Goal: Task Accomplishment & Management: Use online tool/utility

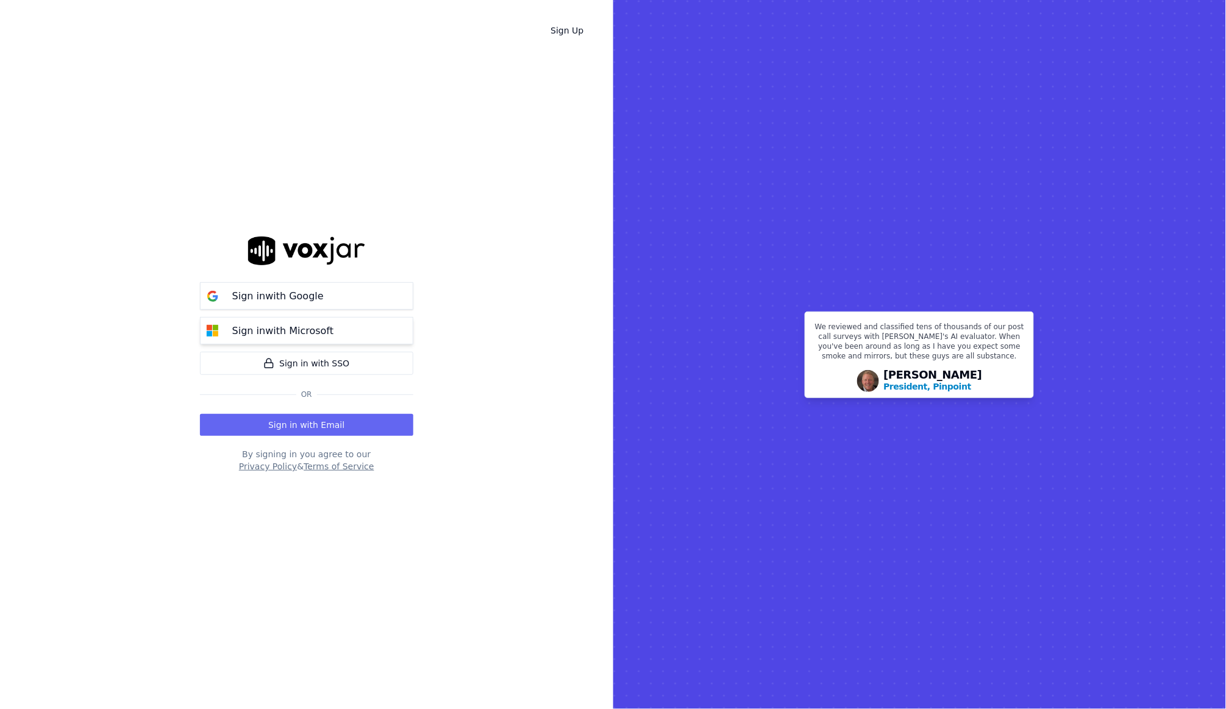
click at [328, 328] on p "Sign in with Microsoft" at bounding box center [282, 331] width 101 height 15
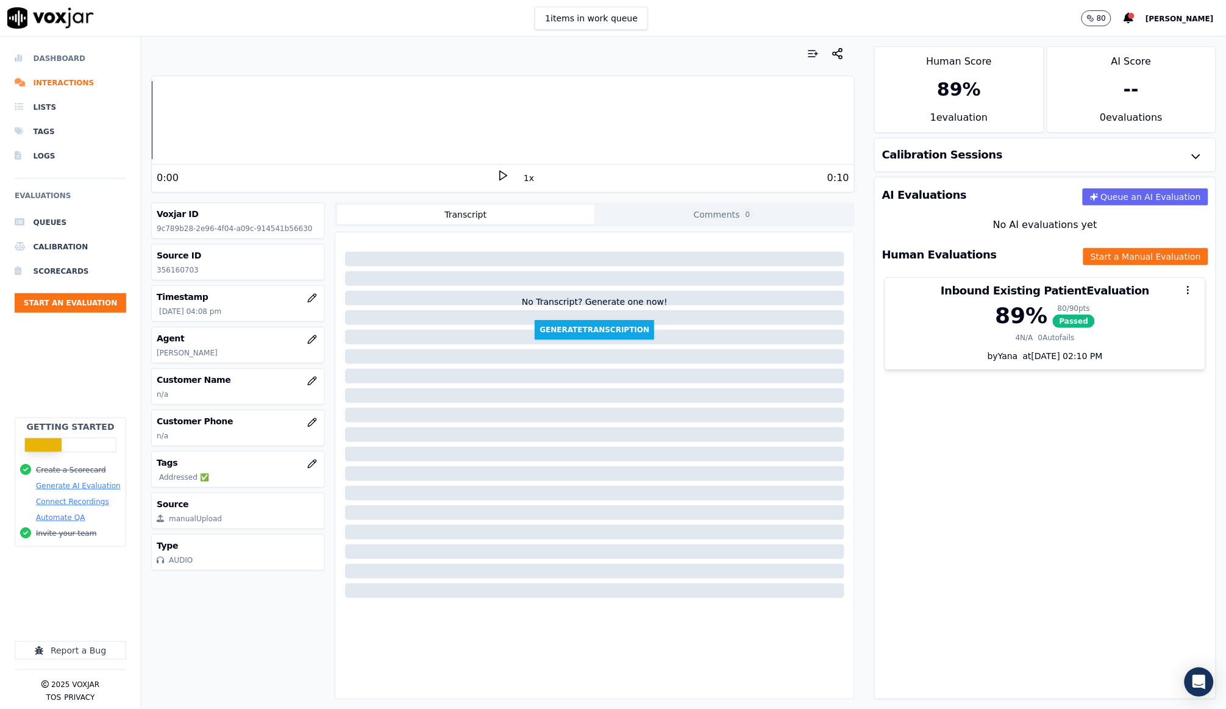
click at [66, 54] on li "Dashboard" at bounding box center [71, 58] width 112 height 24
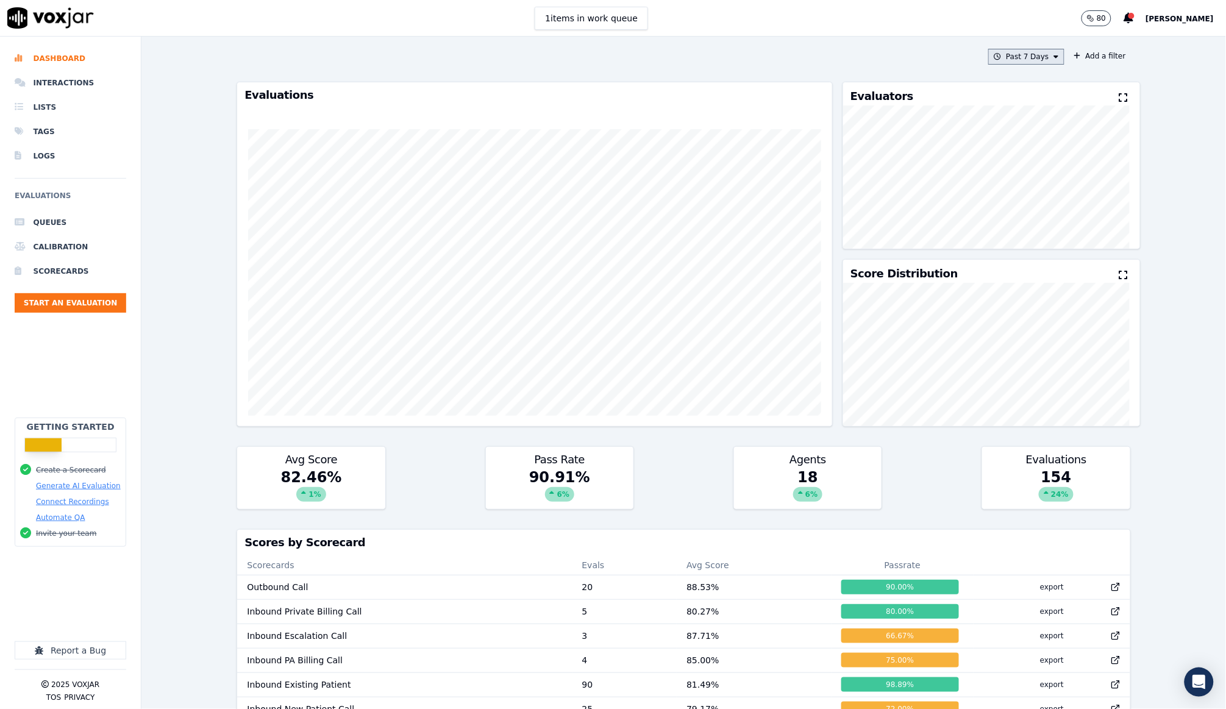
click at [1007, 59] on button "Past 7 Days" at bounding box center [1026, 57] width 76 height 16
drag, startPoint x: 1010, startPoint y: 95, endPoint x: 1014, endPoint y: 102, distance: 8.2
click at [1010, 96] on label "[DATE]" at bounding box center [1023, 94] width 65 height 15
click at [1034, 207] on button "Add" at bounding box center [1046, 197] width 24 height 20
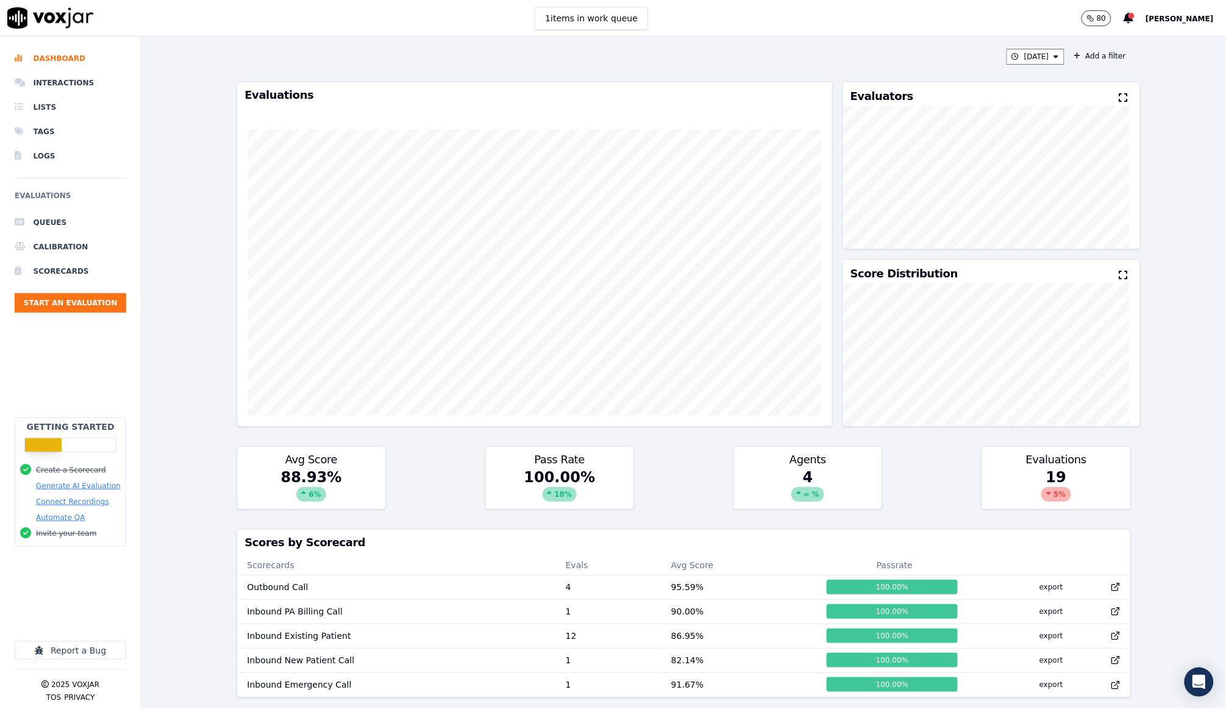
scroll to position [2, 0]
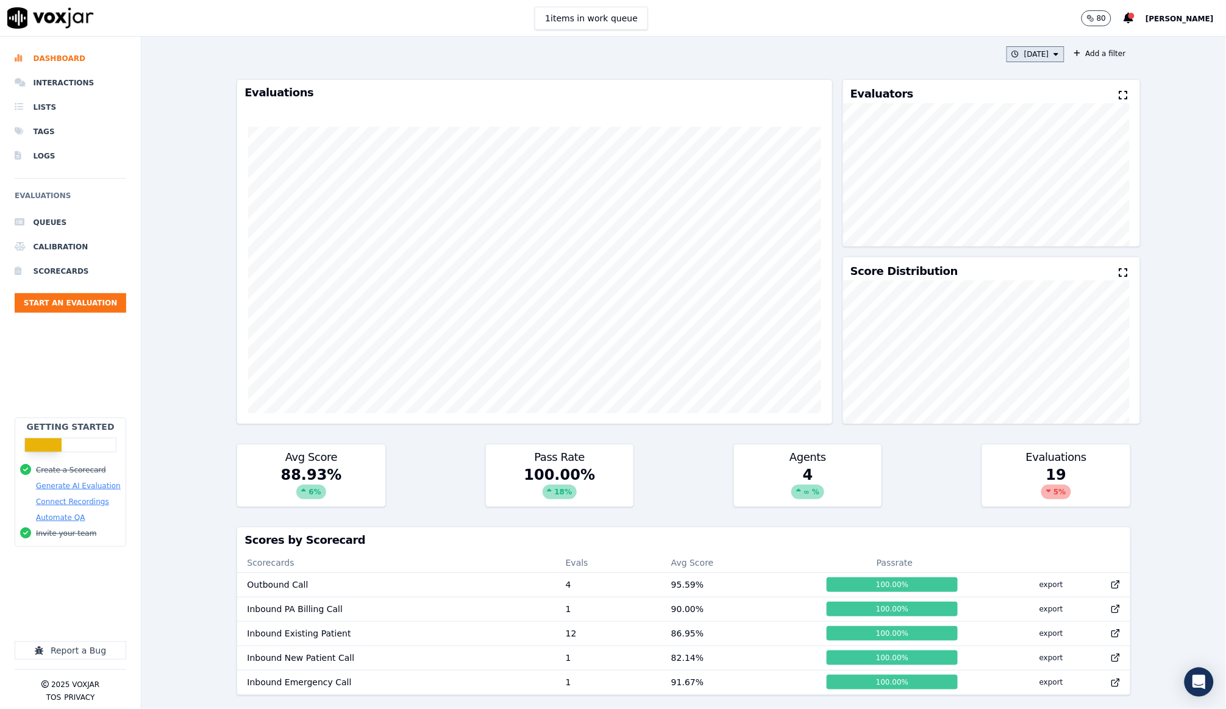
click at [1029, 52] on button "[DATE]" at bounding box center [1036, 54] width 58 height 16
drag, startPoint x: 1006, startPoint y: 155, endPoint x: 1011, endPoint y: 172, distance: 17.4
click at [1007, 155] on div "This Month" at bounding box center [1027, 150] width 40 height 10
click at [1034, 200] on button "Add" at bounding box center [1046, 195] width 24 height 20
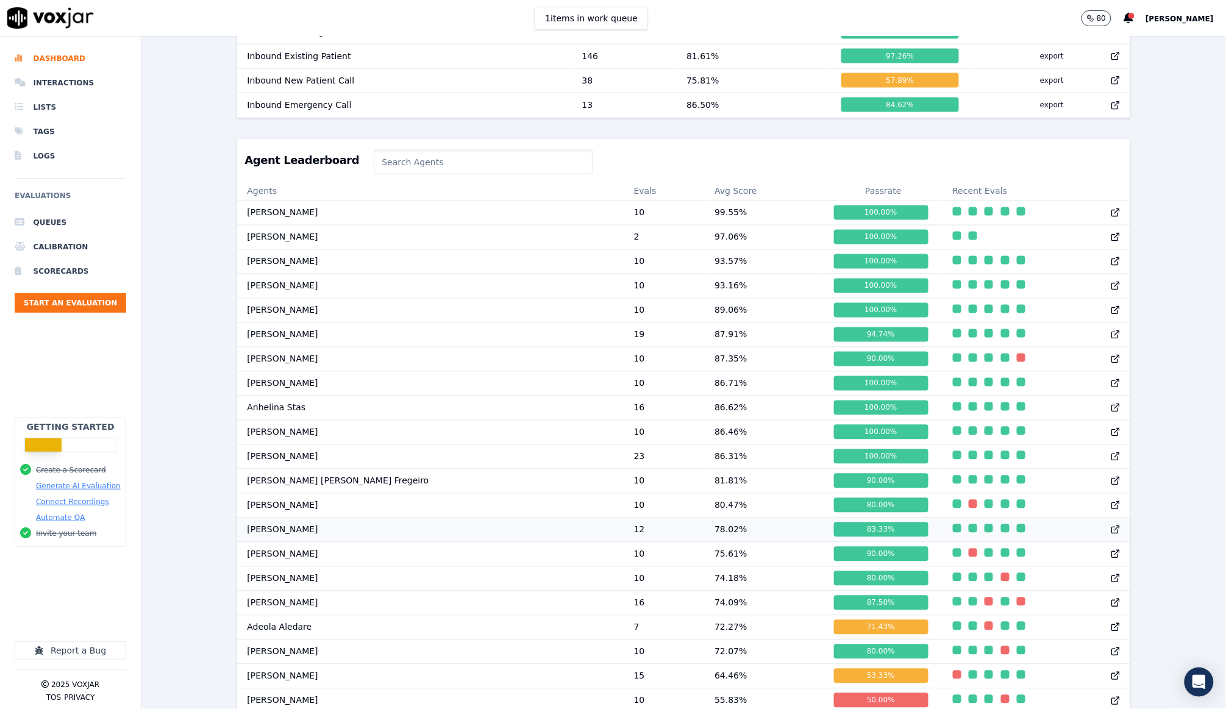
scroll to position [37, 0]
click at [180, 449] on div "This Month Add a filter Evaluations Evaluators Score Distribution Avg Score 81.…" at bounding box center [683, 373] width 1085 height 673
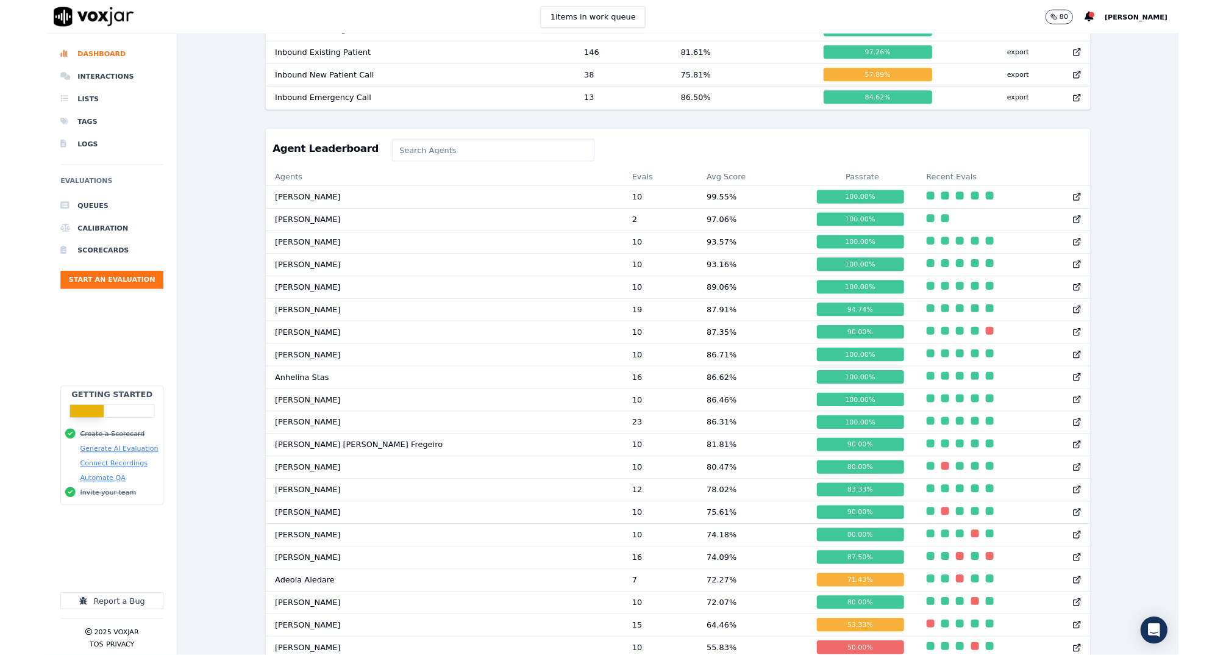
scroll to position [0, 0]
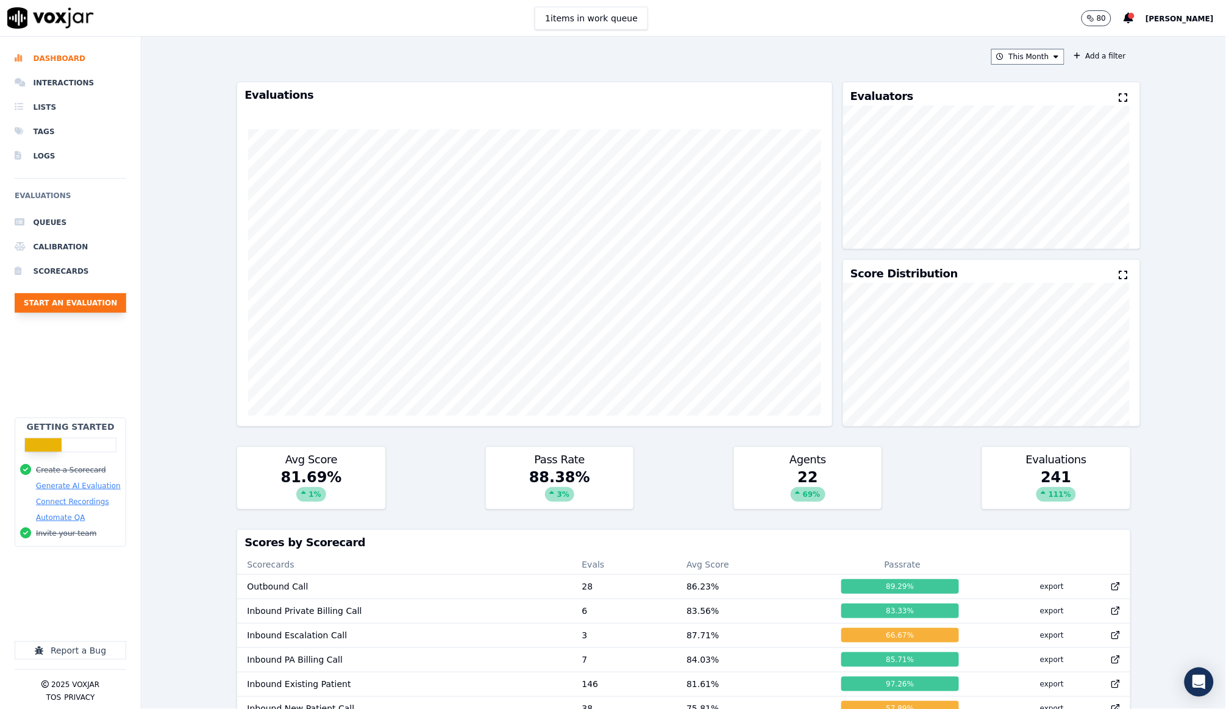
click at [116, 293] on button "Start an Evaluation" at bounding box center [71, 303] width 112 height 20
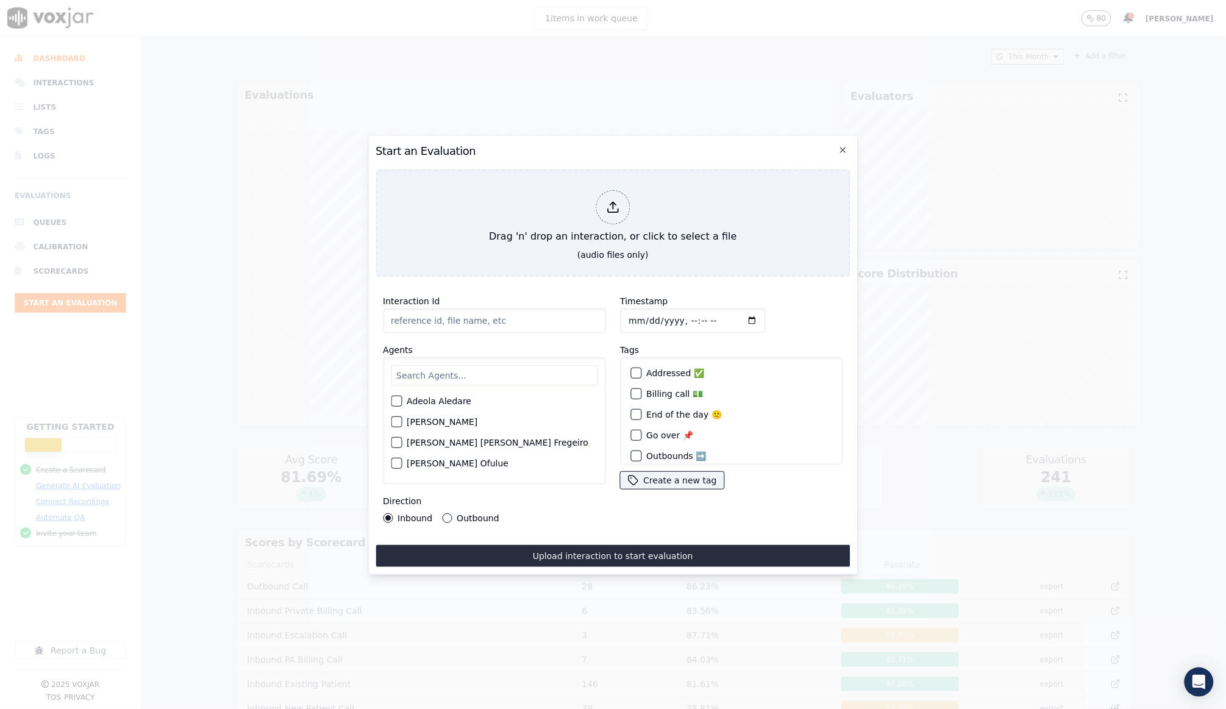
click at [432, 312] on input "Interaction Id" at bounding box center [494, 321] width 223 height 24
type input "356452826"
click at [444, 373] on input "text" at bounding box center [494, 375] width 207 height 21
type input "ann"
click at [388, 398] on div "ann Anna Drachuk Anna Shynkarenko" at bounding box center [494, 420] width 223 height 127
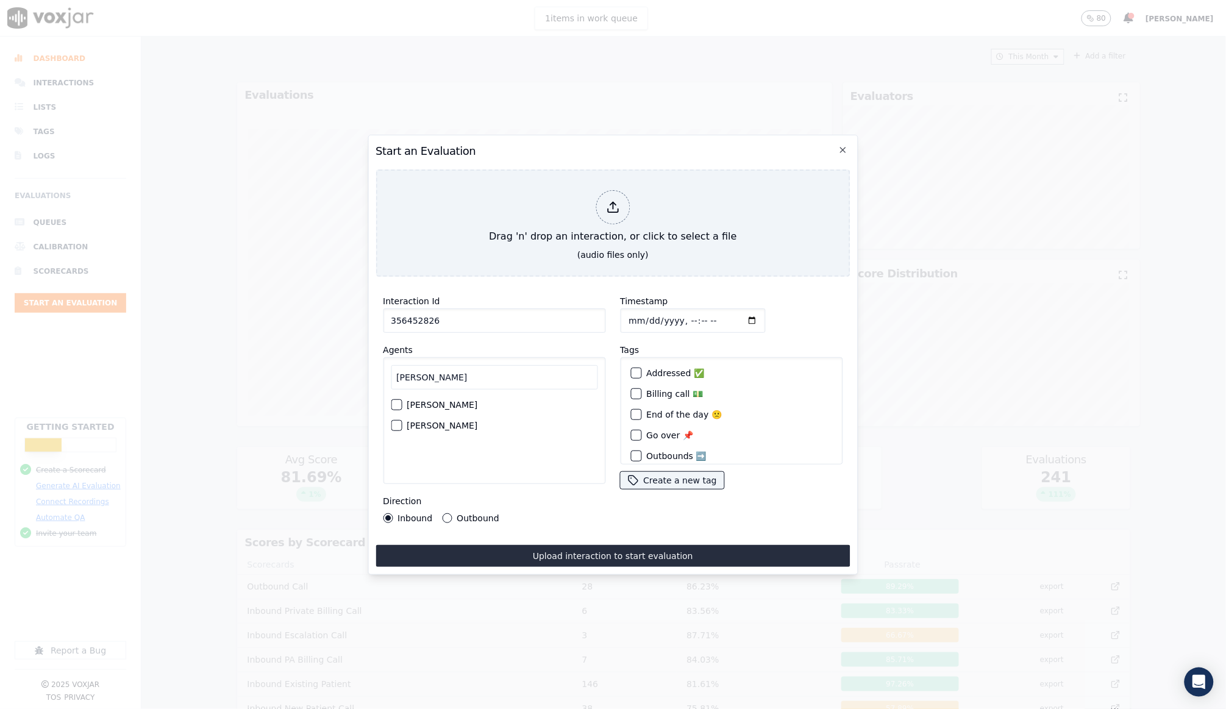
click at [395, 401] on div "button" at bounding box center [395, 405] width 9 height 9
click at [627, 316] on input "Timestamp" at bounding box center [692, 321] width 145 height 24
click at [759, 314] on div "Timestamp" at bounding box center [731, 313] width 223 height 39
click at [688, 316] on input "Timestamp" at bounding box center [692, 321] width 145 height 24
click at [704, 313] on input "Timestamp" at bounding box center [692, 321] width 145 height 24
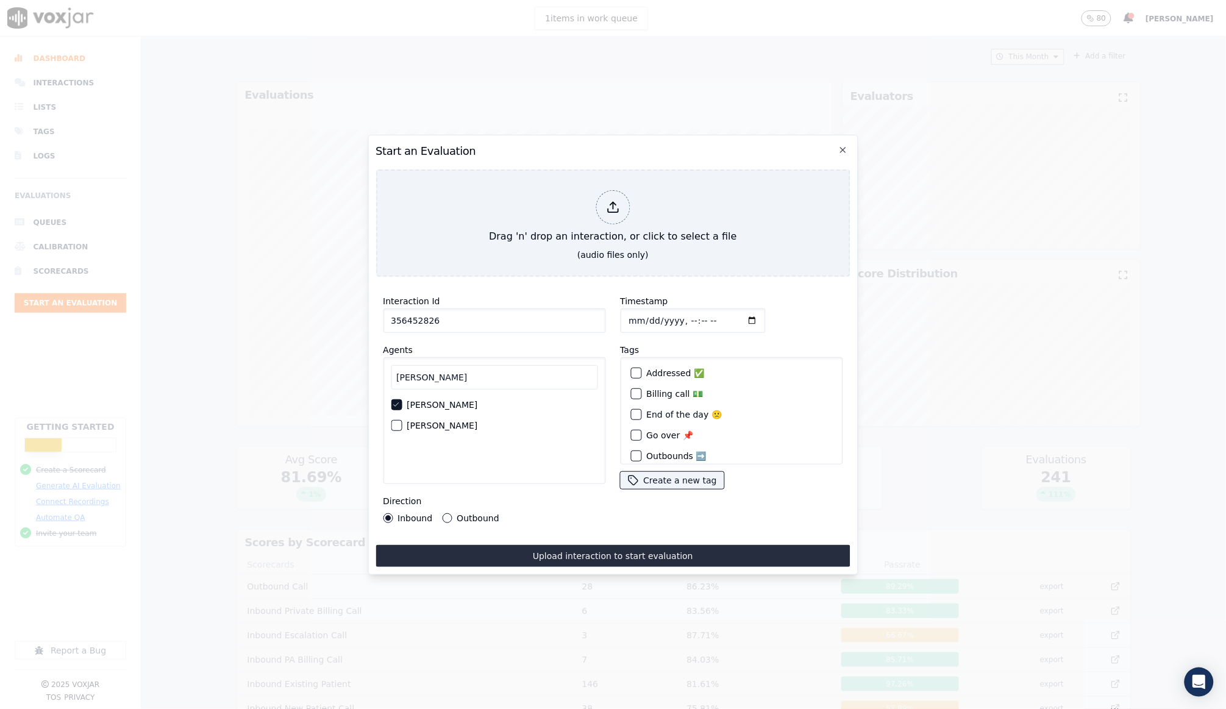
type input "2025-08-11T14:58"
click at [781, 297] on div "Timestamp" at bounding box center [731, 313] width 223 height 39
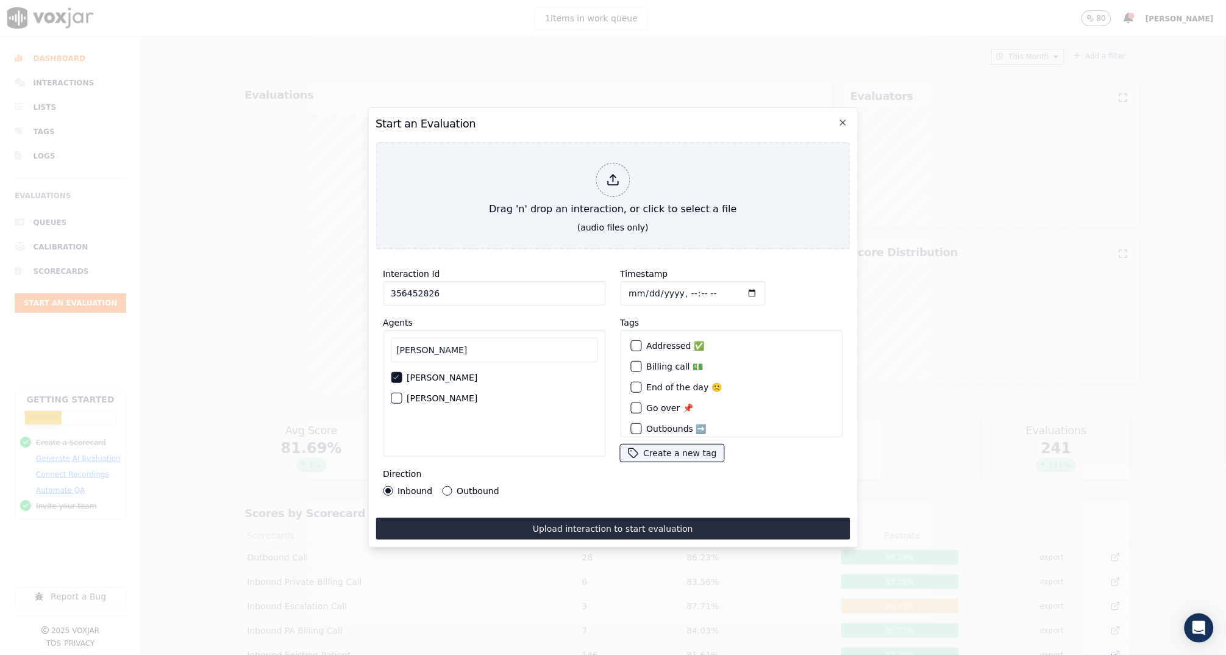
click at [743, 298] on div "Timestamp" at bounding box center [731, 285] width 223 height 39
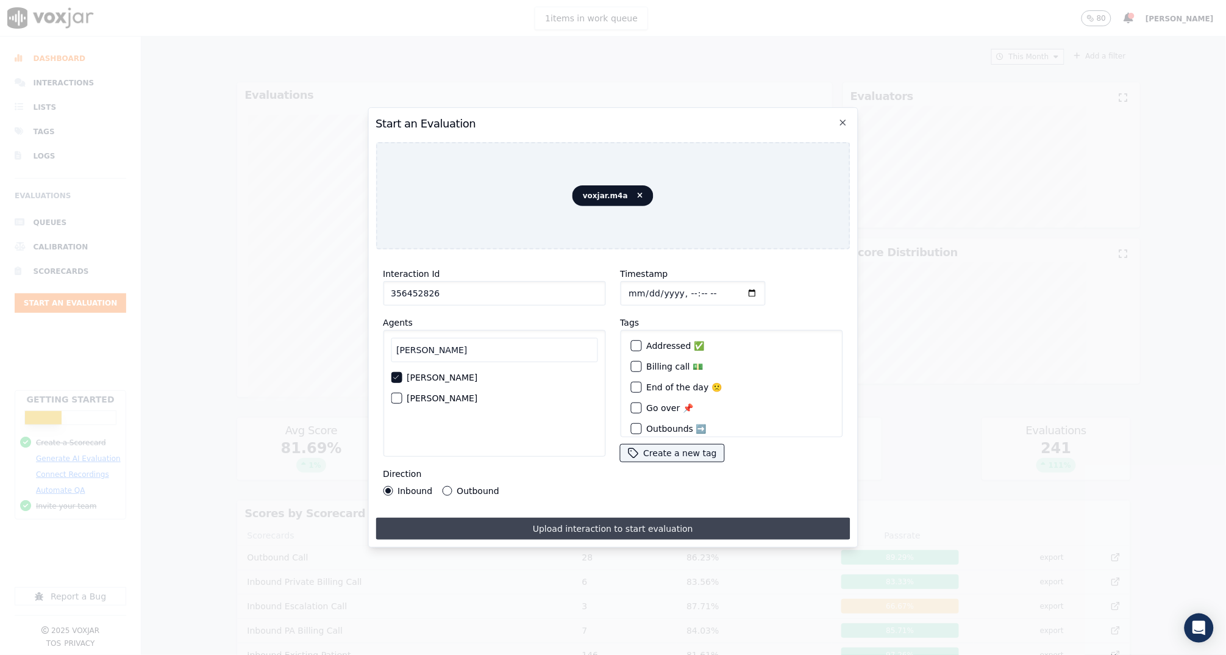
click at [767, 525] on button "Upload interaction to start evaluation" at bounding box center [613, 529] width 474 height 22
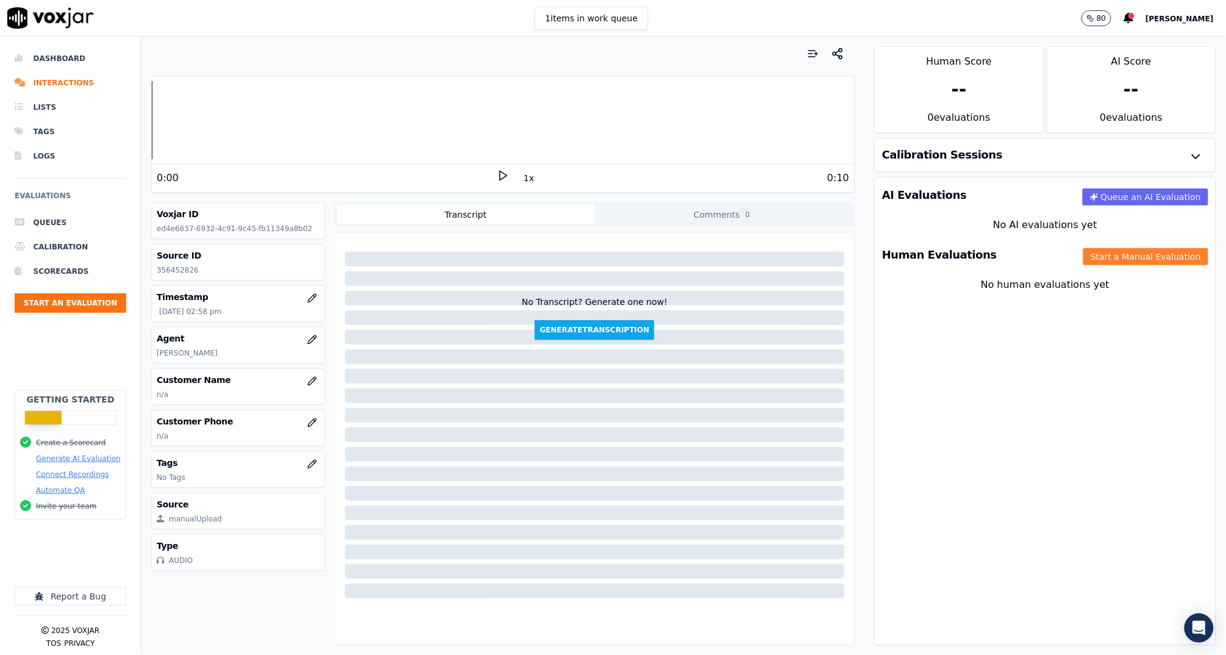
click at [1102, 257] on button "Start a Manual Evaluation" at bounding box center [1146, 256] width 125 height 17
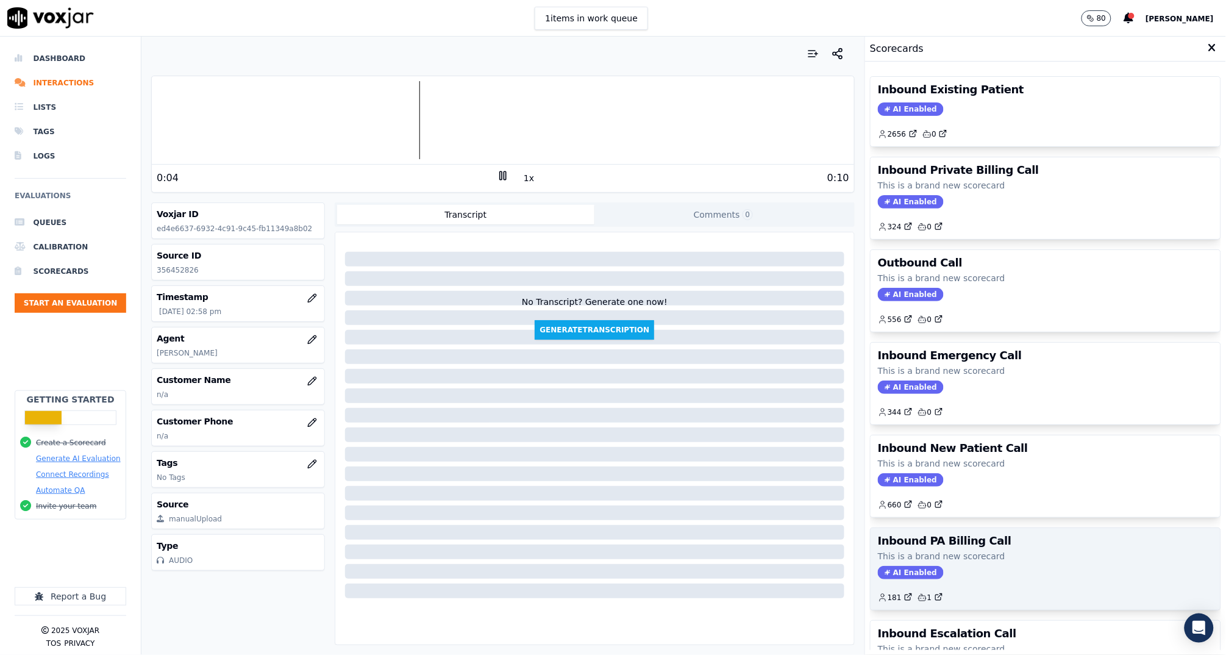
scroll to position [238, 0]
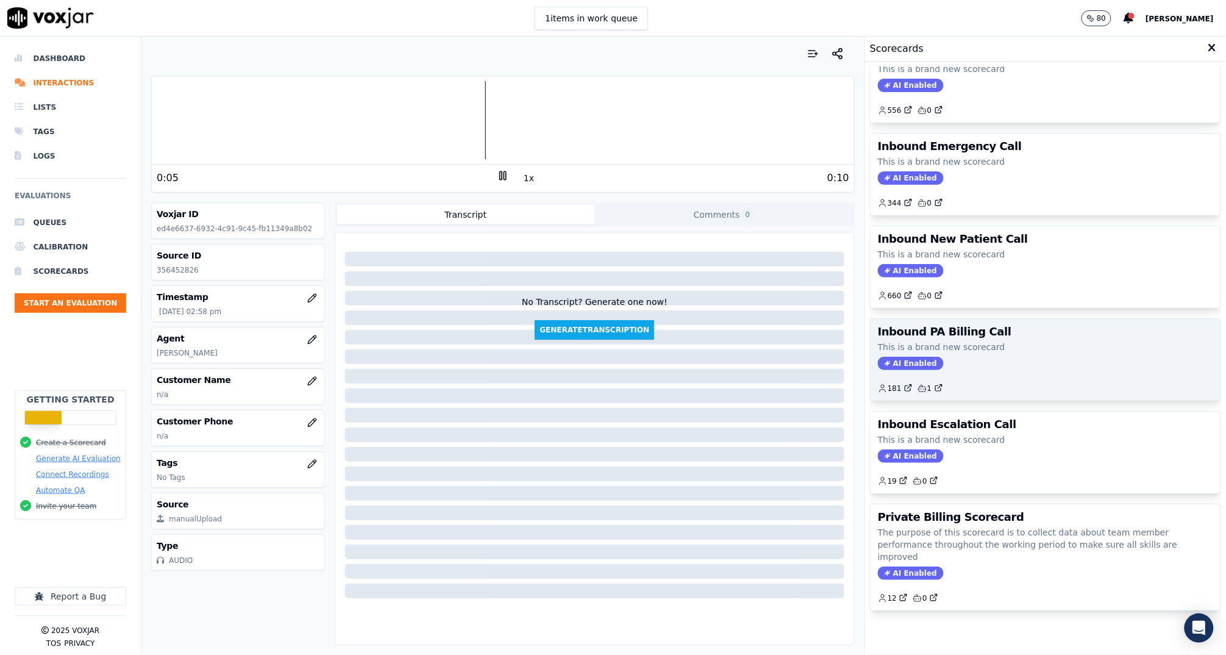
click at [994, 326] on h3 "Inbound PA Billing Call" at bounding box center [1045, 331] width 335 height 11
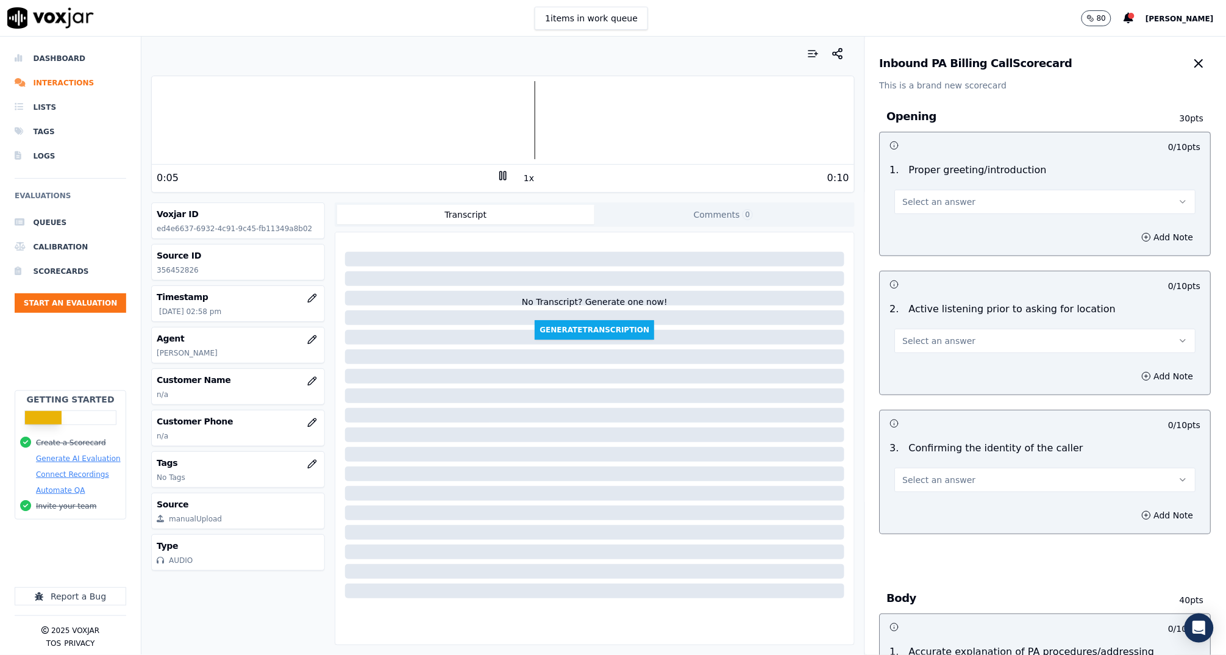
click at [962, 199] on button "Select an answer" at bounding box center [1045, 202] width 301 height 24
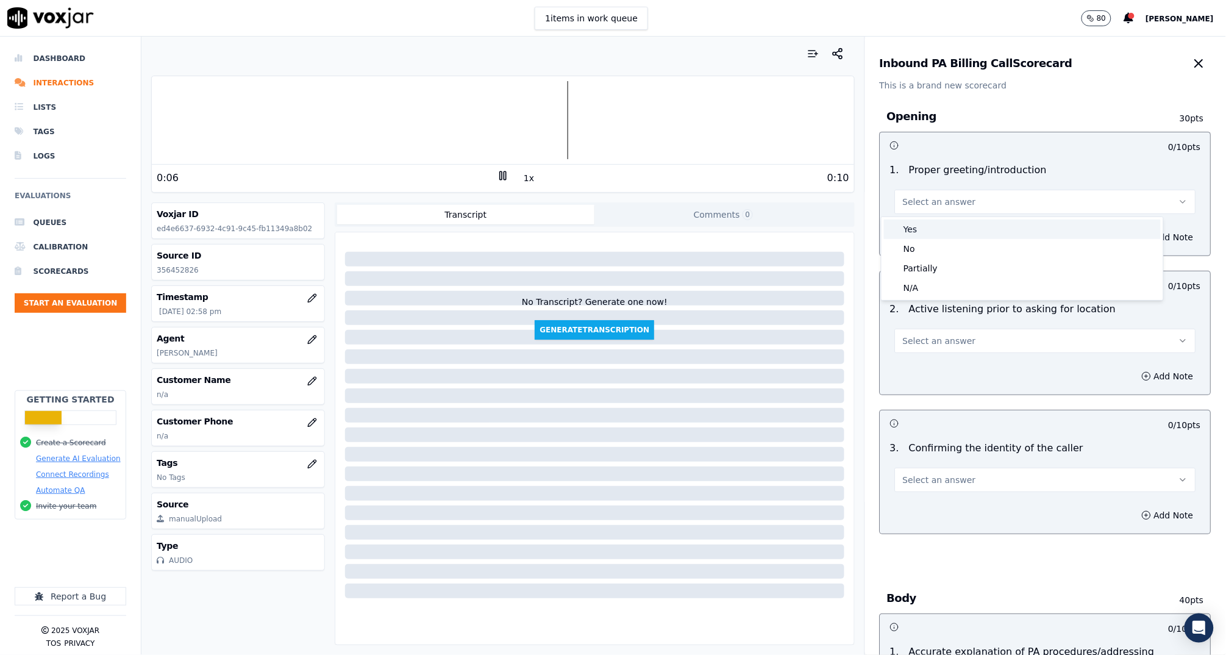
drag, startPoint x: 953, startPoint y: 225, endPoint x: 936, endPoint y: 296, distance: 72.8
click at [953, 225] on div "Yes" at bounding box center [1022, 230] width 277 height 20
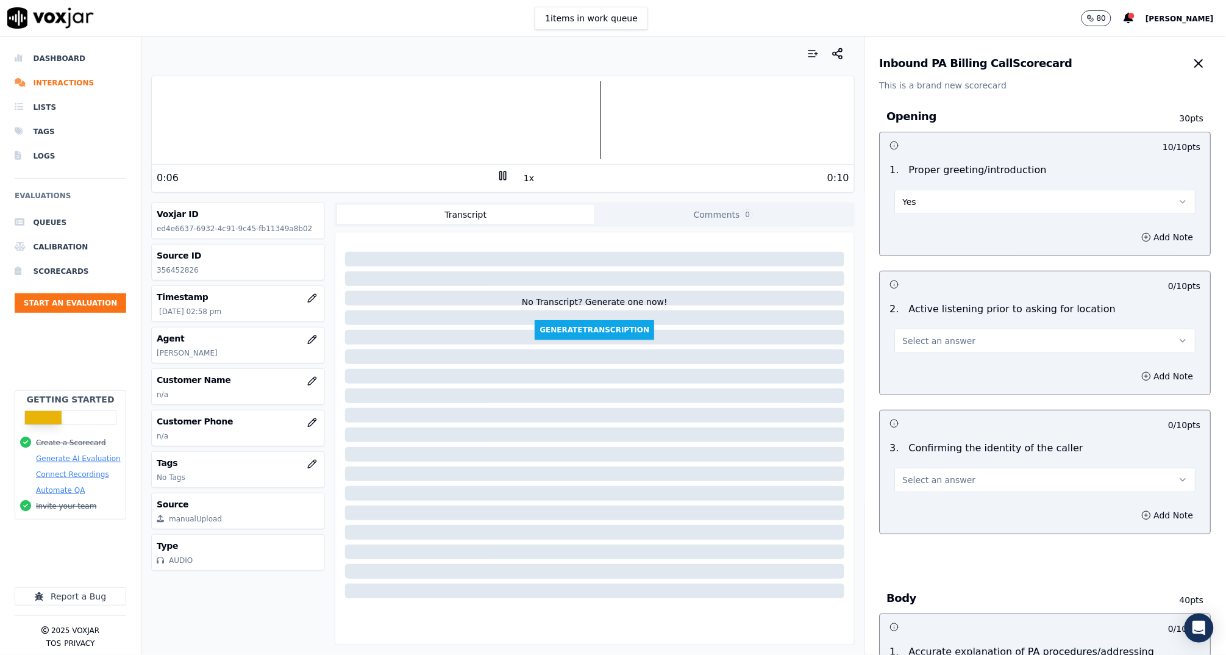
drag, startPoint x: 932, startPoint y: 327, endPoint x: 932, endPoint y: 335, distance: 8.0
click at [932, 329] on button "Select an answer" at bounding box center [1045, 341] width 301 height 24
click at [931, 353] on div "2 . Active listening prior to asking for location Select an answer" at bounding box center [1046, 327] width 331 height 61
click at [929, 327] on div "Select an answer" at bounding box center [1045, 339] width 301 height 27
click at [928, 352] on button "Select an answer" at bounding box center [1045, 341] width 301 height 24
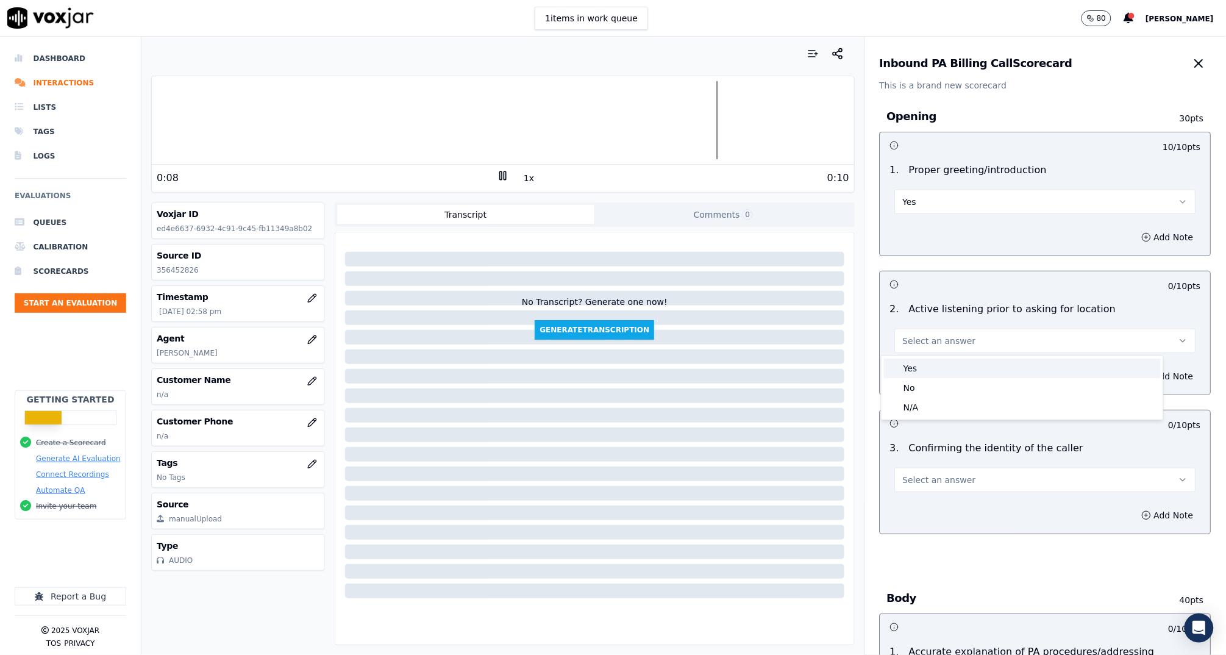
click at [926, 376] on div "Yes" at bounding box center [1022, 369] width 277 height 20
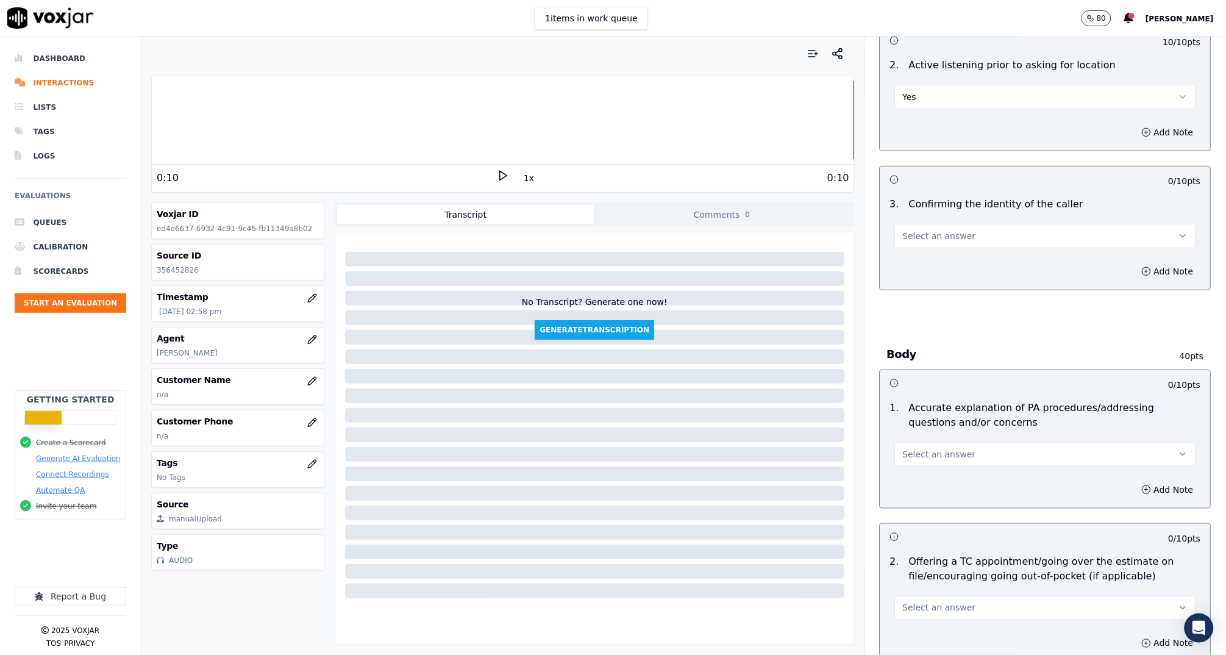
click at [933, 230] on span "Select an answer" at bounding box center [939, 236] width 73 height 12
click at [945, 258] on div "Yes" at bounding box center [1022, 263] width 277 height 20
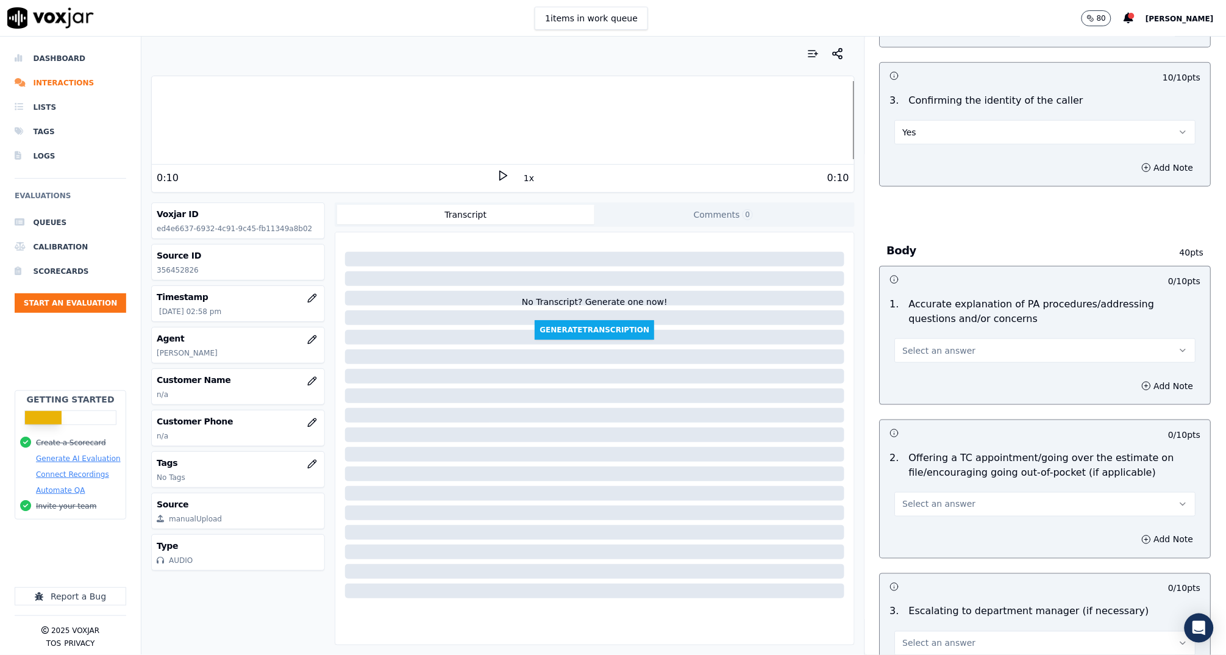
scroll to position [438, 0]
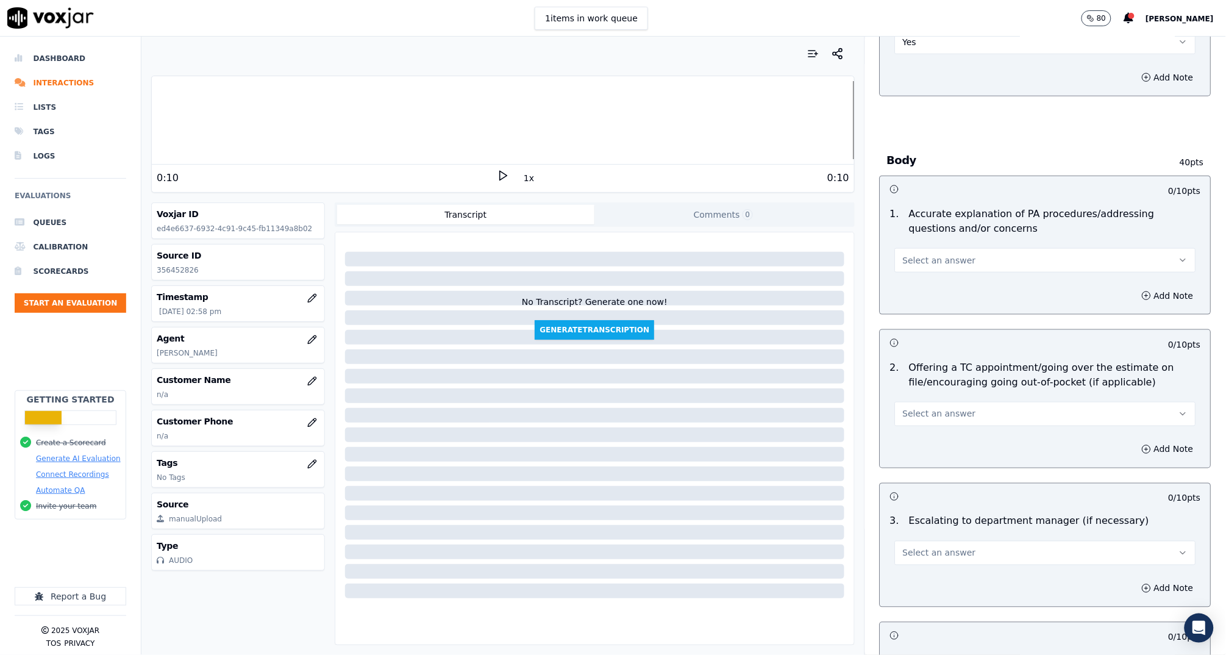
click at [942, 255] on span "Select an answer" at bounding box center [939, 260] width 73 height 12
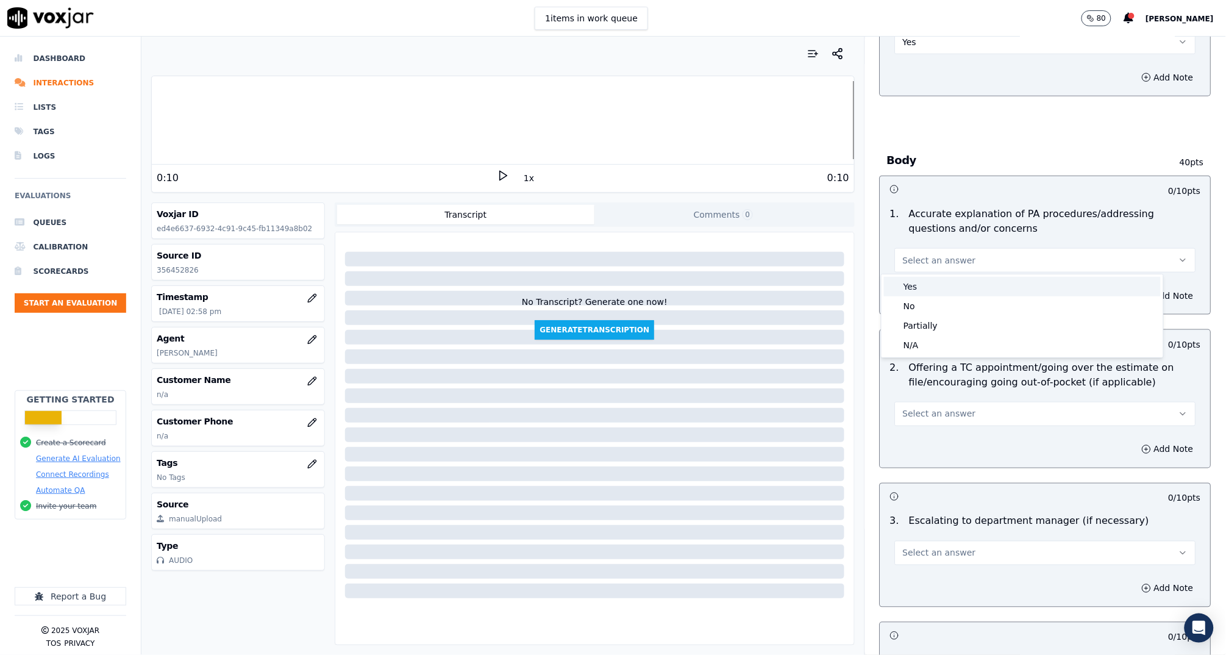
click at [949, 279] on div "Yes" at bounding box center [1022, 287] width 277 height 20
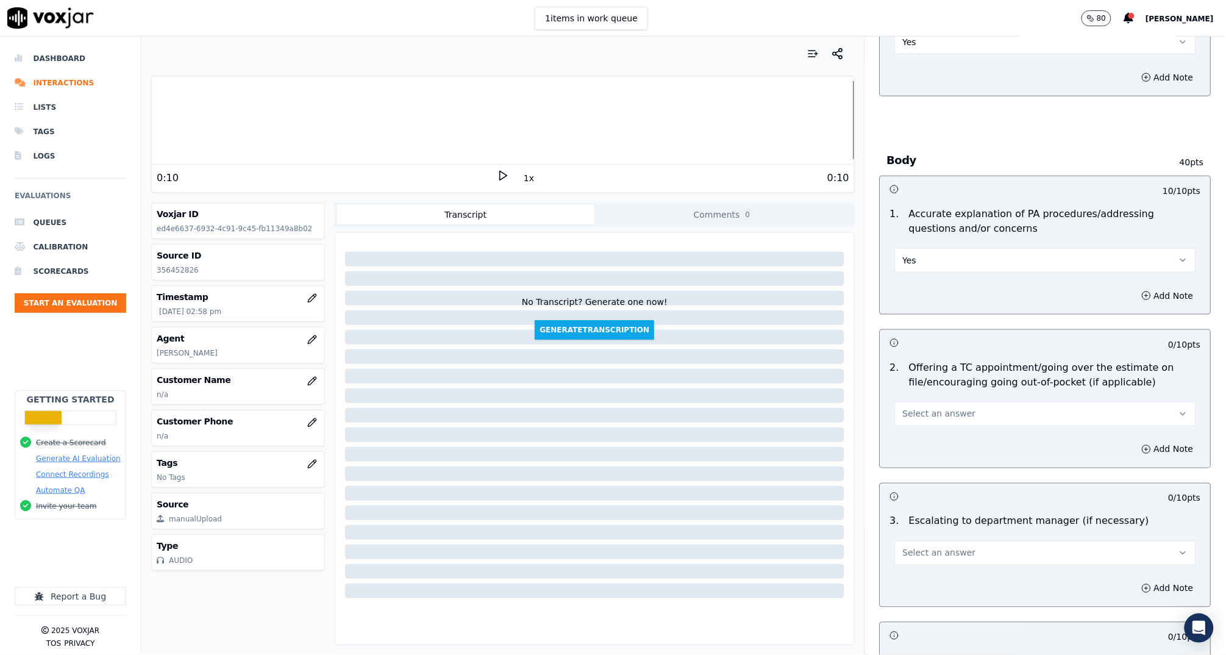
scroll to position [527, 0]
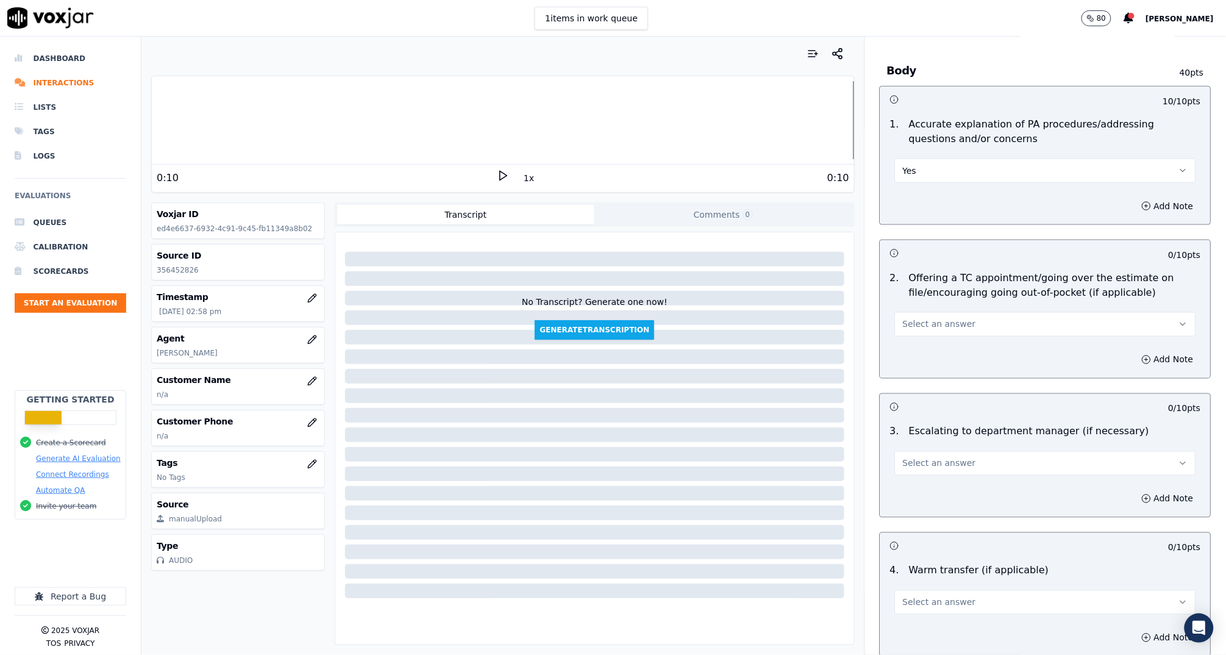
click at [950, 331] on button "Select an answer" at bounding box center [1045, 324] width 301 height 24
click at [948, 387] on div "N/A" at bounding box center [1022, 389] width 277 height 20
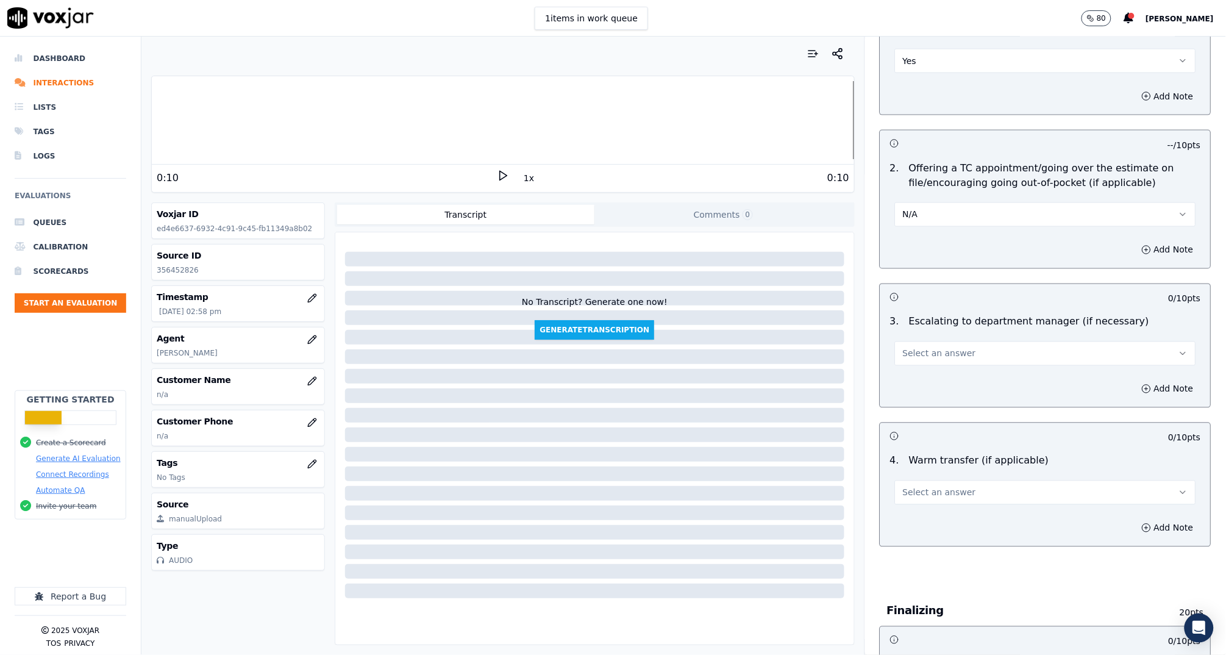
scroll to position [725, 0]
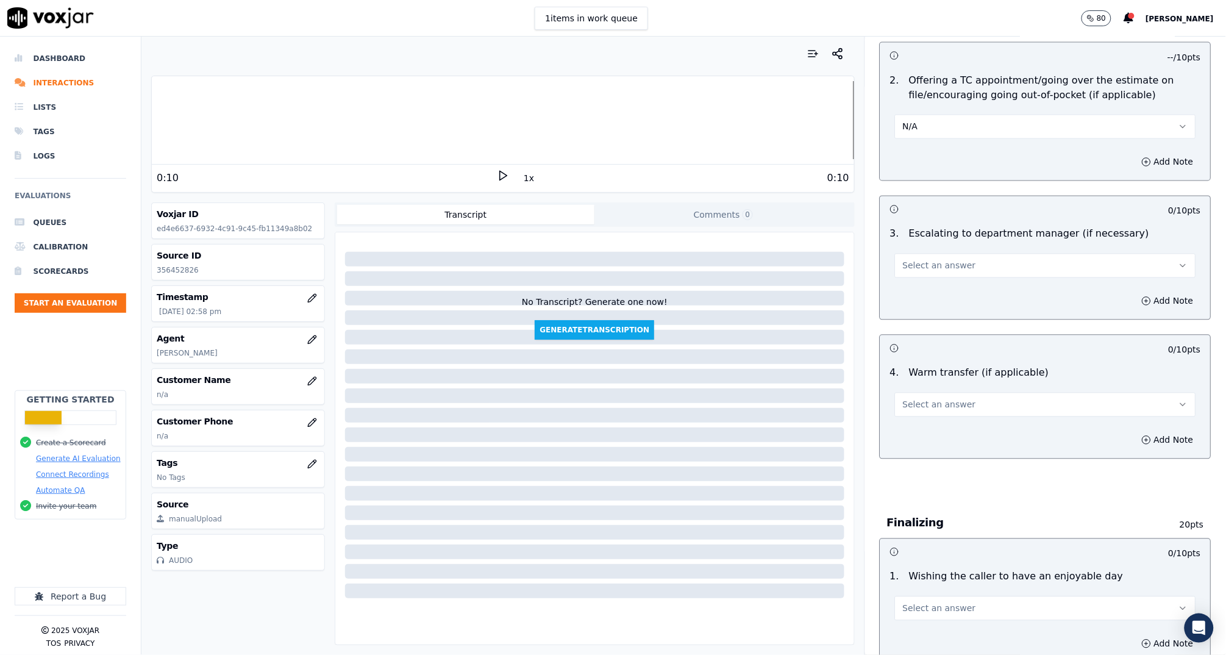
click at [945, 270] on span "Select an answer" at bounding box center [939, 266] width 73 height 12
click at [946, 330] on div "N/A" at bounding box center [1022, 331] width 277 height 20
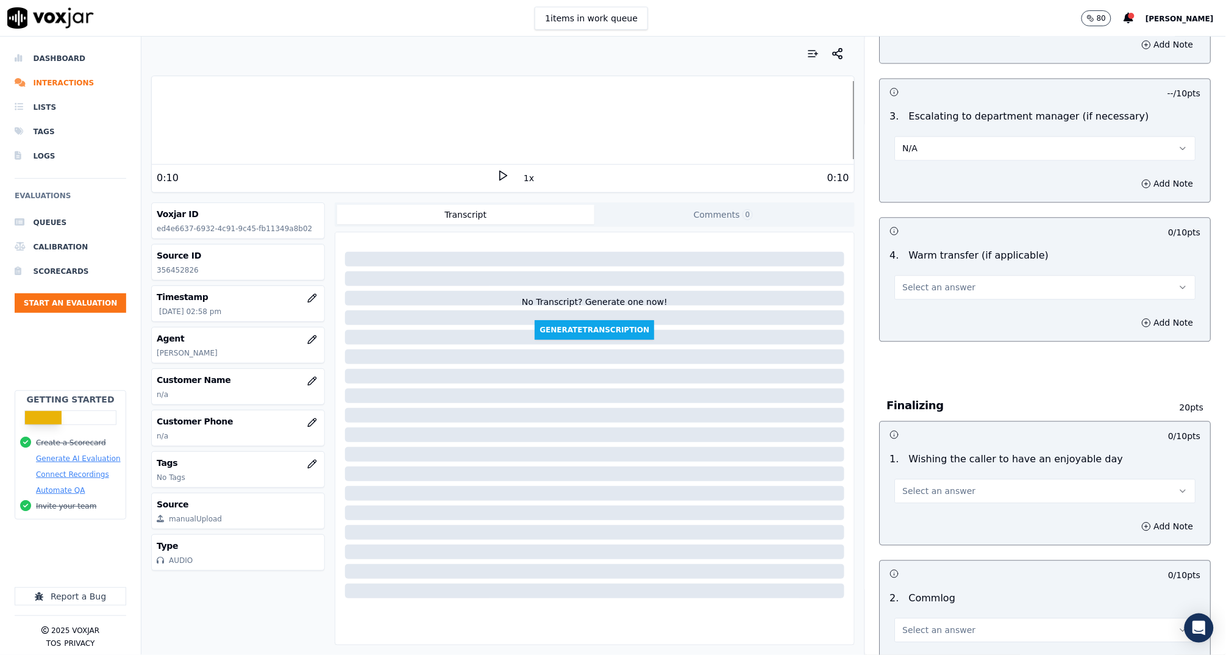
scroll to position [932, 0]
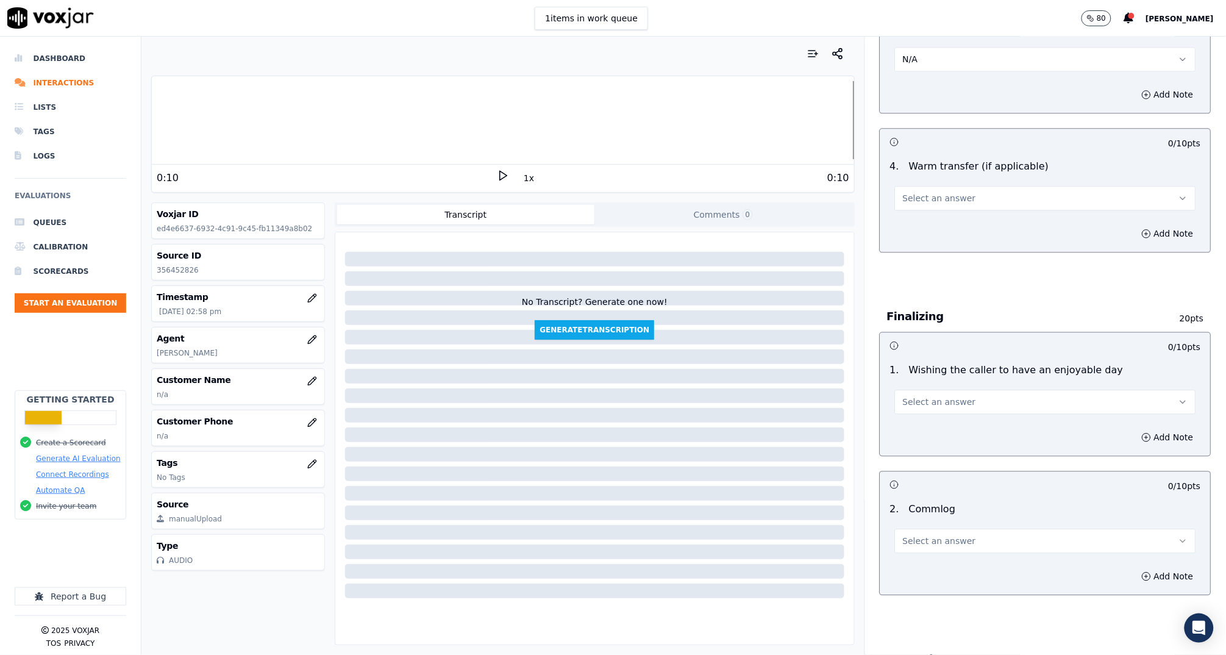
click at [932, 198] on span "Select an answer" at bounding box center [939, 198] width 73 height 12
click at [935, 217] on div "Yes" at bounding box center [1022, 224] width 277 height 20
click at [937, 198] on button "Yes" at bounding box center [1045, 198] width 301 height 24
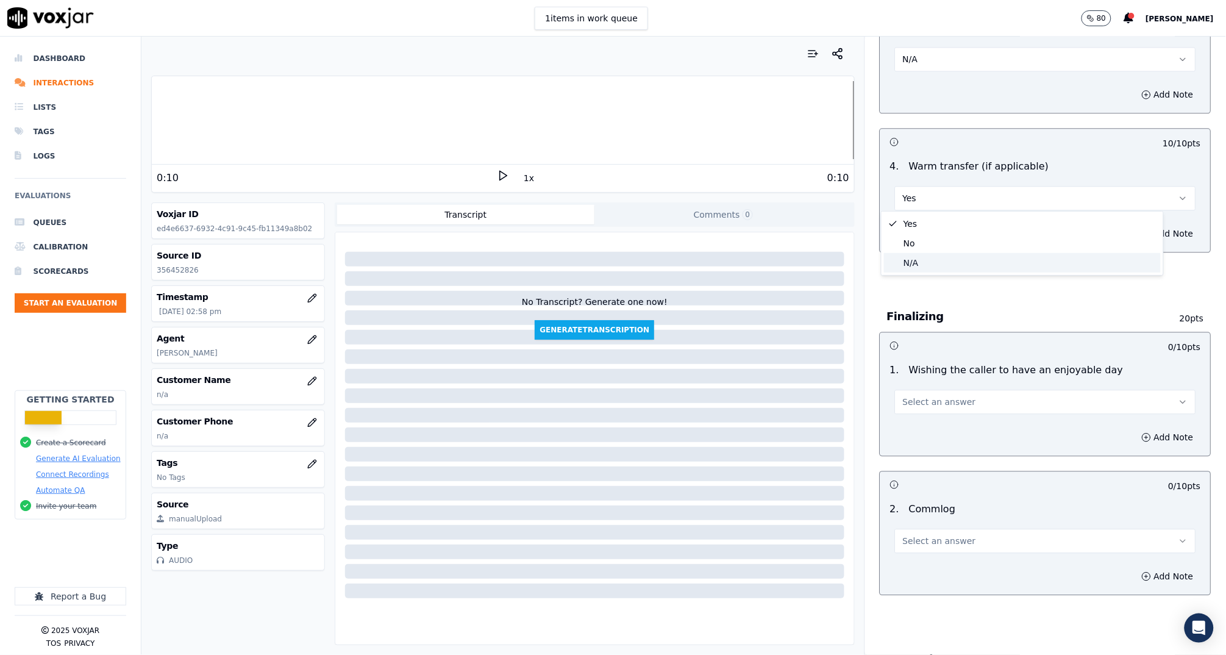
click at [948, 266] on div "N/A" at bounding box center [1022, 263] width 277 height 20
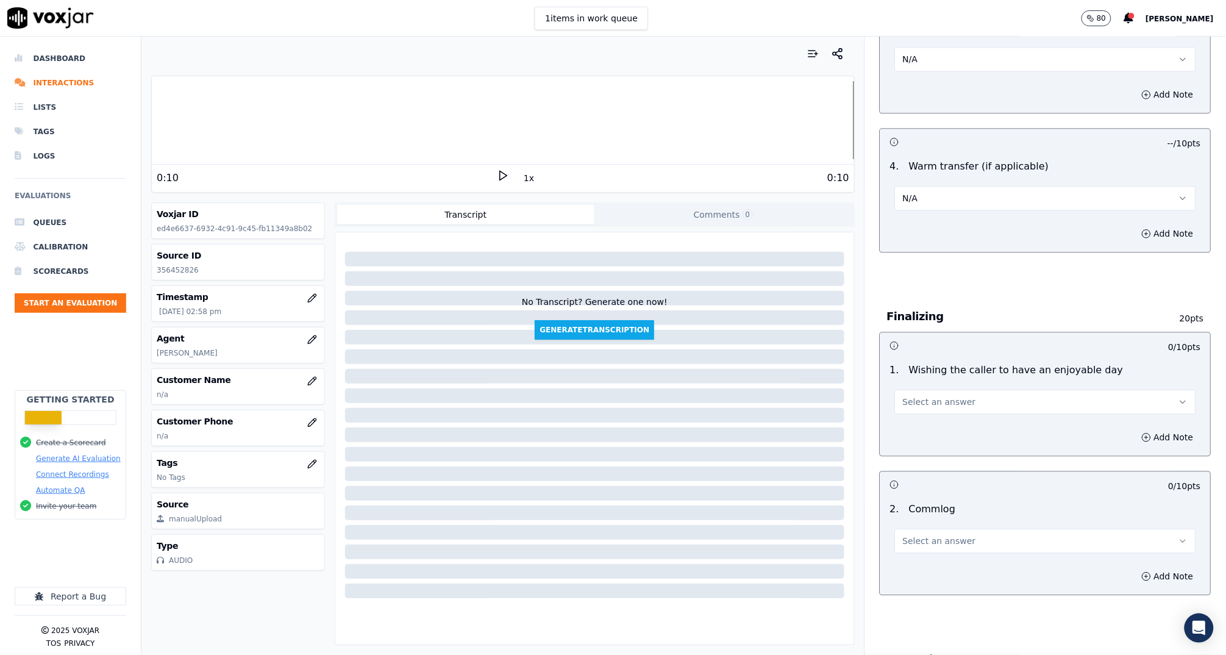
scroll to position [1037, 0]
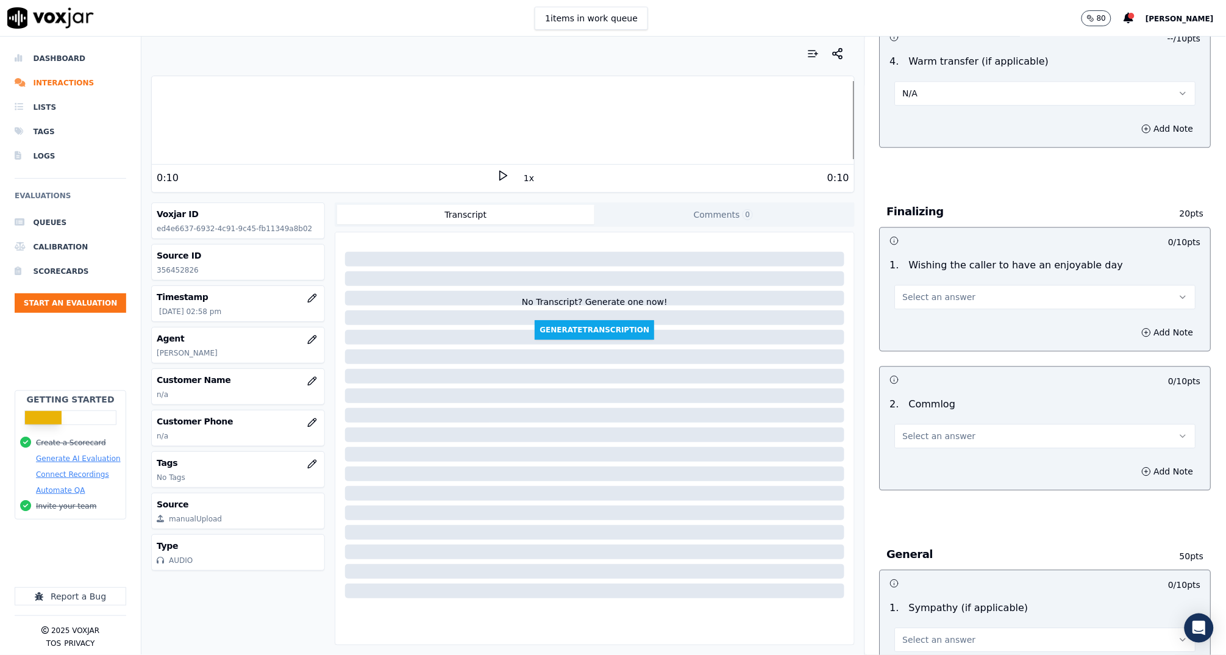
click at [951, 430] on span "Select an answer" at bounding box center [939, 436] width 73 height 12
click at [937, 459] on div "Yes" at bounding box center [1022, 462] width 277 height 20
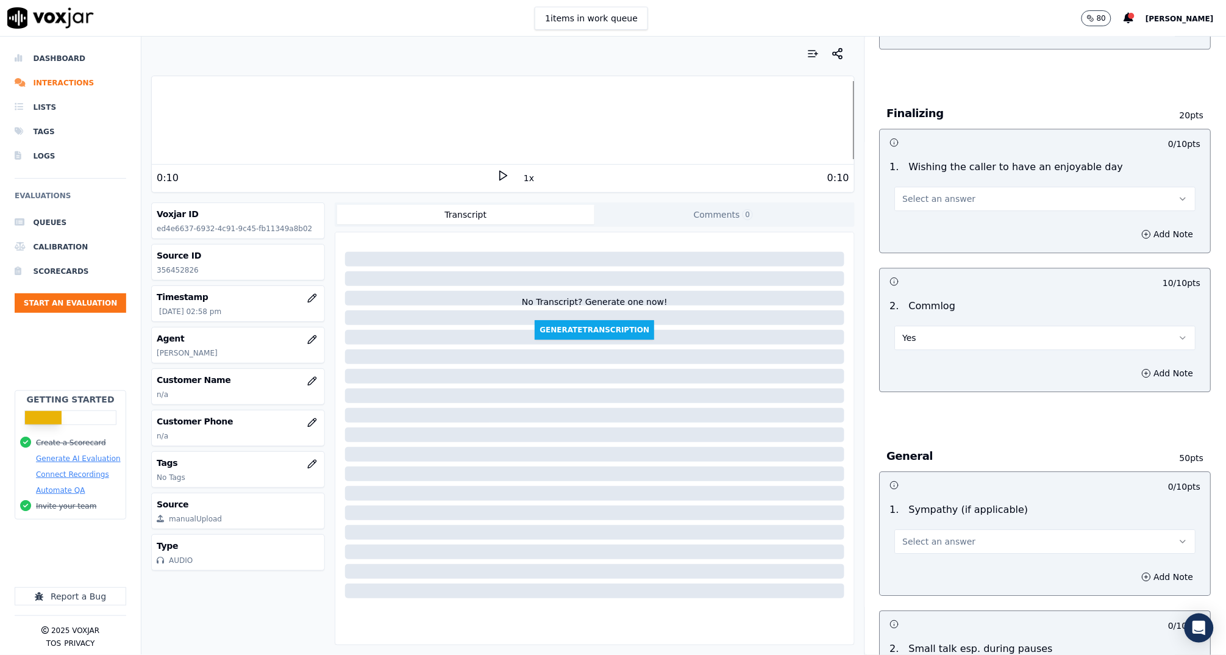
scroll to position [1137, 0]
click at [911, 187] on button "Select an answer" at bounding box center [1045, 196] width 301 height 24
click at [922, 217] on div "Yes" at bounding box center [1022, 222] width 277 height 20
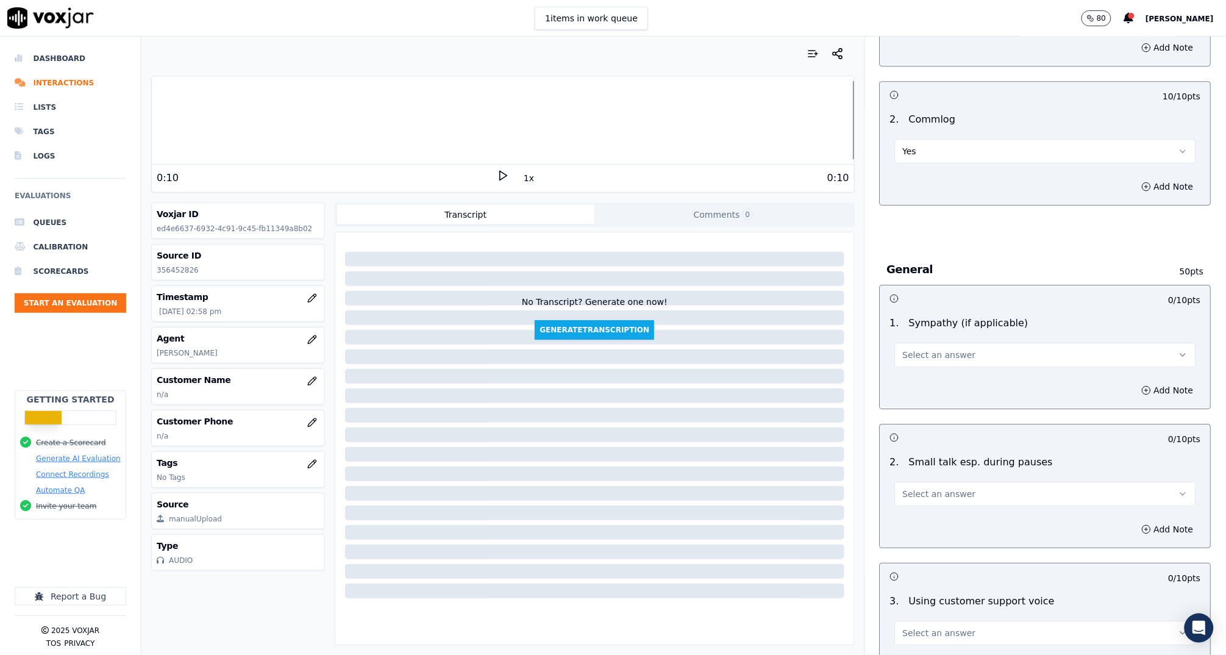
scroll to position [1408, 0]
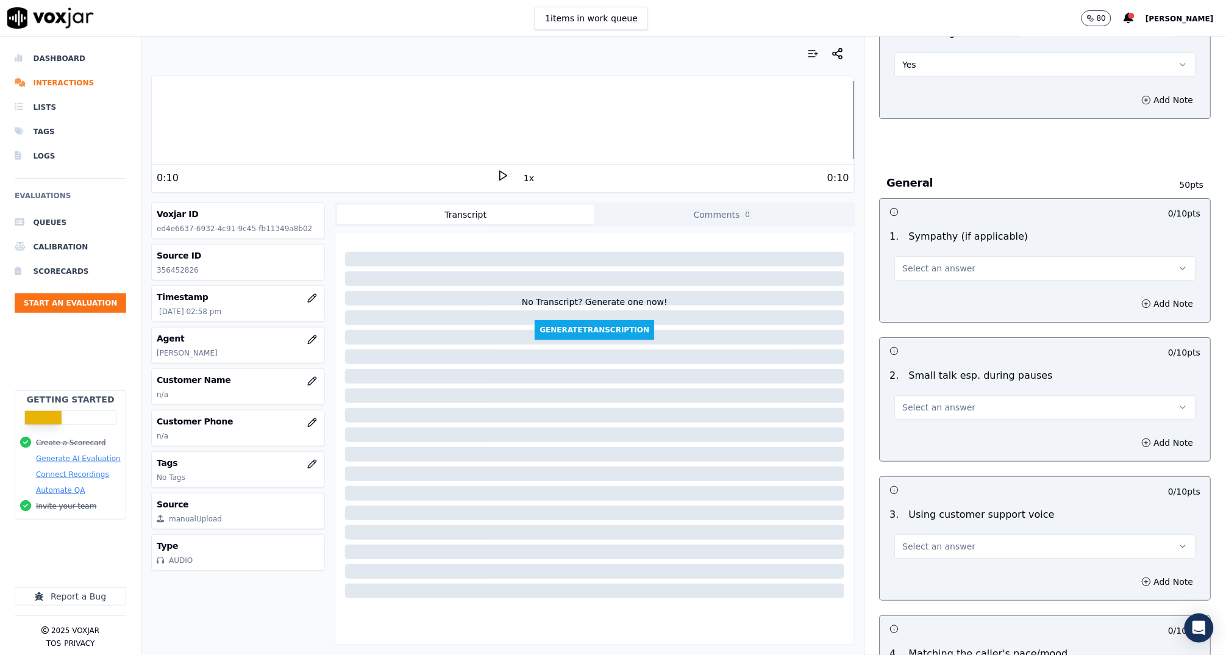
click at [937, 277] on button "Select an answer" at bounding box center [1045, 268] width 301 height 24
click at [937, 284] on div "Yes" at bounding box center [1022, 294] width 277 height 20
click at [1135, 302] on button "Add Note" at bounding box center [1168, 303] width 66 height 17
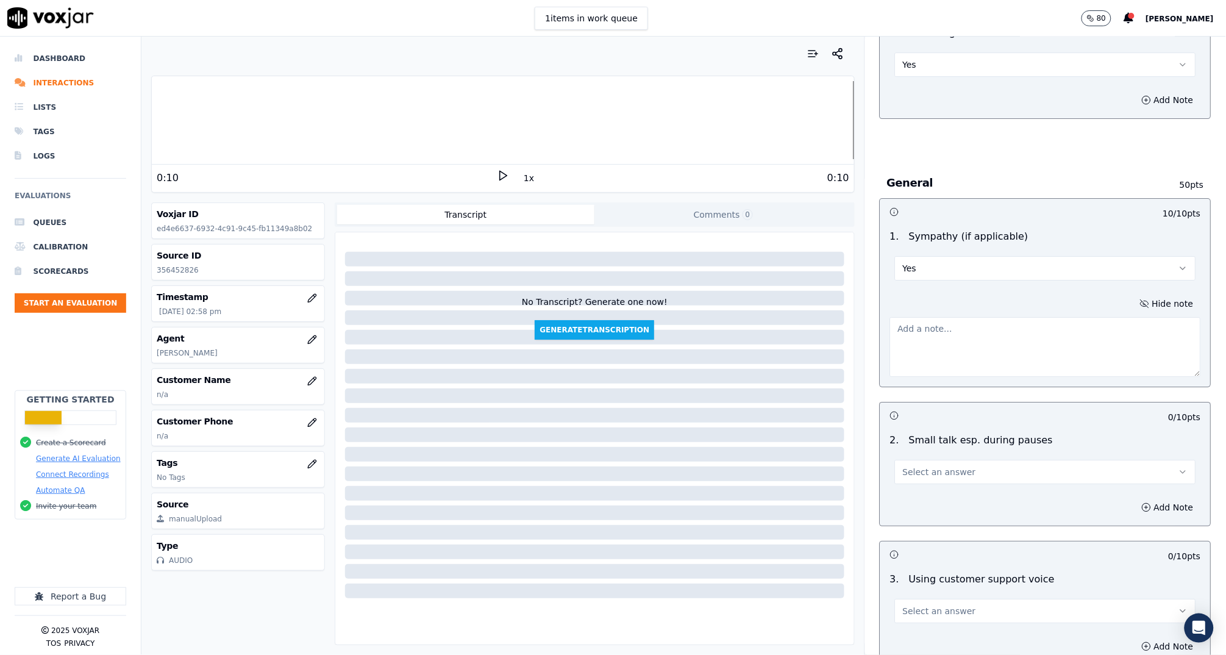
click at [1039, 317] on textarea at bounding box center [1045, 347] width 311 height 60
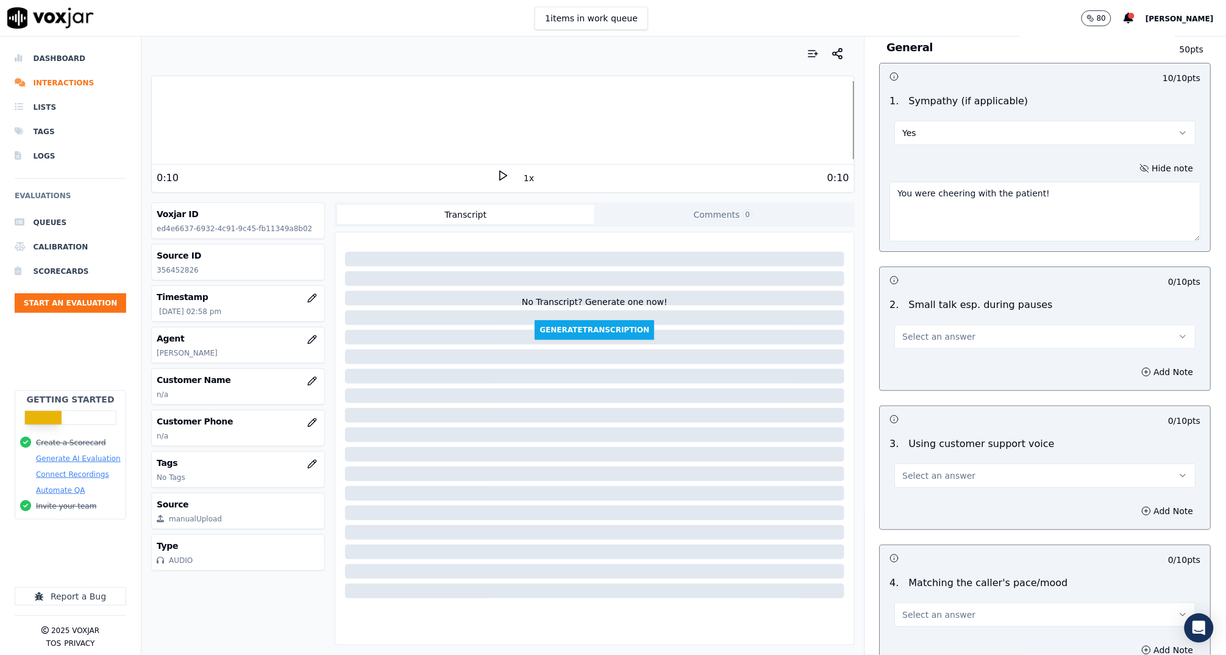
scroll to position [1591, 0]
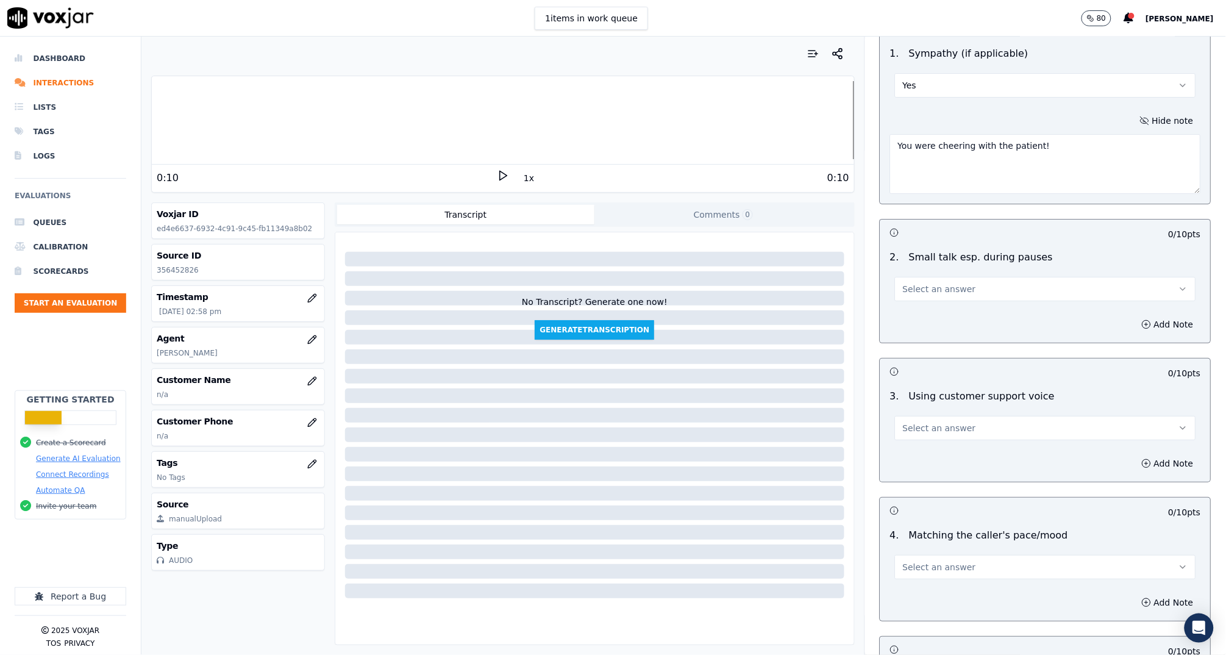
type textarea "You were cheering with the patient!"
click at [975, 279] on button "Select an answer" at bounding box center [1045, 289] width 301 height 24
click at [985, 351] on div "N/A" at bounding box center [1022, 353] width 277 height 20
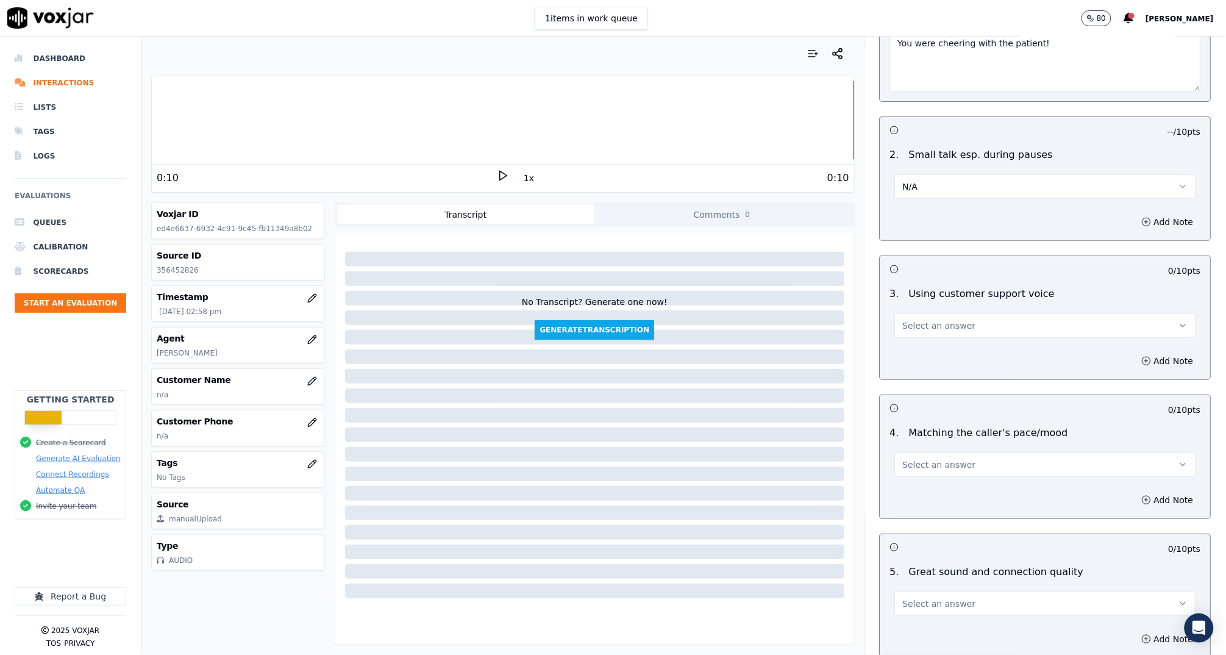
click at [969, 319] on button "Select an answer" at bounding box center [1045, 325] width 301 height 24
click at [973, 347] on div "Yes" at bounding box center [1022, 351] width 277 height 20
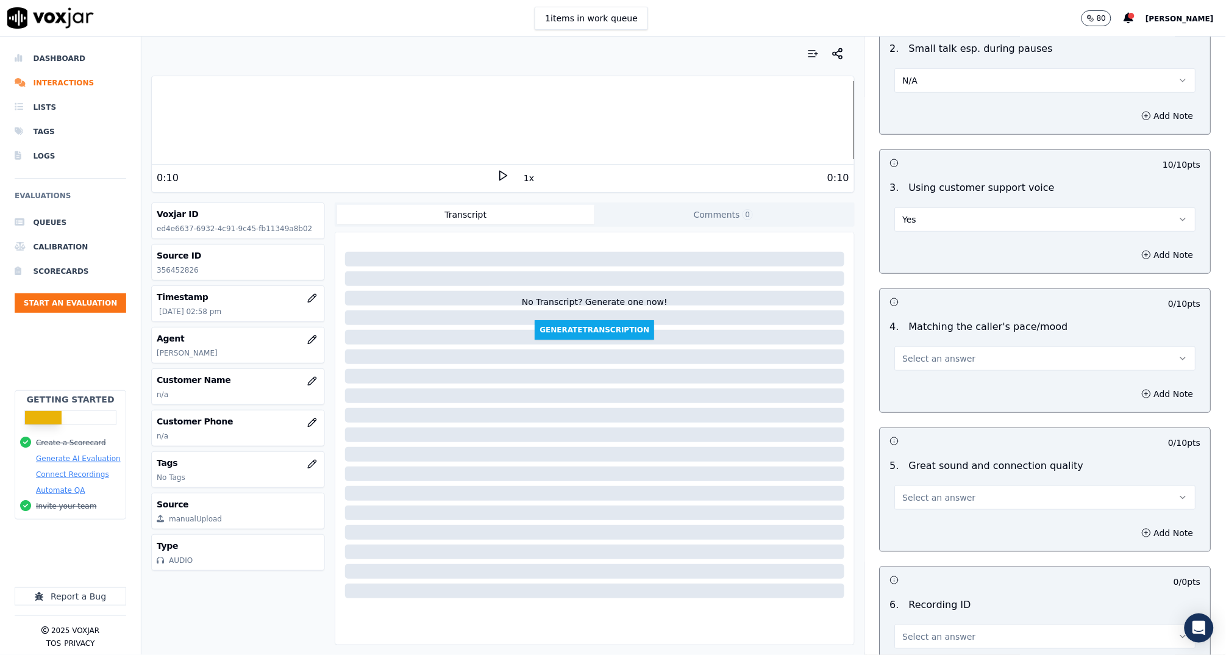
scroll to position [1887, 0]
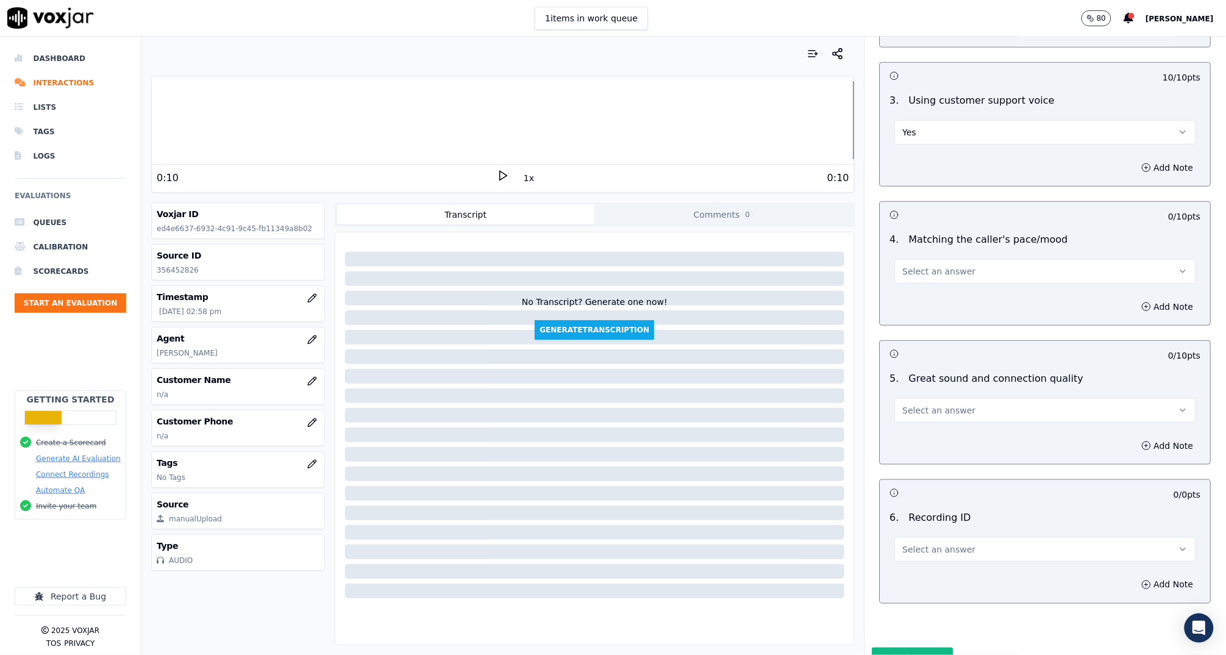
drag, startPoint x: 951, startPoint y: 260, endPoint x: 952, endPoint y: 269, distance: 8.6
click at [951, 260] on button "Select an answer" at bounding box center [1045, 271] width 301 height 24
click at [954, 299] on div "Yes" at bounding box center [1022, 297] width 277 height 20
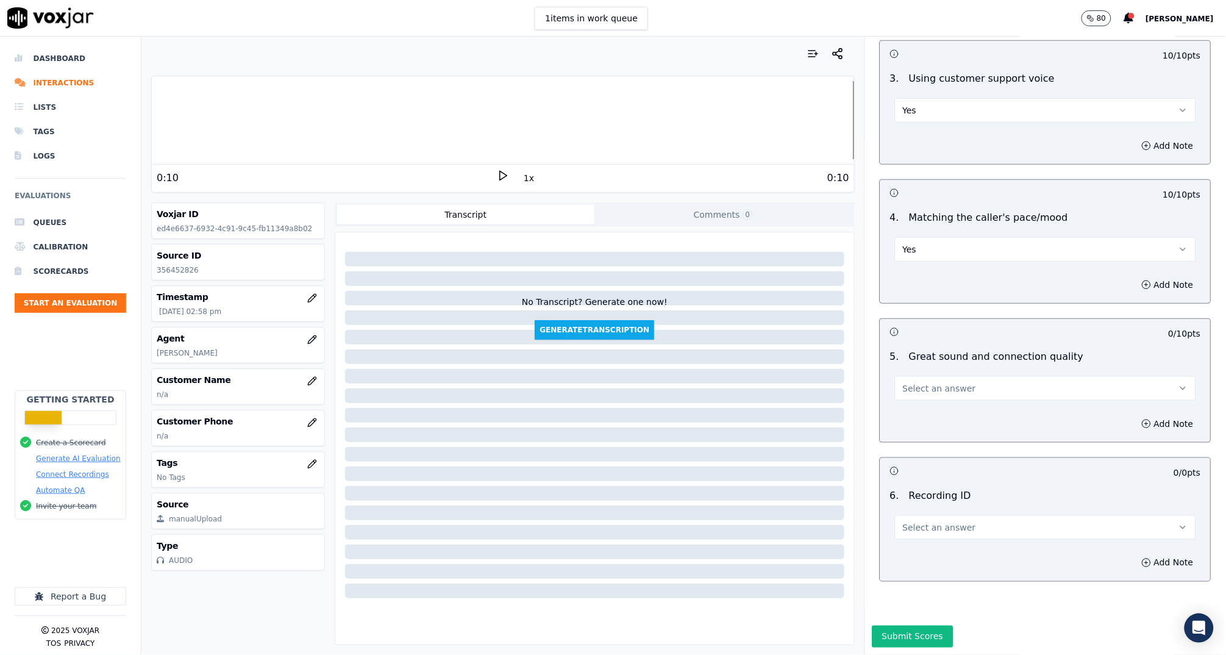
scroll to position [1938, 0]
click at [928, 382] on span "Select an answer" at bounding box center [939, 388] width 73 height 12
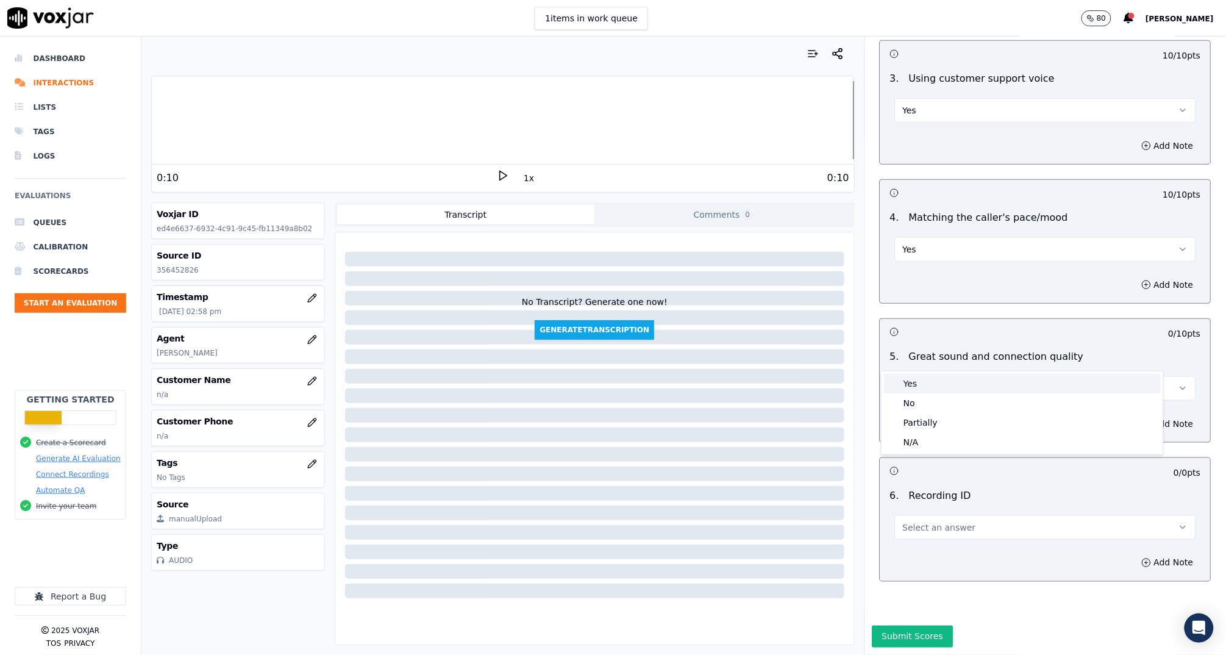
click at [935, 391] on div "Yes" at bounding box center [1022, 384] width 277 height 20
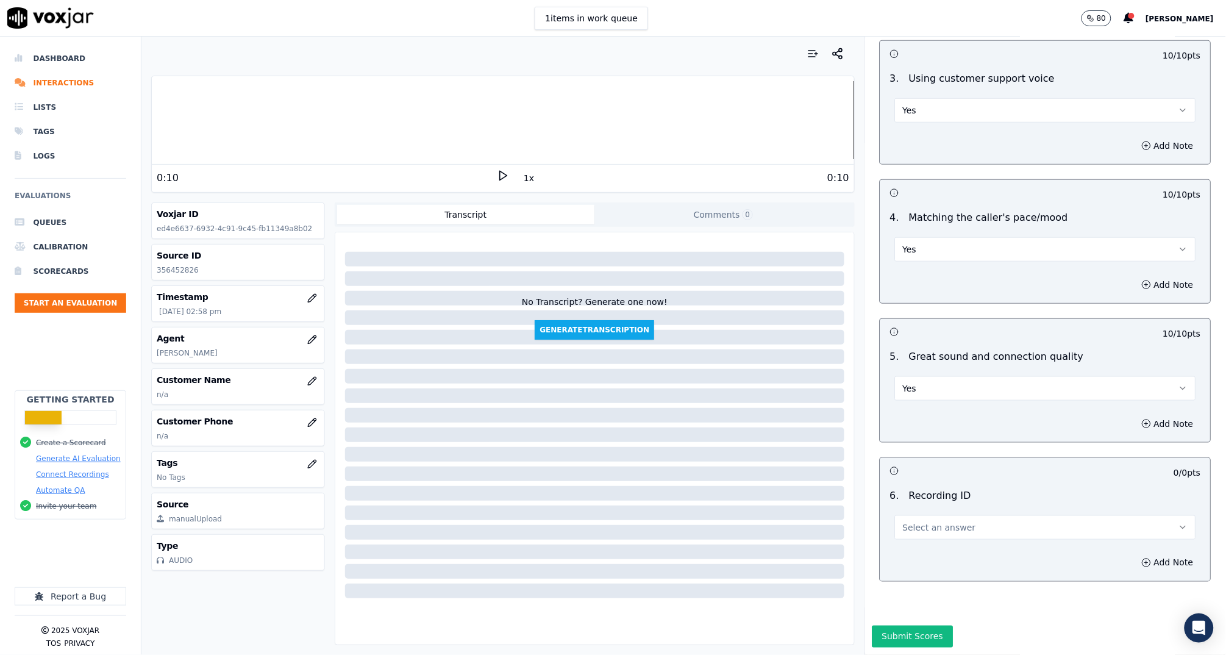
click at [938, 515] on button "Select an answer" at bounding box center [1045, 527] width 301 height 24
click at [954, 521] on div "N/A" at bounding box center [1022, 530] width 277 height 20
drag, startPoint x: 1129, startPoint y: 543, endPoint x: 1132, endPoint y: 535, distance: 7.9
click at [1129, 545] on div "Add Note" at bounding box center [1046, 563] width 331 height 37
click at [1135, 554] on button "Add Note" at bounding box center [1168, 562] width 66 height 17
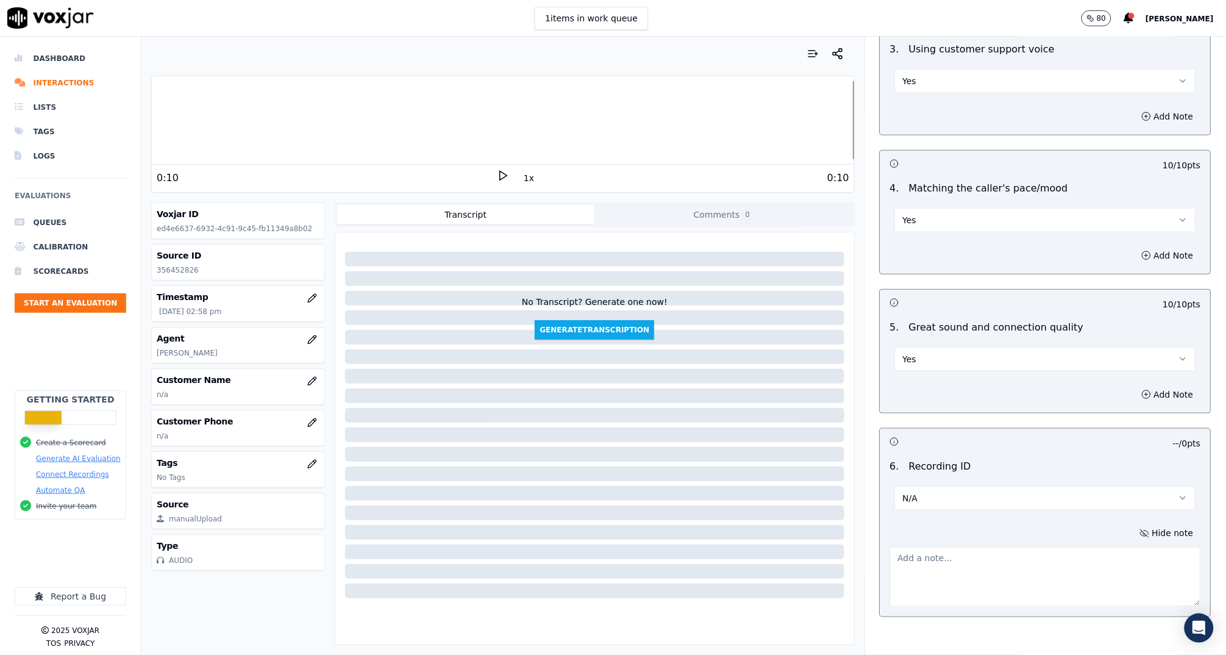
click at [1006, 567] on textarea at bounding box center [1045, 577] width 311 height 60
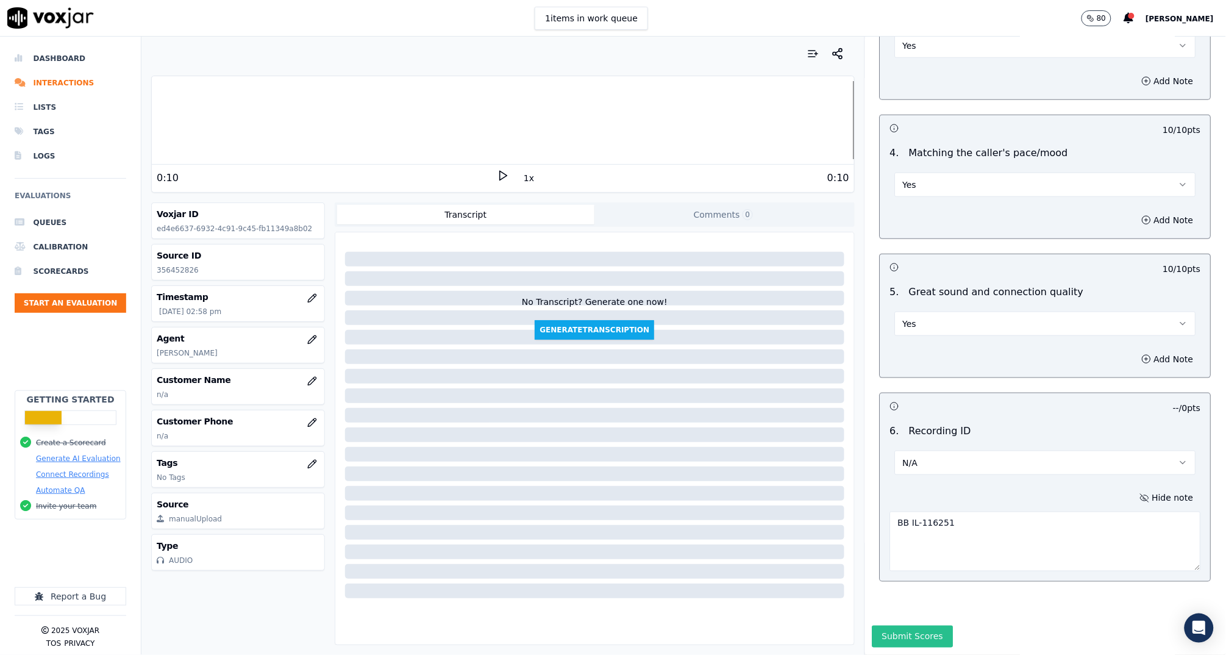
type textarea "BB IL-116251"
click at [882, 626] on button "Submit Scores" at bounding box center [913, 637] width 81 height 22
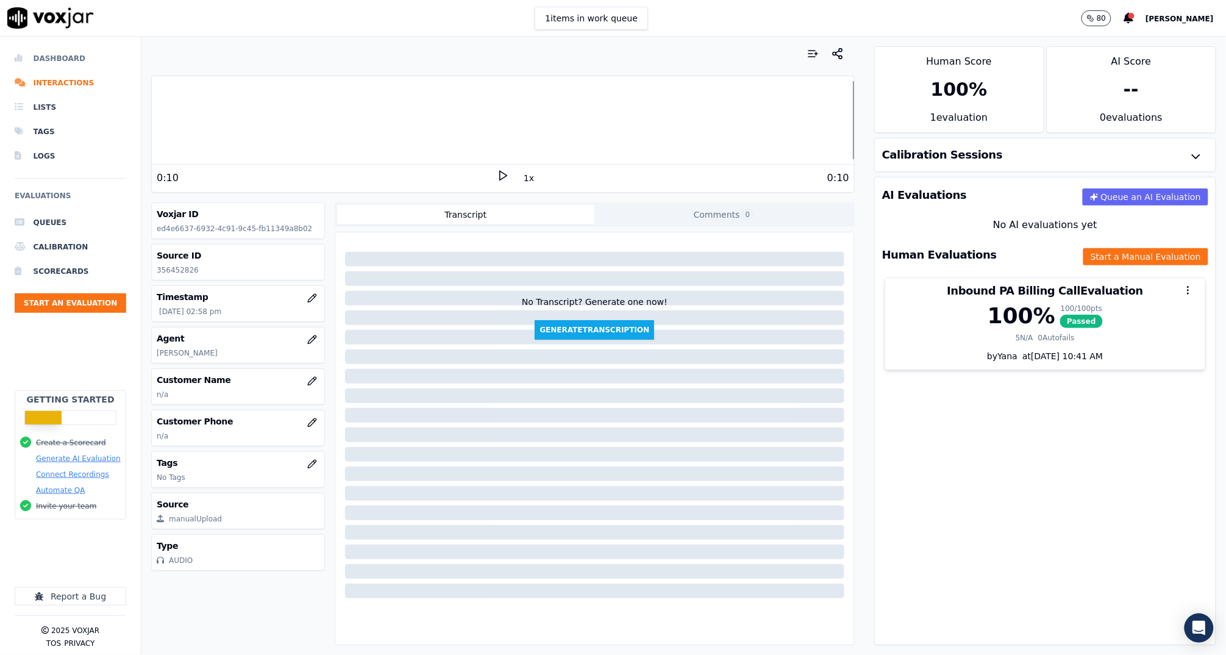
click at [55, 57] on li "Dashboard" at bounding box center [71, 58] width 112 height 24
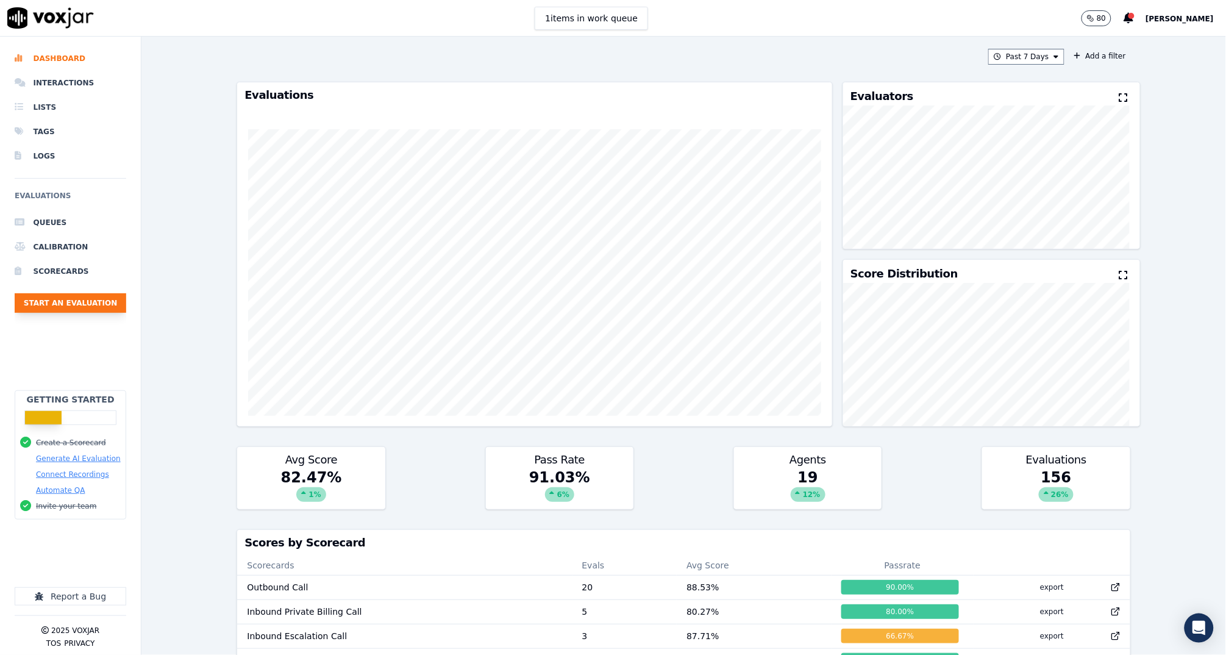
click at [78, 299] on button "Start an Evaluation" at bounding box center [71, 303] width 112 height 20
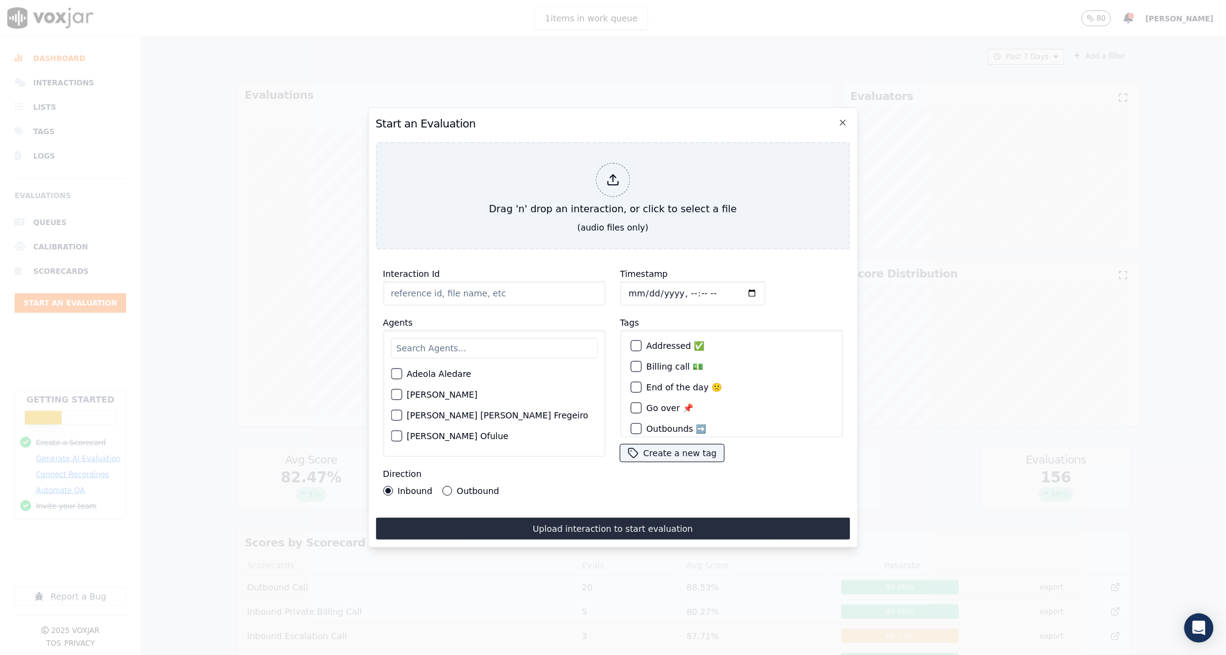
click at [451, 288] on input "Interaction Id" at bounding box center [494, 293] width 223 height 24
paste input "356452216"
type input "356452216"
click at [476, 342] on input "text" at bounding box center [494, 348] width 207 height 21
type input "anna"
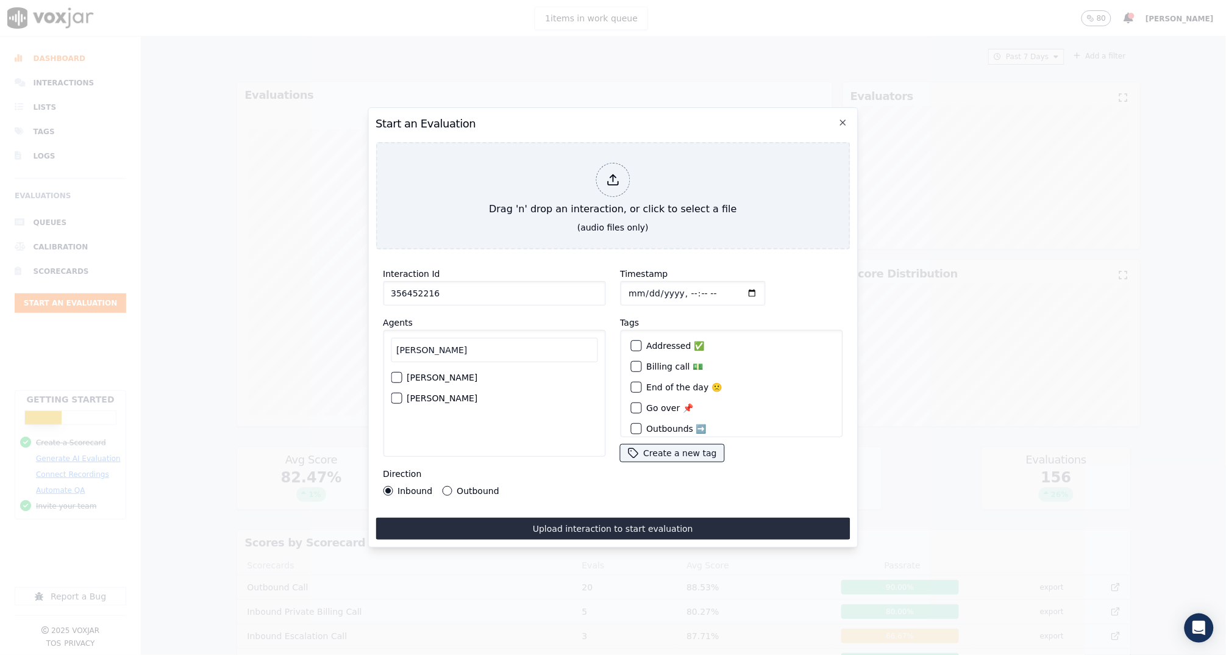
click at [397, 375] on div "button" at bounding box center [395, 377] width 9 height 9
click at [631, 285] on input "Timestamp" at bounding box center [692, 293] width 145 height 24
click at [688, 287] on input "Timestamp" at bounding box center [692, 293] width 145 height 24
click at [702, 286] on input "Timestamp" at bounding box center [692, 293] width 145 height 24
type input "2025-08-11T14:54"
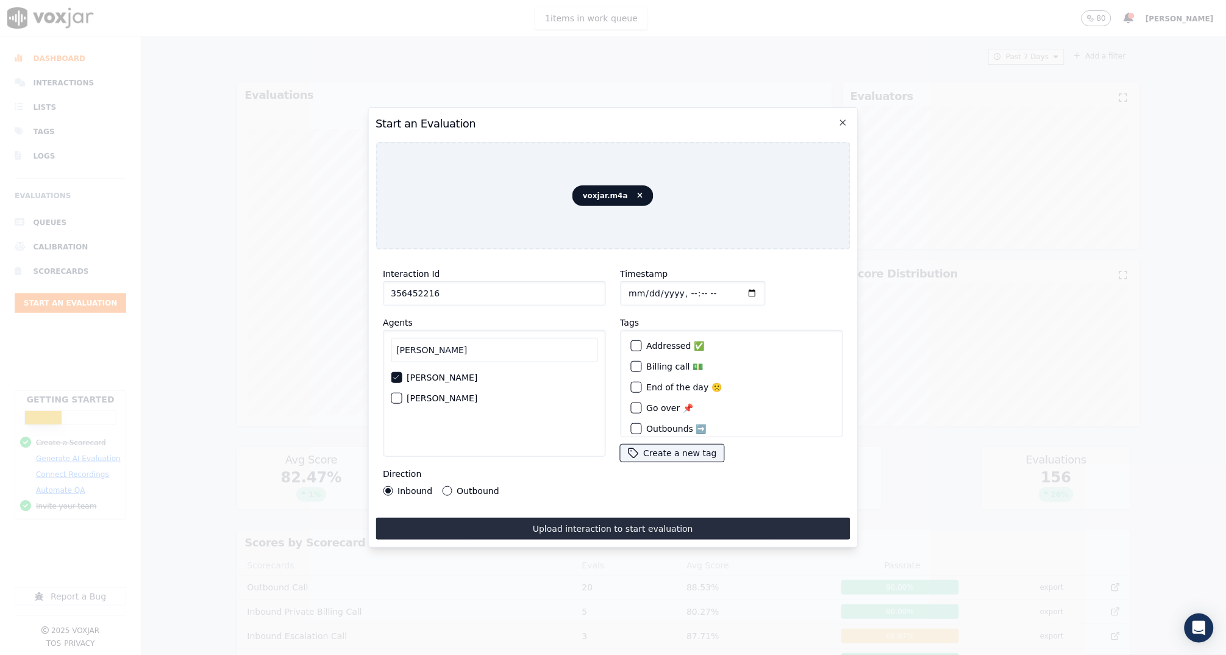
click at [790, 282] on div "Timestamp" at bounding box center [731, 285] width 223 height 39
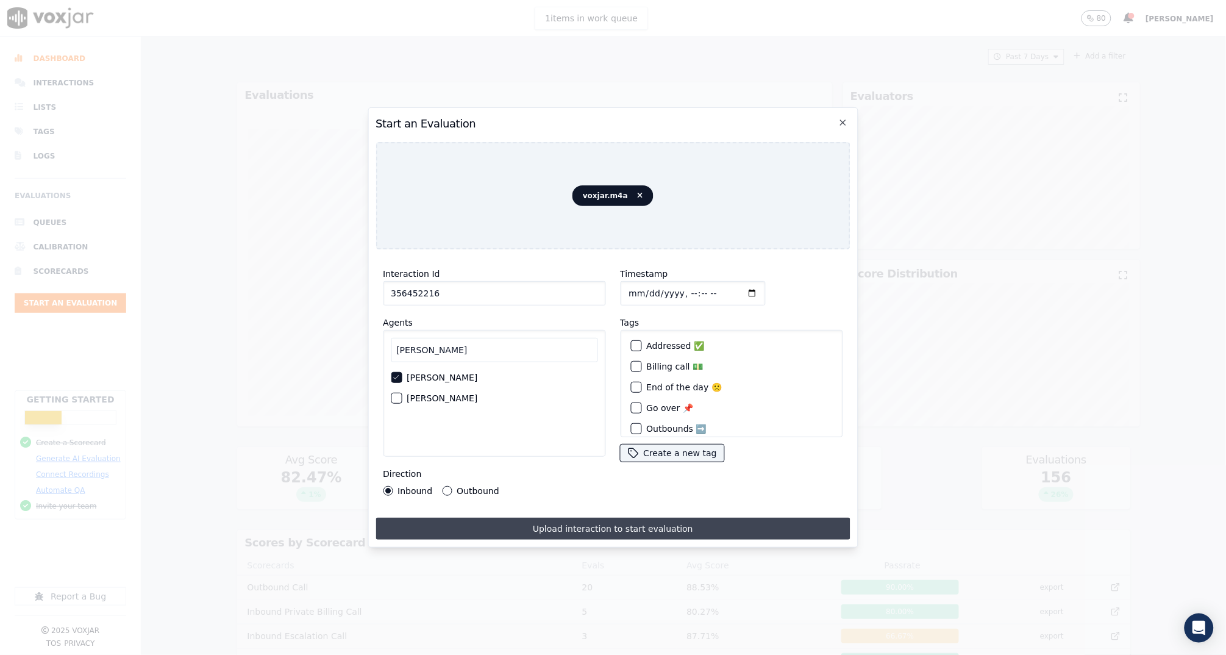
click at [666, 523] on button "Upload interaction to start evaluation" at bounding box center [613, 529] width 474 height 22
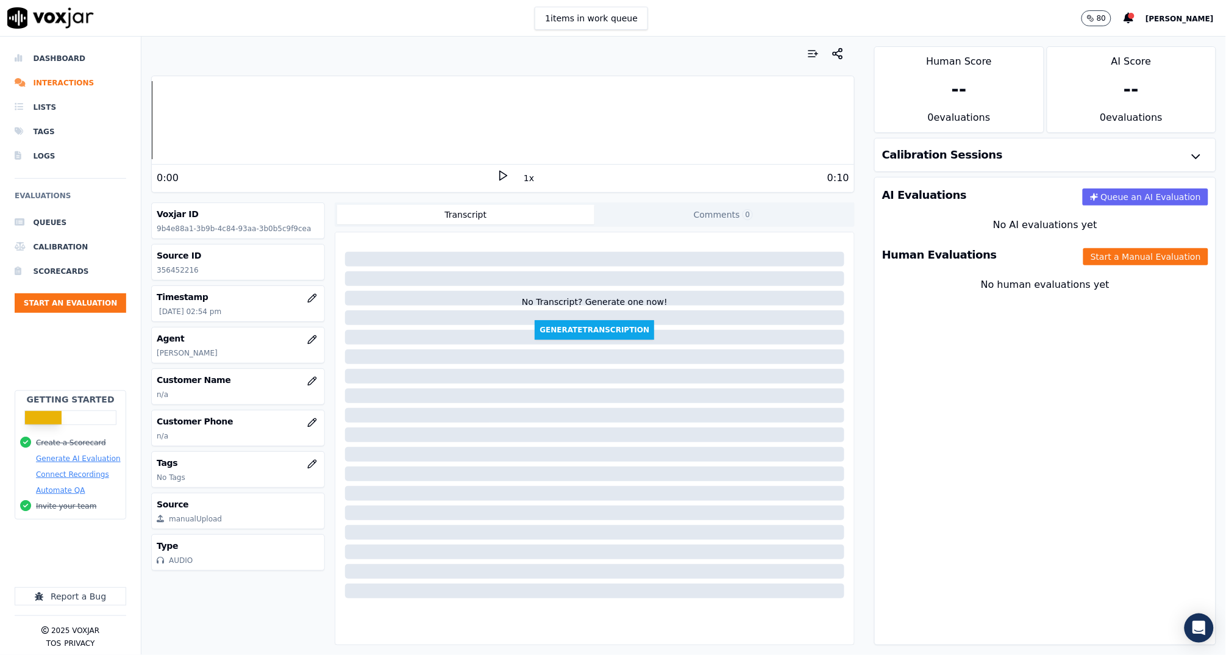
click at [1132, 412] on div "AI Evaluations Queue an AI Evaluation No AI evaluations yet Human Evaluations S…" at bounding box center [1045, 411] width 342 height 468
click at [1102, 253] on button "Start a Manual Evaluation" at bounding box center [1146, 256] width 125 height 17
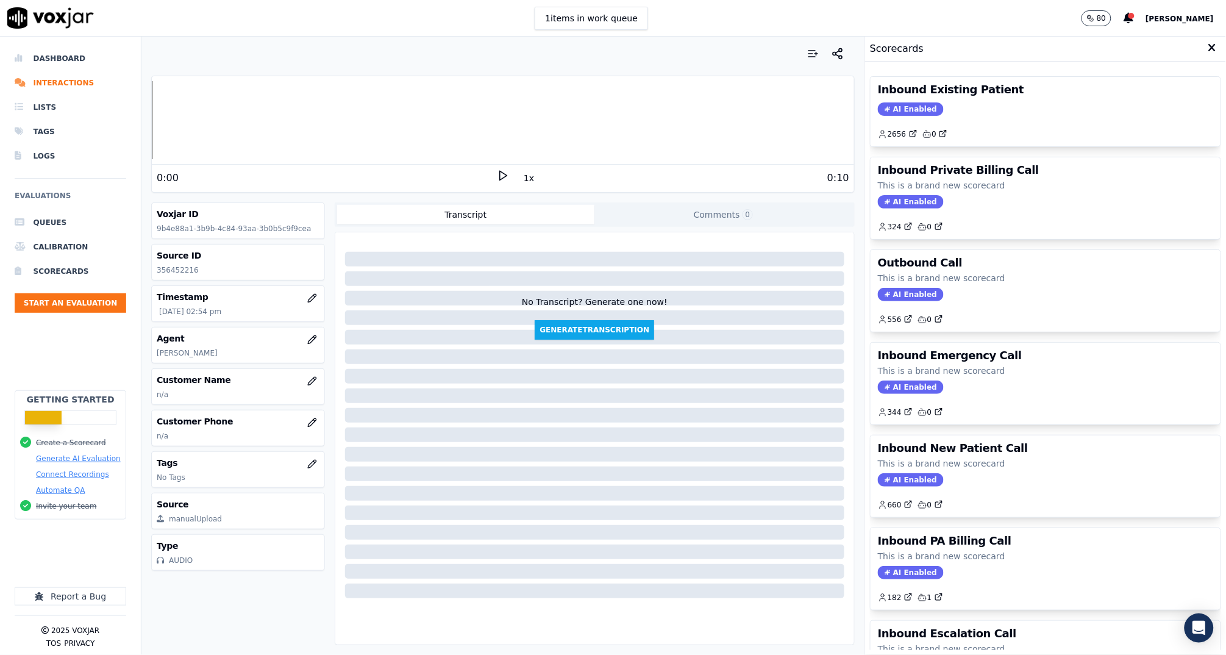
click at [969, 116] on div "Inbound Existing Patient AI Enabled 2656 0" at bounding box center [1046, 112] width 350 height 70
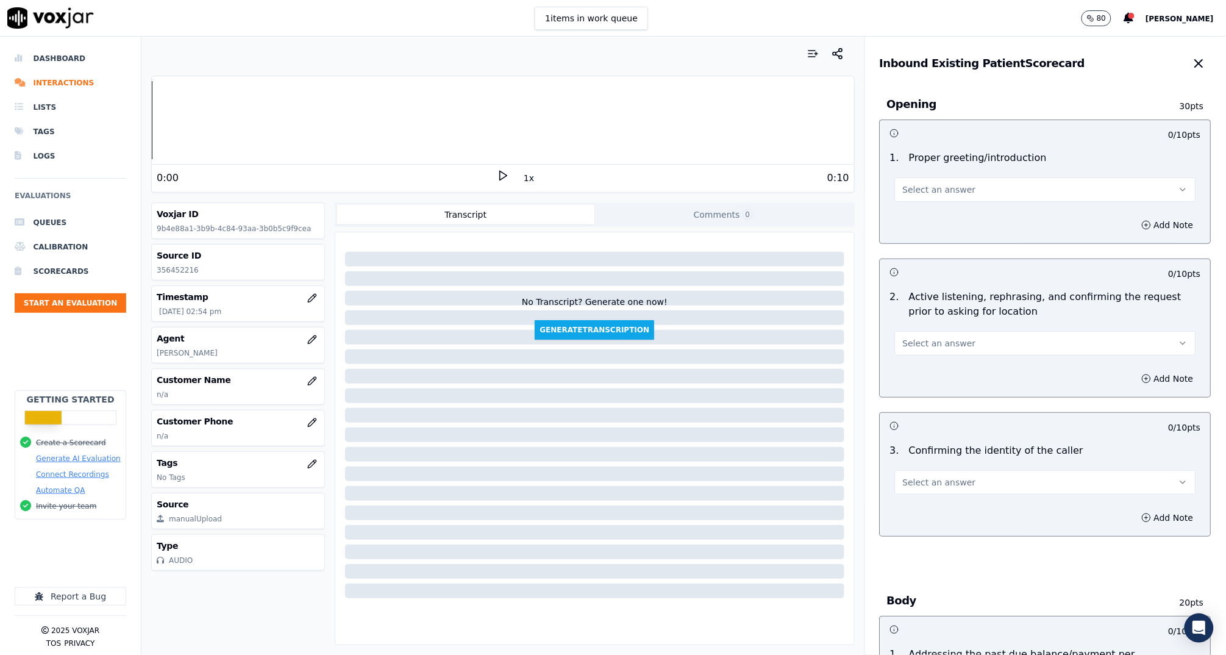
click at [957, 186] on span "Select an answer" at bounding box center [939, 190] width 73 height 12
click at [956, 218] on div "Yes" at bounding box center [1022, 217] width 277 height 20
click at [953, 335] on button "Select an answer" at bounding box center [1045, 343] width 301 height 24
click at [950, 365] on div "Yes" at bounding box center [1022, 370] width 277 height 20
click at [500, 177] on rect at bounding box center [501, 175] width 2 height 8
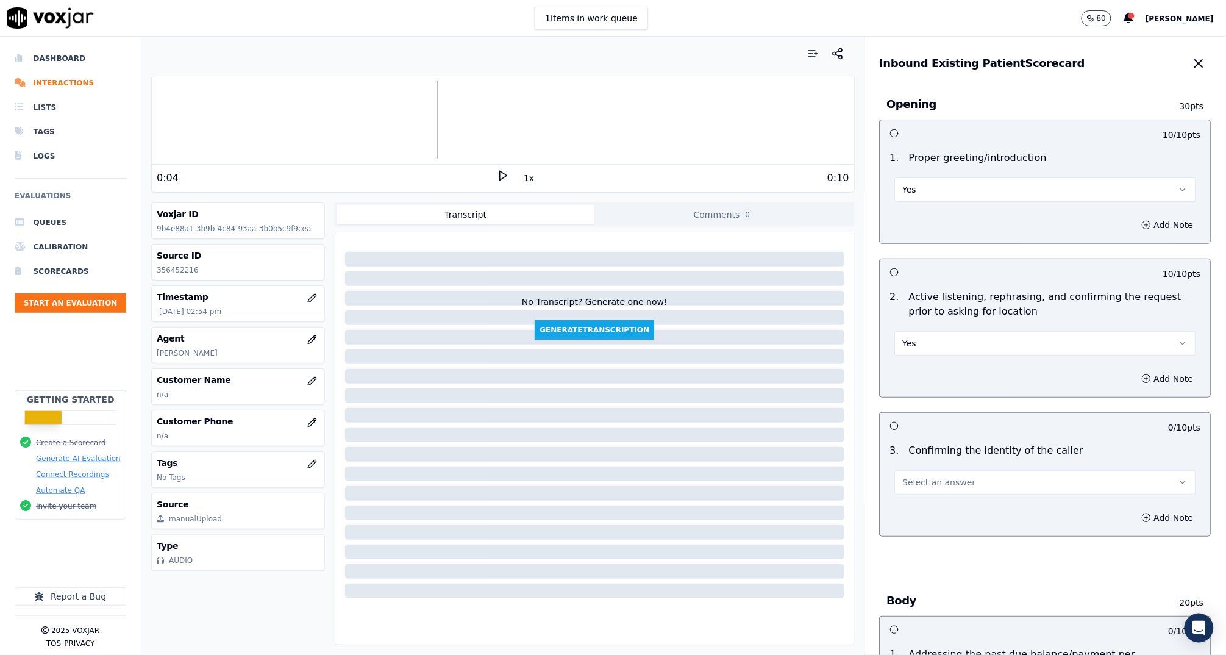
click at [899, 437] on div "0 / 10 pts" at bounding box center [1046, 426] width 331 height 26
click at [930, 482] on span "Select an answer" at bounding box center [939, 482] width 73 height 12
click at [917, 507] on div "Yes" at bounding box center [1022, 509] width 277 height 20
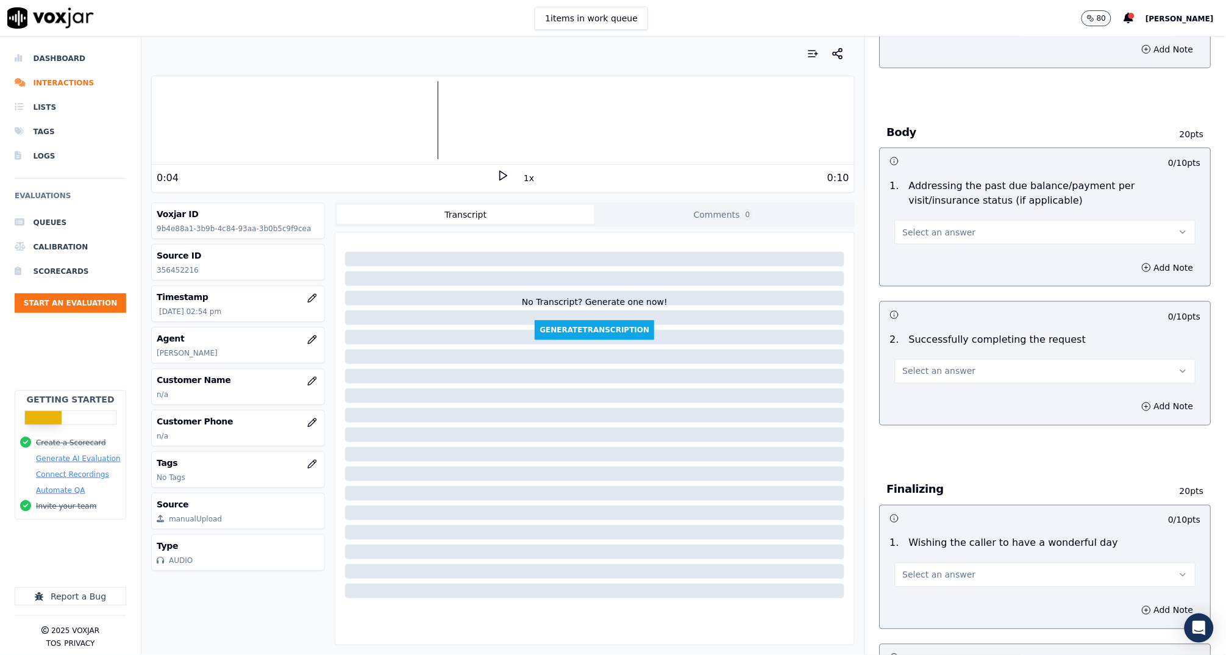
scroll to position [465, 0]
click at [909, 237] on span "Select an answer" at bounding box center [939, 235] width 73 height 12
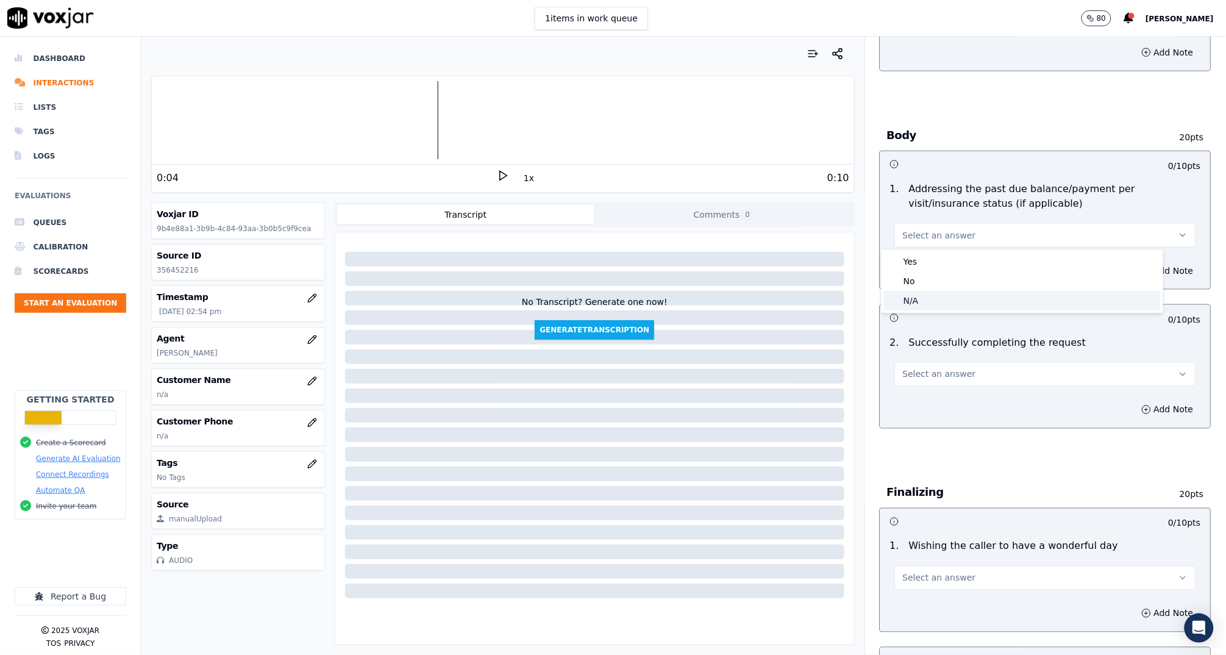
drag, startPoint x: 930, startPoint y: 296, endPoint x: 932, endPoint y: 323, distance: 26.9
click at [930, 296] on div "N/A" at bounding box center [1022, 301] width 277 height 20
click at [940, 377] on span "Select an answer" at bounding box center [939, 374] width 73 height 12
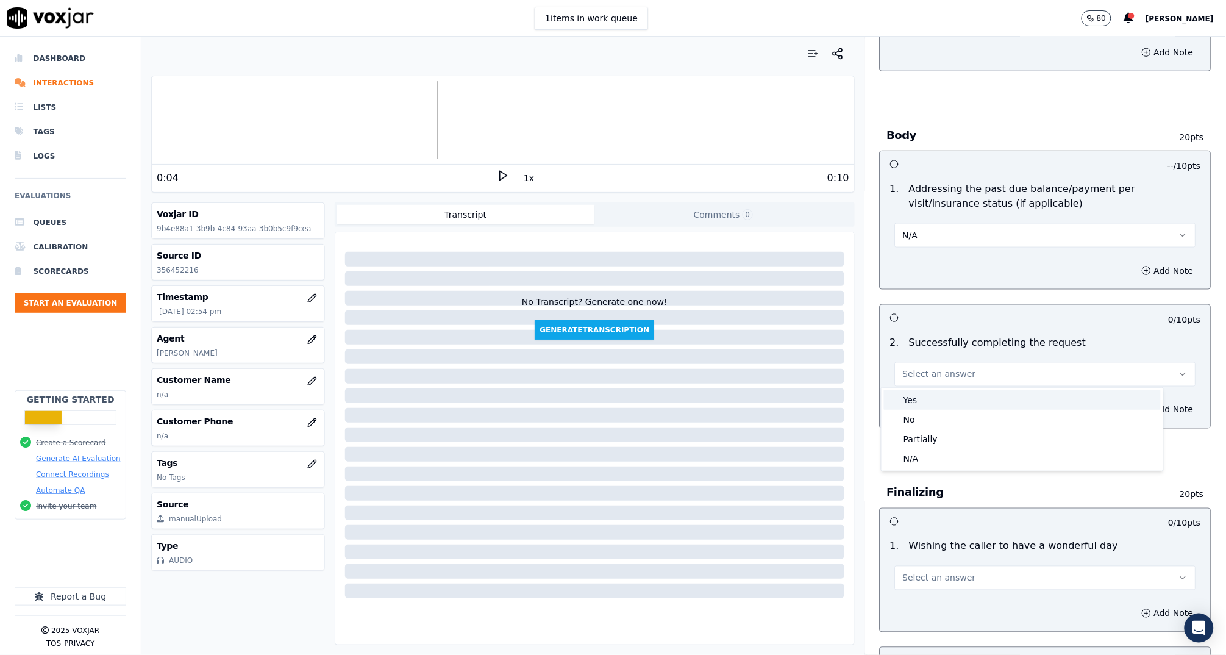
click at [940, 399] on div "Yes" at bounding box center [1022, 400] width 277 height 20
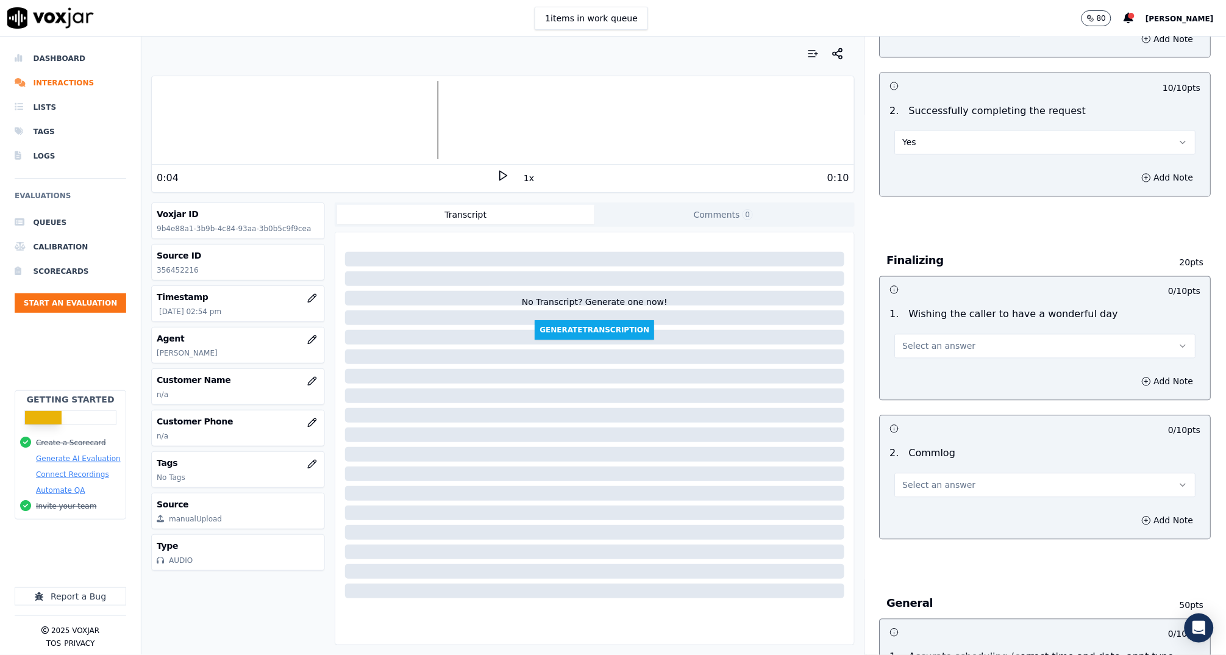
scroll to position [793, 0]
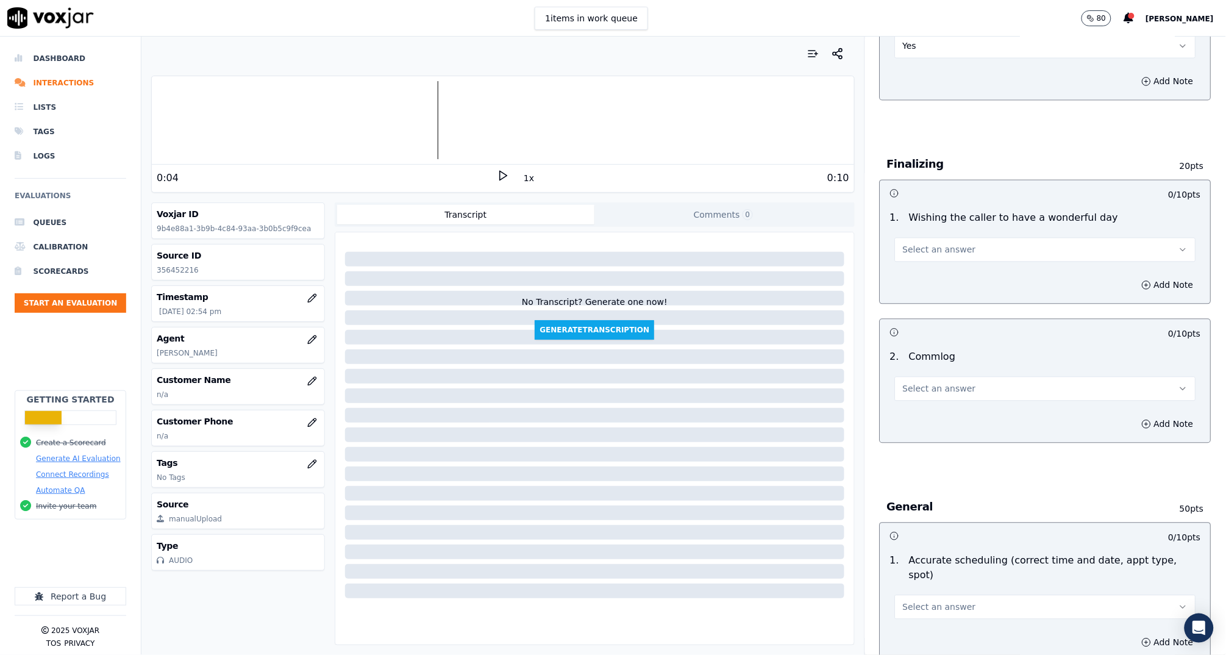
click at [929, 383] on span "Select an answer" at bounding box center [939, 389] width 73 height 12
click at [941, 411] on div "Yes" at bounding box center [1022, 415] width 277 height 20
click at [934, 253] on span "Select an answer" at bounding box center [939, 250] width 73 height 12
click at [938, 274] on div "Yes" at bounding box center [1022, 276] width 277 height 20
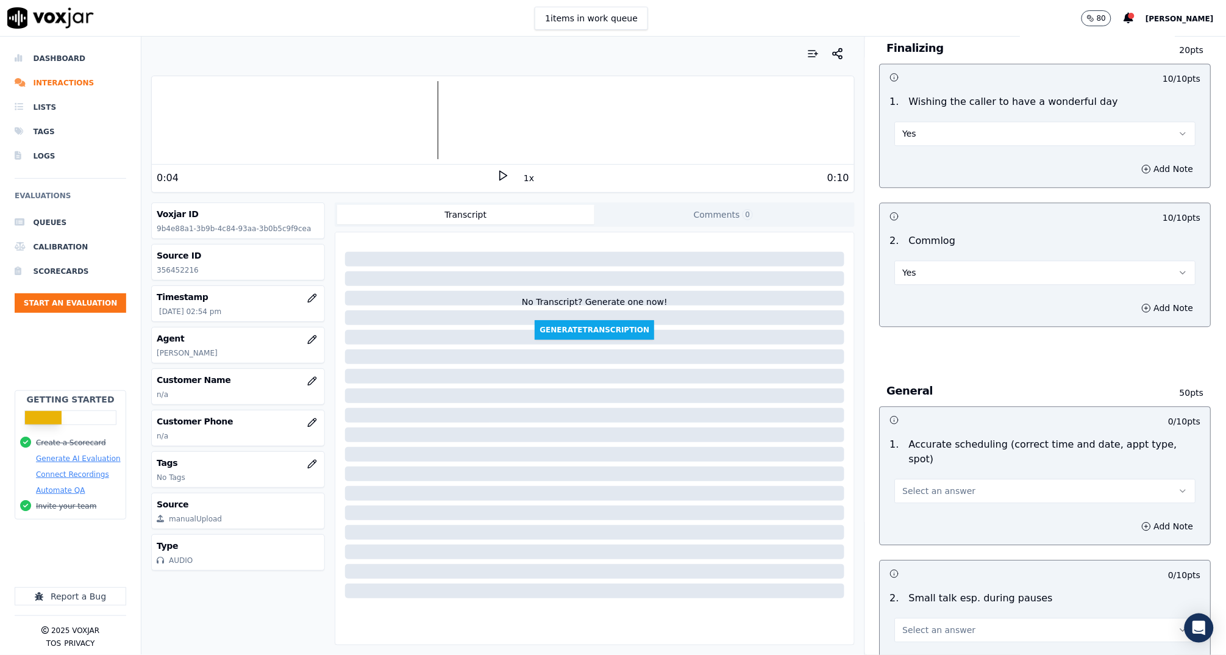
scroll to position [1181, 0]
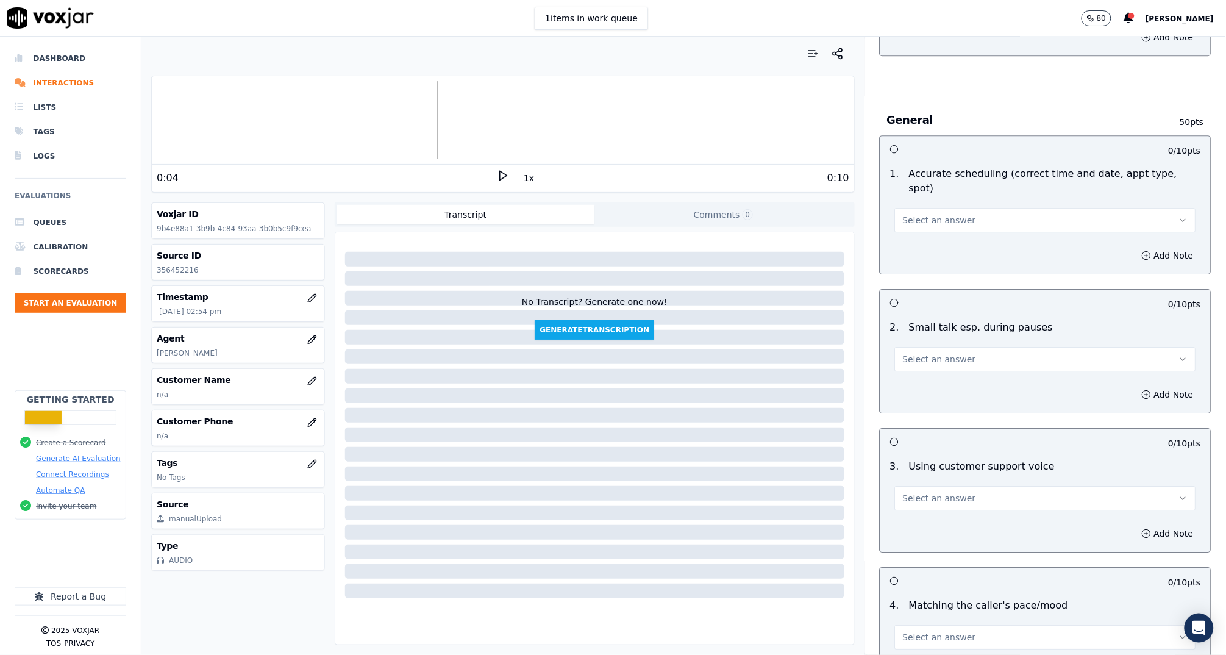
click at [935, 213] on button "Select an answer" at bounding box center [1045, 220] width 301 height 24
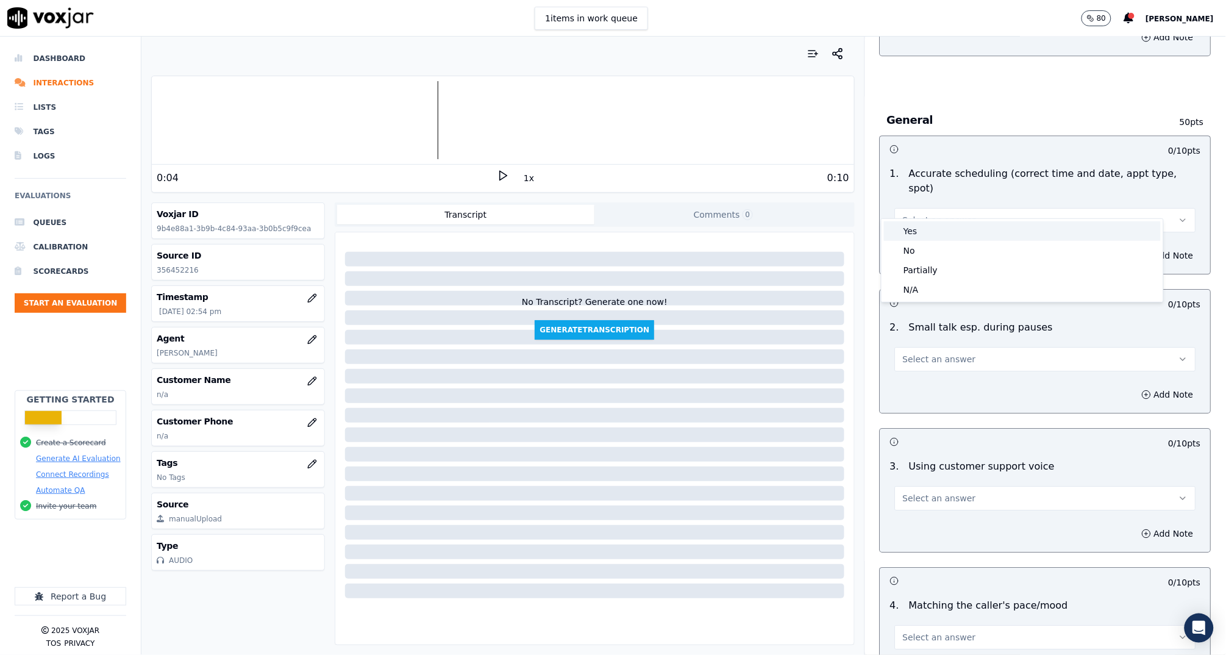
click at [941, 235] on div "Yes" at bounding box center [1022, 231] width 277 height 20
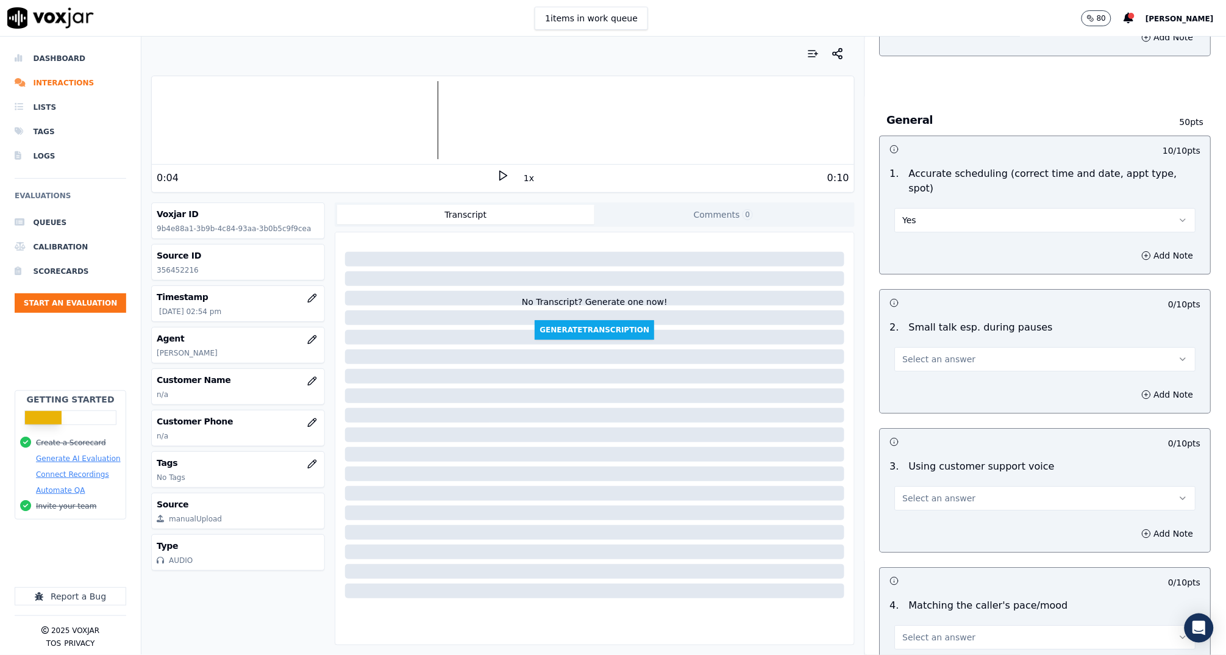
click at [951, 356] on div "2 . Small talk esp. during pauses Select an answer" at bounding box center [1046, 345] width 331 height 61
click at [962, 354] on button "Select an answer" at bounding box center [1045, 359] width 301 height 24
click at [945, 407] on div "N/A" at bounding box center [1022, 409] width 277 height 20
click at [930, 347] on button "N/A" at bounding box center [1045, 359] width 301 height 24
click at [929, 383] on div "No" at bounding box center [1022, 390] width 277 height 20
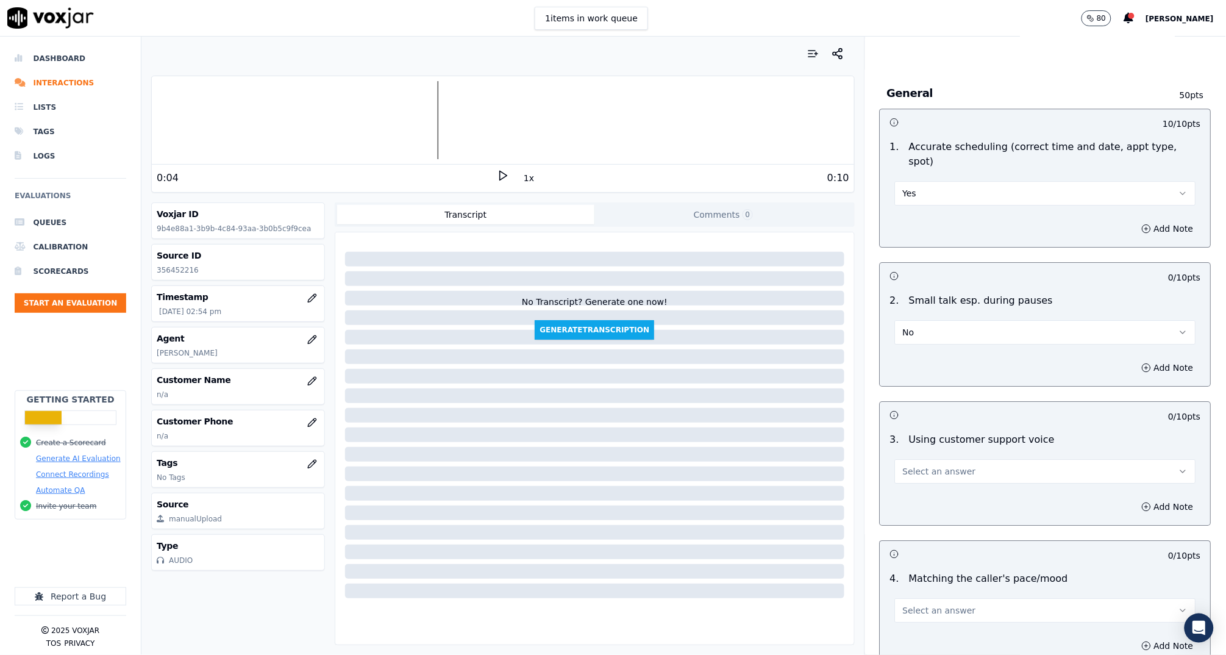
scroll to position [1275, 0]
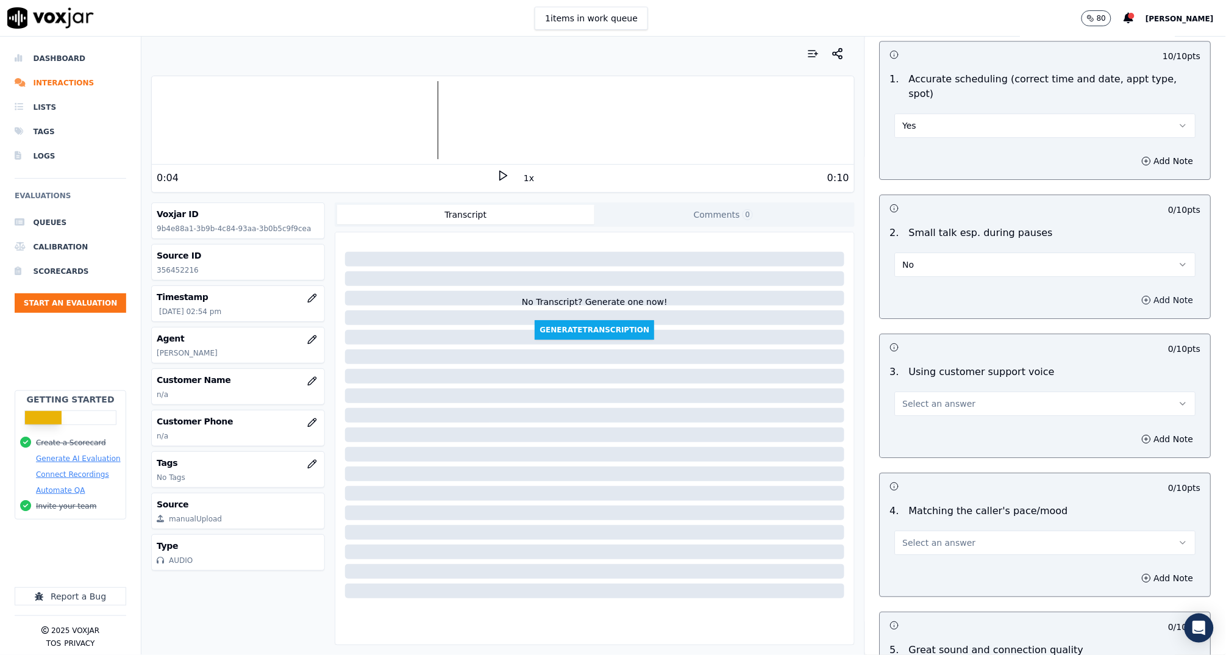
drag, startPoint x: 1123, startPoint y: 284, endPoint x: 1111, endPoint y: 290, distance: 13.1
click at [1135, 291] on button "Add Note" at bounding box center [1168, 299] width 66 height 17
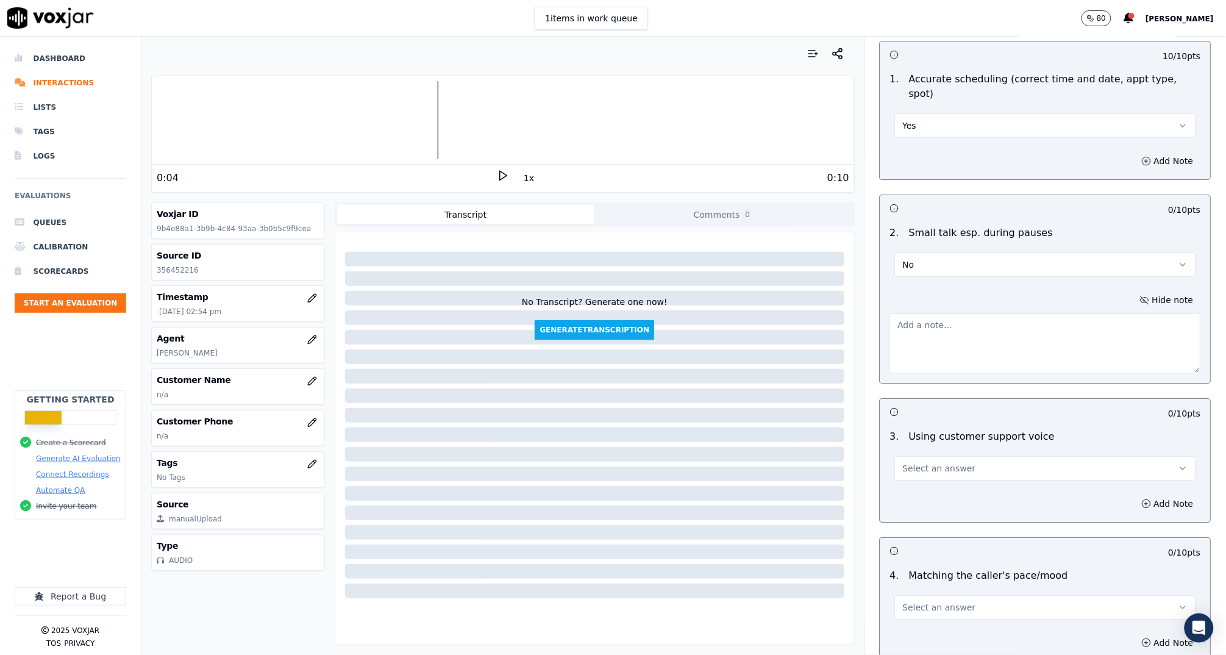
click at [1059, 324] on textarea at bounding box center [1045, 343] width 311 height 60
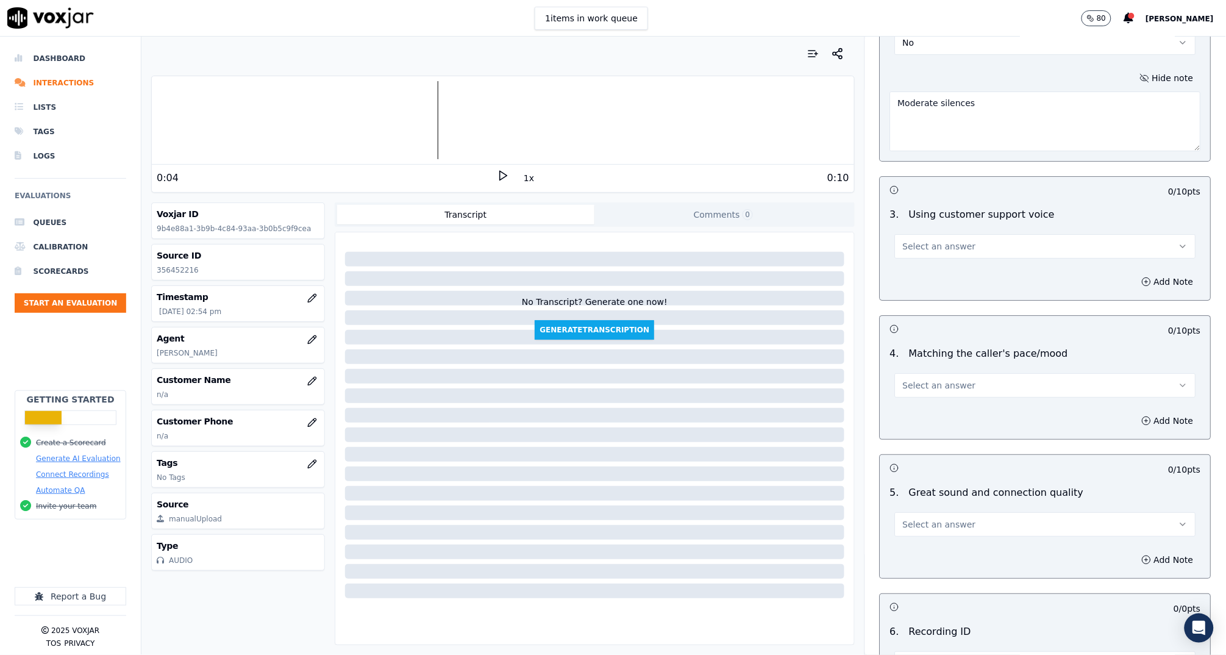
scroll to position [1500, 0]
type textarea "Moderate silences"
click at [1014, 231] on button "Select an answer" at bounding box center [1045, 243] width 301 height 24
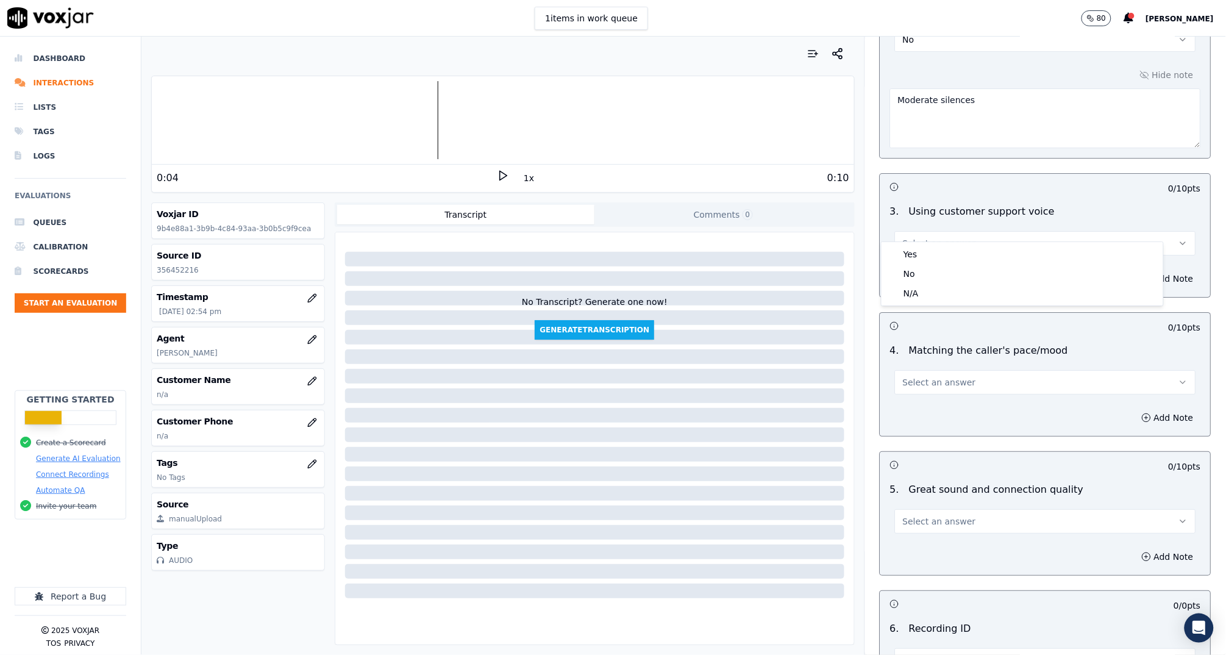
click at [1002, 241] on div "Yes No N/A" at bounding box center [1022, 273] width 283 height 65
click at [999, 258] on div "Yes" at bounding box center [1022, 255] width 277 height 20
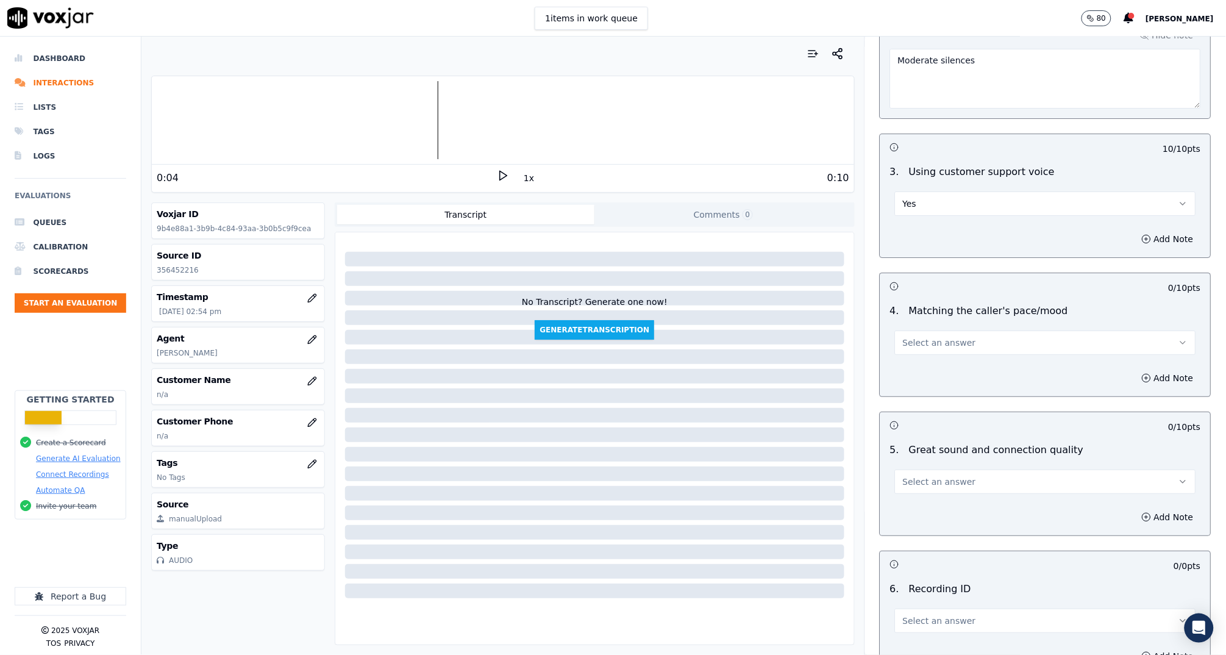
scroll to position [1561, 0]
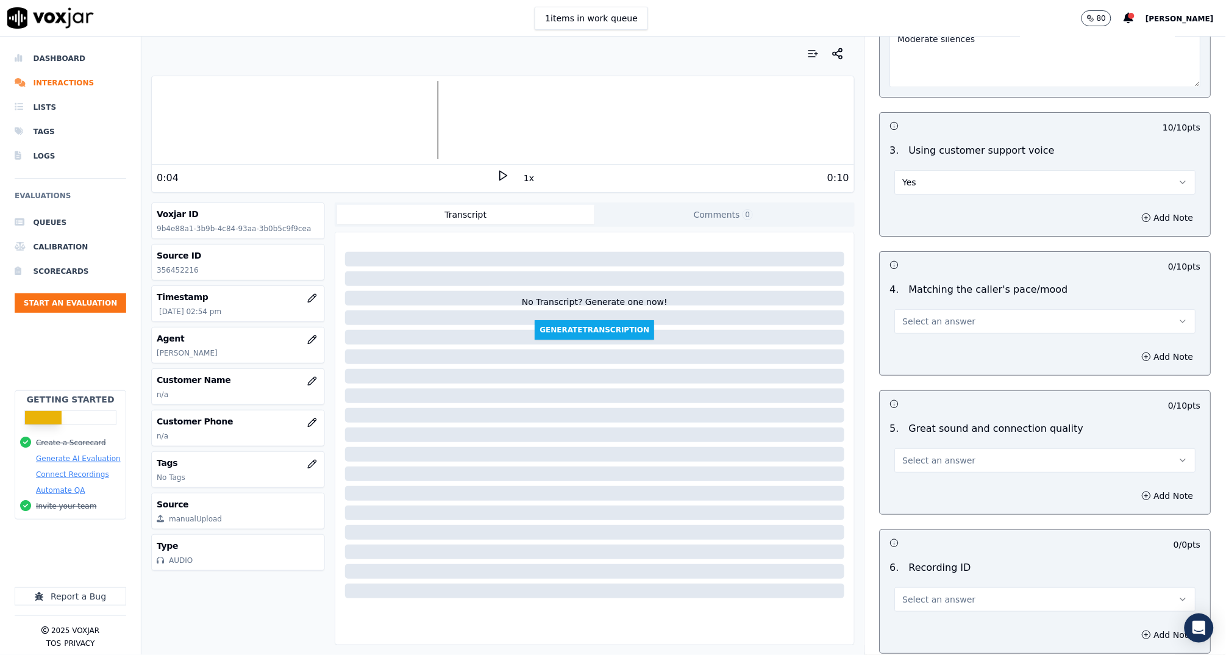
click at [926, 315] on span "Select an answer" at bounding box center [939, 321] width 73 height 12
click at [929, 336] on div "Yes" at bounding box center [1022, 333] width 277 height 20
click at [928, 448] on button "Select an answer" at bounding box center [1045, 460] width 301 height 24
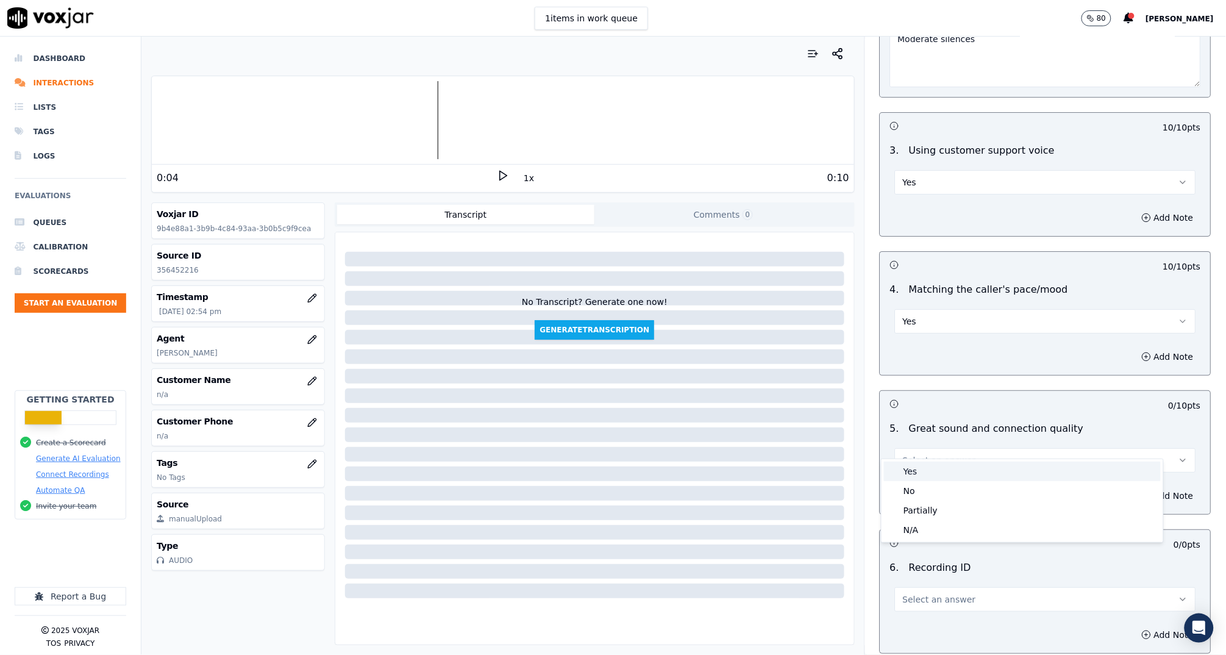
click at [928, 472] on div "Yes" at bounding box center [1022, 472] width 277 height 20
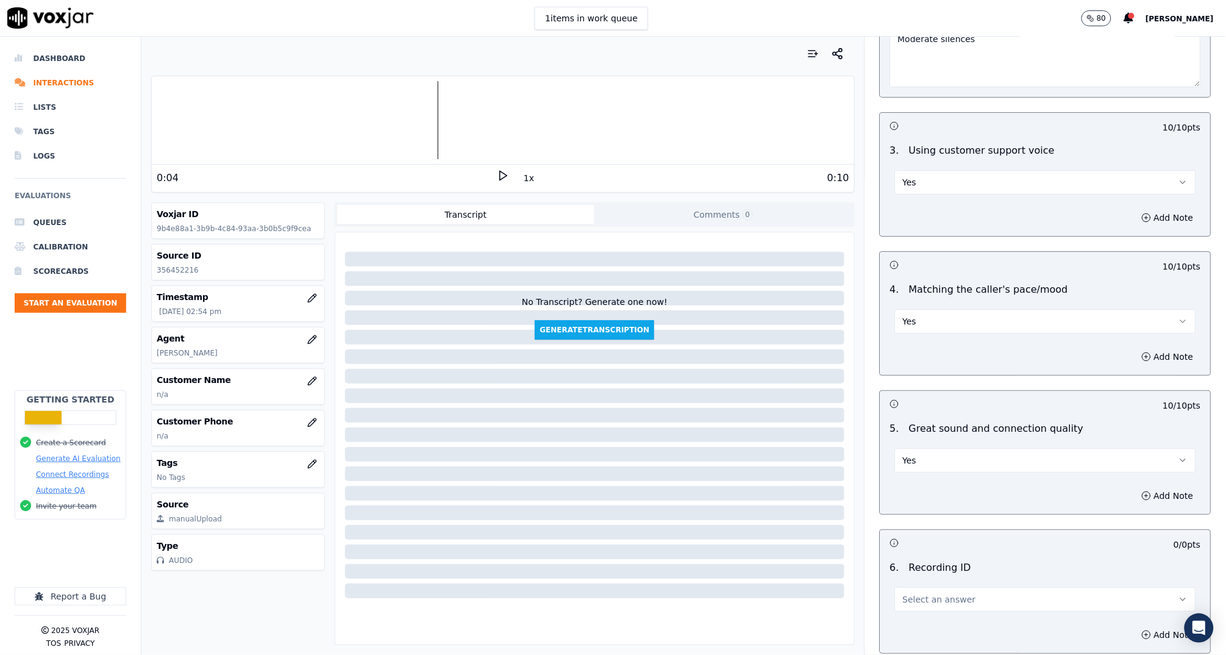
scroll to position [1648, 0]
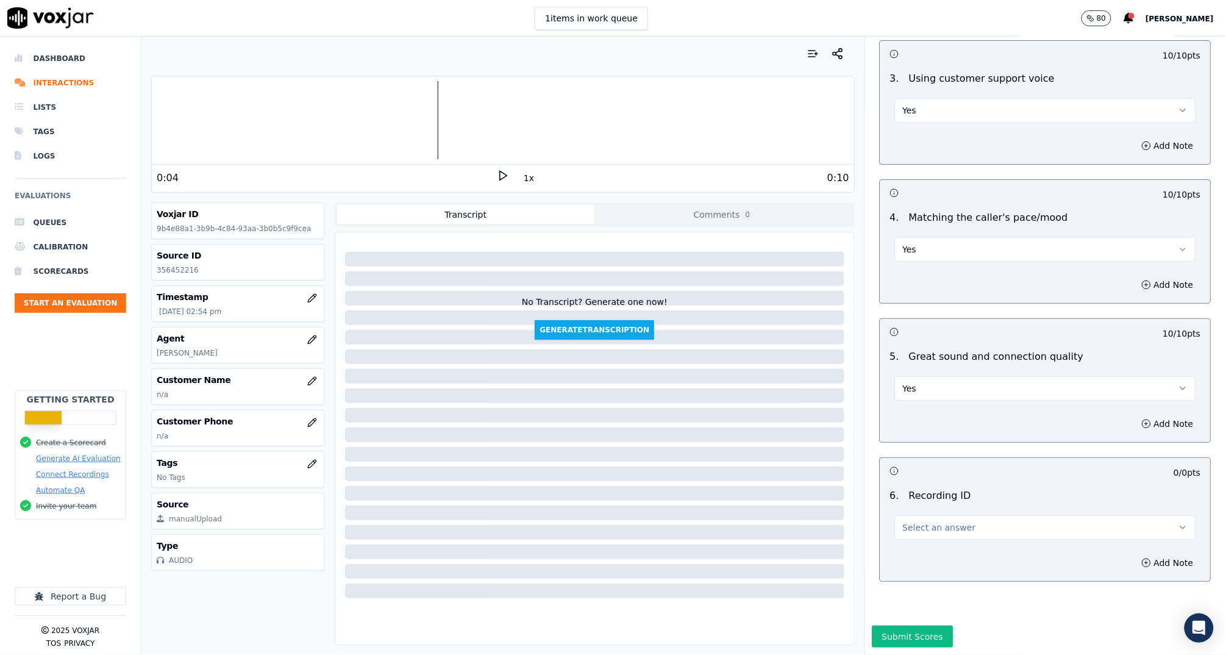
click at [923, 521] on span "Select an answer" at bounding box center [939, 527] width 73 height 12
click at [925, 527] on div "N/A" at bounding box center [1022, 530] width 277 height 20
click at [1135, 554] on button "Add Note" at bounding box center [1168, 562] width 66 height 17
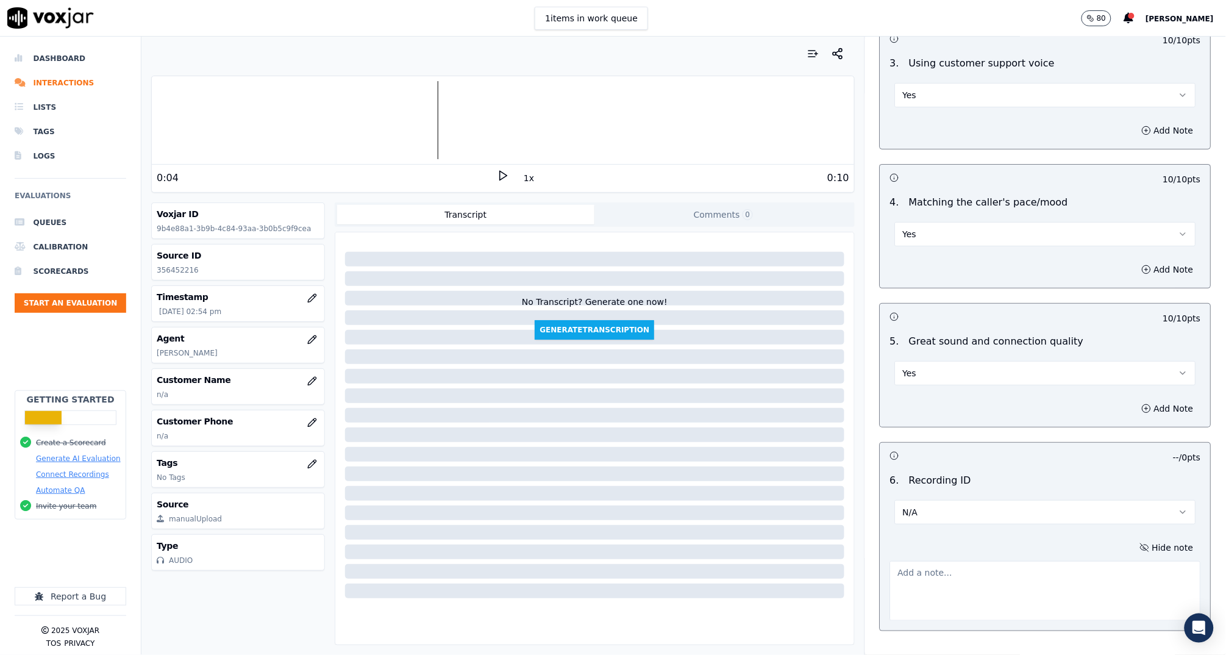
click at [1070, 561] on textarea at bounding box center [1045, 591] width 311 height 60
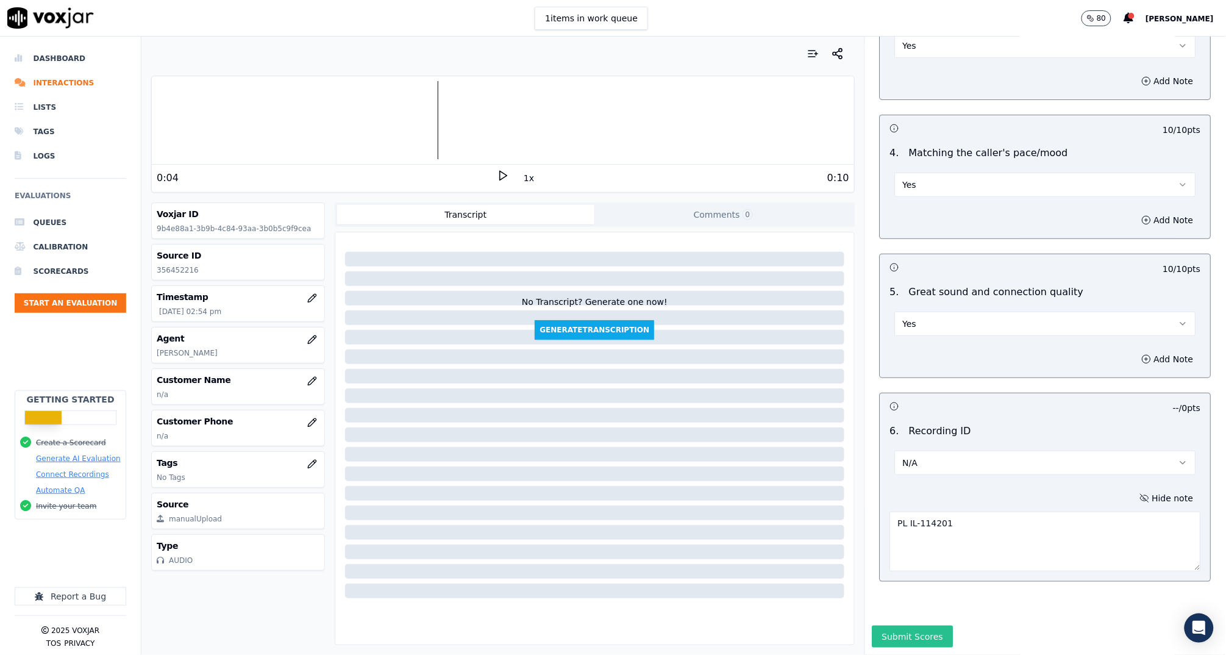
type textarea "PL IL-114201"
click at [901, 626] on button "Submit Scores" at bounding box center [913, 637] width 81 height 22
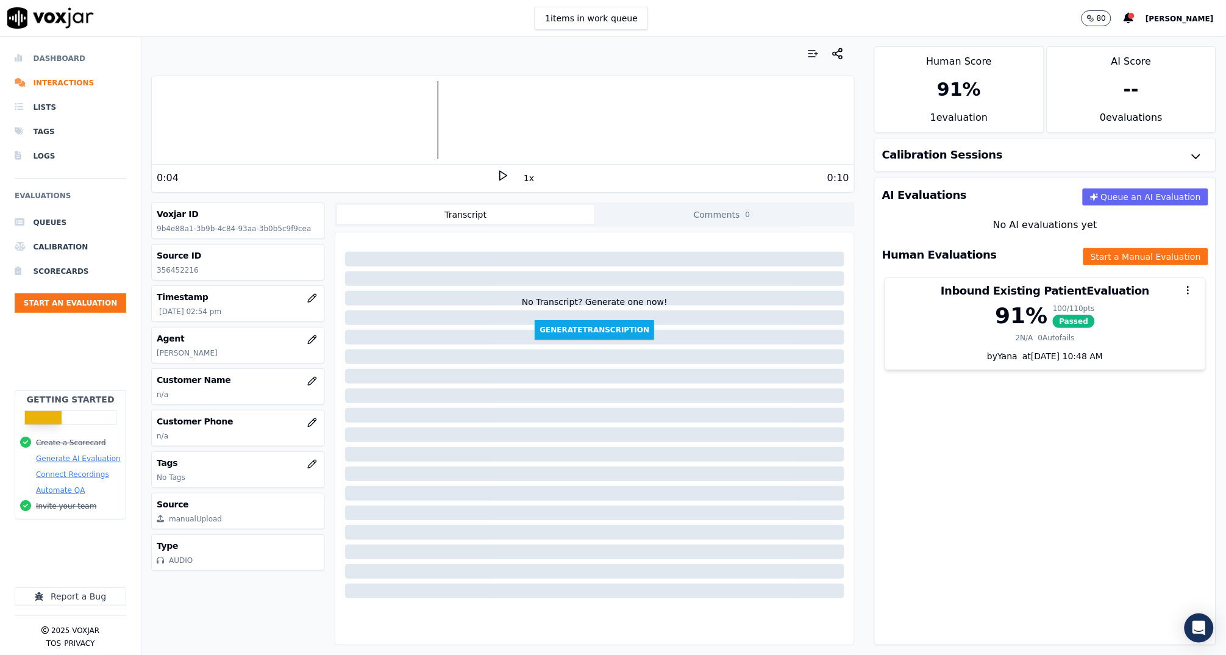
click at [45, 60] on li "Dashboard" at bounding box center [71, 58] width 112 height 24
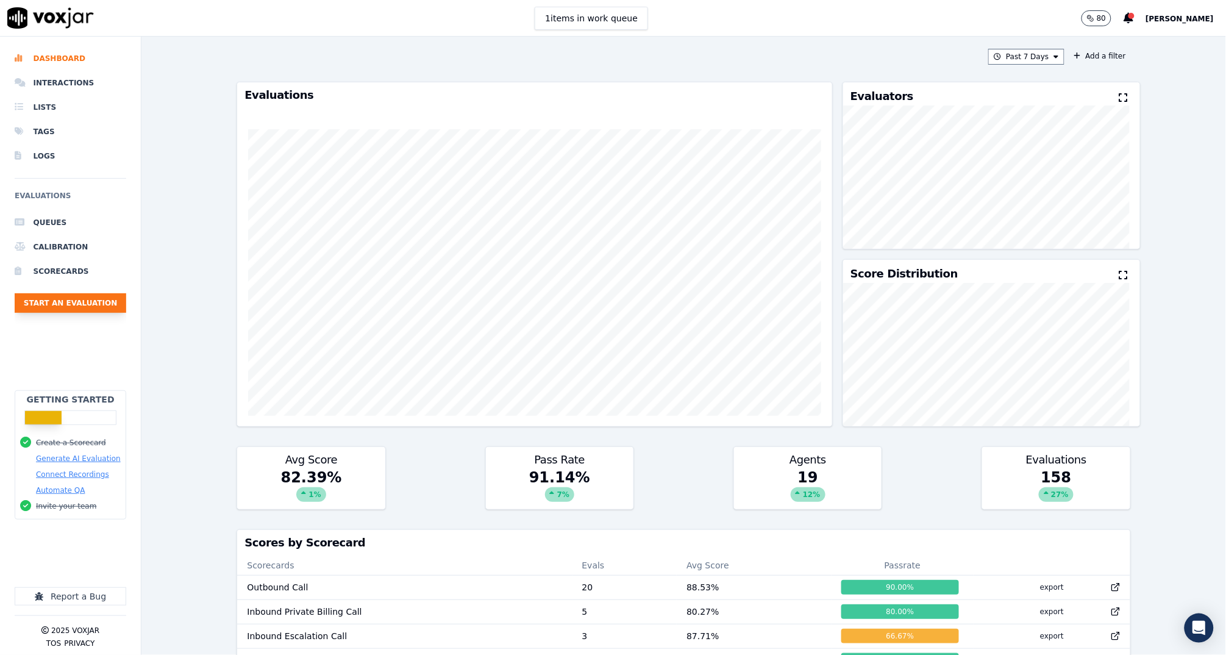
click at [94, 293] on button "Start an Evaluation" at bounding box center [71, 303] width 112 height 20
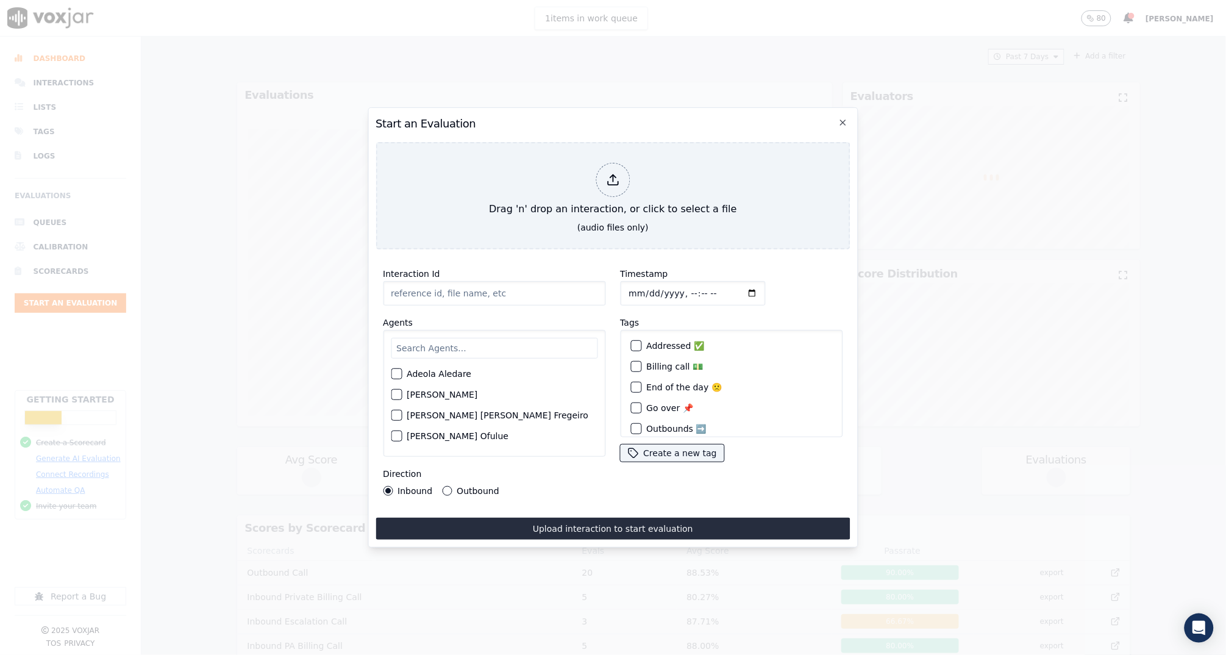
click at [438, 281] on input "Interaction Id" at bounding box center [494, 293] width 223 height 24
paste input "356451541"
type input "356451541"
click at [454, 346] on input "text" at bounding box center [494, 348] width 207 height 21
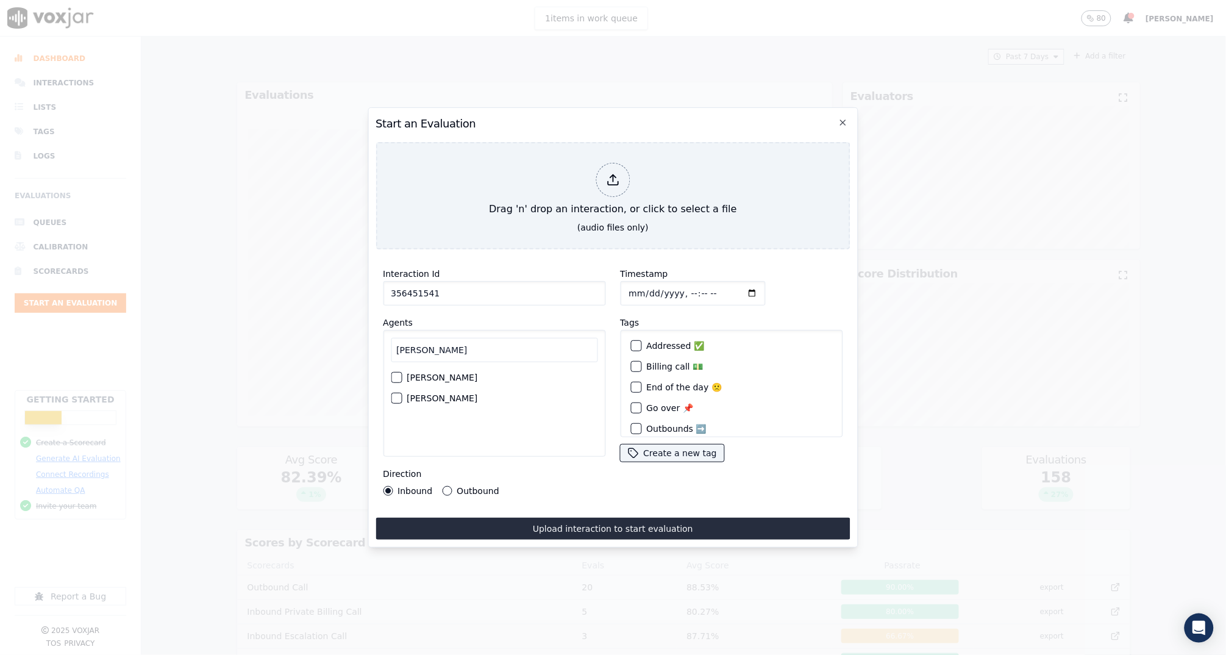
type input "anna"
click at [393, 373] on div "button" at bounding box center [395, 377] width 9 height 9
click at [631, 291] on input "Timestamp" at bounding box center [692, 293] width 145 height 24
click at [686, 286] on input "Timestamp" at bounding box center [692, 293] width 145 height 24
click at [700, 288] on input "Timestamp" at bounding box center [692, 293] width 145 height 24
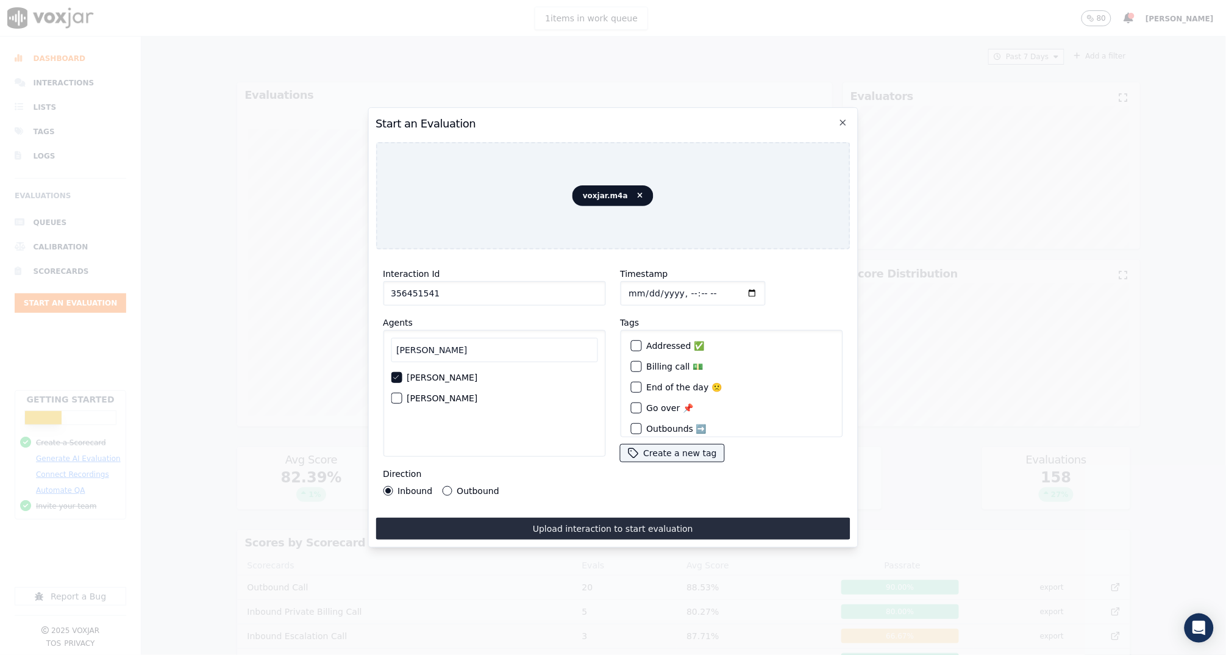
type input "2025-08-11T14:52"
click at [779, 290] on div "Timestamp" at bounding box center [731, 285] width 223 height 39
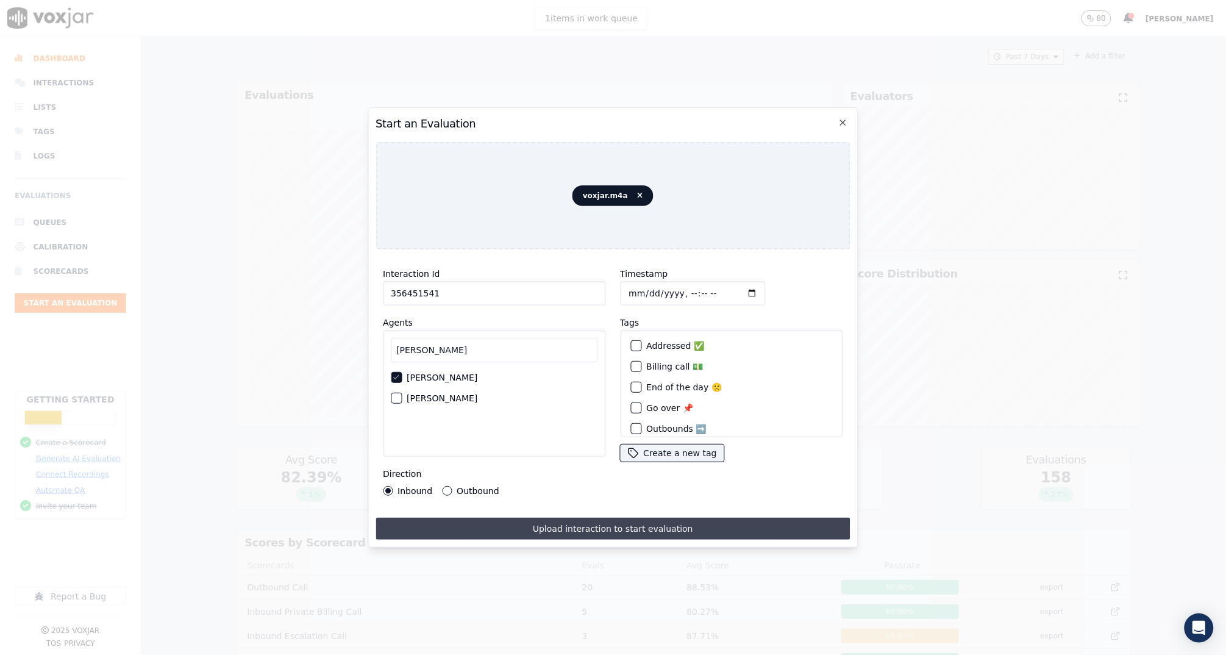
click at [663, 523] on button "Upload interaction to start evaluation" at bounding box center [613, 529] width 474 height 22
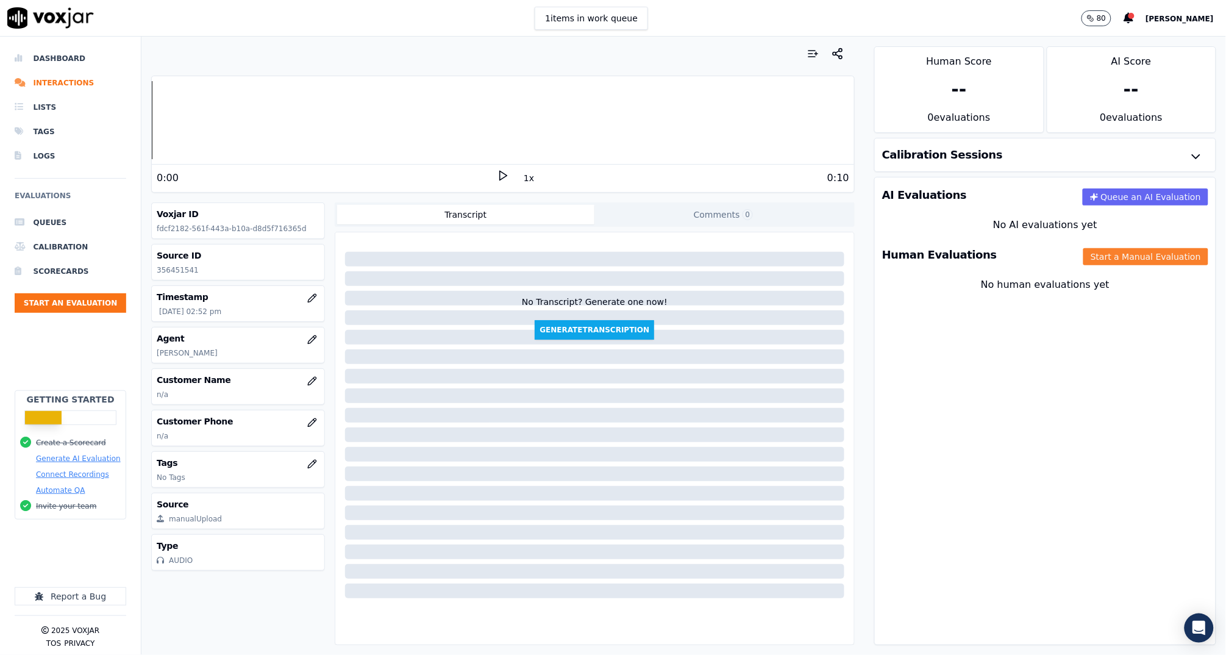
click at [1084, 249] on button "Start a Manual Evaluation" at bounding box center [1146, 256] width 125 height 17
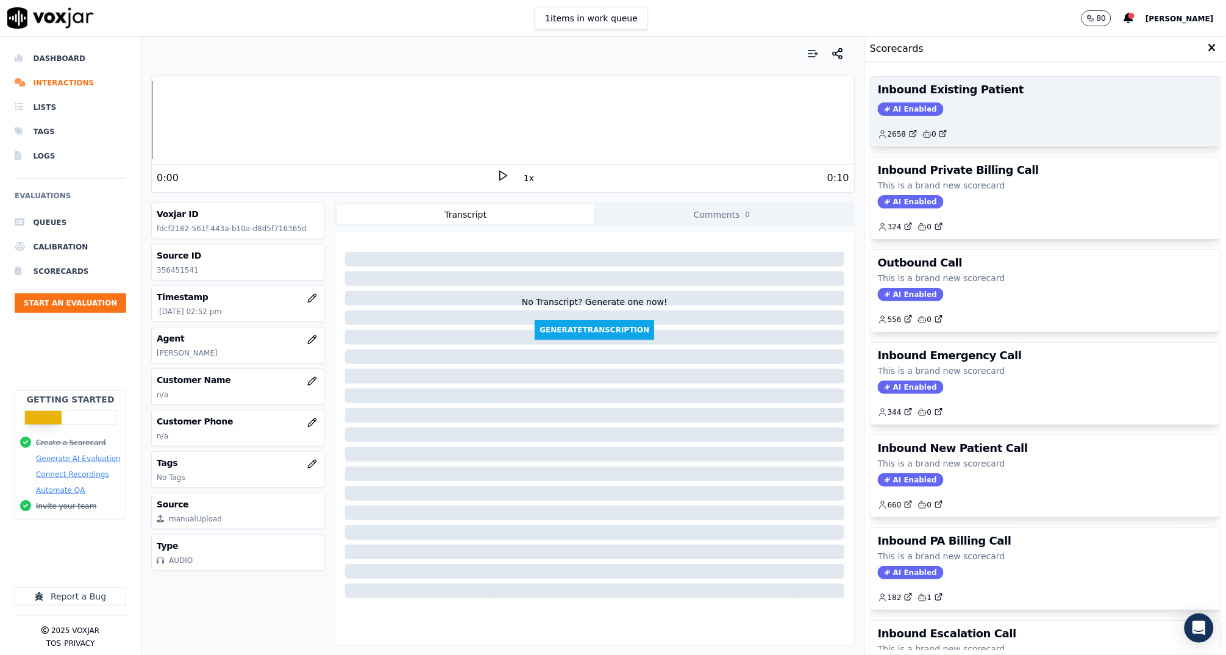
click at [940, 120] on div "2658 0" at bounding box center [1045, 130] width 335 height 20
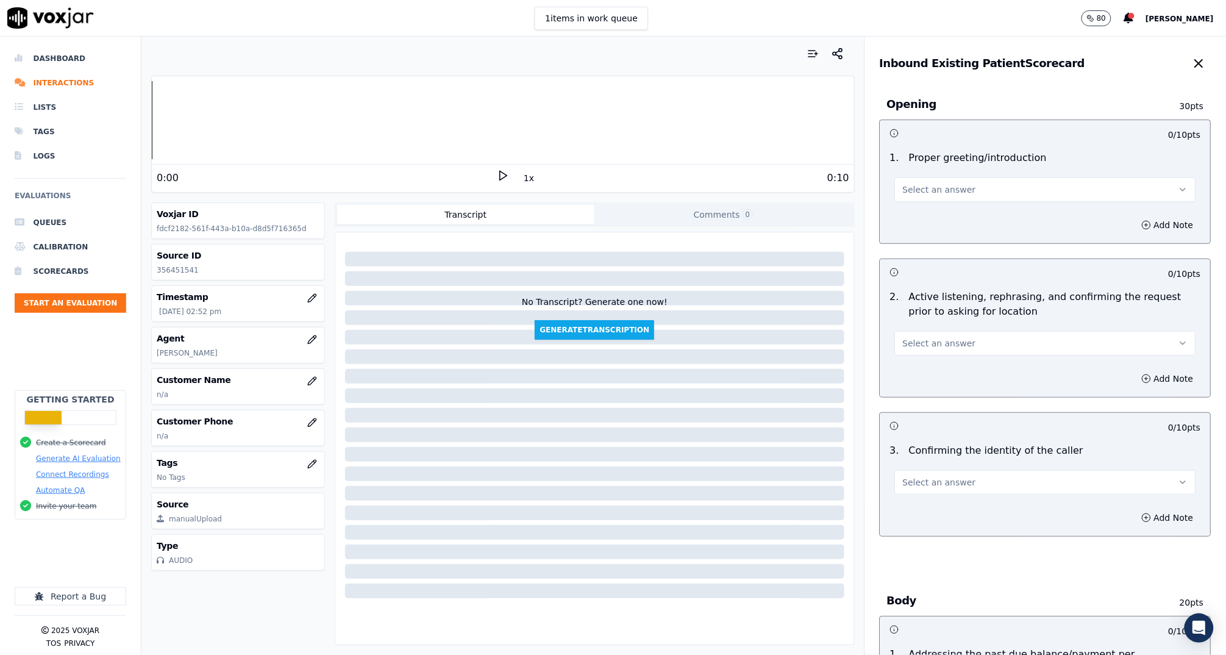
click at [966, 191] on button "Select an answer" at bounding box center [1045, 189] width 301 height 24
click at [958, 213] on div "Yes" at bounding box center [1022, 217] width 277 height 20
click at [924, 340] on span "Select an answer" at bounding box center [939, 343] width 73 height 12
click at [919, 365] on div "Yes" at bounding box center [1022, 370] width 277 height 20
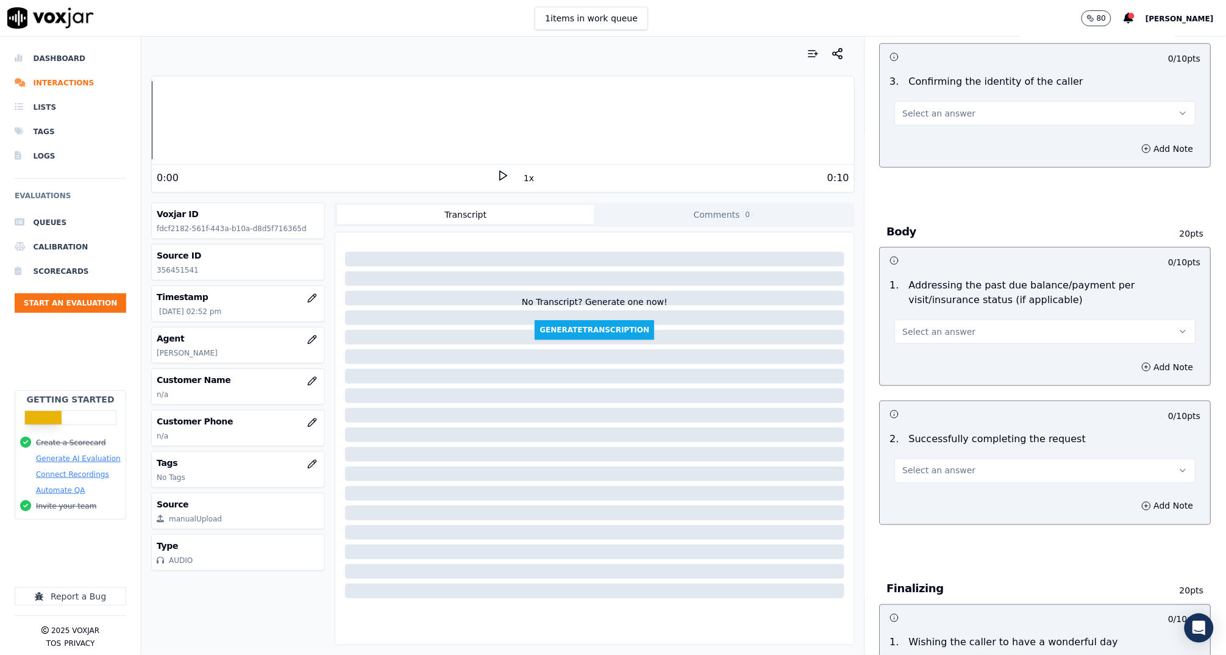
scroll to position [298, 0]
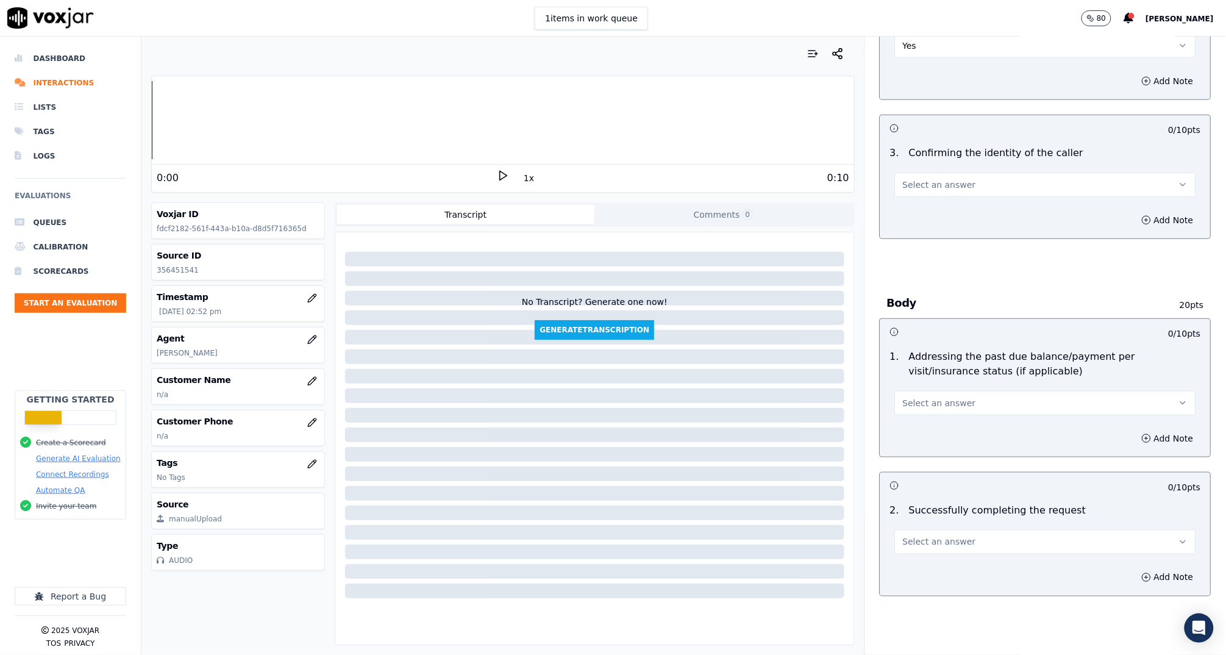
click at [948, 179] on span "Select an answer" at bounding box center [939, 185] width 73 height 12
click at [942, 207] on div "Yes" at bounding box center [1022, 212] width 277 height 20
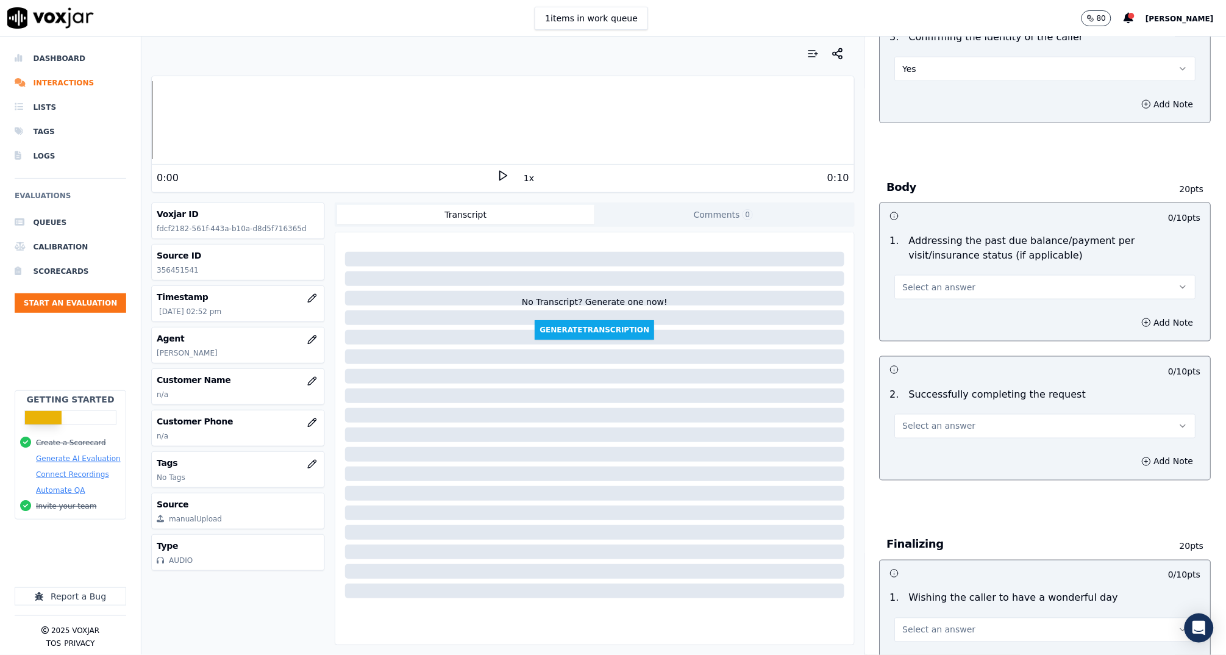
scroll to position [538, 0]
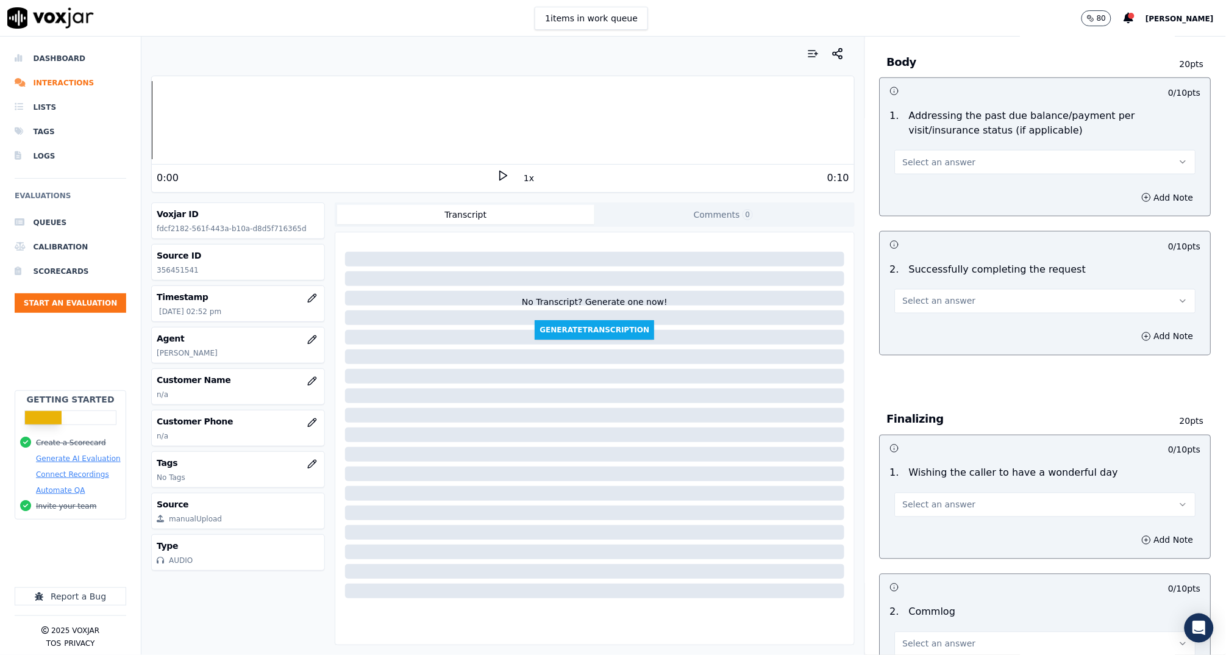
click at [946, 151] on button "Select an answer" at bounding box center [1045, 162] width 301 height 24
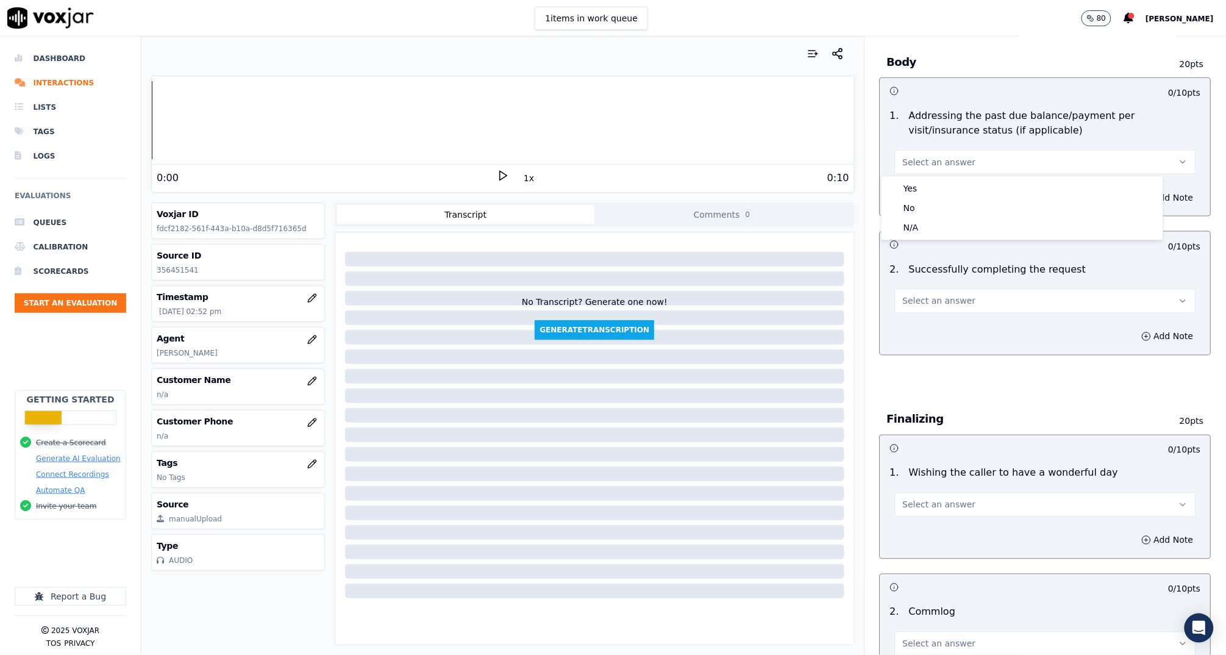
click at [944, 237] on div "Yes No N/A" at bounding box center [1023, 207] width 282 height 63
click at [941, 227] on div "N/A" at bounding box center [1022, 228] width 277 height 20
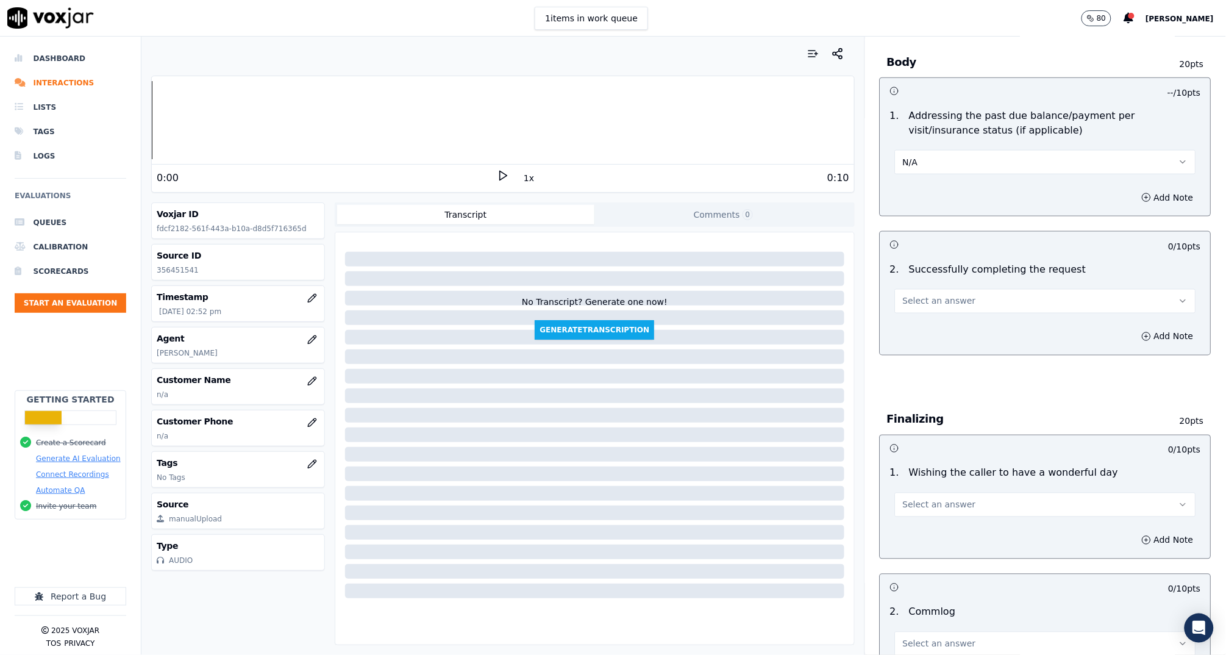
click at [937, 298] on span "Select an answer" at bounding box center [939, 301] width 73 height 12
click at [938, 319] on div "Yes" at bounding box center [1022, 327] width 277 height 20
click at [1135, 328] on button "Add Note" at bounding box center [1168, 336] width 66 height 17
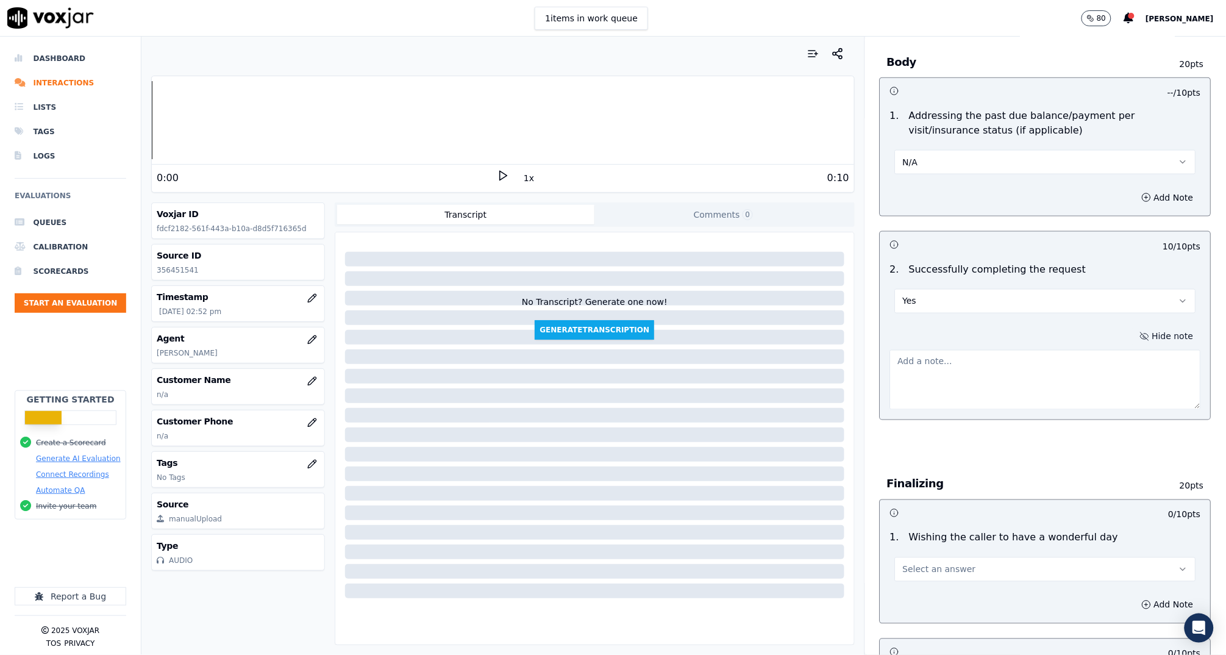
click at [1050, 368] on textarea at bounding box center [1045, 380] width 311 height 60
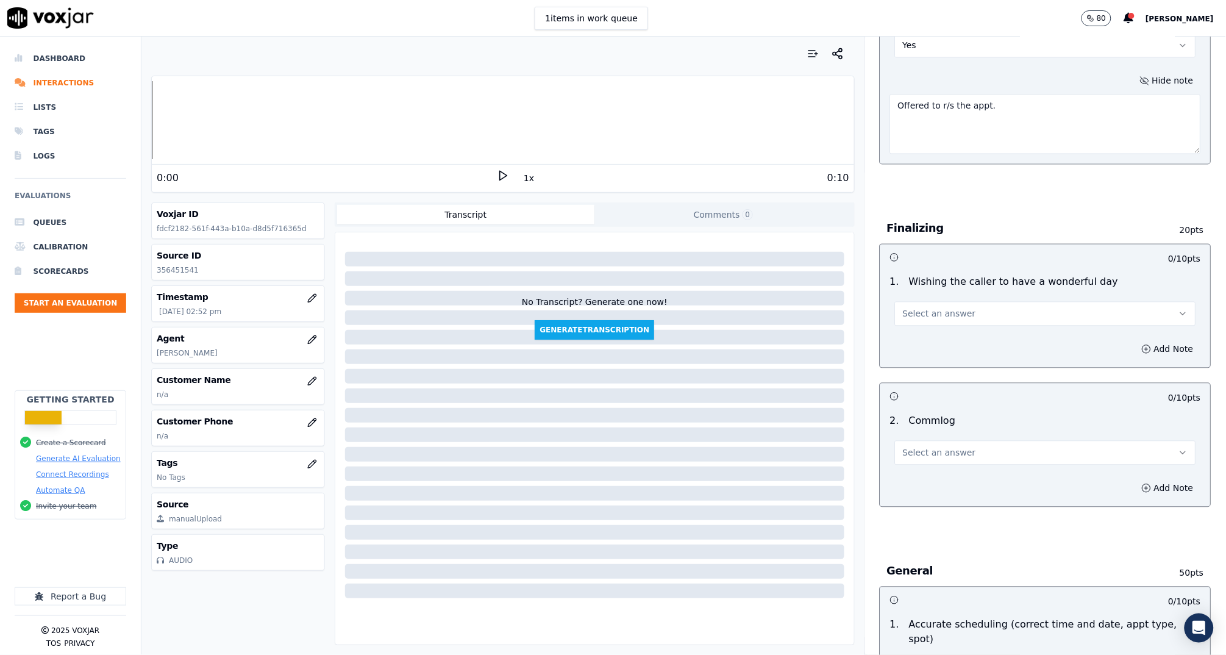
scroll to position [797, 0]
type textarea "Offered to r/s the appt."
click at [937, 309] on span "Select an answer" at bounding box center [939, 311] width 73 height 12
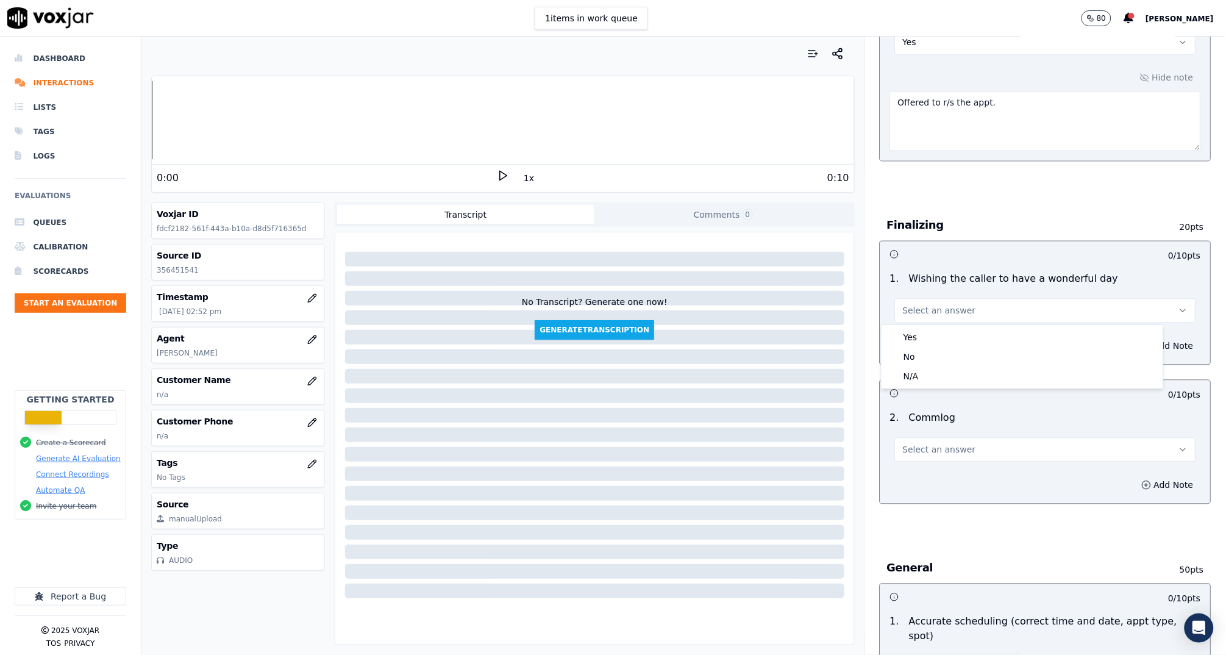
click at [930, 334] on div "Yes" at bounding box center [1022, 337] width 277 height 20
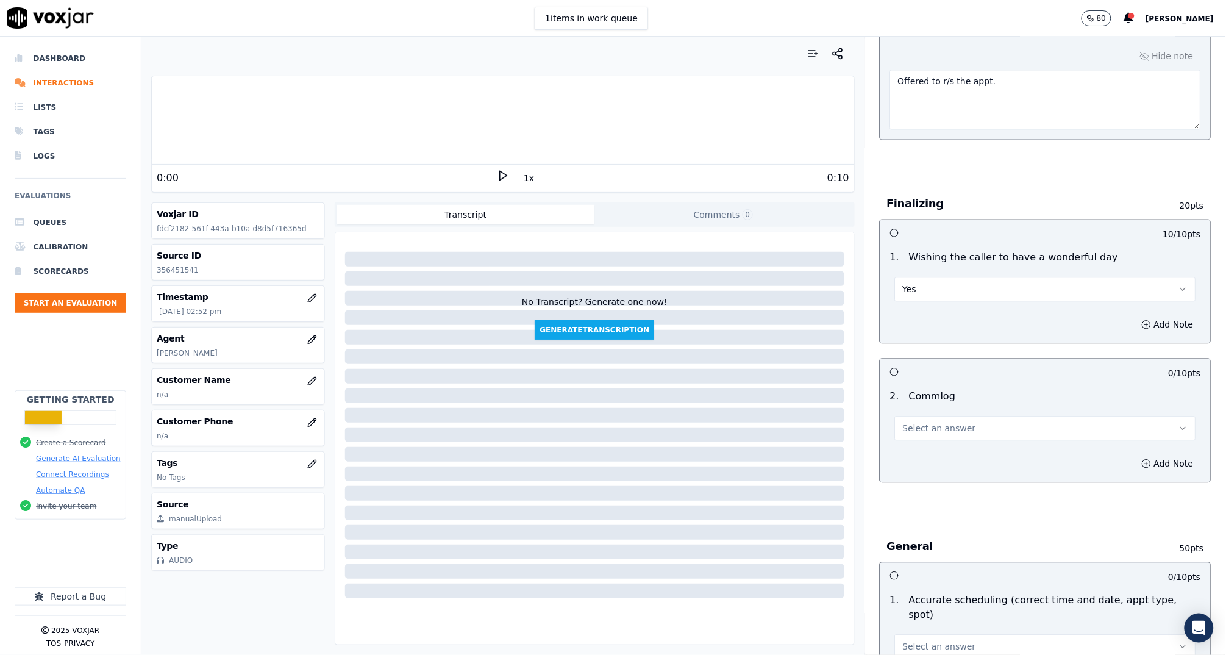
scroll to position [846, 0]
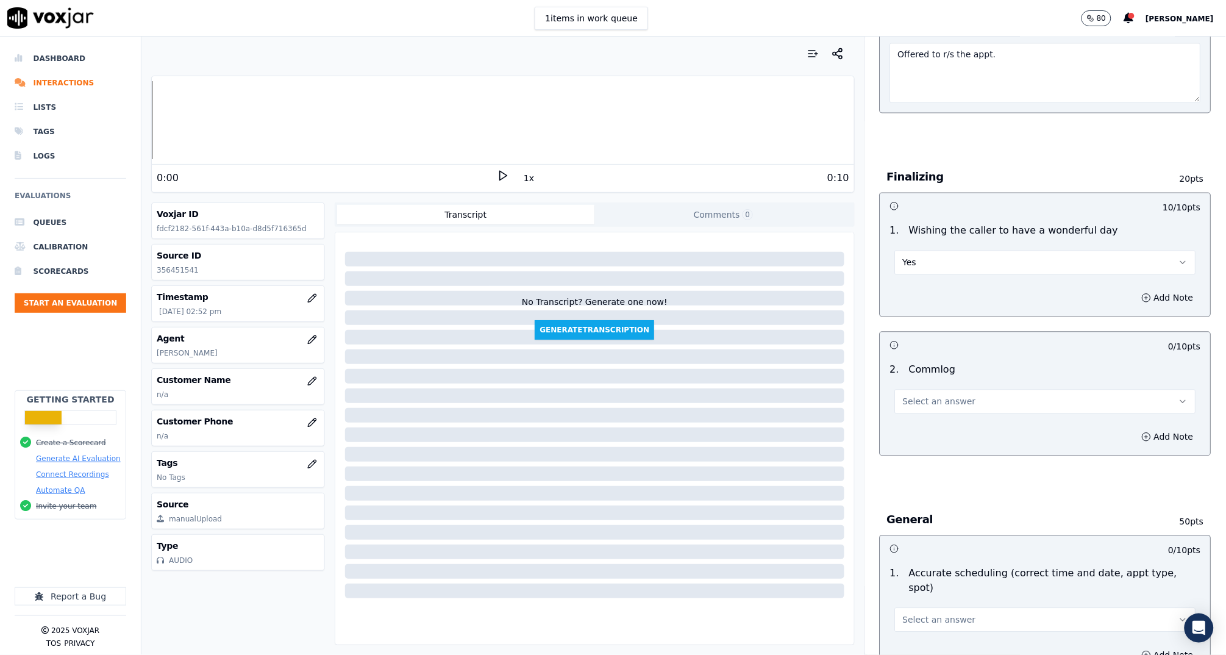
click at [903, 405] on span "Select an answer" at bounding box center [939, 401] width 73 height 12
click at [906, 431] on div "Yes" at bounding box center [1022, 428] width 277 height 20
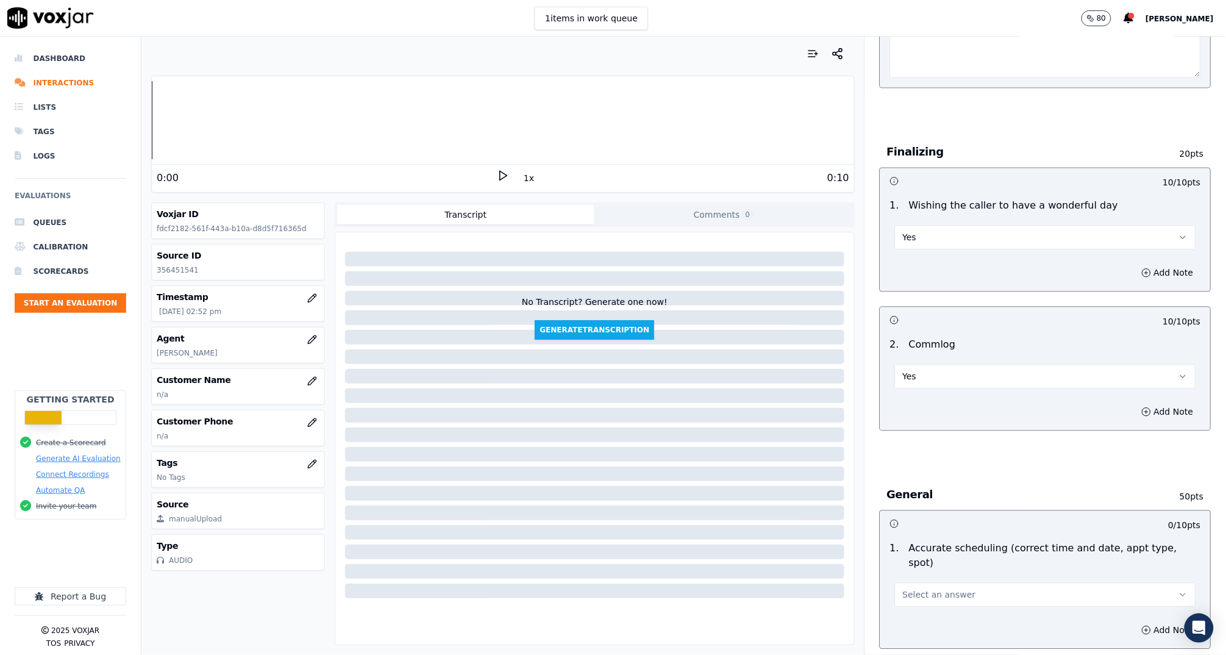
scroll to position [1018, 0]
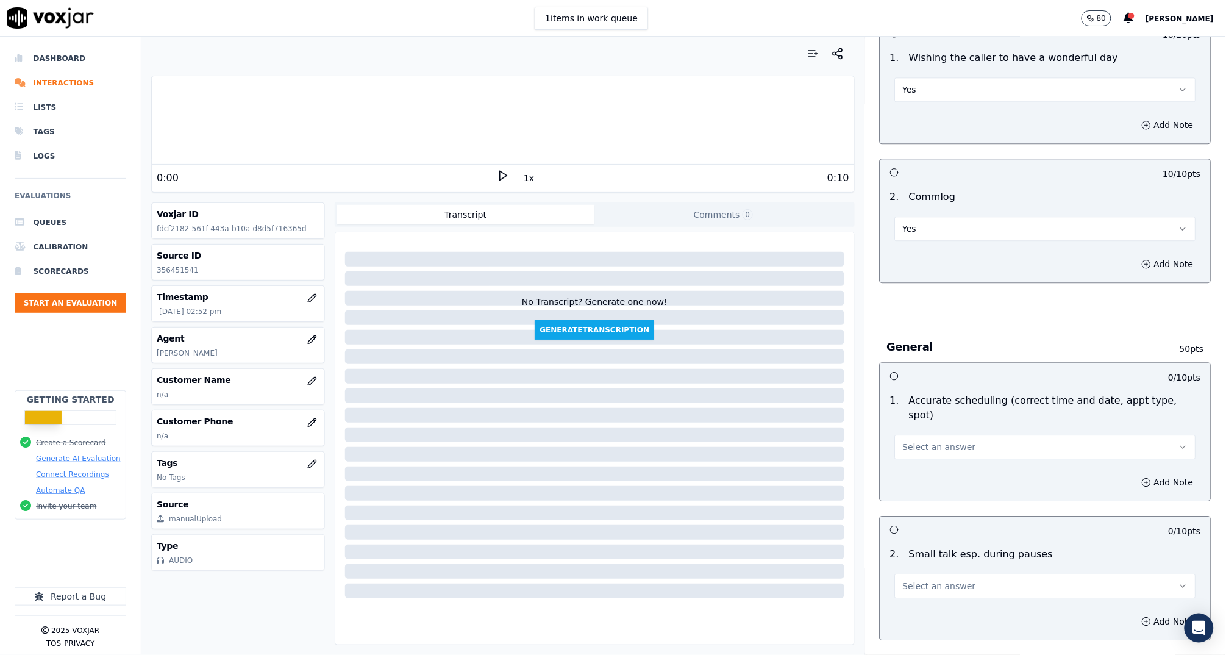
click at [923, 437] on button "Select an answer" at bounding box center [1045, 447] width 301 height 24
click at [925, 513] on div "N/A" at bounding box center [1022, 517] width 277 height 20
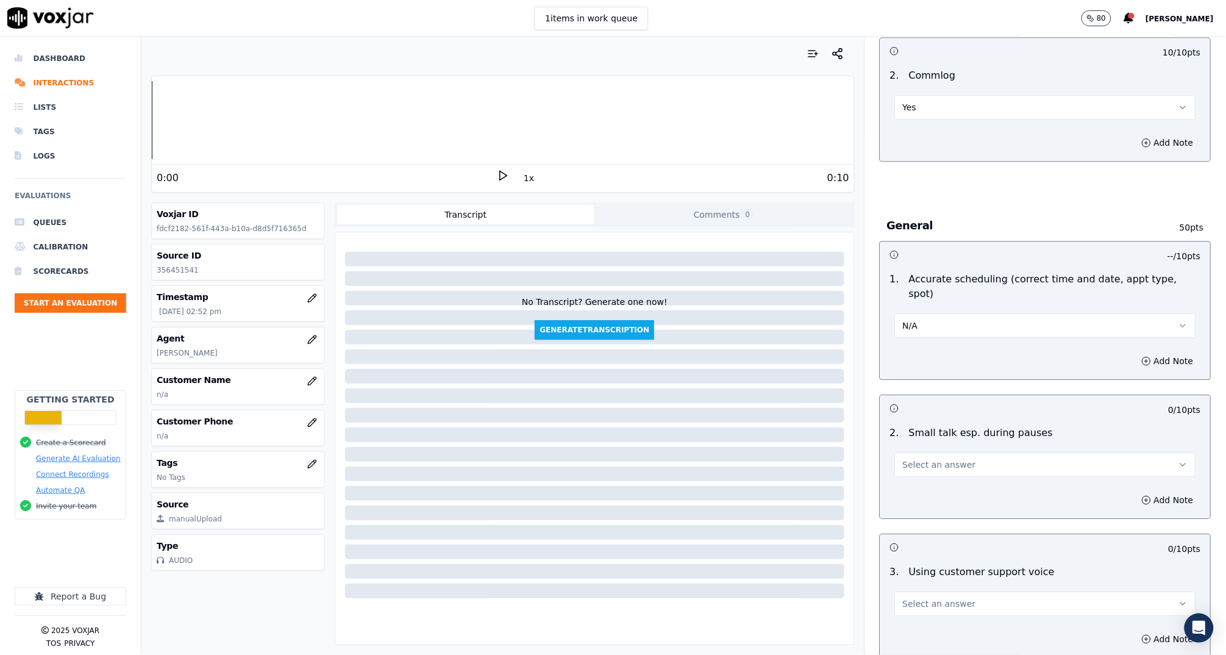
scroll to position [1246, 0]
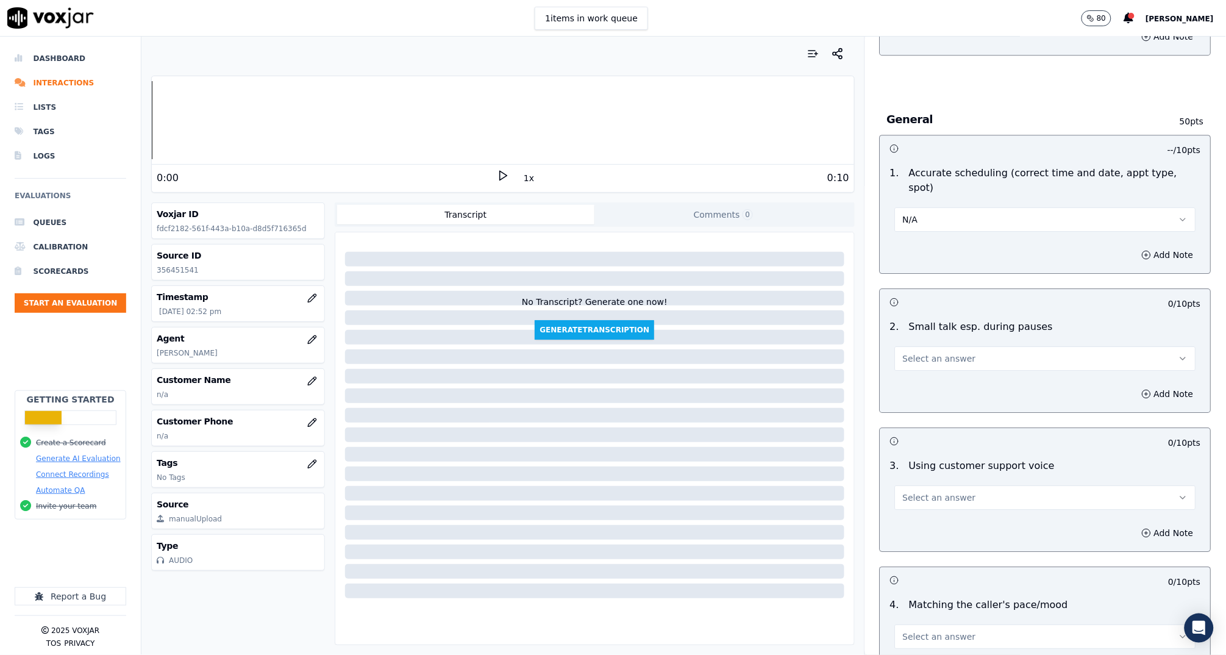
click at [918, 352] on span "Select an answer" at bounding box center [939, 358] width 73 height 12
drag, startPoint x: 922, startPoint y: 410, endPoint x: 923, endPoint y: 428, distance: 18.3
click at [922, 410] on div "N/A" at bounding box center [1022, 409] width 277 height 20
click at [925, 491] on span "Select an answer" at bounding box center [939, 497] width 73 height 12
click at [926, 509] on div "Yes" at bounding box center [1022, 509] width 277 height 20
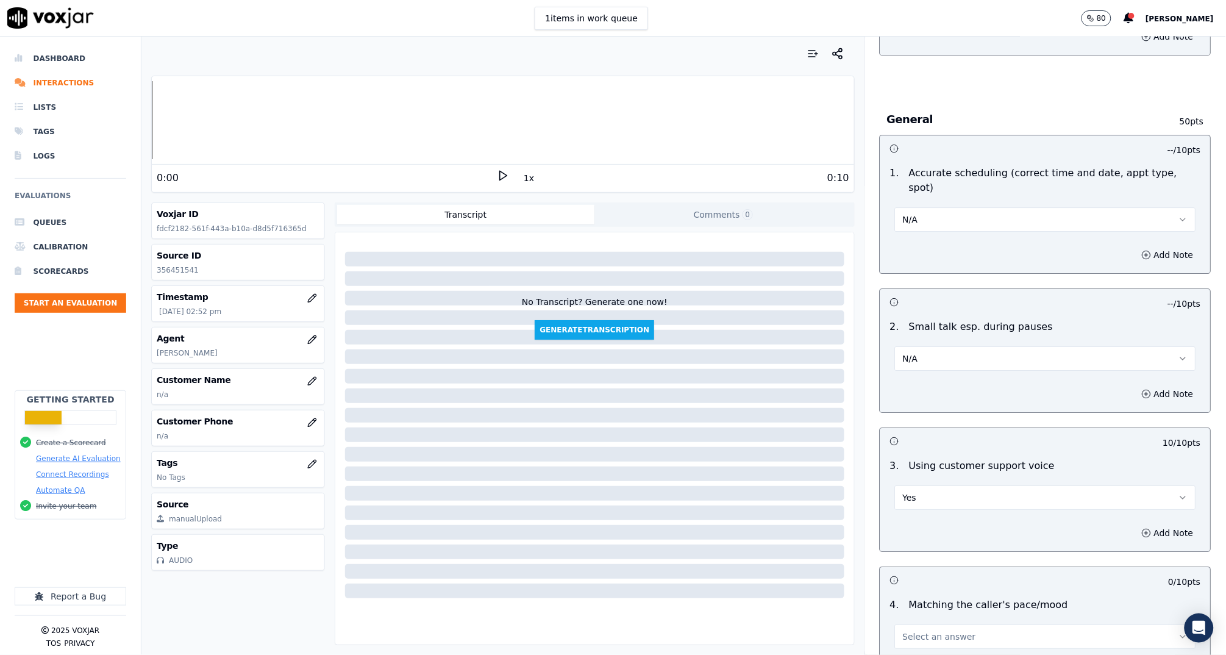
scroll to position [1494, 0]
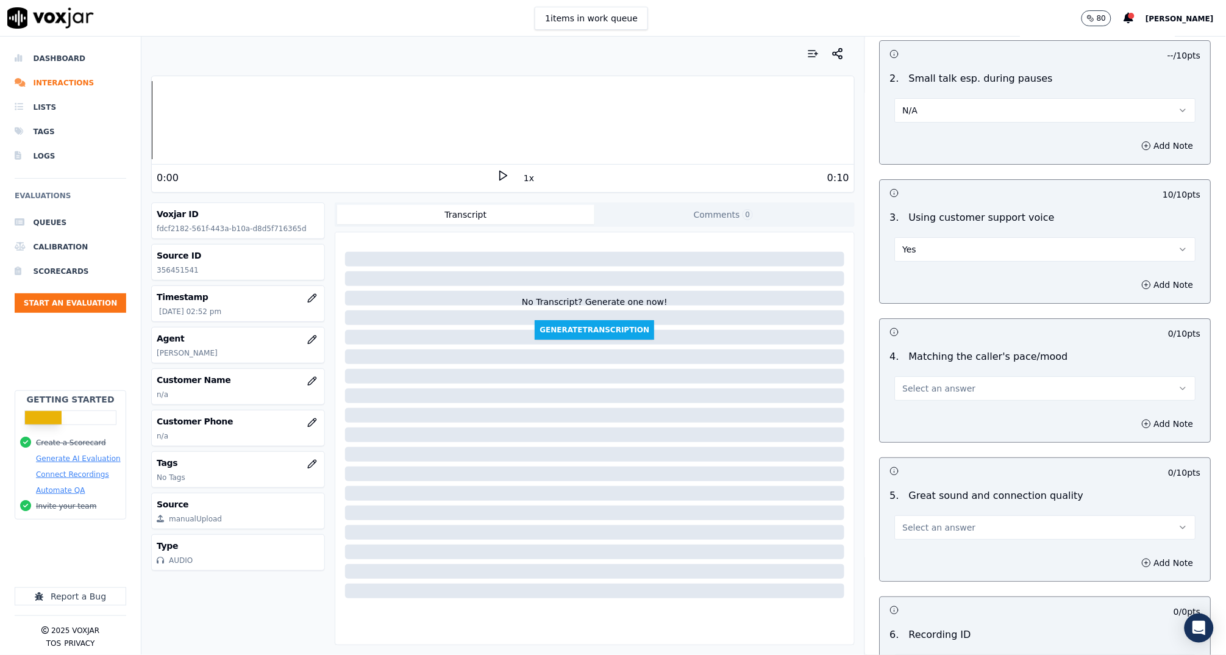
click at [928, 379] on button "Select an answer" at bounding box center [1045, 388] width 301 height 24
click at [933, 404] on div "Yes" at bounding box center [1022, 399] width 277 height 20
drag, startPoint x: 928, startPoint y: 503, endPoint x: 928, endPoint y: 518, distance: 15.2
click at [928, 515] on button "Select an answer" at bounding box center [1045, 527] width 301 height 24
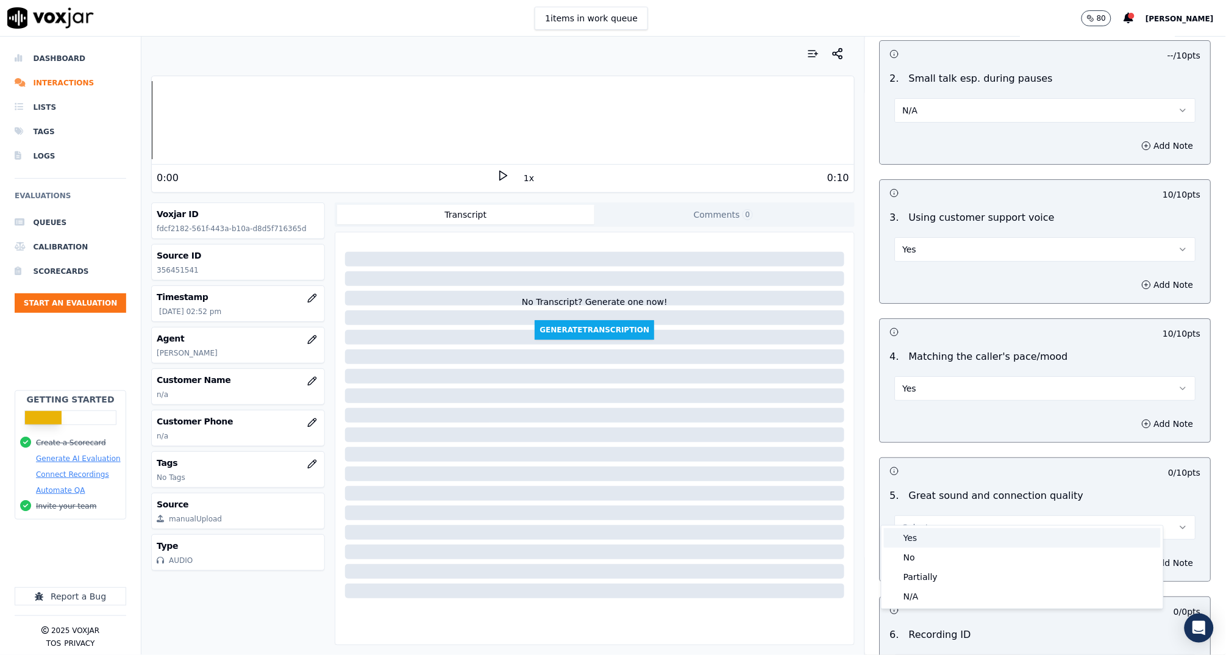
click at [930, 538] on div "Yes" at bounding box center [1022, 538] width 277 height 20
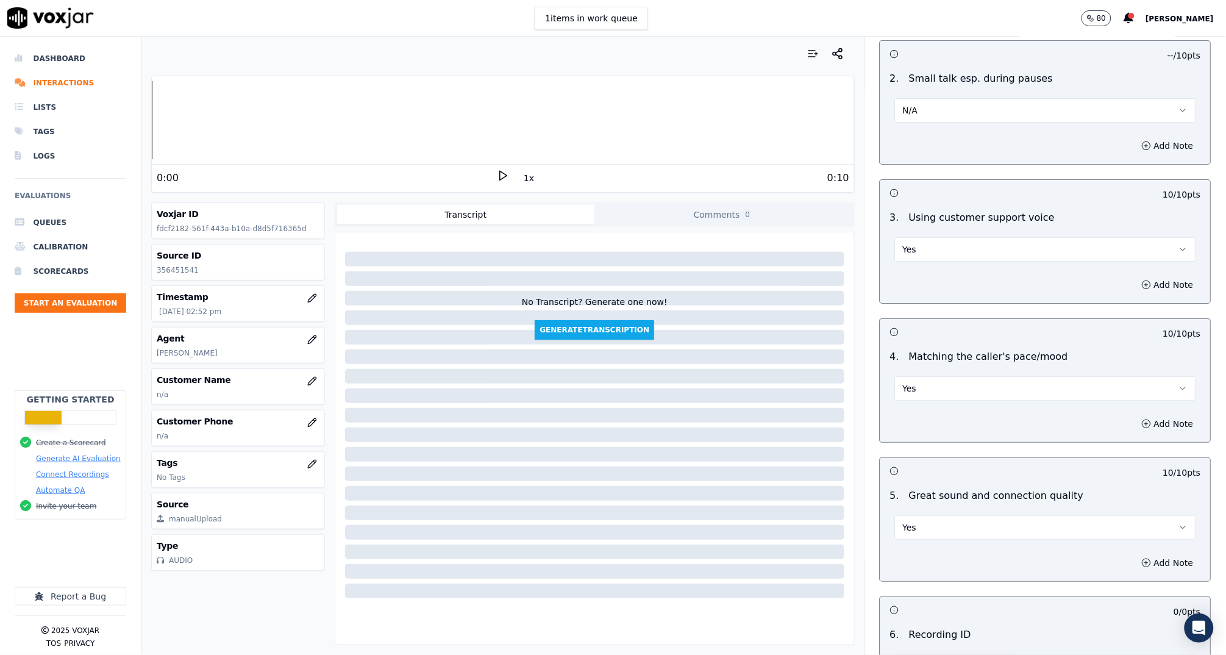
scroll to position [1648, 0]
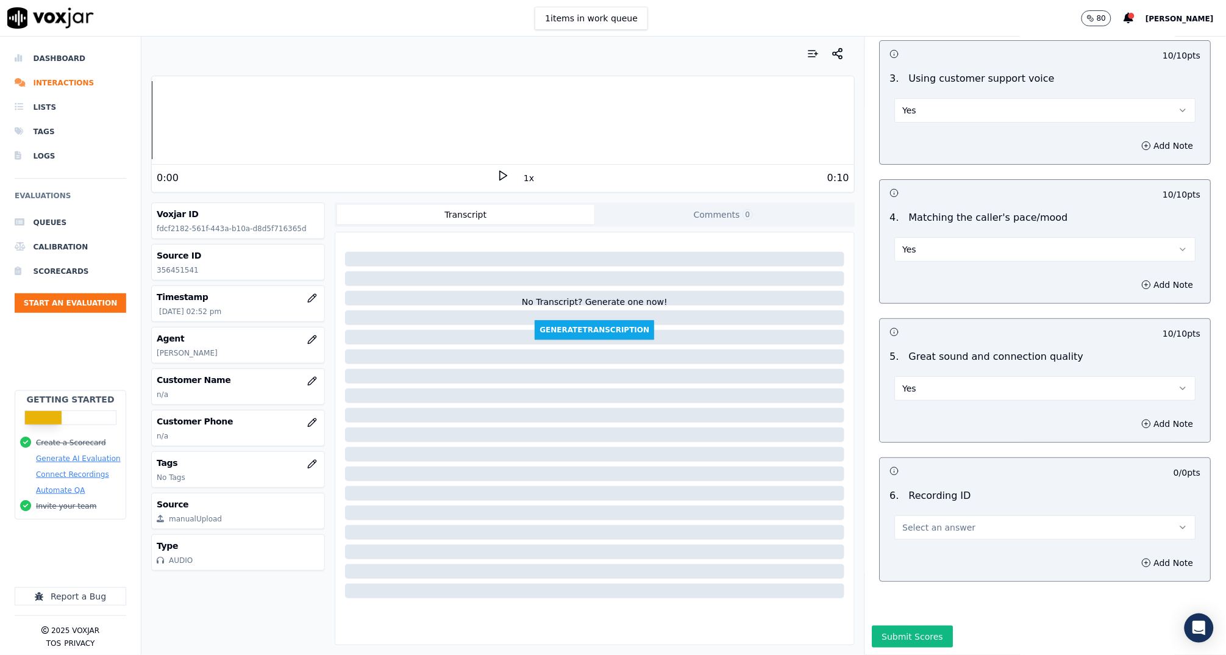
drag, startPoint x: 931, startPoint y: 481, endPoint x: 926, endPoint y: 498, distance: 17.2
click at [929, 513] on div "Select an answer" at bounding box center [1045, 526] width 301 height 27
click at [928, 521] on span "Select an answer" at bounding box center [939, 527] width 73 height 12
drag, startPoint x: 925, startPoint y: 529, endPoint x: 1023, endPoint y: 543, distance: 98.7
click at [926, 529] on div "N/A" at bounding box center [1022, 530] width 277 height 20
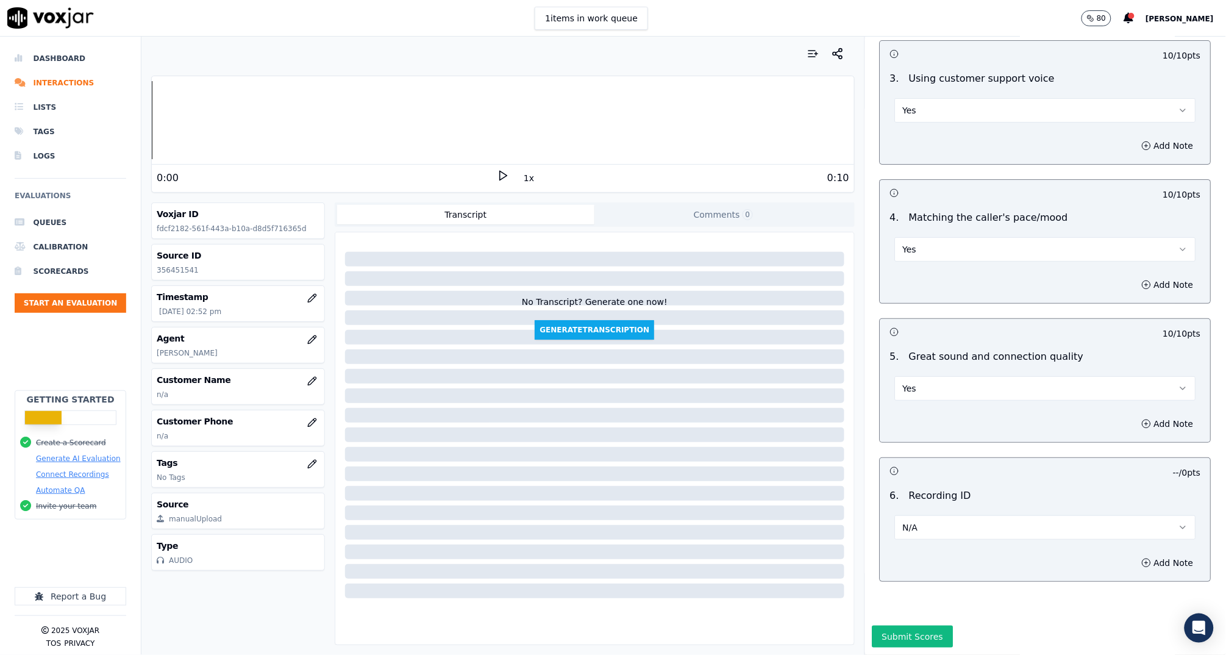
drag, startPoint x: 1140, startPoint y: 535, endPoint x: 1095, endPoint y: 548, distance: 46.5
click at [1139, 554] on button "Add Note" at bounding box center [1168, 562] width 66 height 17
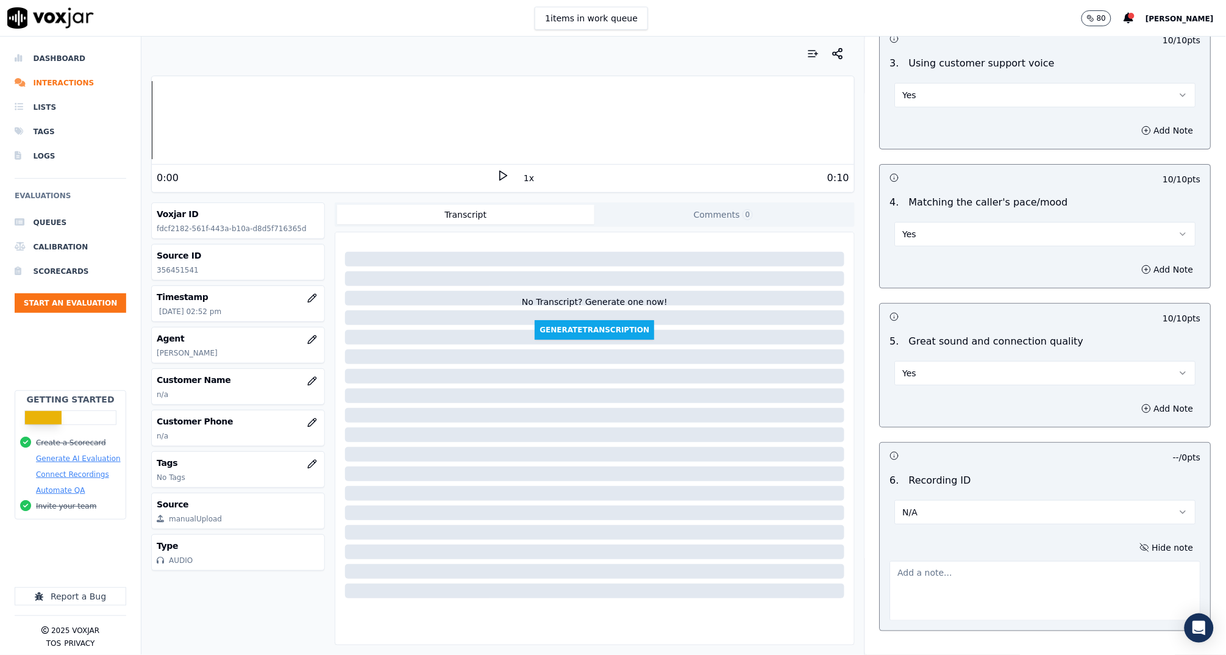
drag, startPoint x: 1095, startPoint y: 548, endPoint x: 1054, endPoint y: 557, distance: 42.5
click at [1054, 561] on textarea at bounding box center [1045, 591] width 311 height 60
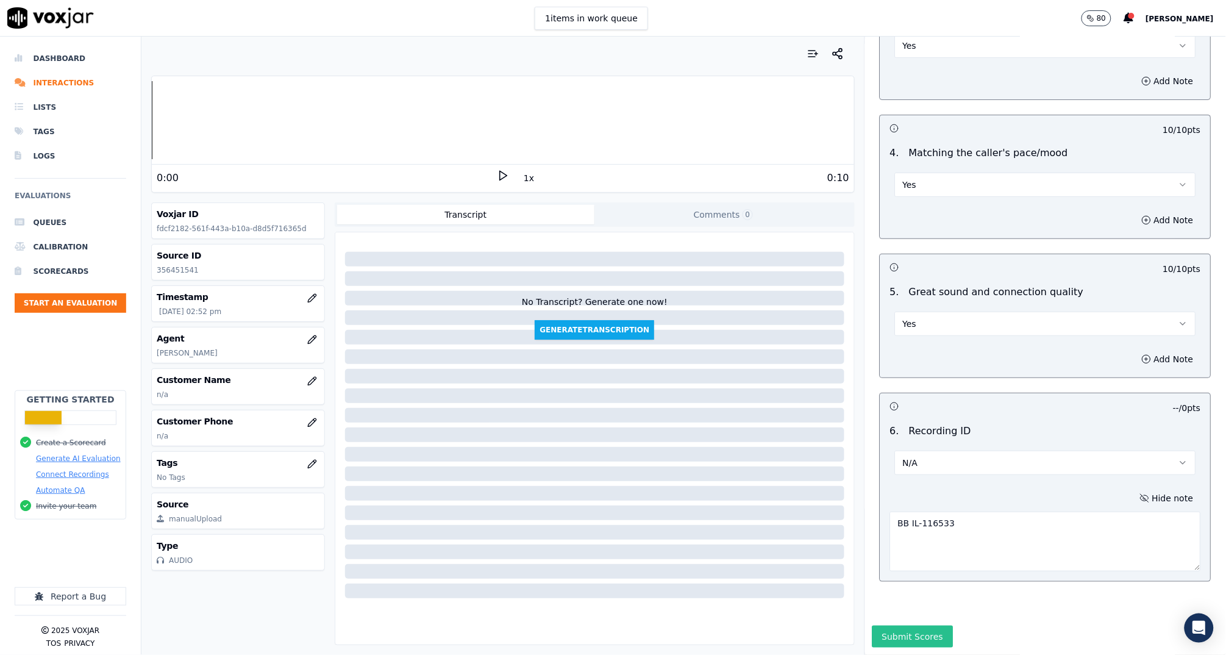
type textarea "BB IL-116533"
click at [885, 626] on button "Submit Scores" at bounding box center [913, 637] width 81 height 22
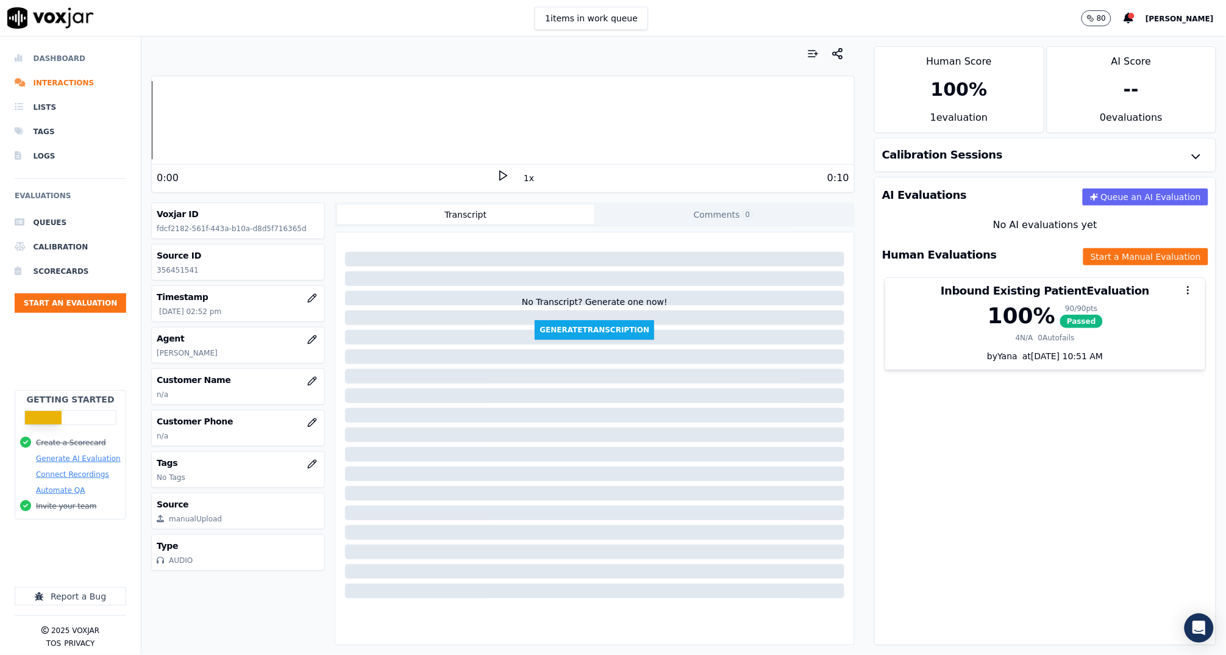
click at [35, 56] on li "Dashboard" at bounding box center [71, 58] width 112 height 24
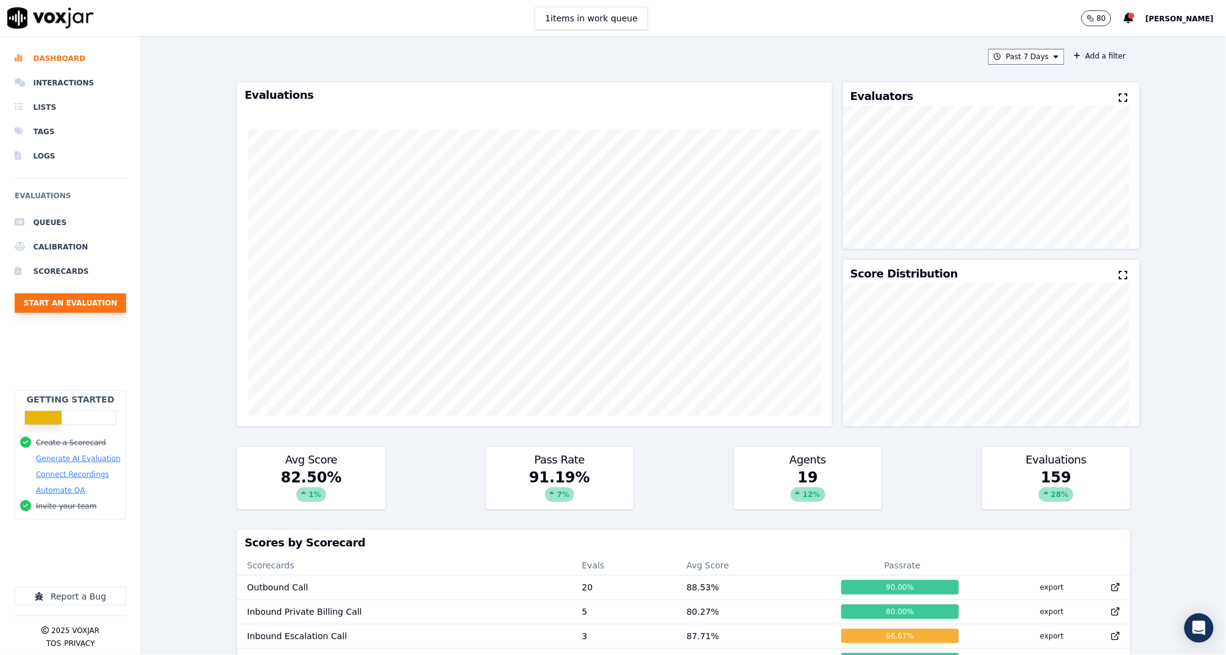
click at [104, 293] on button "Start an Evaluation" at bounding box center [71, 303] width 112 height 20
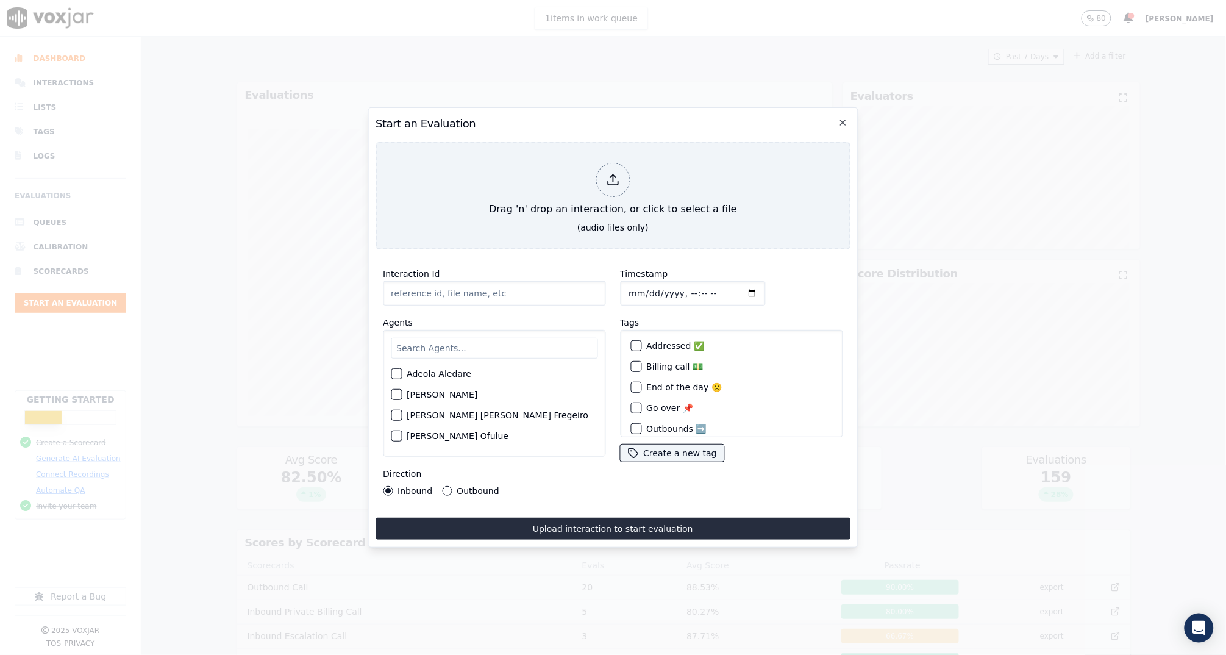
click at [399, 285] on input "Interaction Id" at bounding box center [494, 293] width 223 height 24
paste input "356451123"
type input "356451123"
click at [626, 288] on input "Timestamp" at bounding box center [692, 293] width 145 height 24
click at [686, 284] on input "Timestamp" at bounding box center [692, 293] width 145 height 24
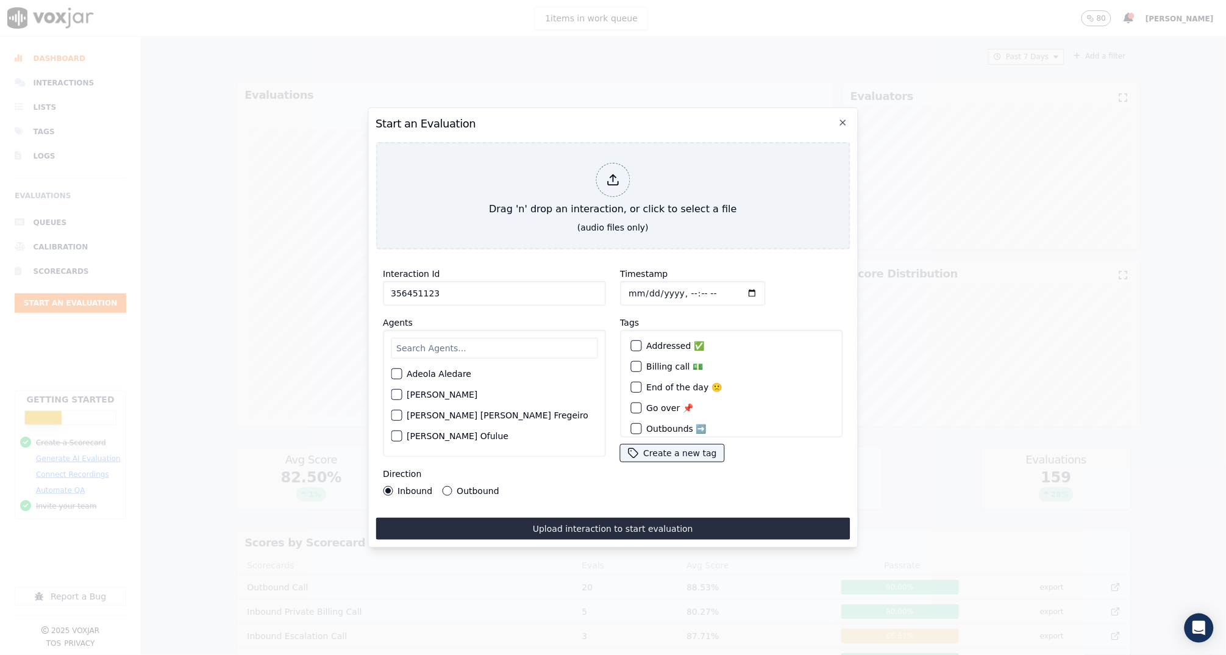
click at [702, 291] on input "Timestamp" at bounding box center [692, 293] width 145 height 24
type input "2025-08-11T14:45"
click at [727, 282] on div "Timestamp" at bounding box center [731, 285] width 223 height 39
click at [452, 341] on input "text" at bounding box center [494, 348] width 207 height 21
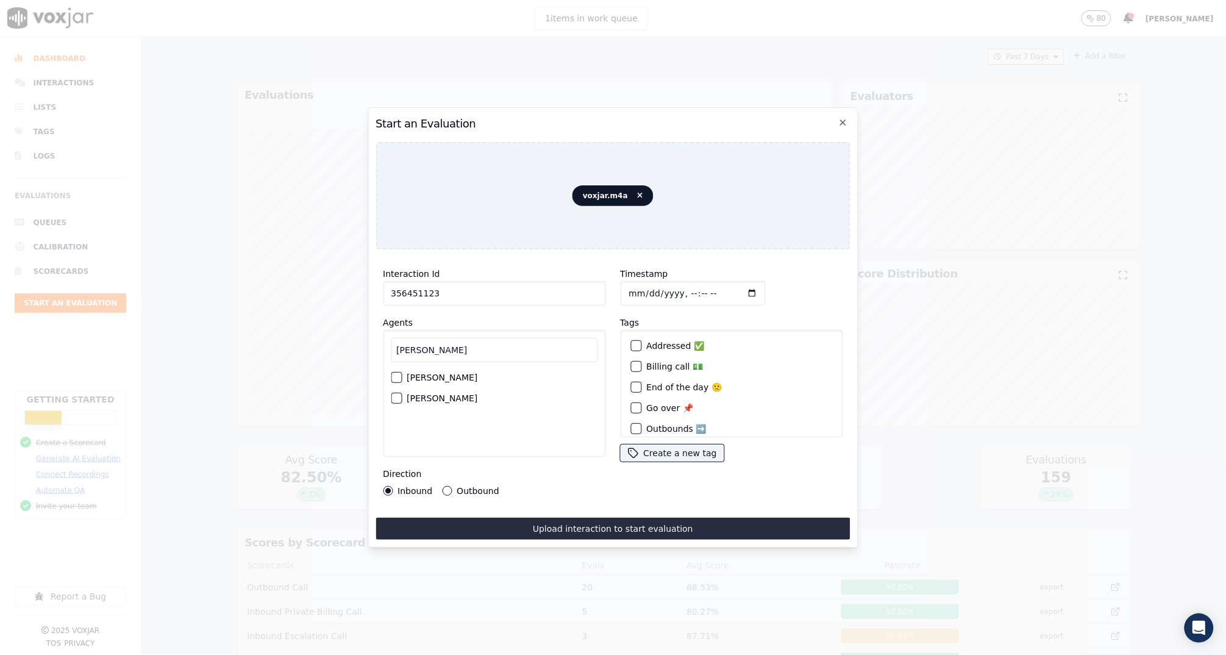
type input "ann"
click at [389, 373] on div "ann Anna Drachuk Anna Shynkarenko" at bounding box center [494, 393] width 223 height 127
drag, startPoint x: 395, startPoint y: 373, endPoint x: 411, endPoint y: 371, distance: 16.0
click at [395, 373] on div "button" at bounding box center [395, 377] width 9 height 9
drag, startPoint x: 757, startPoint y: 304, endPoint x: 751, endPoint y: 307, distance: 6.8
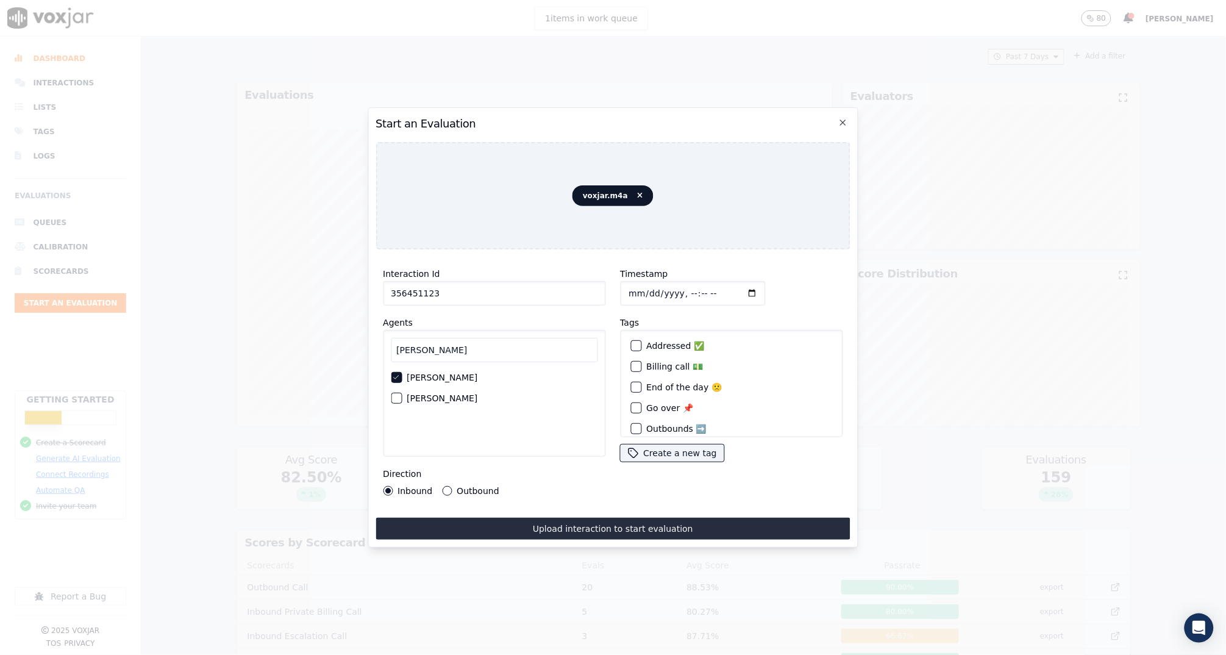
click at [757, 303] on div "Timestamp Tags Addressed ✅ Billing call 💵 End of the day 🙁 Go over 📌 Outbounds …" at bounding box center [731, 381] width 237 height 244
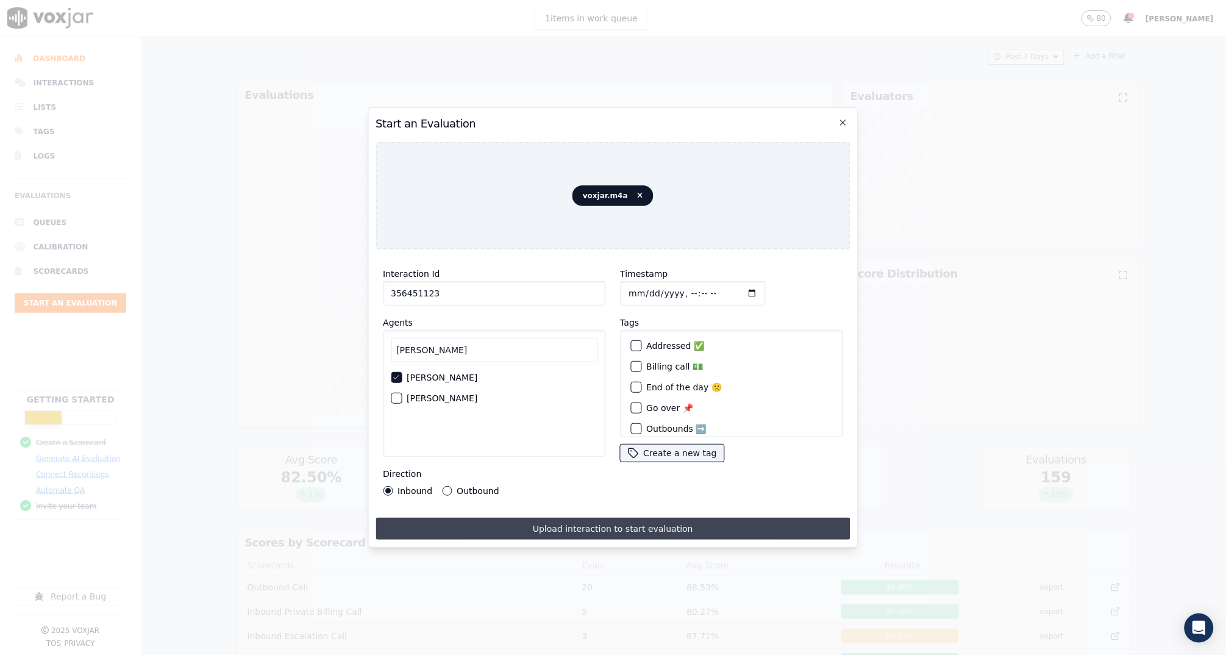
click at [515, 523] on button "Upload interaction to start evaluation" at bounding box center [613, 529] width 474 height 22
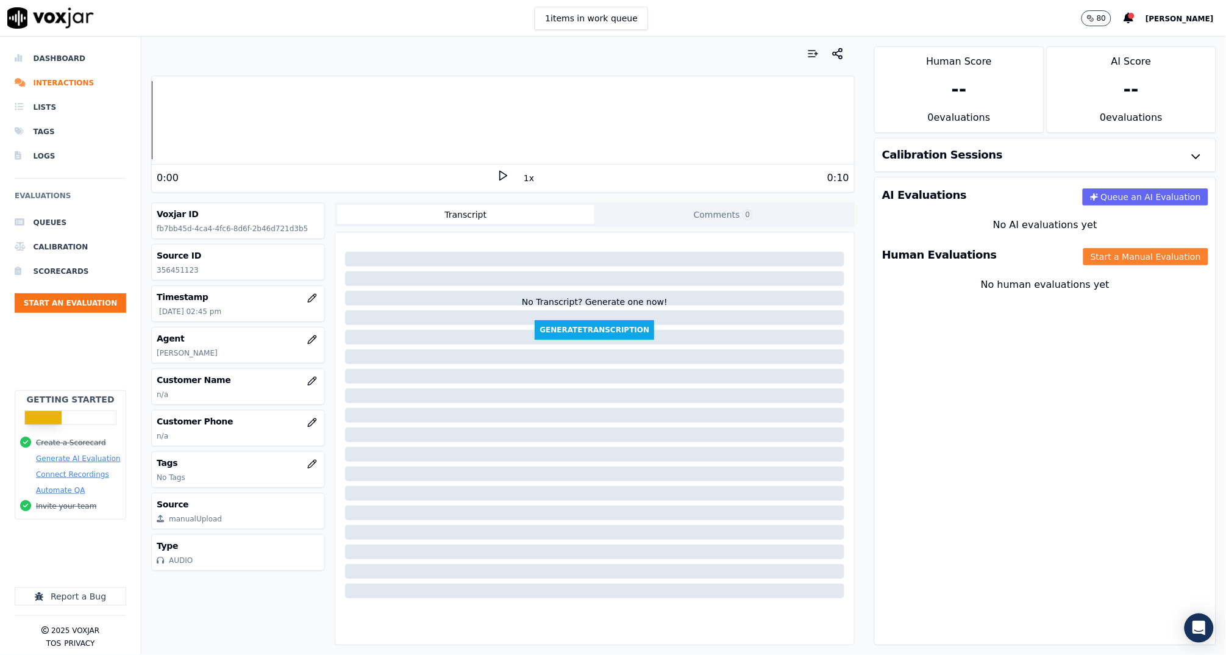
click at [1088, 256] on button "Start a Manual Evaluation" at bounding box center [1146, 256] width 125 height 17
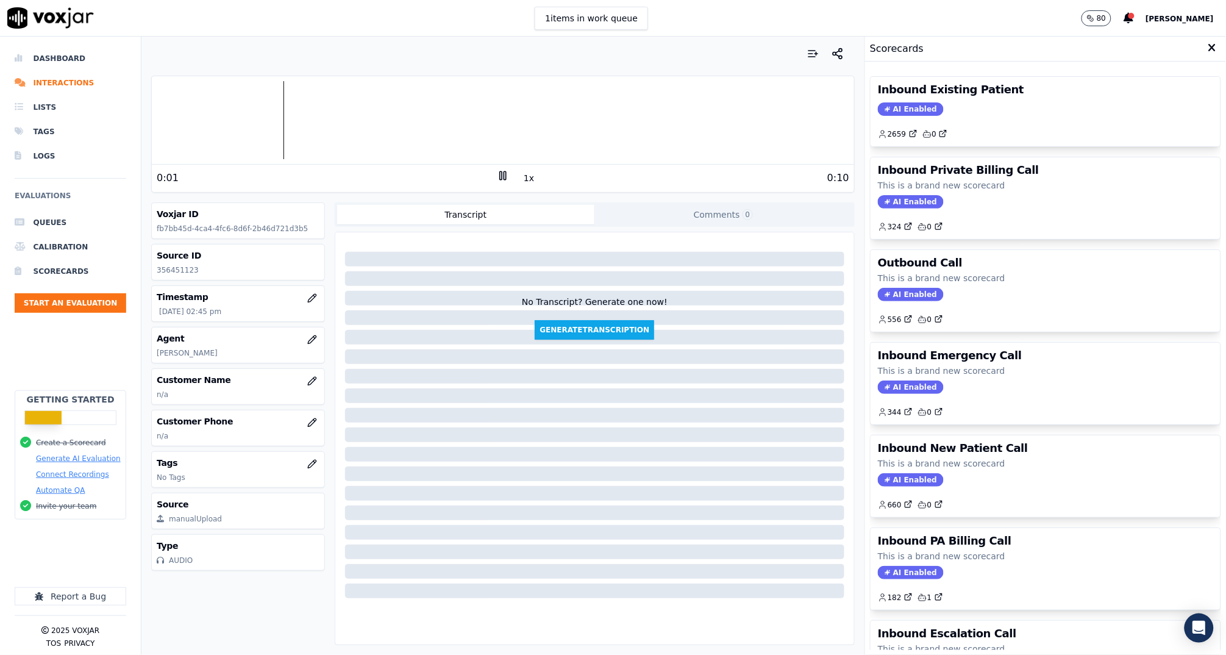
click at [498, 178] on icon at bounding box center [503, 176] width 12 height 12
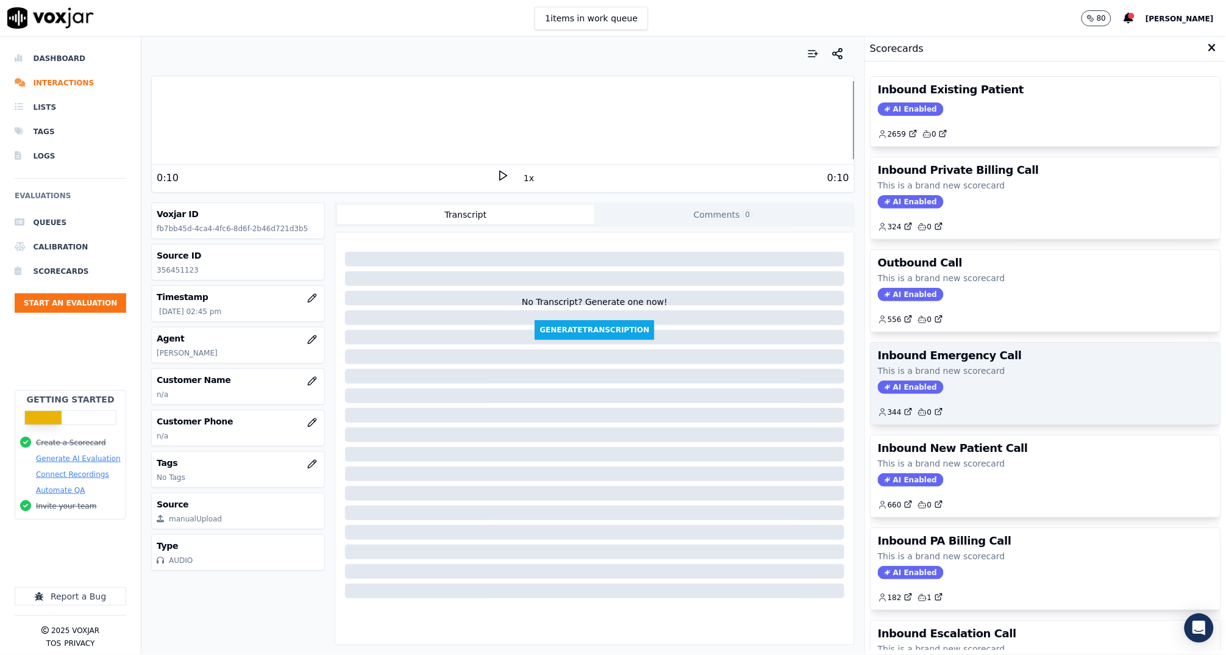
click at [971, 401] on div "344 0" at bounding box center [1045, 408] width 335 height 20
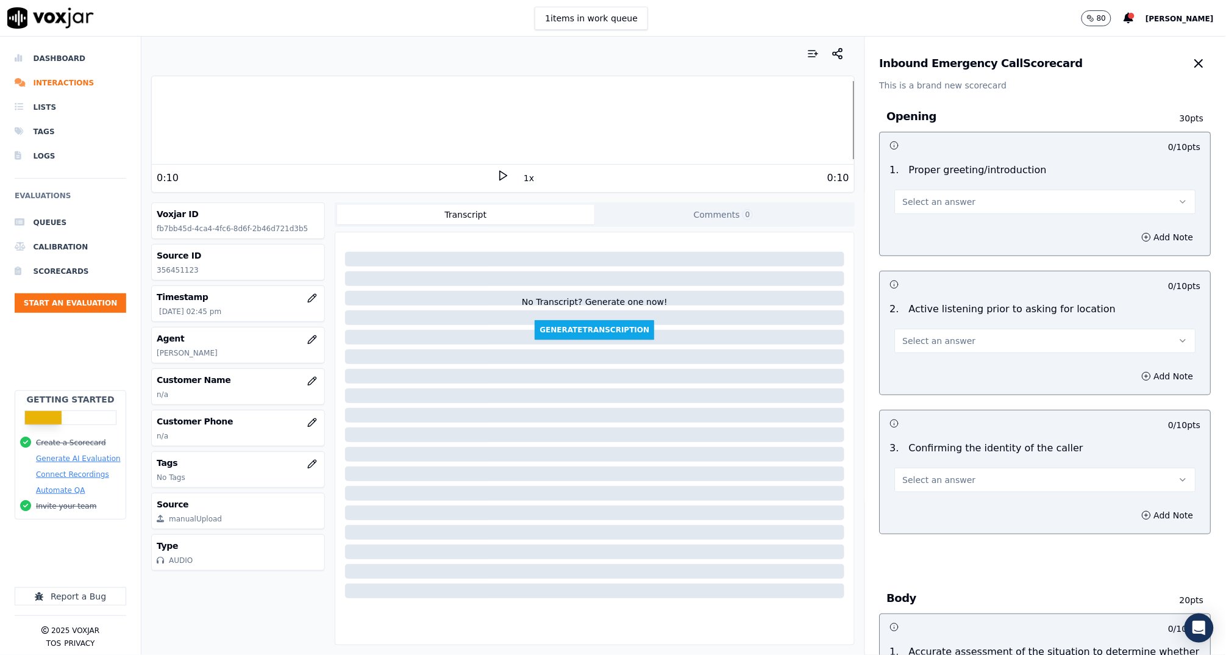
click at [931, 196] on span "Select an answer" at bounding box center [939, 202] width 73 height 12
click at [932, 224] on div "Yes" at bounding box center [1022, 230] width 277 height 20
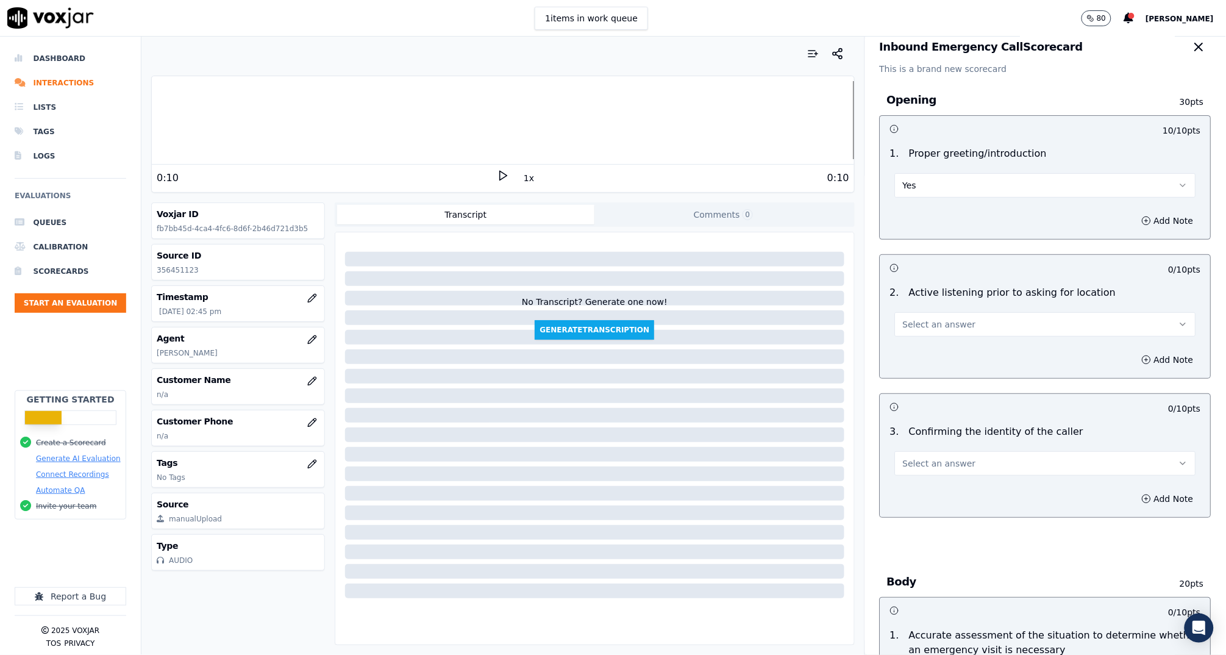
scroll to position [32, 0]
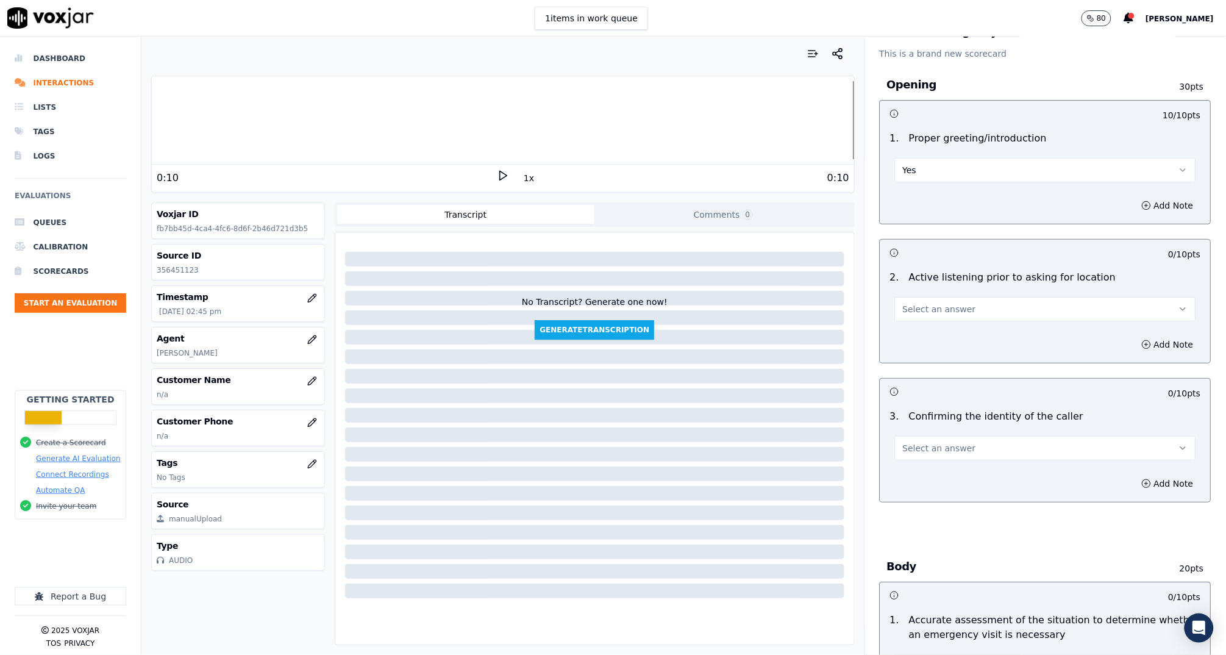
drag, startPoint x: 942, startPoint y: 304, endPoint x: 942, endPoint y: 312, distance: 8.0
click at [942, 306] on span "Select an answer" at bounding box center [939, 309] width 73 height 12
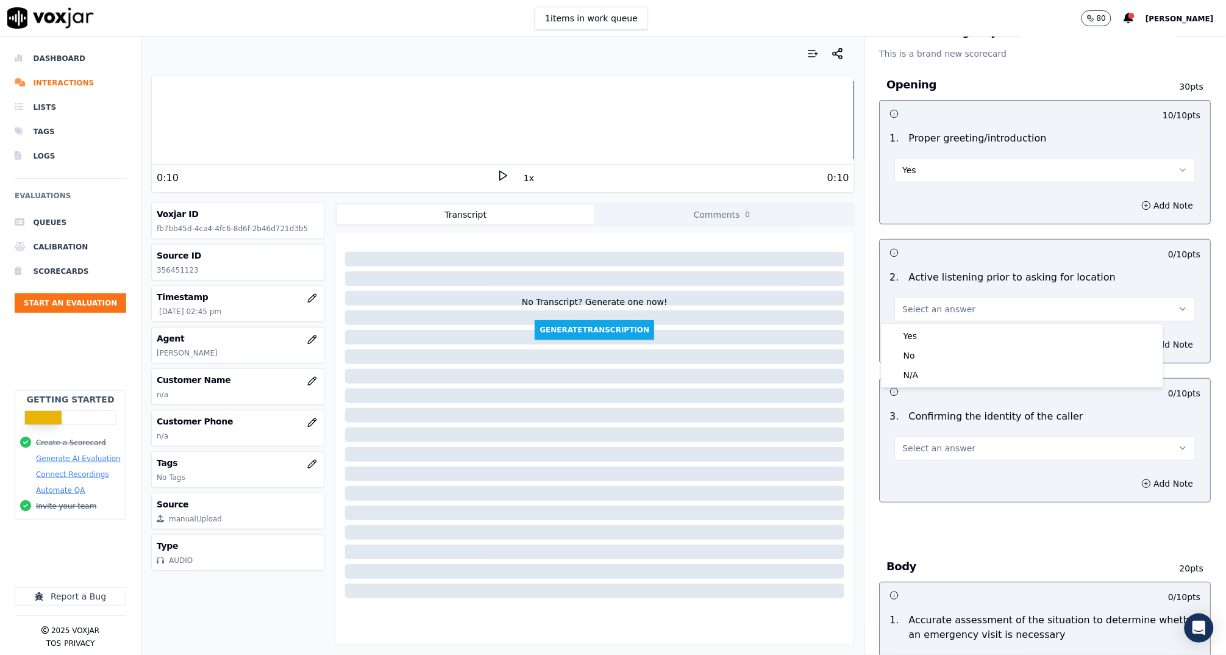
click at [941, 324] on div "Yes No N/A" at bounding box center [1023, 355] width 282 height 63
click at [937, 338] on div "Yes" at bounding box center [1022, 336] width 277 height 20
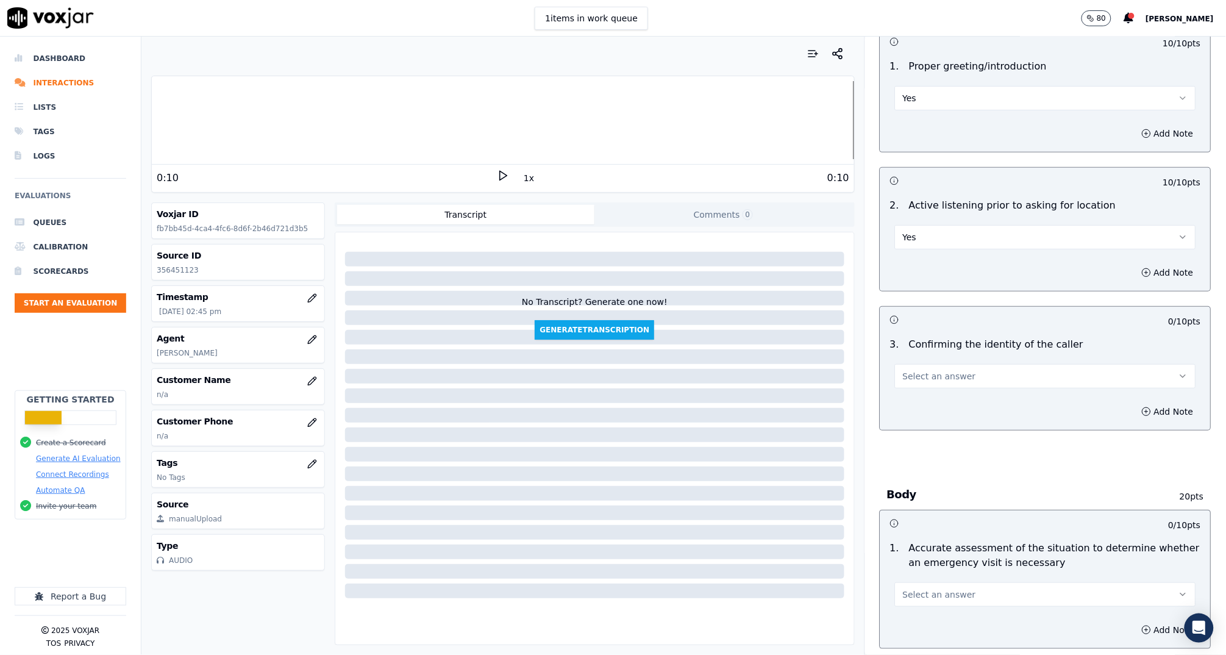
scroll to position [216, 0]
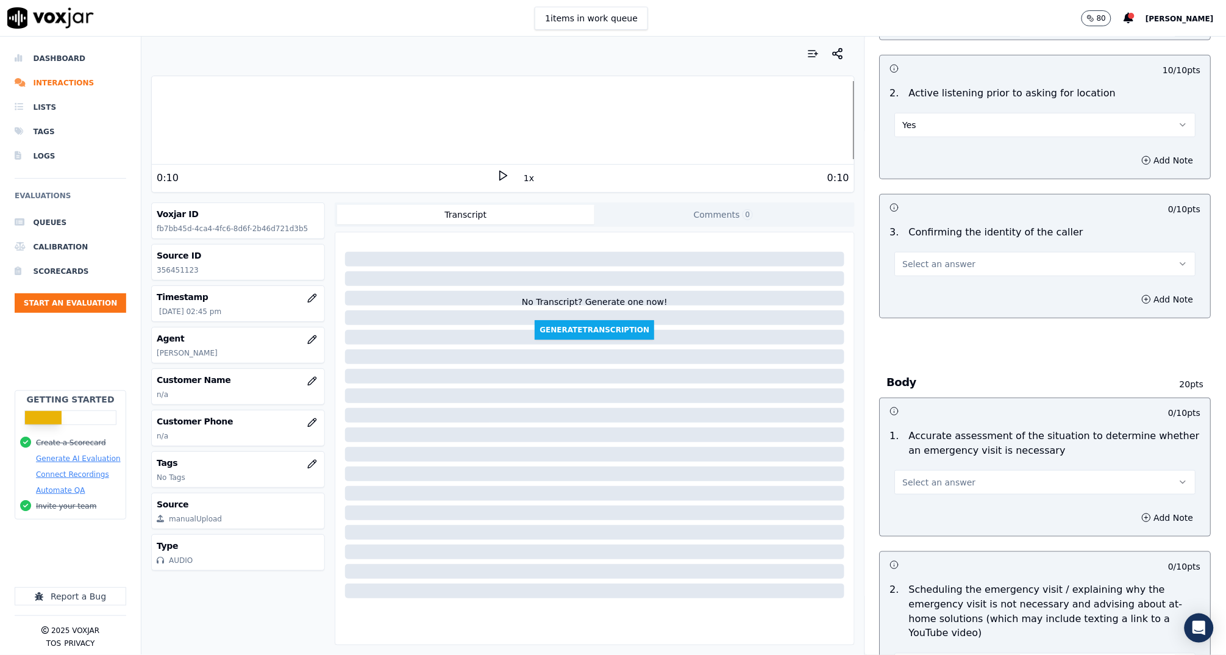
click at [929, 265] on span "Select an answer" at bounding box center [939, 264] width 73 height 12
drag, startPoint x: 932, startPoint y: 292, endPoint x: 932, endPoint y: 301, distance: 9.2
click at [932, 292] on div "Yes" at bounding box center [1022, 291] width 277 height 20
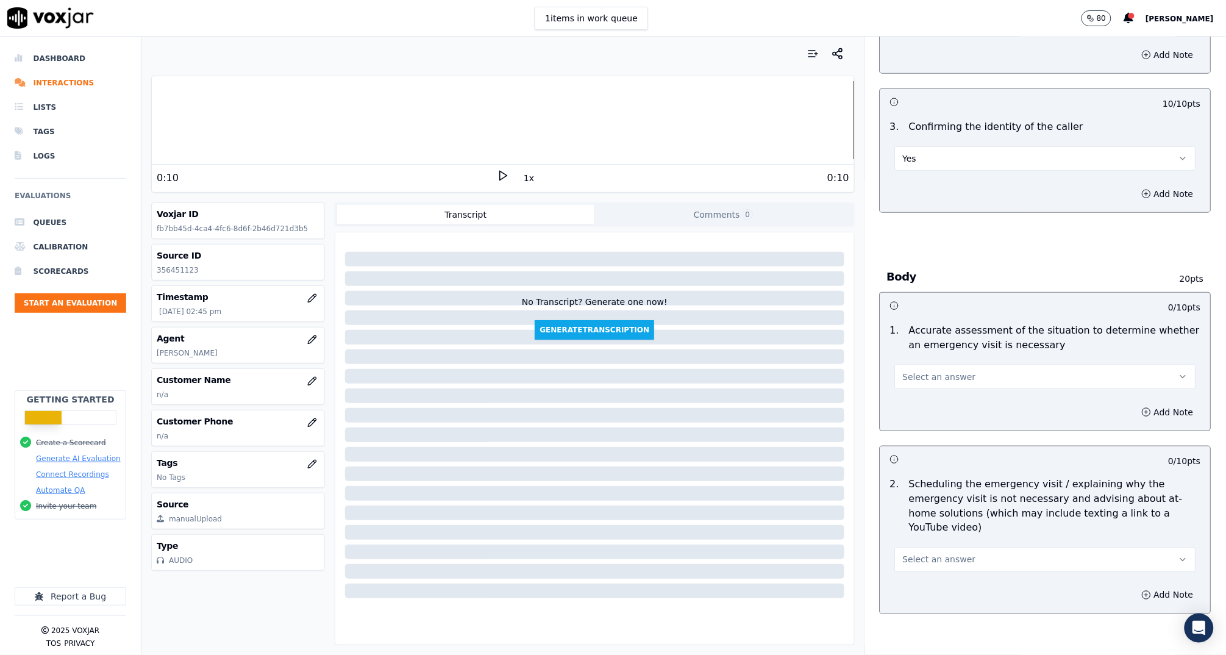
scroll to position [421, 0]
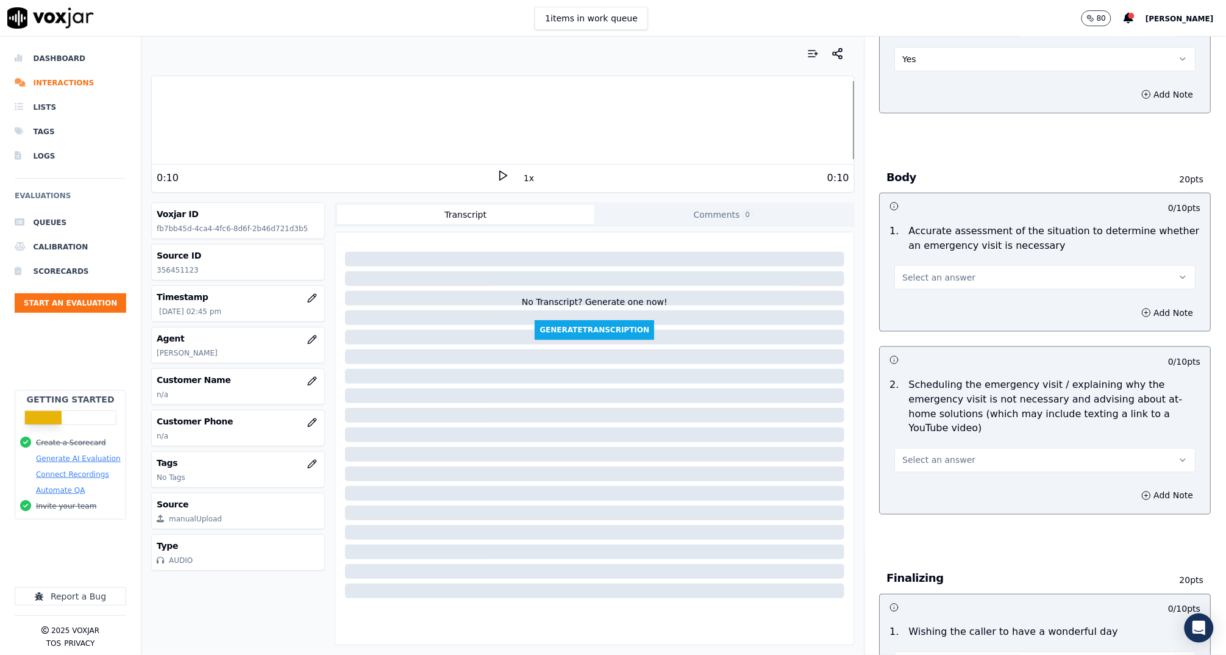
click at [929, 280] on span "Select an answer" at bounding box center [939, 277] width 73 height 12
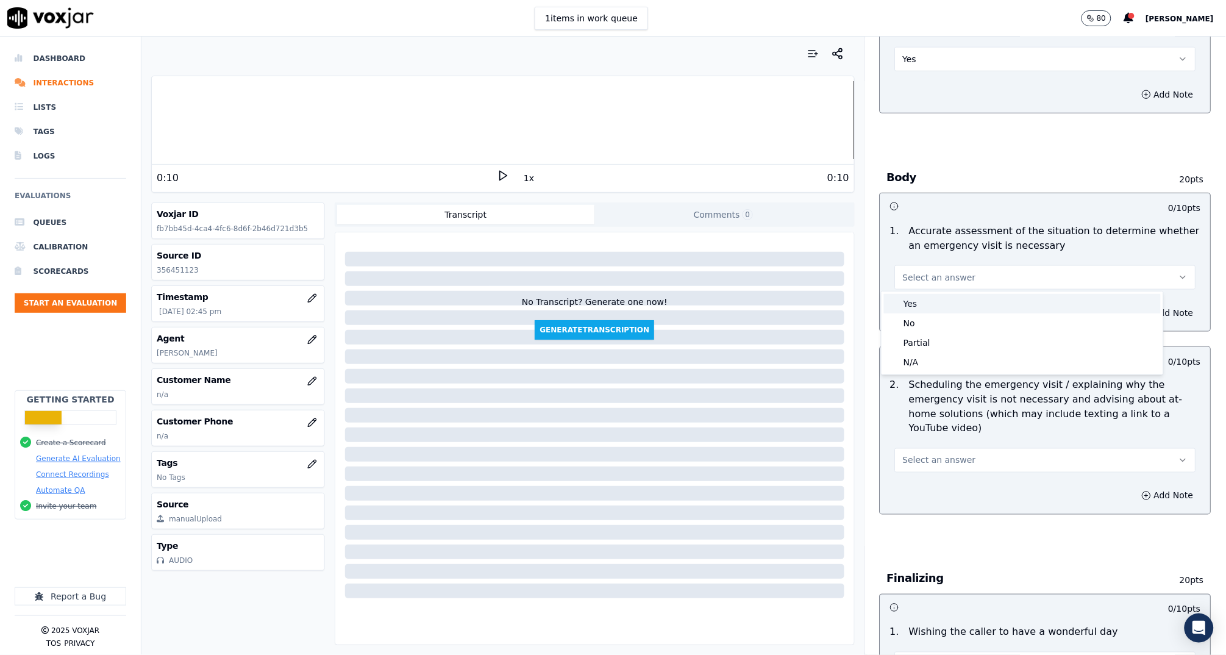
click at [932, 306] on div "Yes" at bounding box center [1022, 304] width 277 height 20
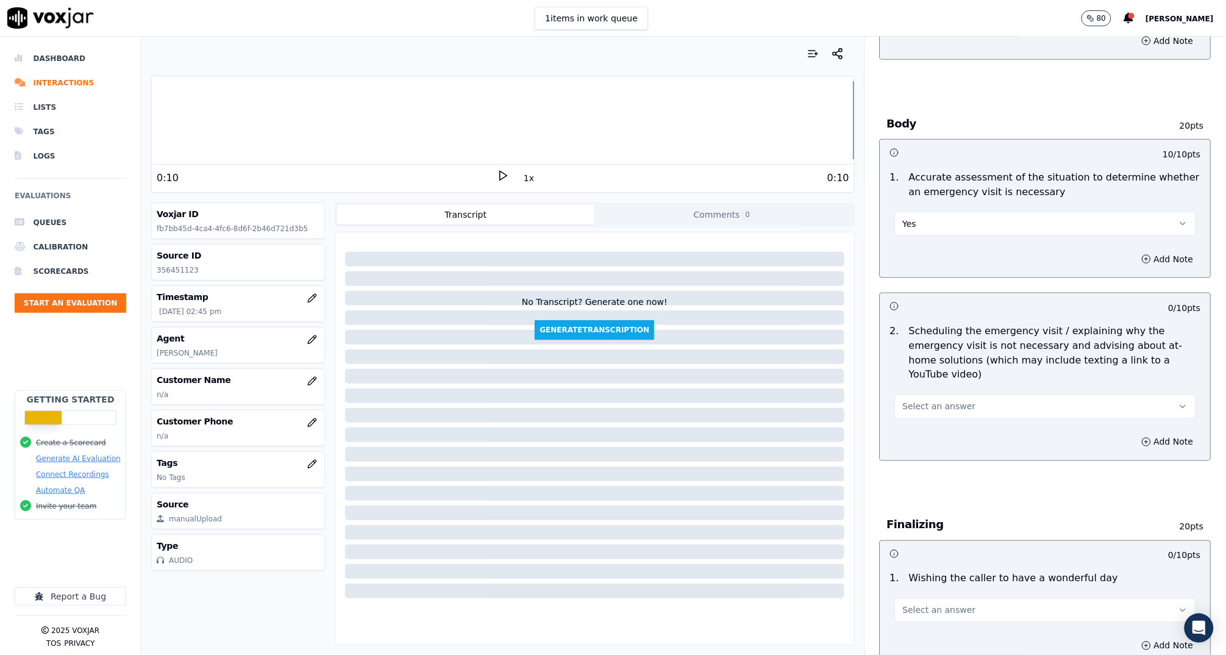
scroll to position [564, 0]
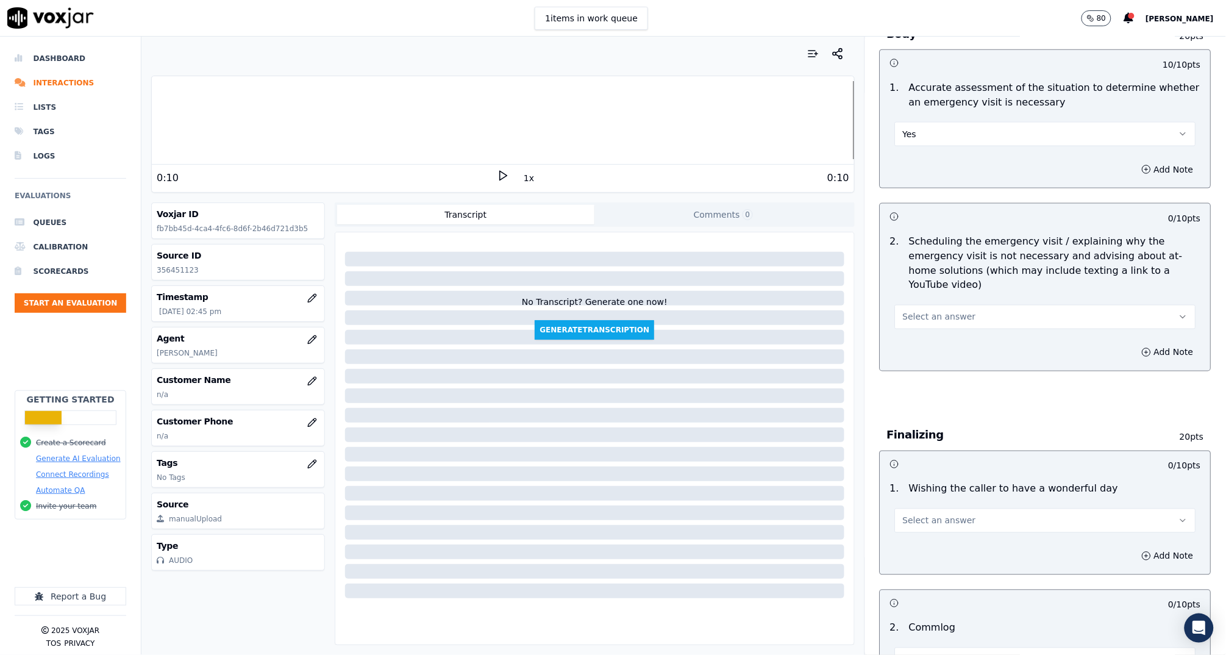
click at [963, 309] on button "Select an answer" at bounding box center [1045, 317] width 301 height 24
click at [960, 337] on div "Yes" at bounding box center [1022, 342] width 277 height 20
click at [1135, 352] on button "Add Note" at bounding box center [1168, 352] width 66 height 17
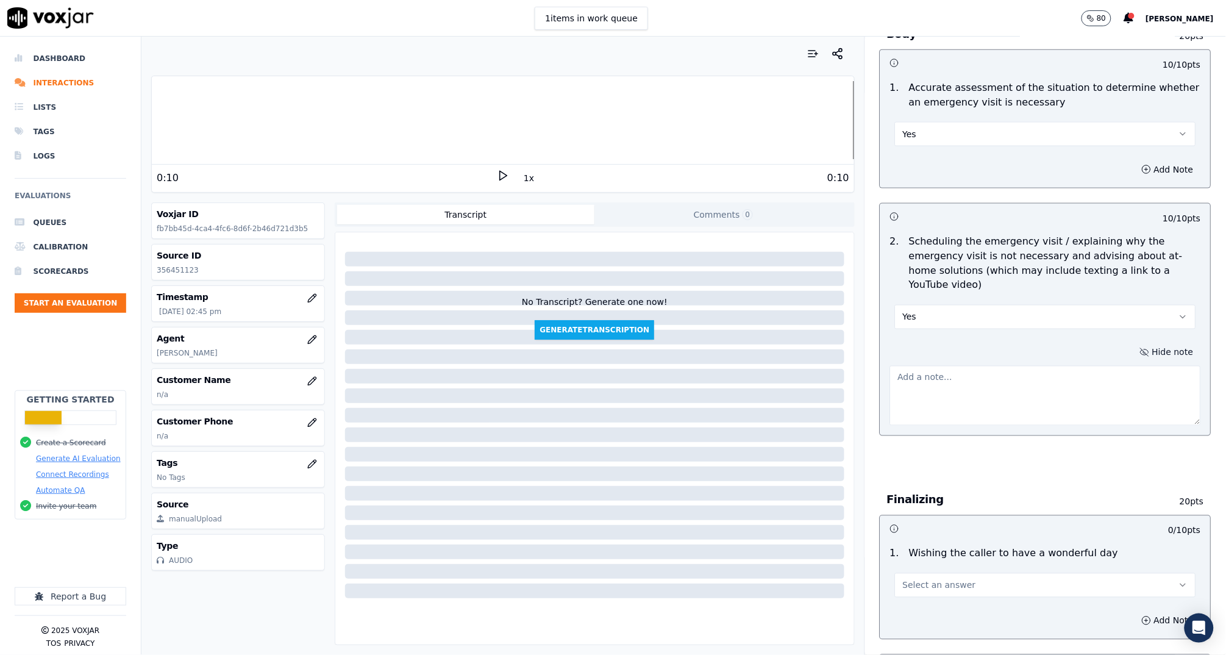
click at [1083, 406] on textarea at bounding box center [1045, 396] width 311 height 60
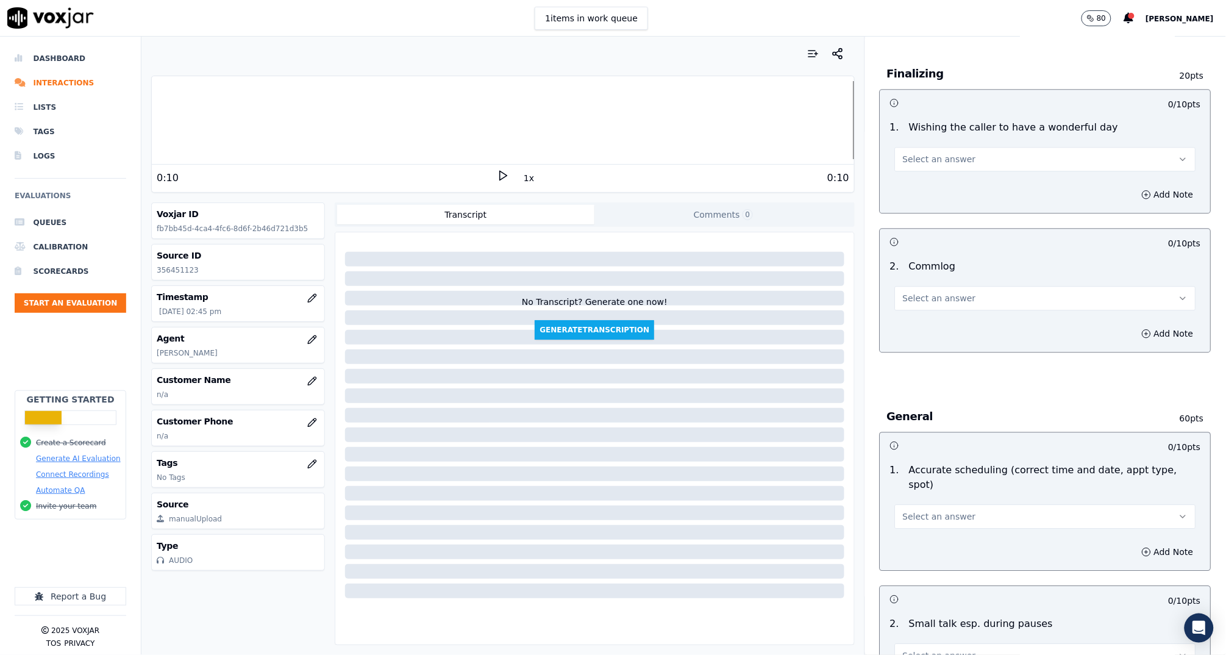
scroll to position [756, 0]
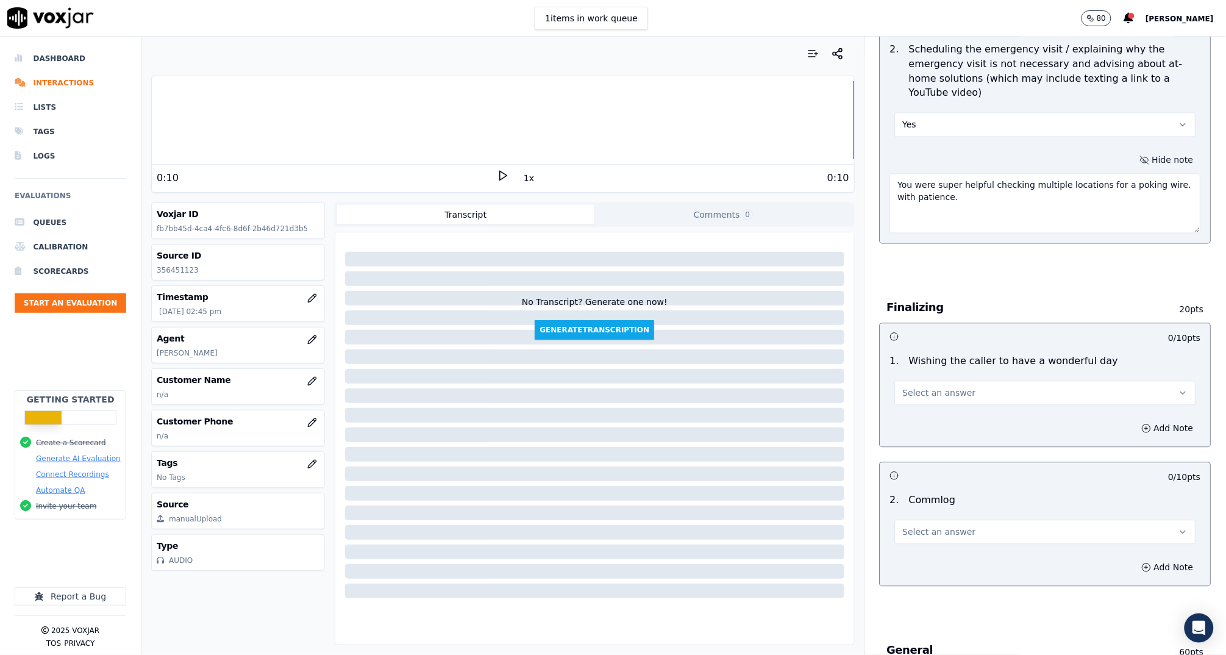
type textarea "You were super helpful checking multiple locations for a poking wire. with pati…"
click at [1007, 396] on button "Select an answer" at bounding box center [1045, 393] width 301 height 24
click at [981, 421] on div "Yes" at bounding box center [1022, 419] width 277 height 20
drag, startPoint x: 962, startPoint y: 546, endPoint x: 957, endPoint y: 536, distance: 10.6
click at [962, 546] on div "2 . Commlog Select an answer" at bounding box center [1046, 518] width 331 height 61
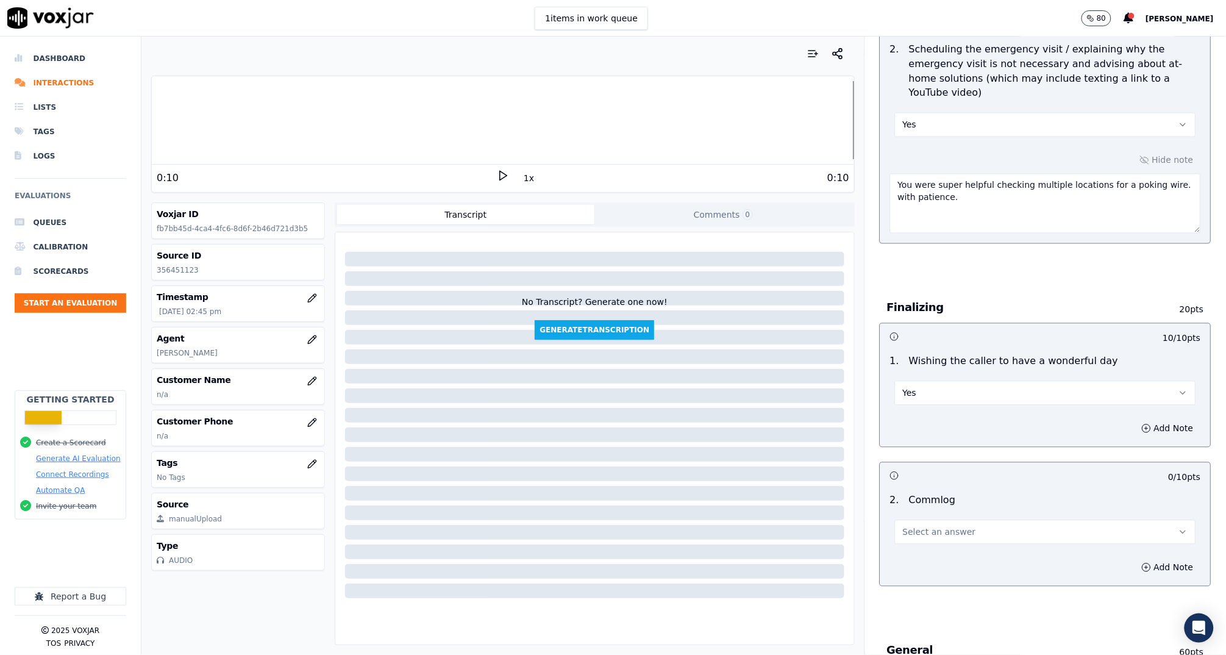
click at [957, 535] on span "Select an answer" at bounding box center [939, 532] width 73 height 12
drag, startPoint x: 962, startPoint y: 552, endPoint x: 967, endPoint y: 544, distance: 9.0
click at [963, 552] on div "Yes" at bounding box center [1022, 558] width 277 height 20
click at [932, 277] on div "Opening 30 pts 10 / 10 pts 1 . Proper greeting/introduction Yes Add Note 10 / 1…" at bounding box center [1045, 509] width 361 height 2348
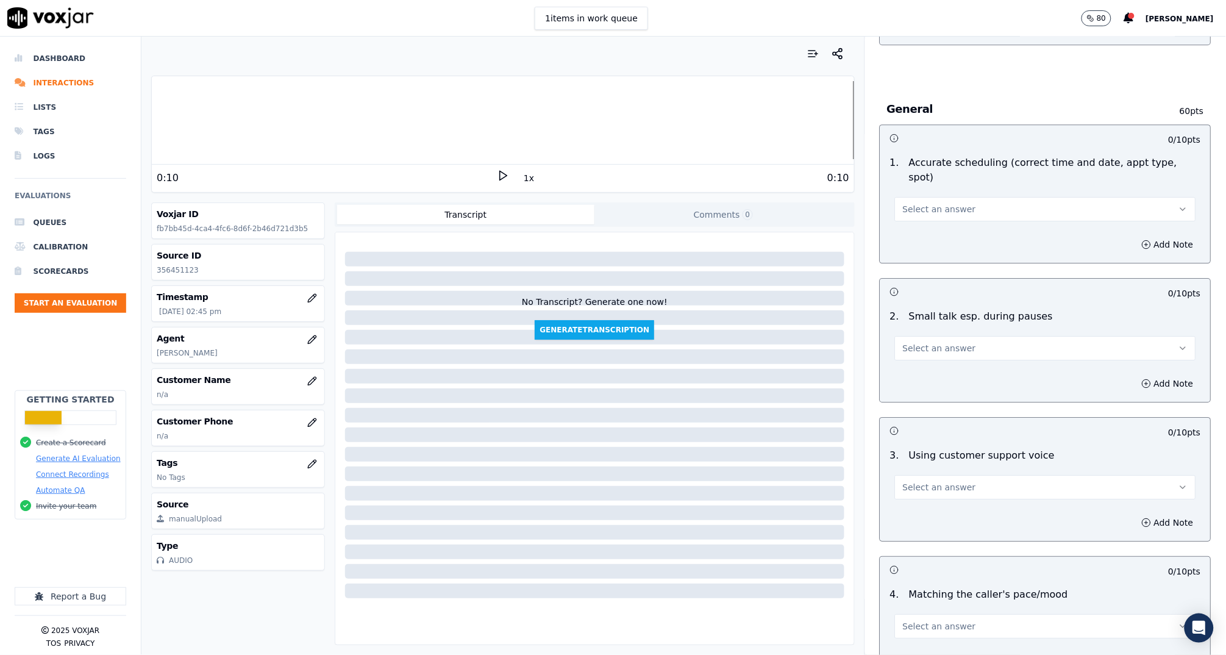
scroll to position [1300, 0]
click at [914, 201] on span "Select an answer" at bounding box center [939, 207] width 73 height 12
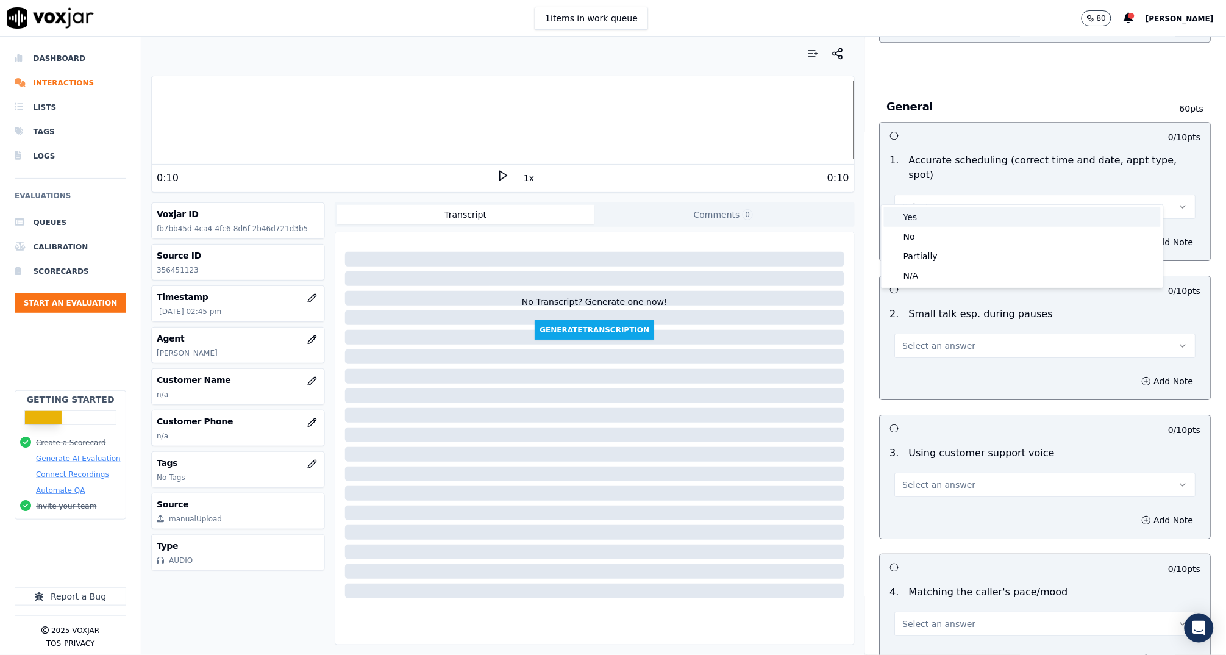
drag, startPoint x: 917, startPoint y: 214, endPoint x: 938, endPoint y: 284, distance: 72.5
click at [917, 216] on div "Yes" at bounding box center [1022, 217] width 277 height 20
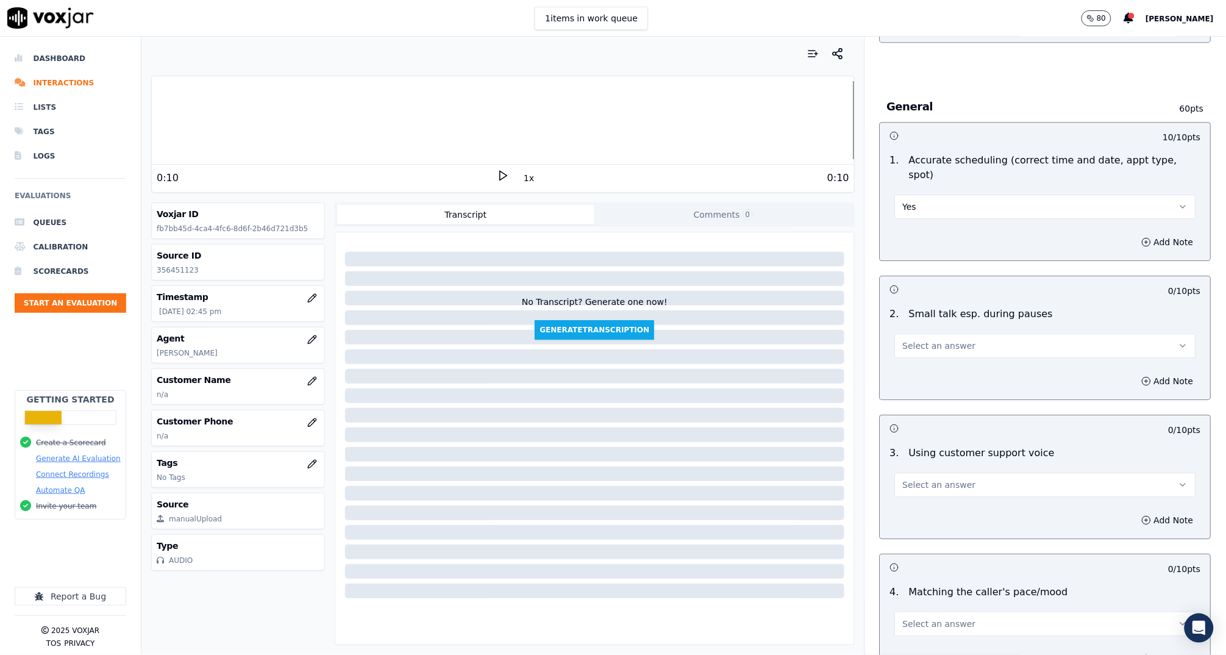
click at [942, 340] on span "Select an answer" at bounding box center [939, 346] width 73 height 12
click at [953, 393] on div "N/A" at bounding box center [1022, 395] width 277 height 20
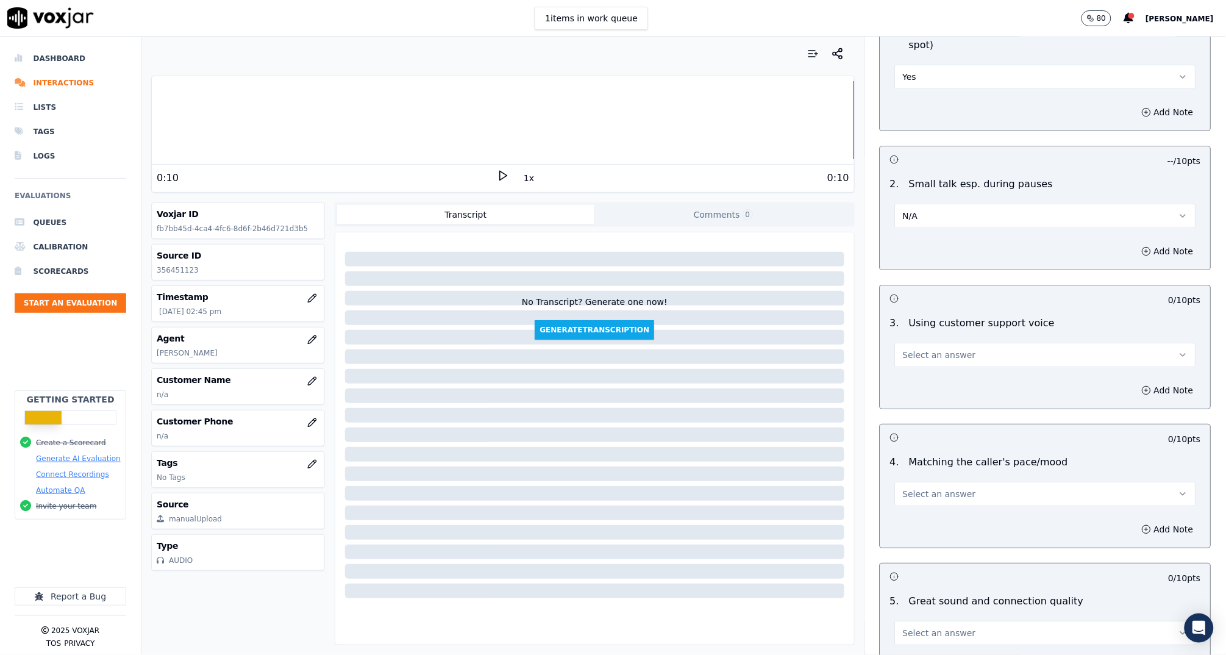
click at [935, 349] on span "Select an answer" at bounding box center [939, 355] width 73 height 12
click at [941, 372] on div "Yes" at bounding box center [1022, 365] width 277 height 20
click at [952, 488] on span "Select an answer" at bounding box center [939, 494] width 73 height 12
click at [954, 510] on div "Yes" at bounding box center [1022, 504] width 277 height 20
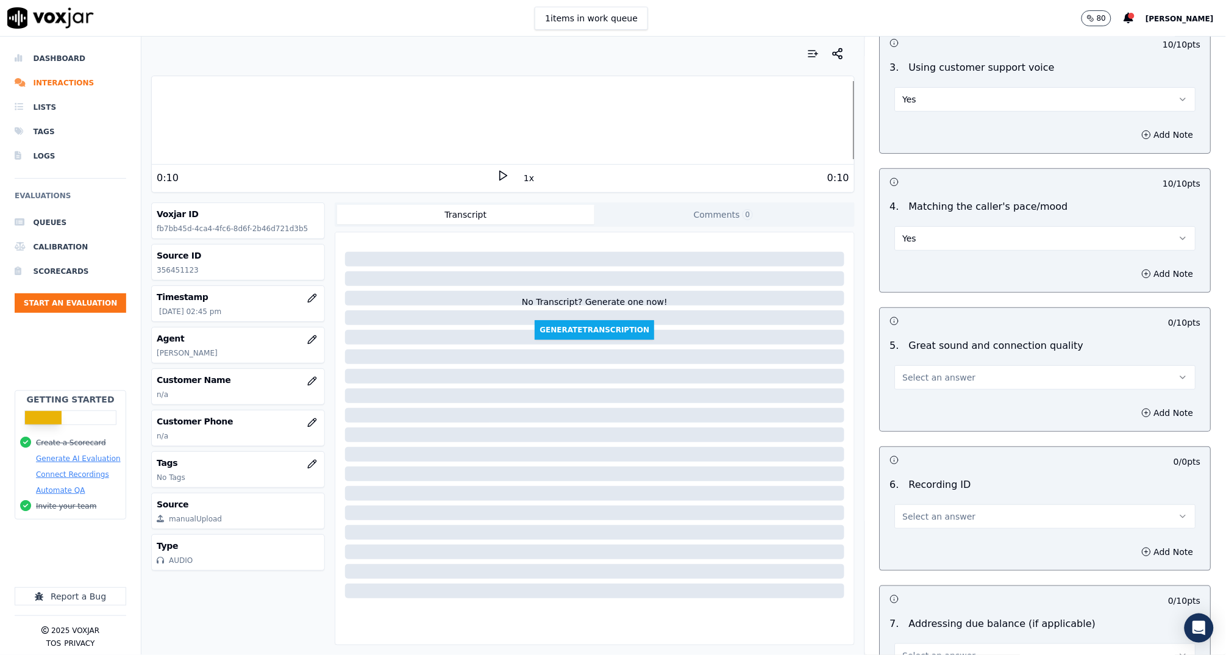
scroll to position [1817, 0]
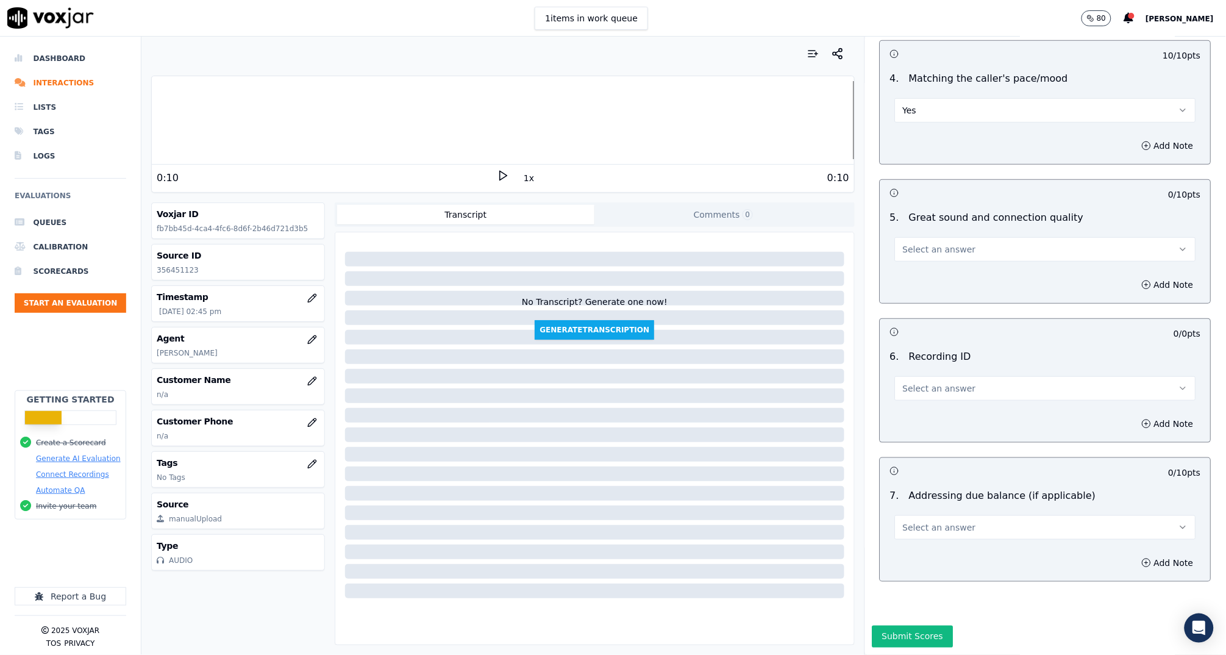
click at [936, 243] on span "Select an answer" at bounding box center [939, 249] width 73 height 12
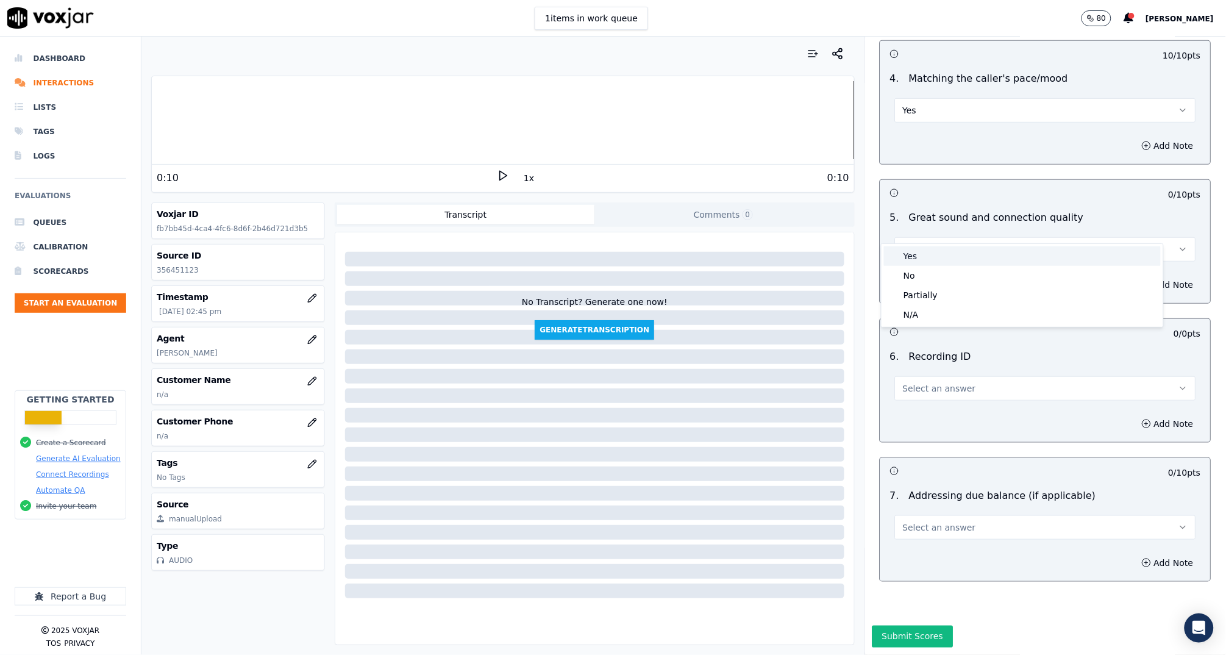
drag, startPoint x: 940, startPoint y: 254, endPoint x: 946, endPoint y: 287, distance: 32.8
click at [940, 255] on div "Yes" at bounding box center [1022, 256] width 277 height 20
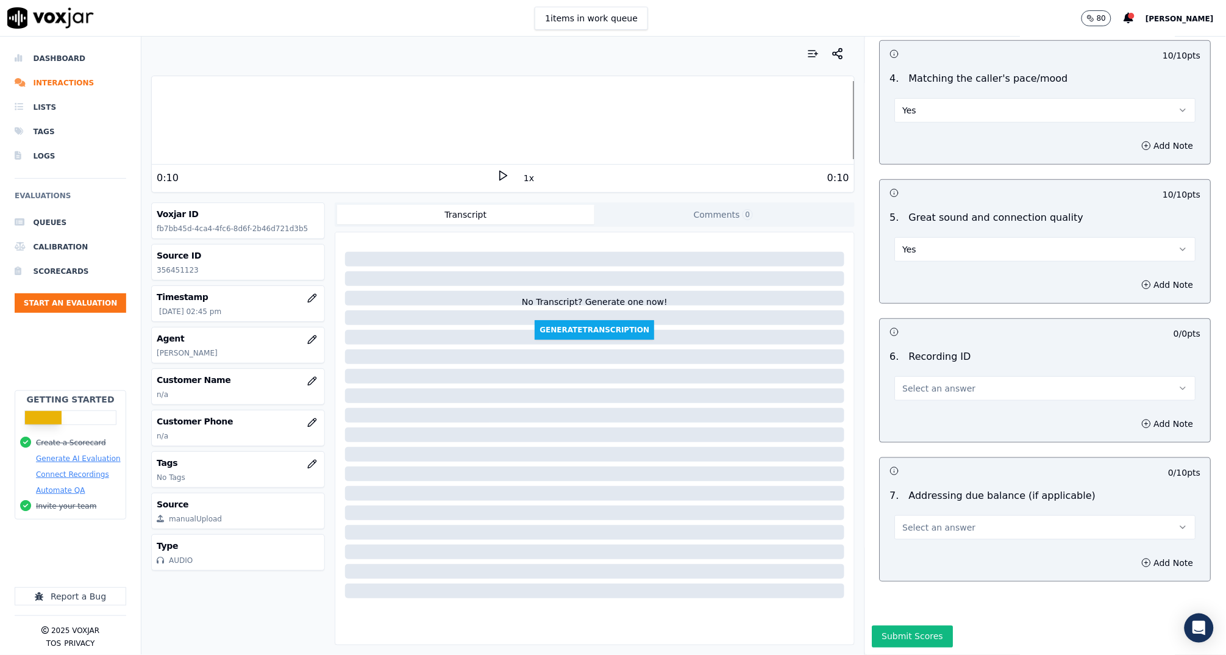
click at [948, 382] on span "Select an answer" at bounding box center [939, 388] width 73 height 12
click at [959, 402] on div "N/A" at bounding box center [1022, 403] width 277 height 20
drag, startPoint x: 1137, startPoint y: 403, endPoint x: 1056, endPoint y: 434, distance: 86.9
click at [1137, 415] on button "Add Note" at bounding box center [1168, 423] width 66 height 17
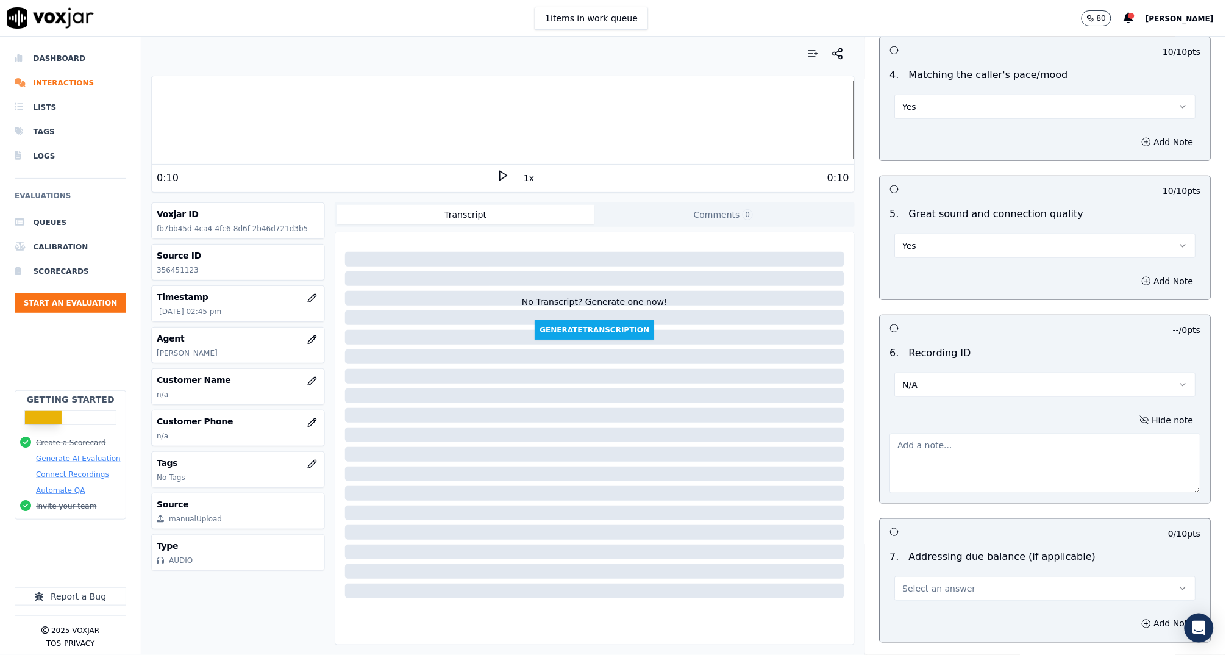
click at [1024, 438] on textarea at bounding box center [1045, 464] width 311 height 60
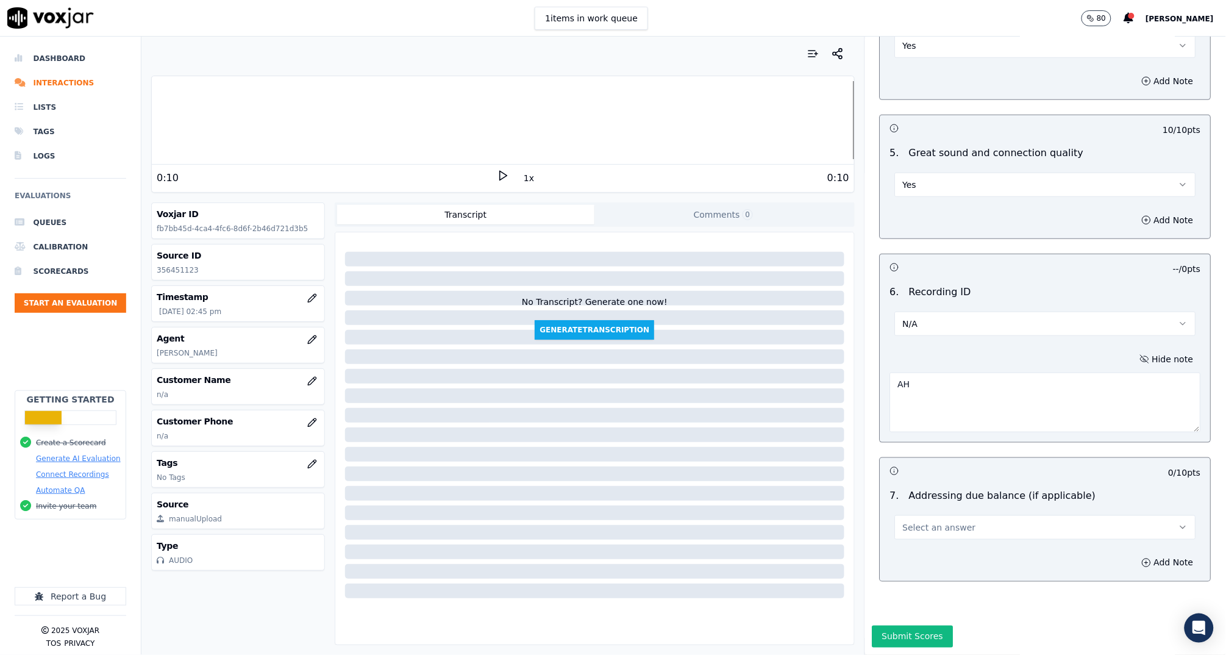
type textarea "A"
type textarea "DK 6525 AH IL54634"
click at [1013, 515] on button "Select an answer" at bounding box center [1045, 527] width 301 height 24
click at [1015, 562] on div "N/A" at bounding box center [1022, 562] width 277 height 20
click at [883, 626] on button "Submit Scores" at bounding box center [913, 637] width 81 height 22
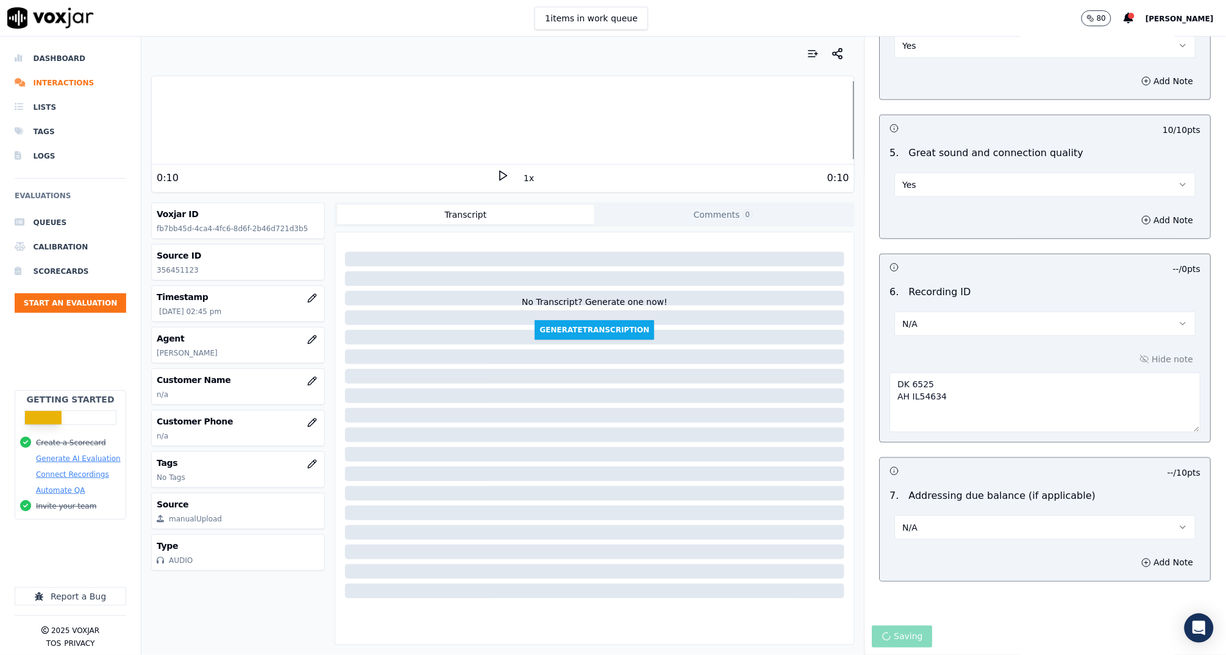
scroll to position [0, 0]
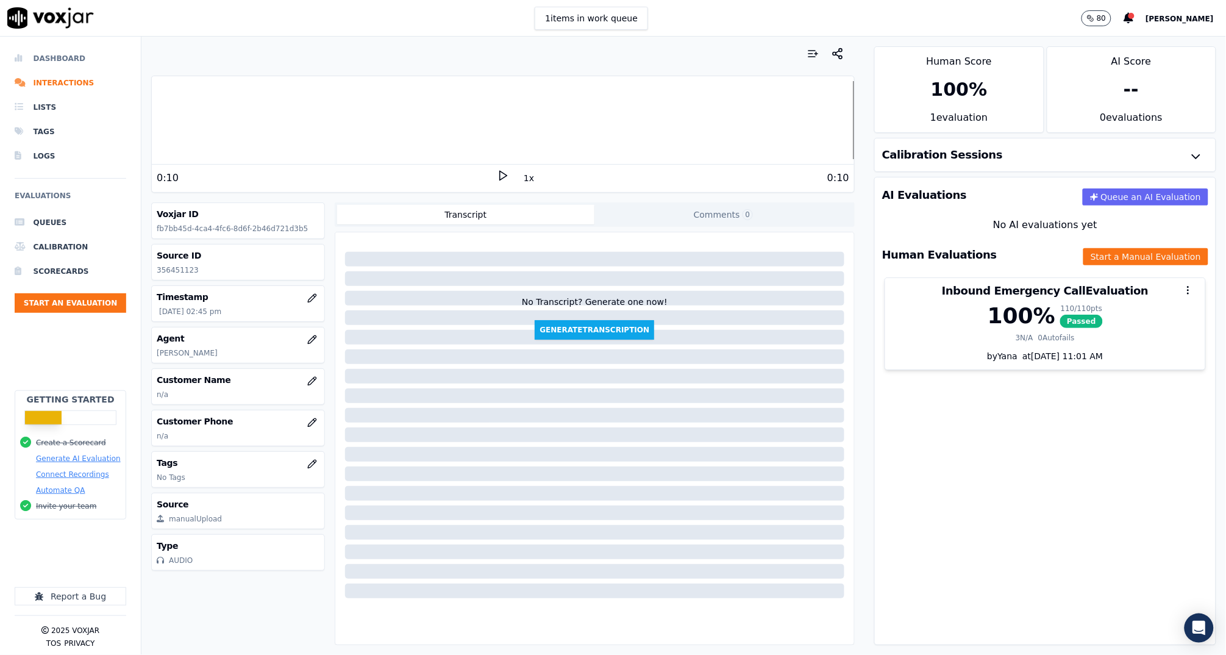
click at [59, 64] on li "Dashboard" at bounding box center [71, 58] width 112 height 24
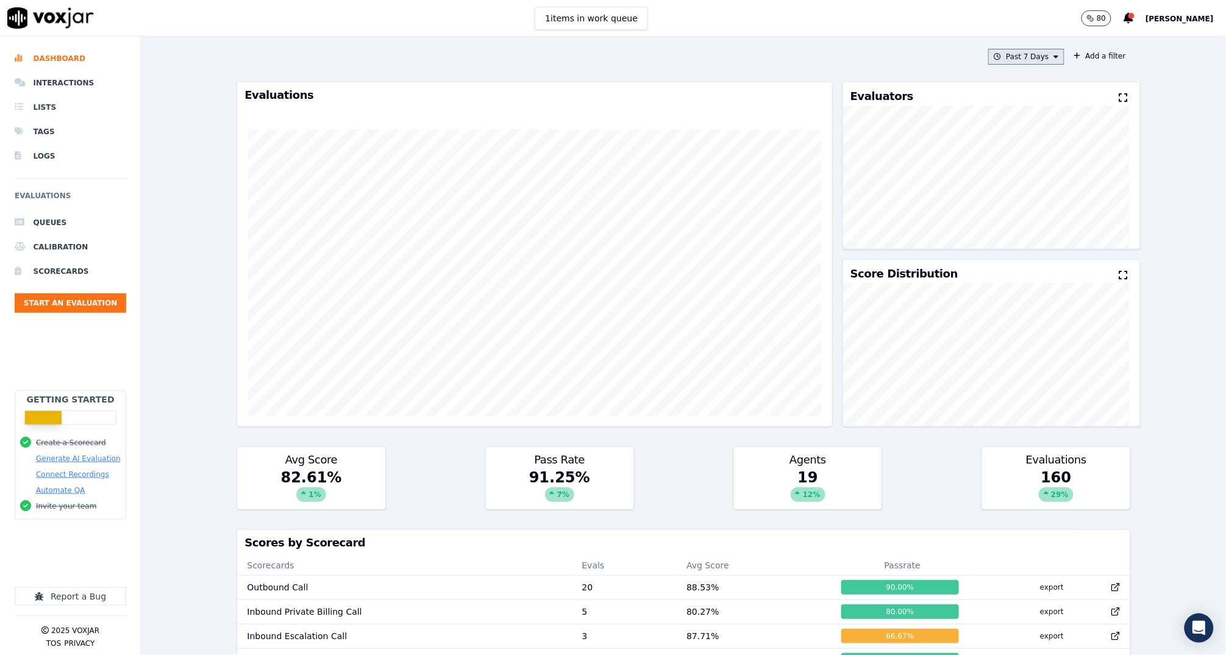
click at [988, 60] on button "Past 7 Days" at bounding box center [1026, 57] width 76 height 16
click at [1007, 97] on div "Today" at bounding box center [1019, 94] width 25 height 10
click at [1034, 207] on button "Add" at bounding box center [1046, 197] width 24 height 20
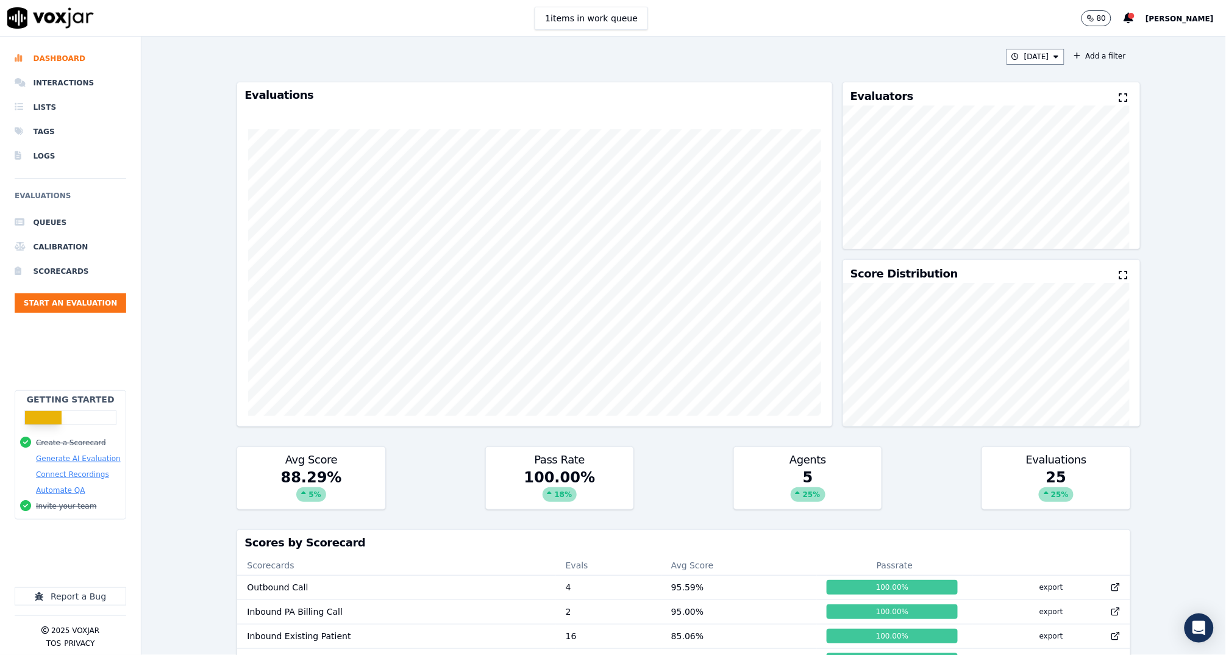
click at [1158, 186] on div "Today Add a filter Evaluations Evaluators Score Distribution Avg Score 88.29 % …" at bounding box center [683, 346] width 1085 height 618
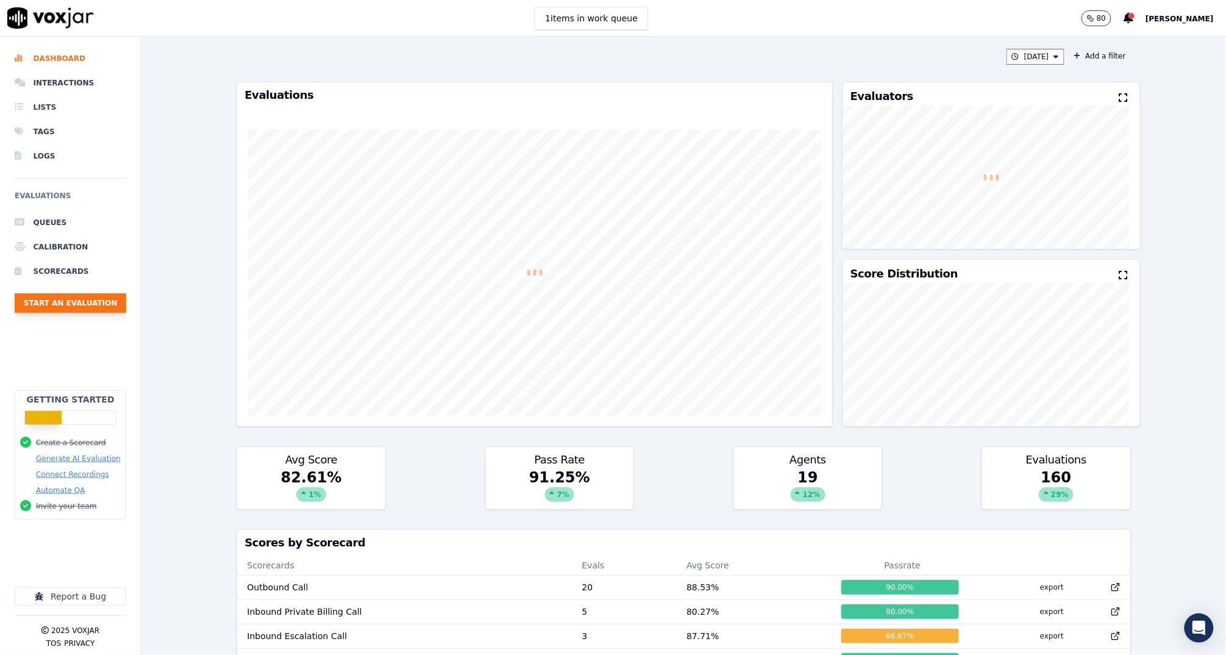
click at [115, 298] on button "Start an Evaluation" at bounding box center [71, 303] width 112 height 20
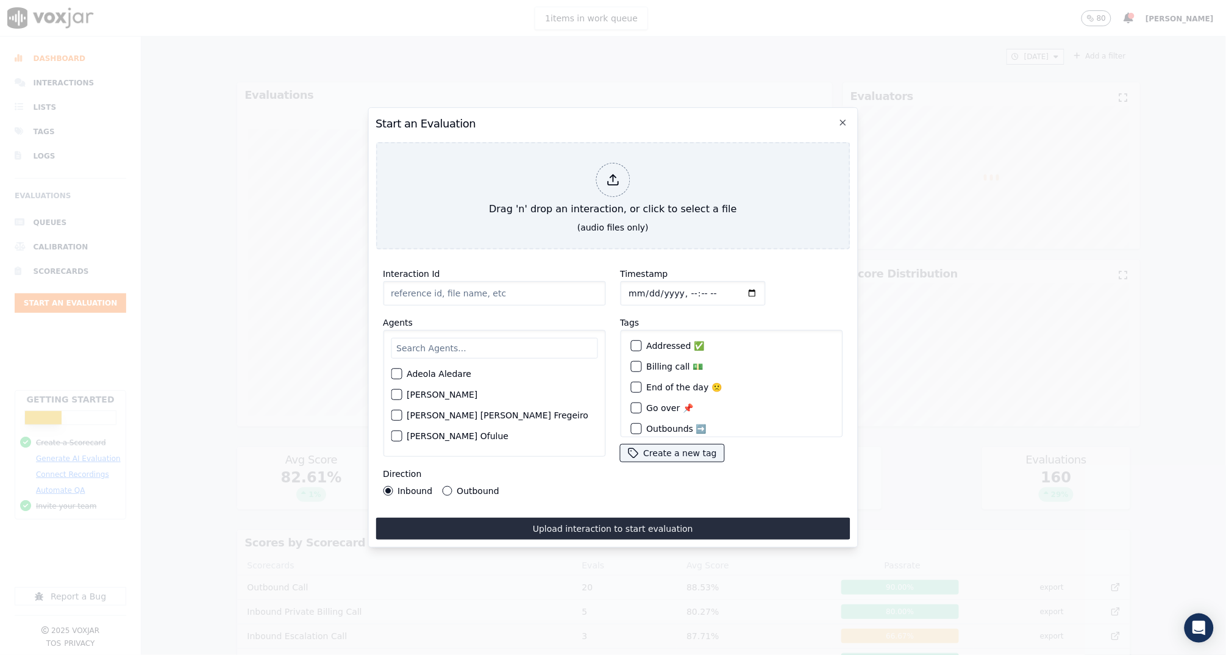
click at [442, 286] on input "Interaction Id" at bounding box center [494, 293] width 223 height 24
paste input "356449543"
type input "356449543"
click at [445, 345] on input "text" at bounding box center [494, 348] width 207 height 21
type input "Anna"
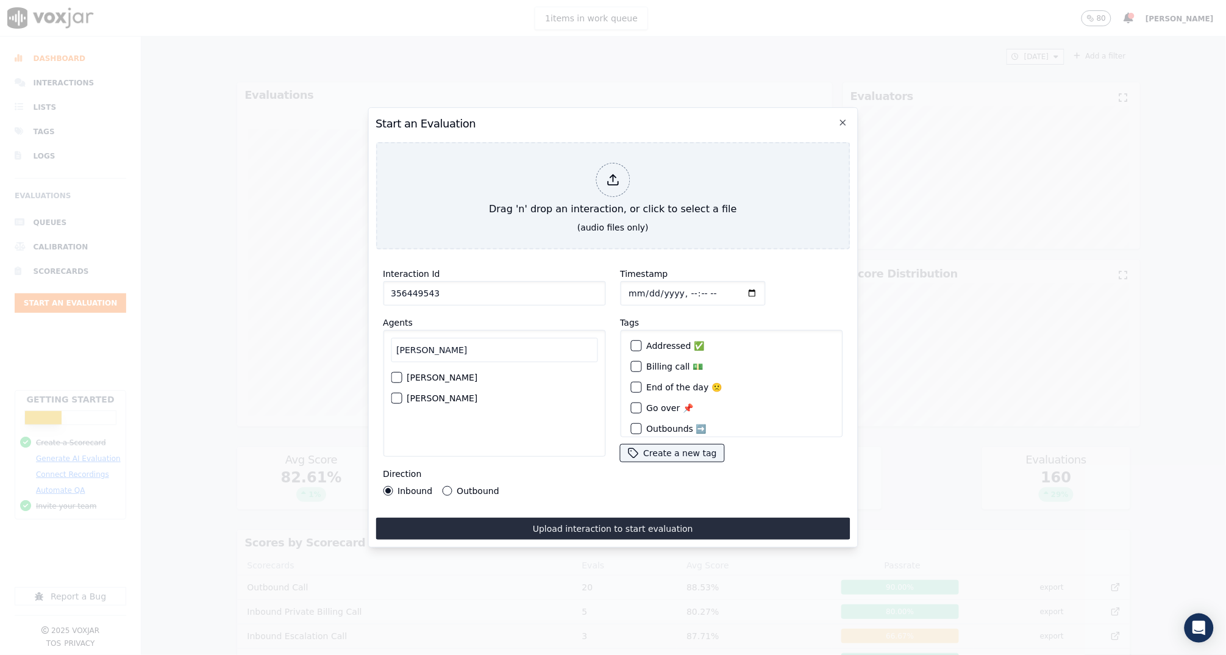
drag, startPoint x: 399, startPoint y: 367, endPoint x: 348, endPoint y: 503, distance: 145.1
click at [399, 373] on div "button" at bounding box center [395, 377] width 9 height 9
click at [629, 282] on input "Timestamp" at bounding box center [692, 293] width 145 height 24
click at [736, 285] on div "Timestamp" at bounding box center [731, 285] width 223 height 39
click at [682, 290] on input "Timestamp" at bounding box center [692, 293] width 145 height 24
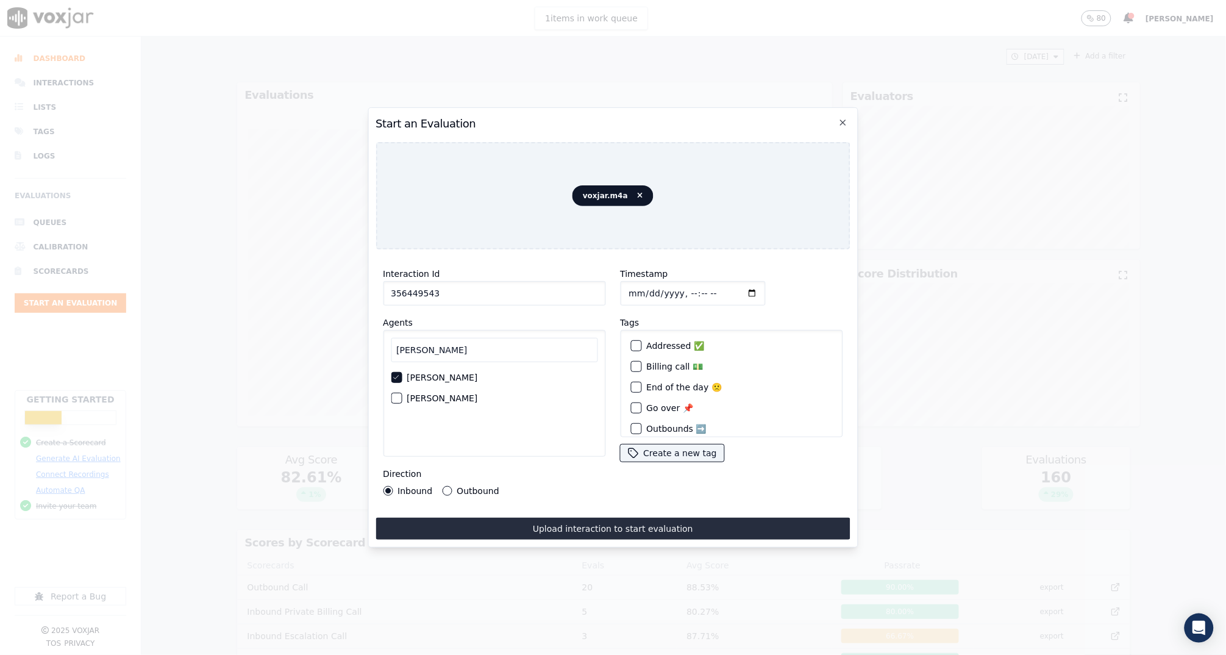
click at [757, 296] on div "Timestamp" at bounding box center [731, 285] width 223 height 39
click at [704, 286] on input "Timestamp" at bounding box center [692, 293] width 145 height 24
type input "2025-08-11T14:37"
click at [751, 296] on div "Timestamp" at bounding box center [731, 285] width 223 height 39
click at [575, 529] on button "Upload interaction to start evaluation" at bounding box center [613, 529] width 474 height 22
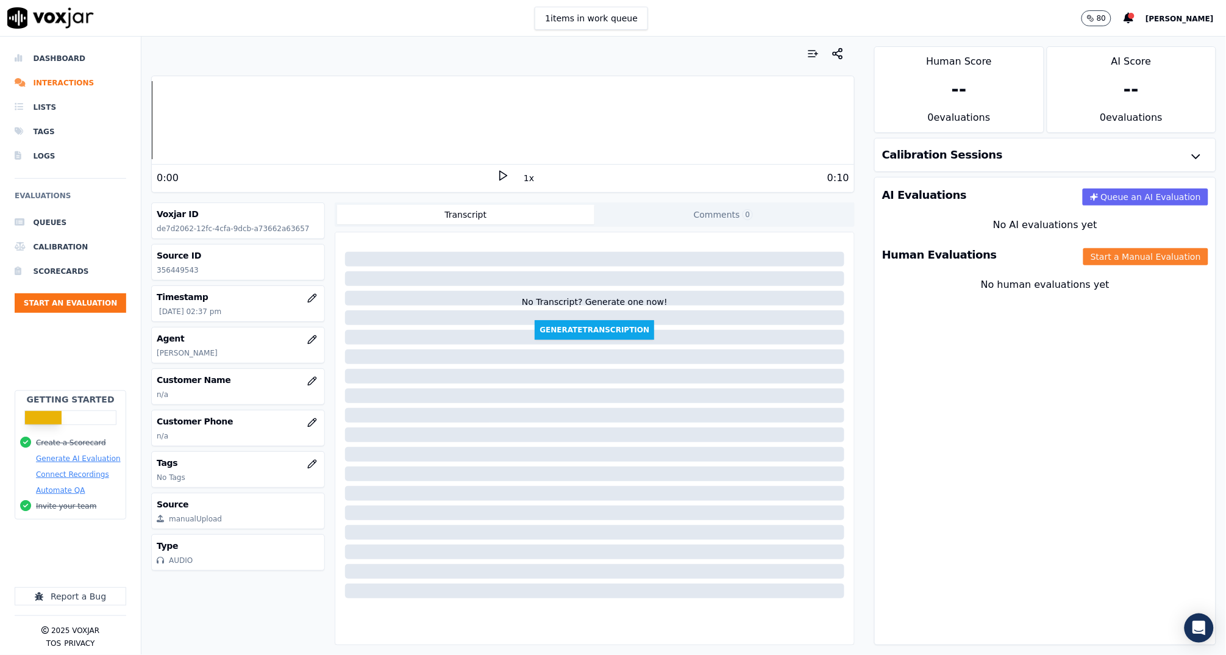
click at [1101, 259] on button "Start a Manual Evaluation" at bounding box center [1146, 256] width 125 height 17
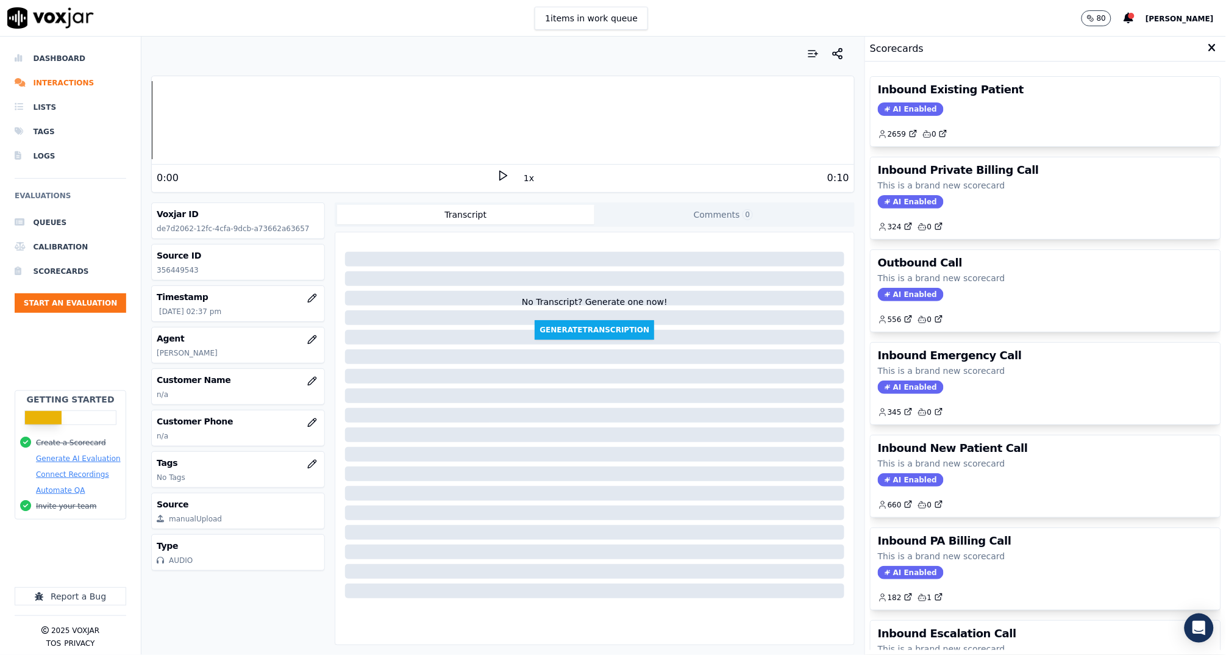
click at [1024, 103] on div "AI Enabled" at bounding box center [1045, 108] width 335 height 13
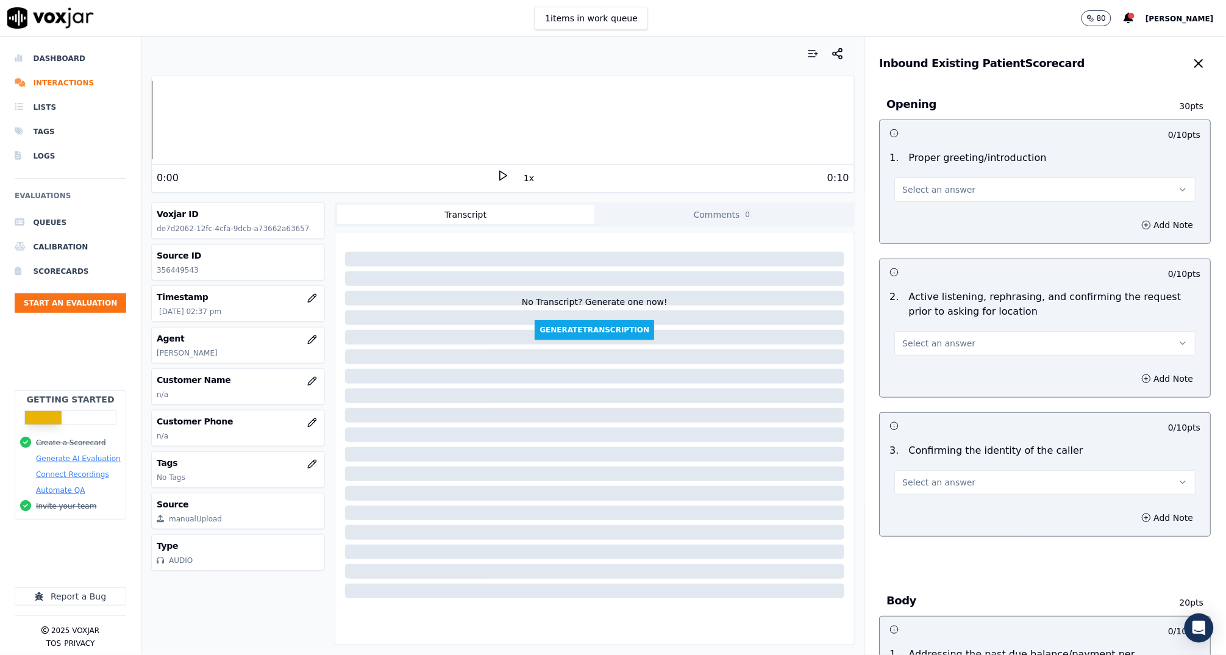
click at [1007, 190] on button "Select an answer" at bounding box center [1045, 189] width 301 height 24
click at [980, 216] on div "Yes" at bounding box center [1022, 217] width 277 height 20
click at [928, 343] on span "Select an answer" at bounding box center [939, 343] width 73 height 12
click at [924, 365] on div "Yes" at bounding box center [1022, 370] width 277 height 20
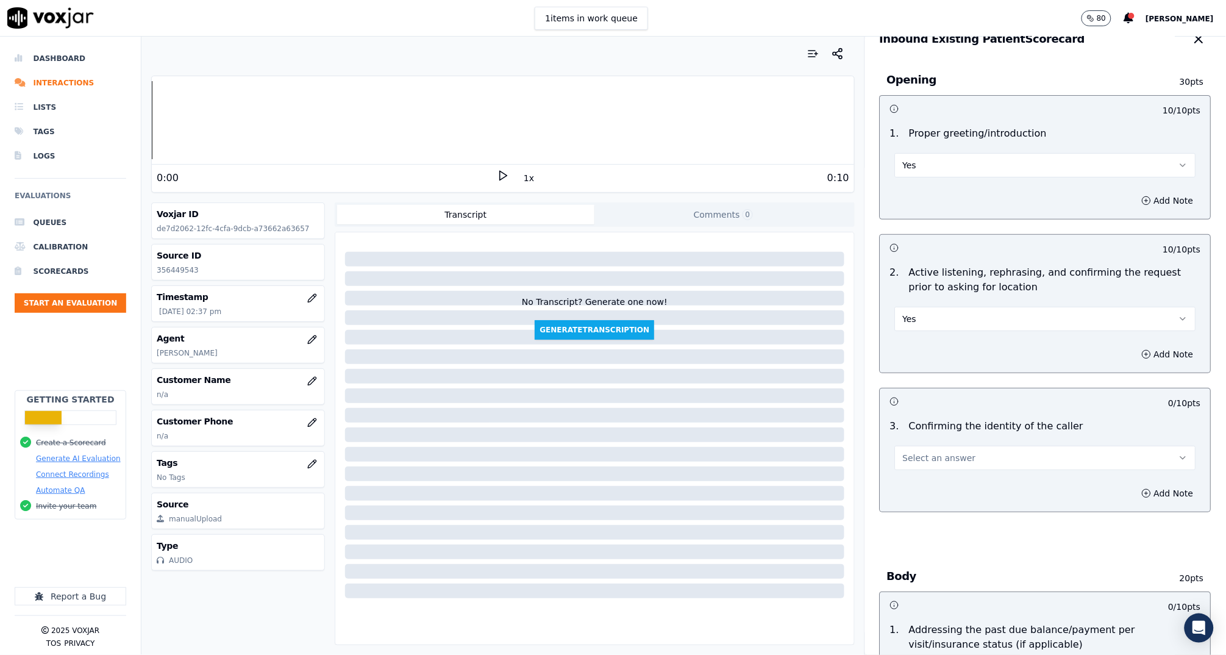
scroll to position [95, 0]
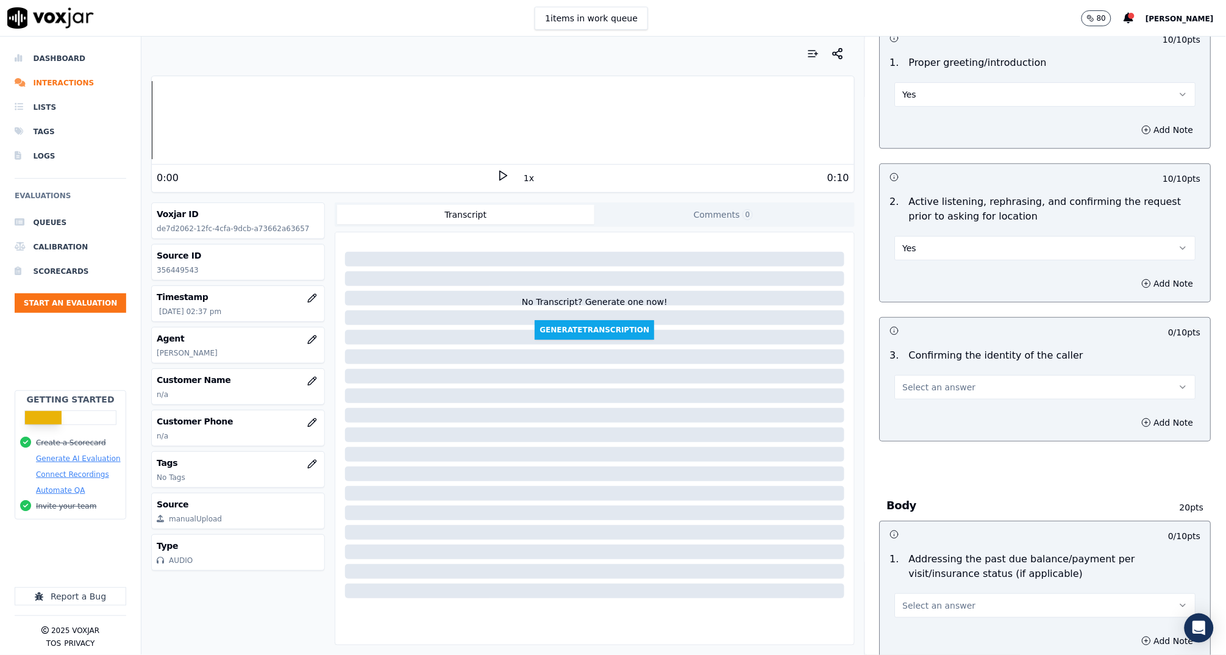
click at [928, 379] on button "Select an answer" at bounding box center [1045, 387] width 301 height 24
click at [919, 409] on div "Yes" at bounding box center [1022, 414] width 277 height 20
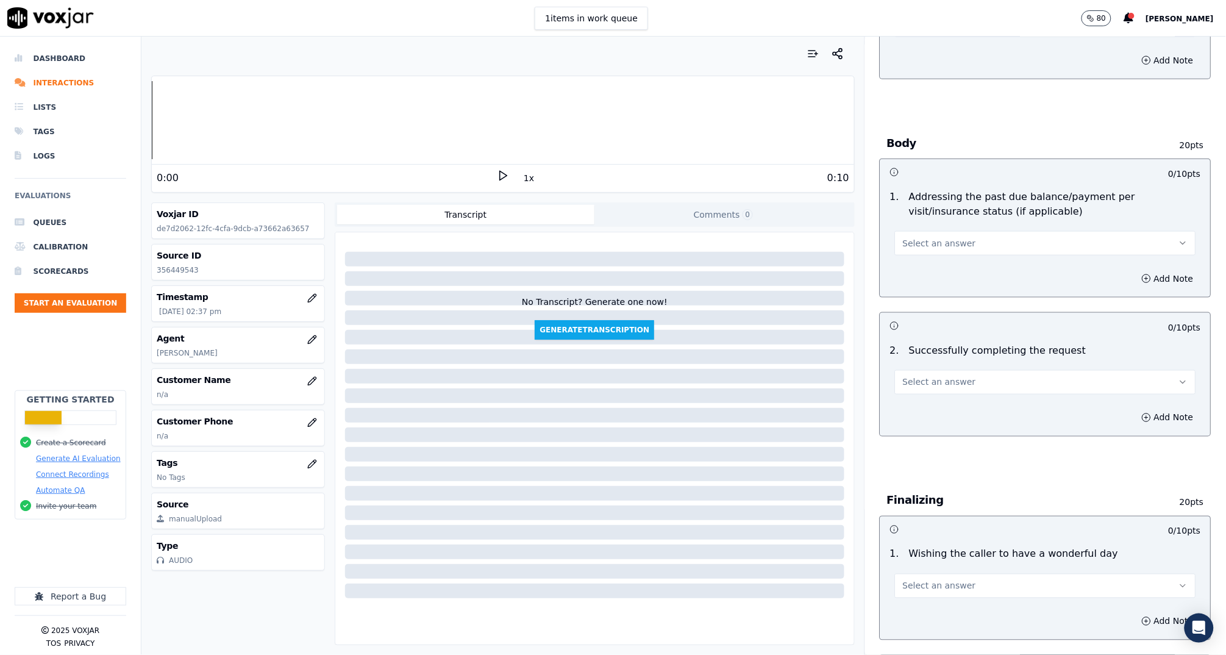
scroll to position [612, 0]
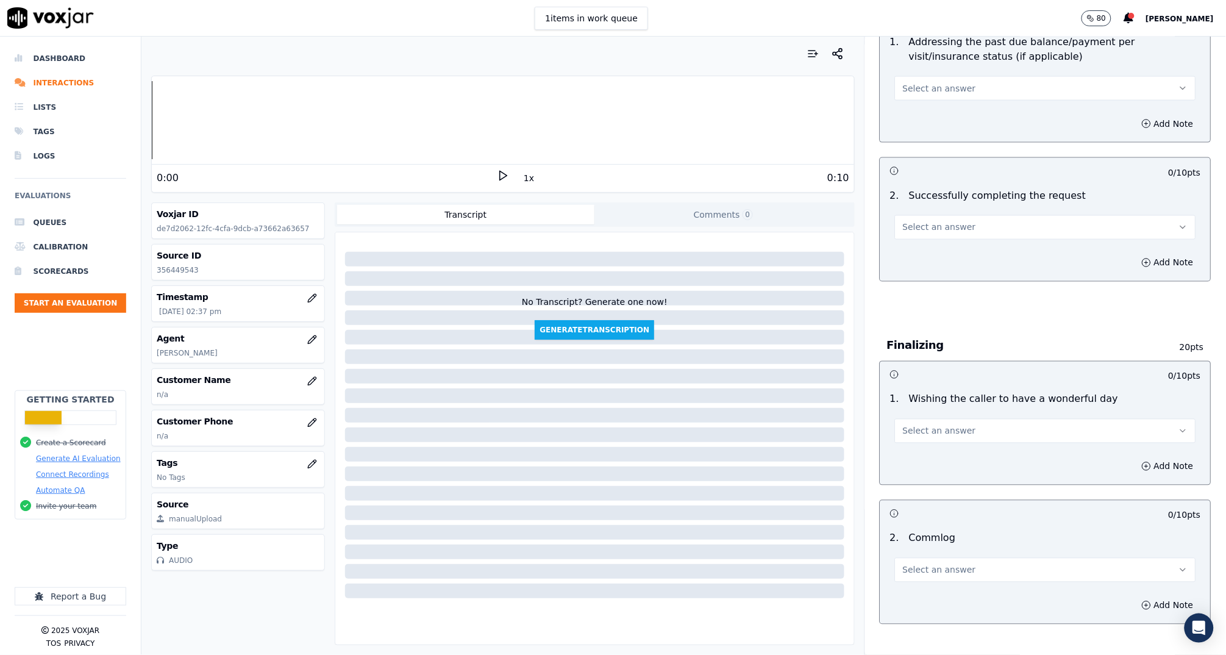
click at [916, 229] on span "Select an answer" at bounding box center [939, 227] width 73 height 12
drag, startPoint x: 920, startPoint y: 254, endPoint x: 920, endPoint y: 243, distance: 11.0
click at [920, 253] on div "Yes" at bounding box center [1022, 253] width 277 height 20
click at [917, 90] on span "Select an answer" at bounding box center [939, 88] width 73 height 12
click at [940, 158] on div "N/A" at bounding box center [1022, 153] width 277 height 20
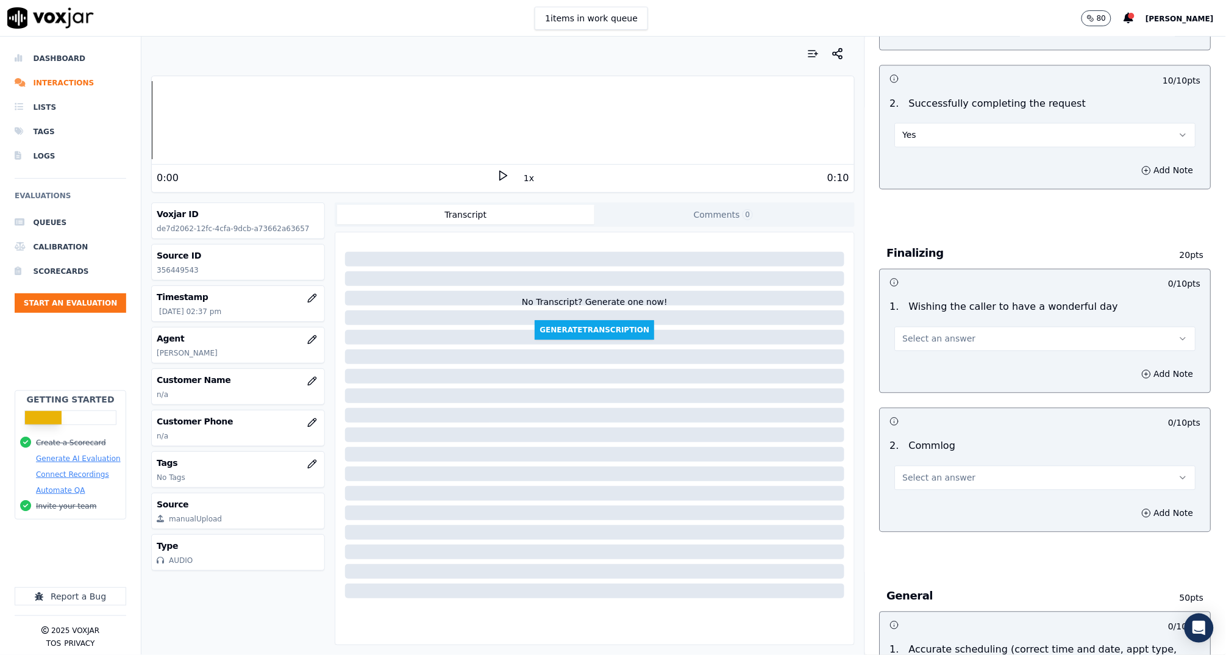
scroll to position [864, 0]
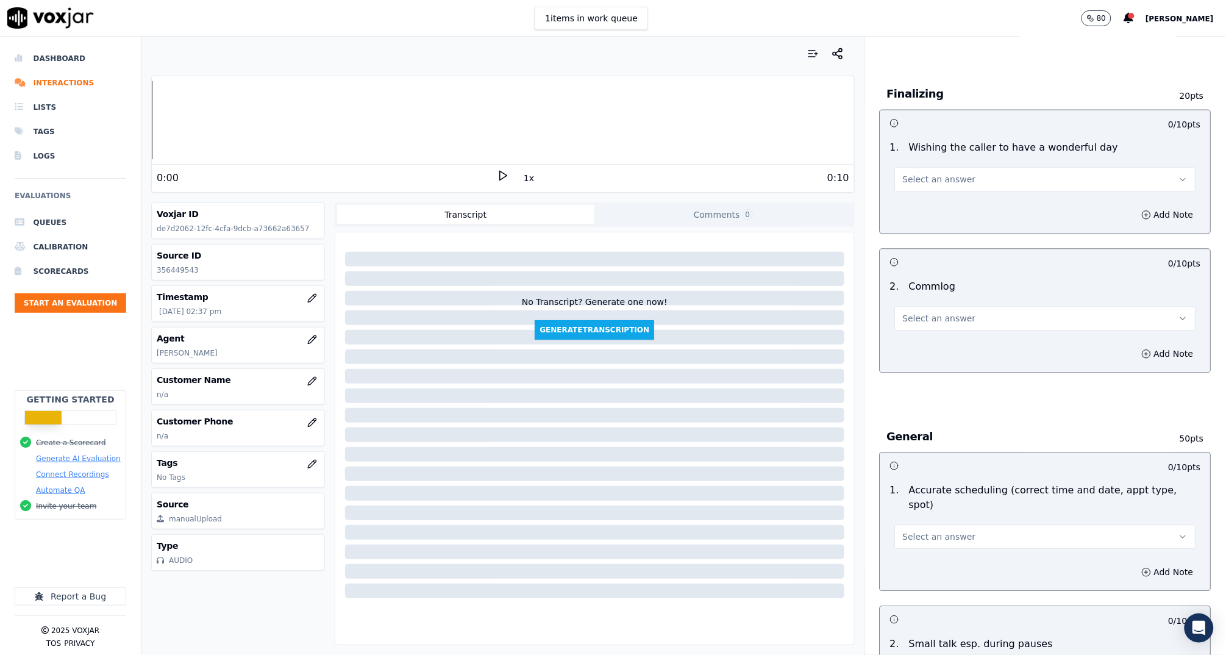
click at [932, 160] on div "Select an answer" at bounding box center [1045, 173] width 321 height 37
click at [932, 177] on span "Select an answer" at bounding box center [939, 179] width 73 height 12
click at [935, 204] on div "Yes" at bounding box center [1022, 205] width 277 height 20
click at [940, 312] on span "Select an answer" at bounding box center [939, 318] width 73 height 12
drag, startPoint x: 940, startPoint y: 324, endPoint x: 945, endPoint y: 351, distance: 27.8
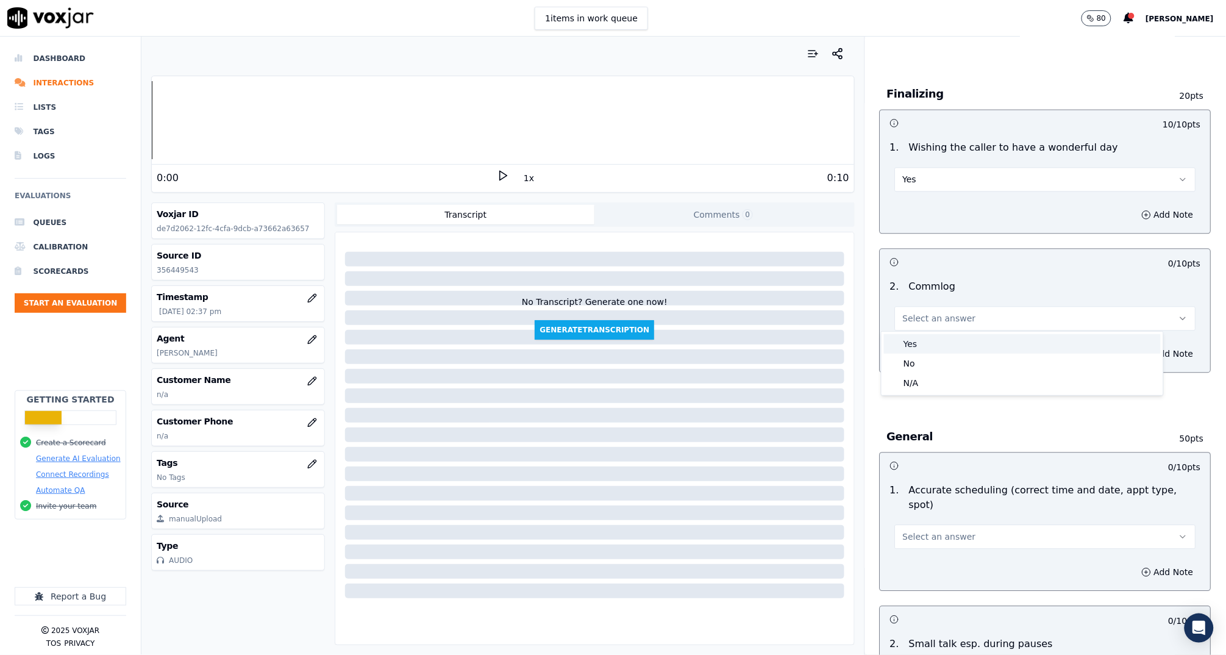
click at [945, 351] on div "Yes" at bounding box center [1022, 344] width 277 height 20
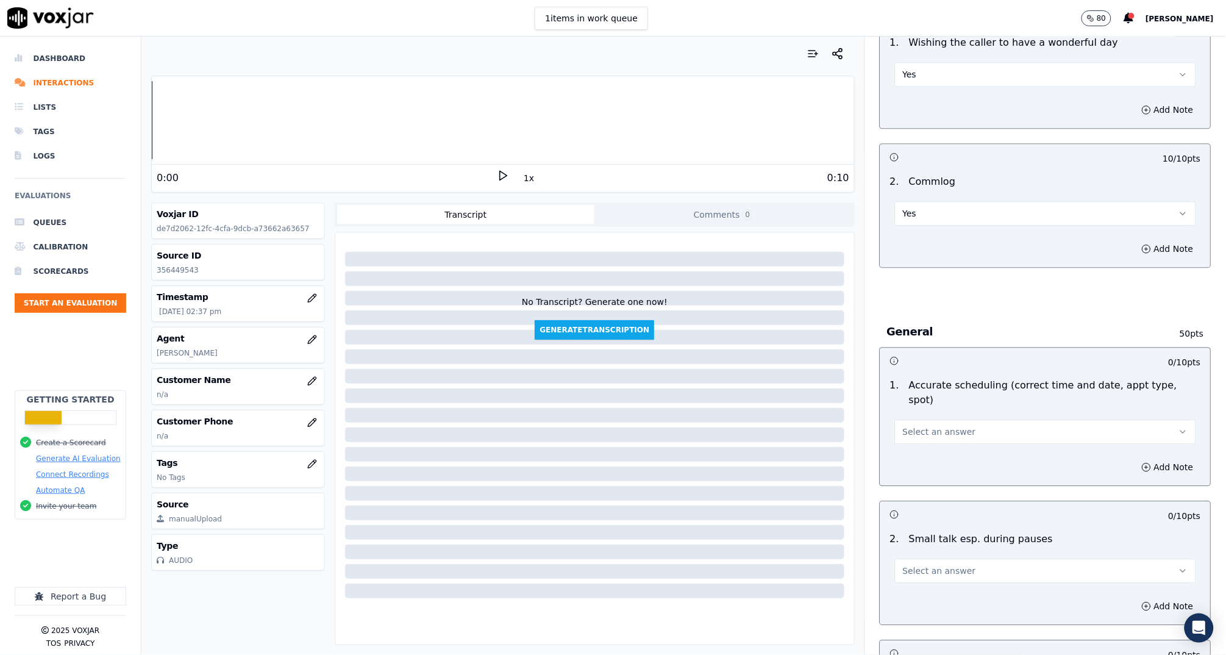
scroll to position [1078, 0]
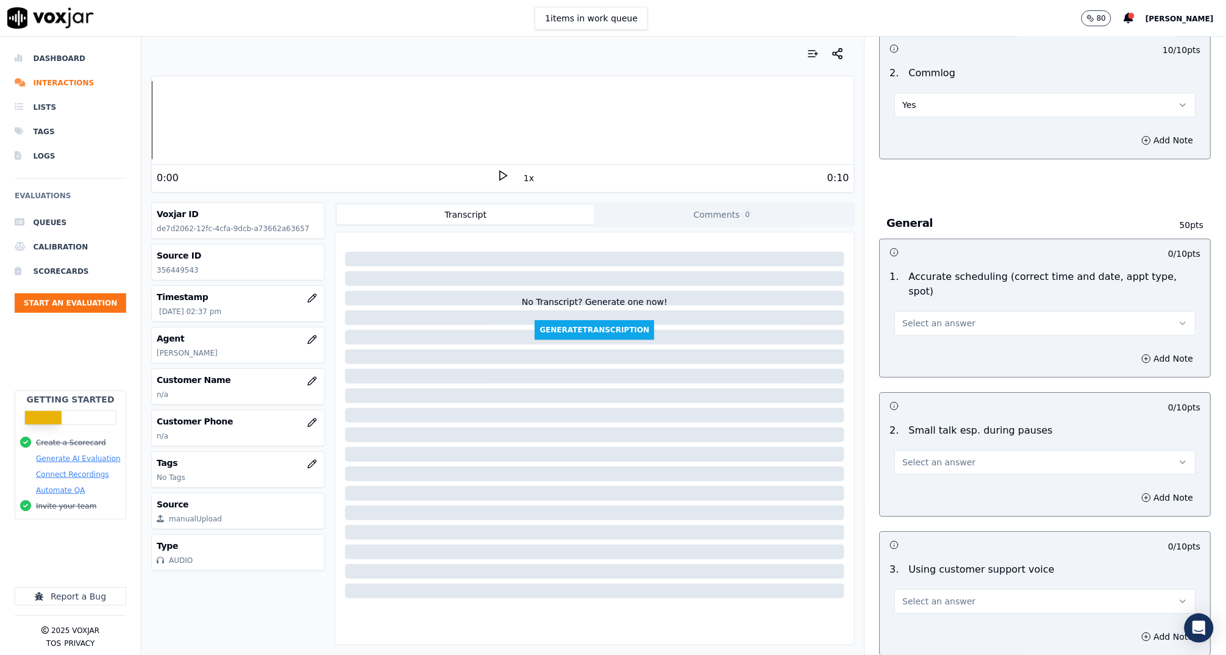
click at [928, 317] on span "Select an answer" at bounding box center [939, 323] width 73 height 12
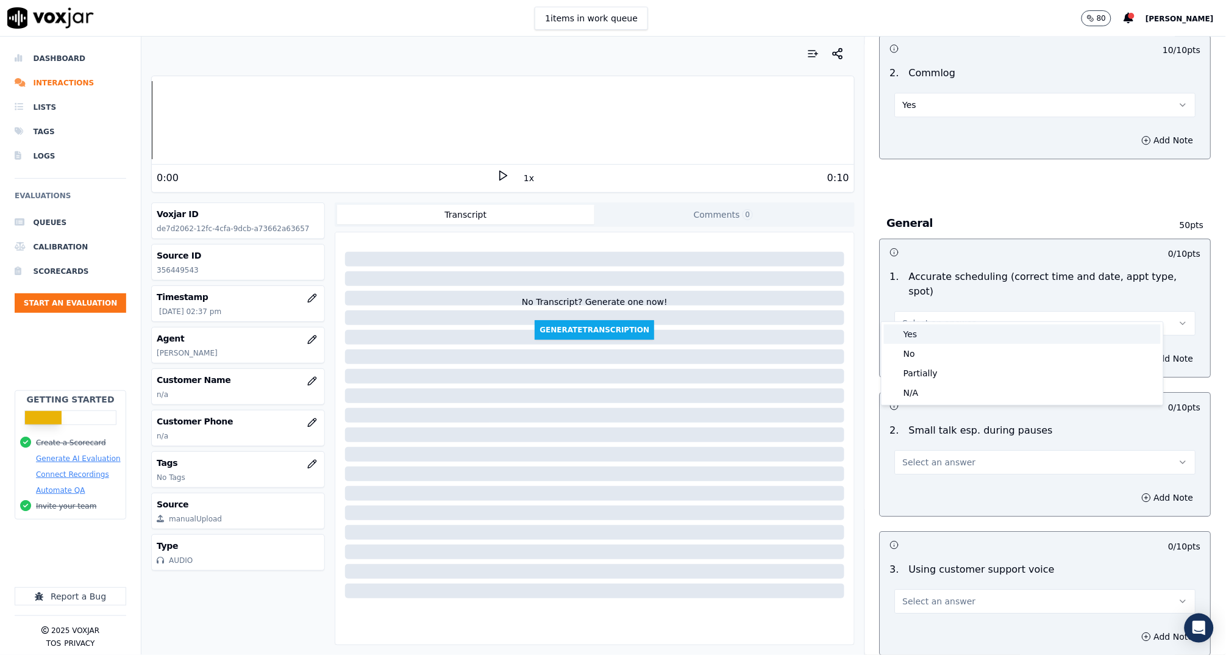
click at [928, 331] on div "Yes" at bounding box center [1022, 334] width 277 height 20
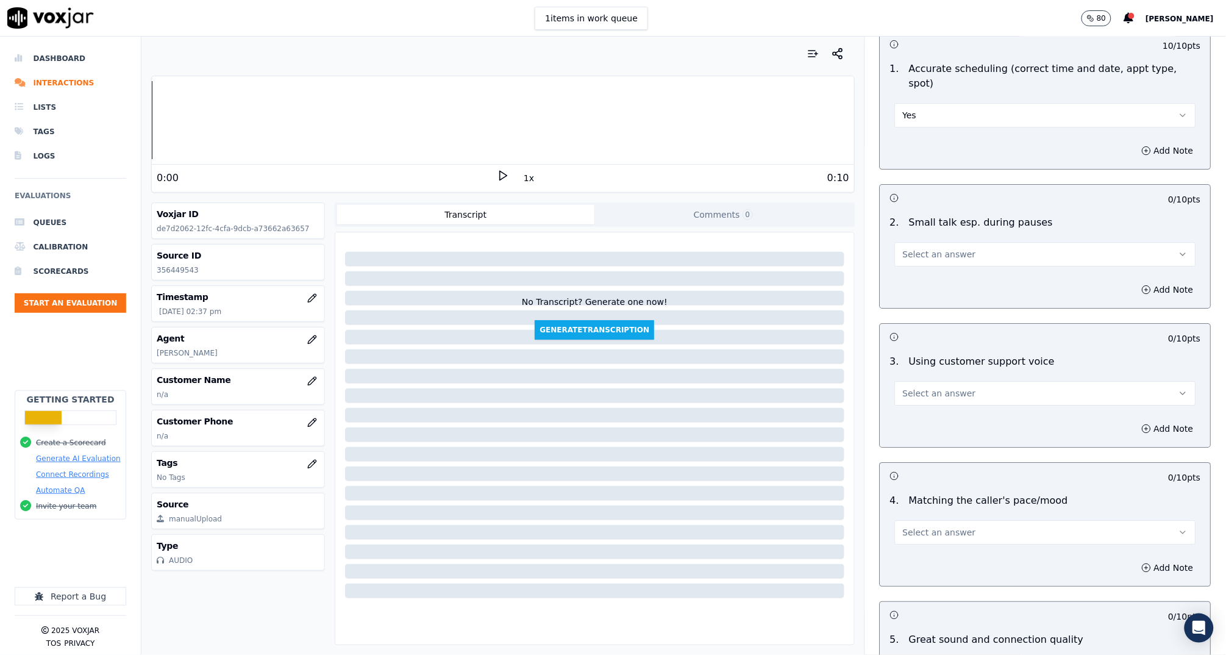
scroll to position [1282, 0]
drag, startPoint x: 917, startPoint y: 237, endPoint x: 917, endPoint y: 243, distance: 6.7
click at [917, 251] on span "Select an answer" at bounding box center [939, 257] width 73 height 12
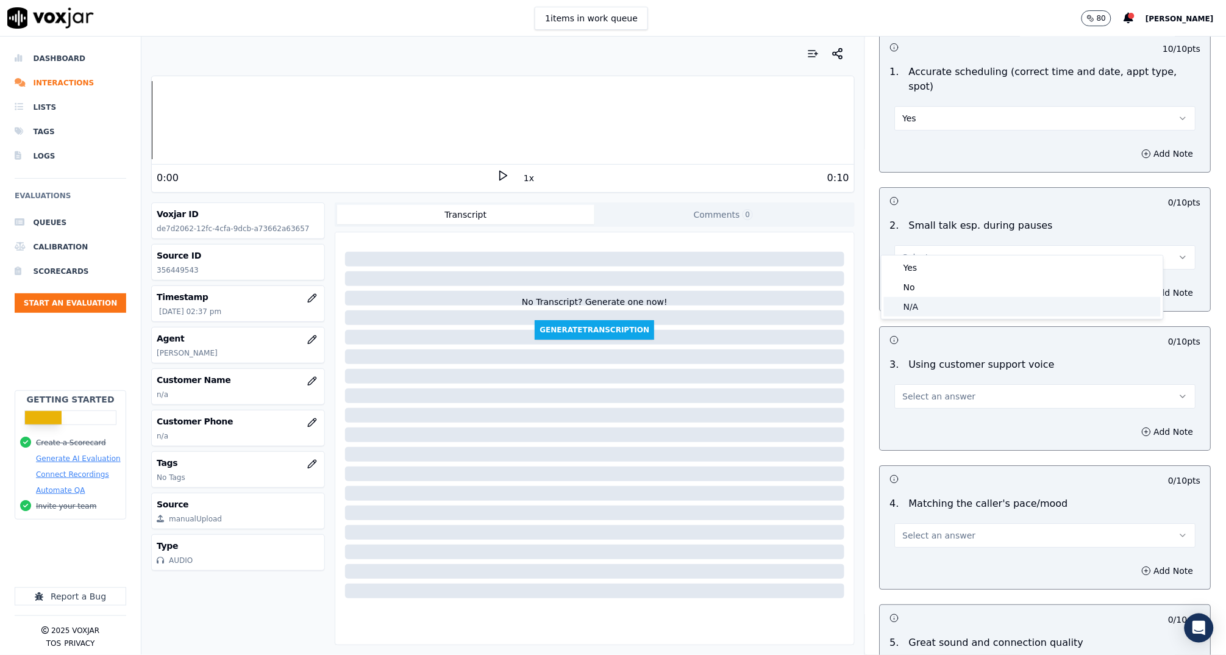
click at [920, 304] on div "N/A" at bounding box center [1022, 307] width 277 height 20
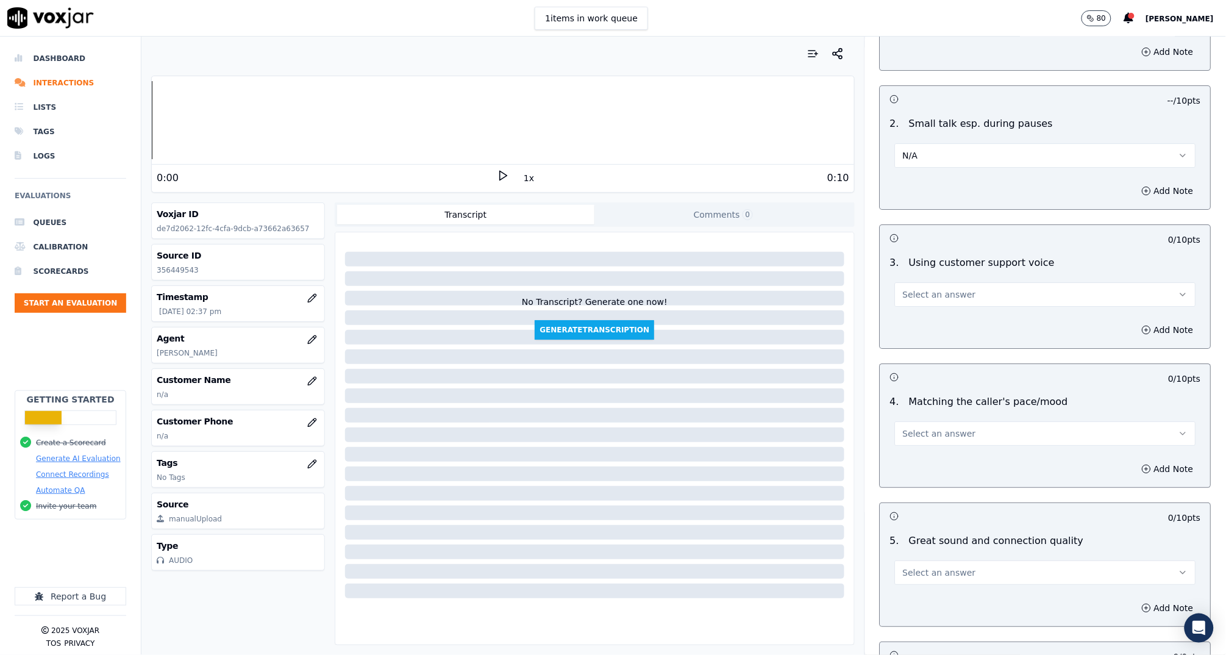
click at [915, 288] on span "Select an answer" at bounding box center [939, 294] width 73 height 12
click at [919, 303] on div "Yes" at bounding box center [1022, 305] width 277 height 20
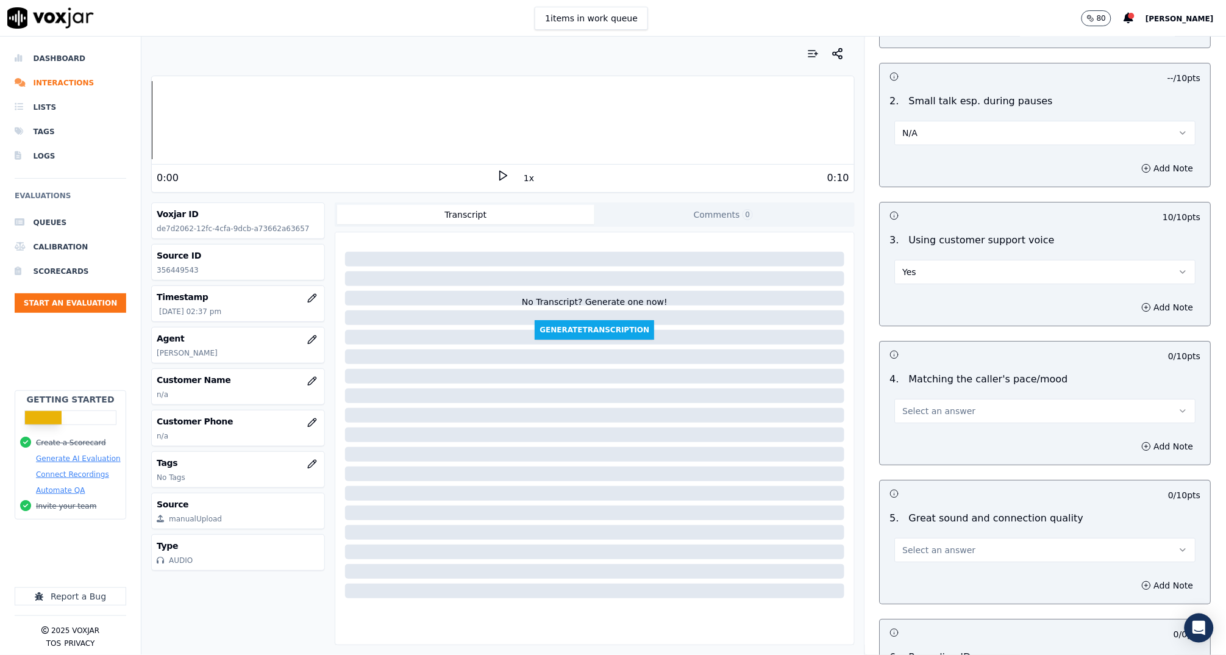
scroll to position [1468, 0]
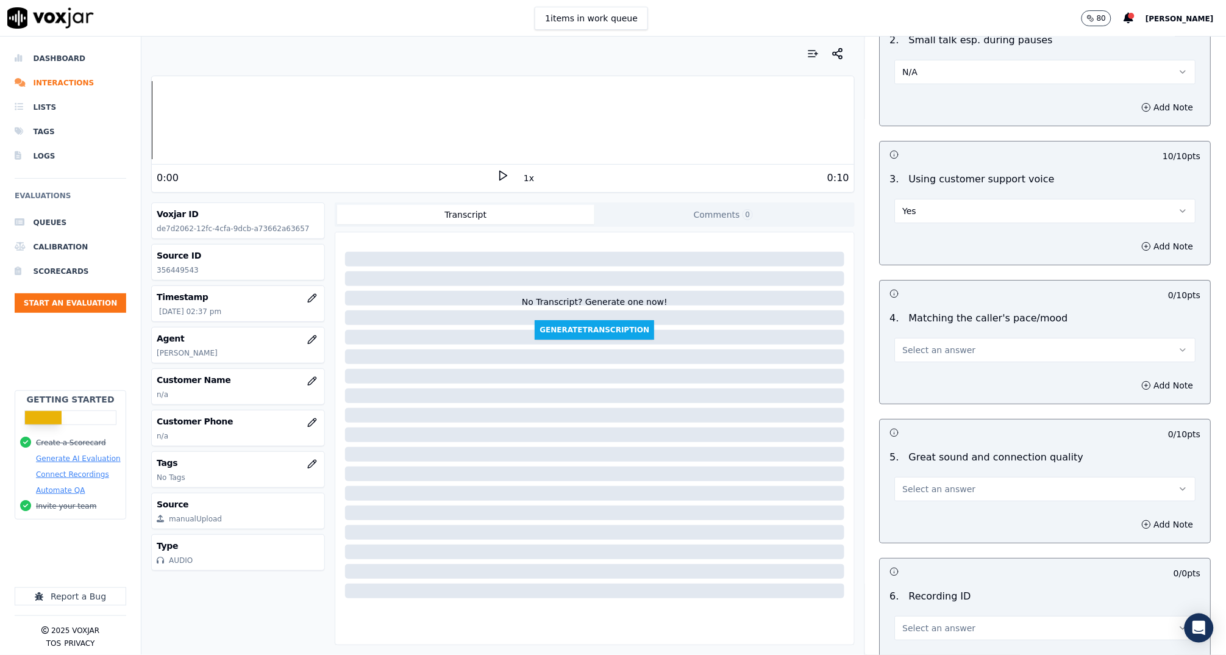
click at [928, 343] on button "Select an answer" at bounding box center [1045, 350] width 301 height 24
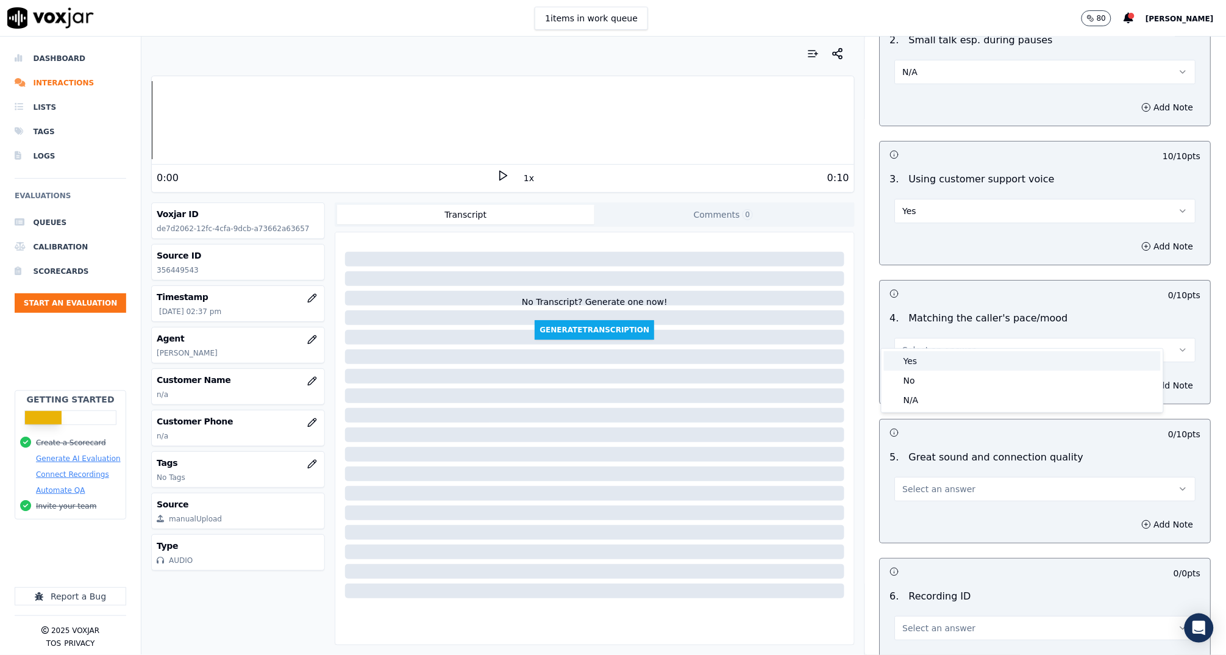
click at [928, 355] on div "Yes" at bounding box center [1022, 361] width 277 height 20
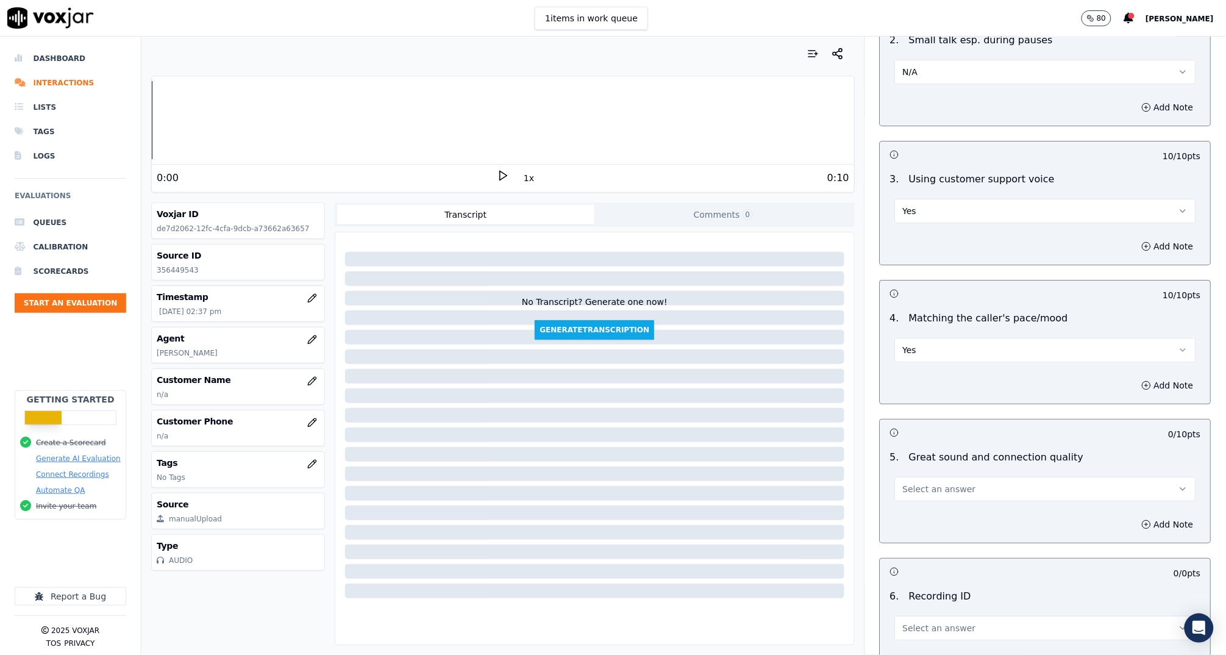
scroll to position [1583, 0]
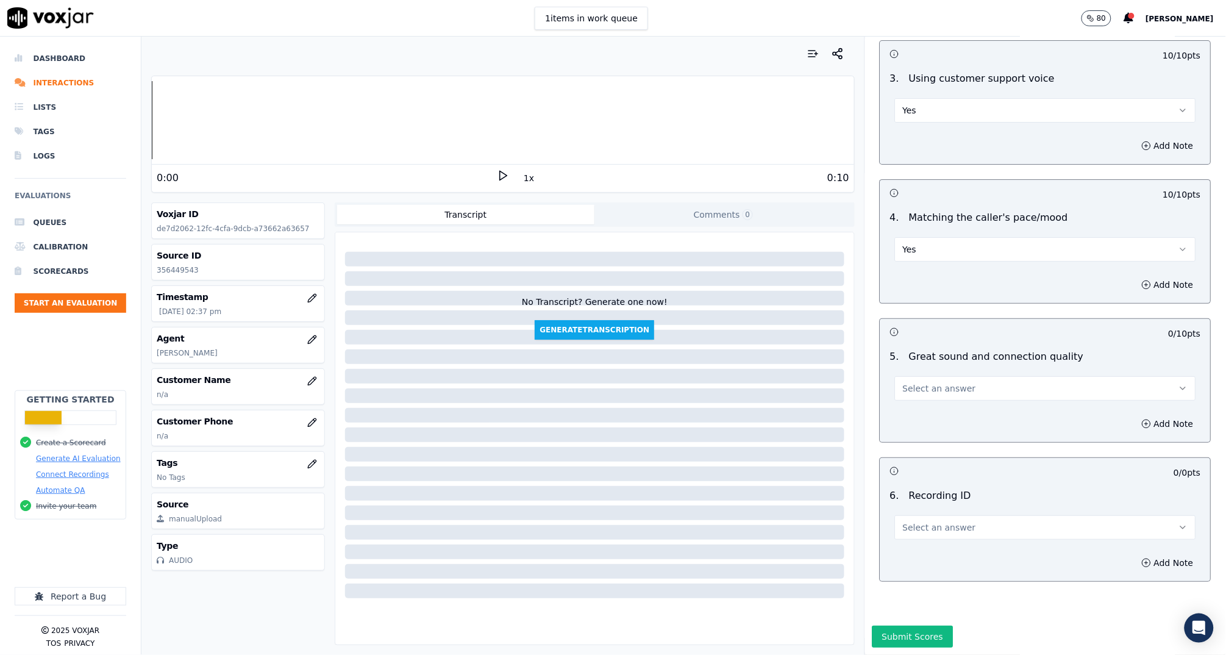
click at [923, 382] on span "Select an answer" at bounding box center [939, 388] width 73 height 12
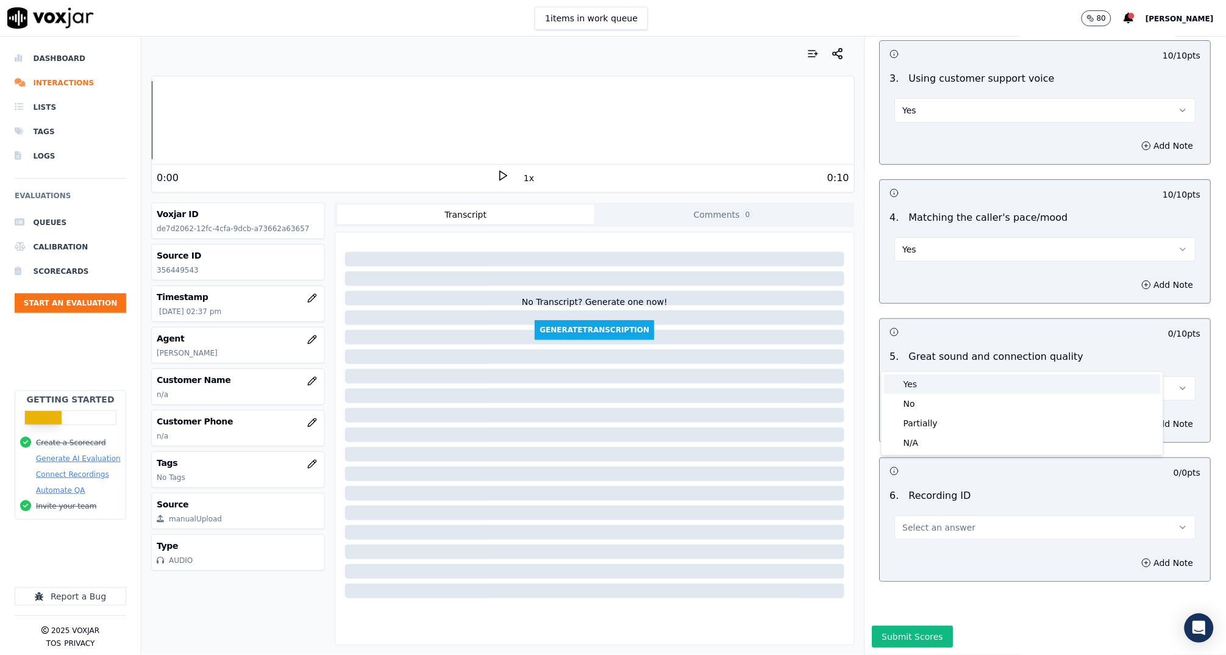
click at [928, 381] on div "Yes" at bounding box center [1022, 384] width 277 height 20
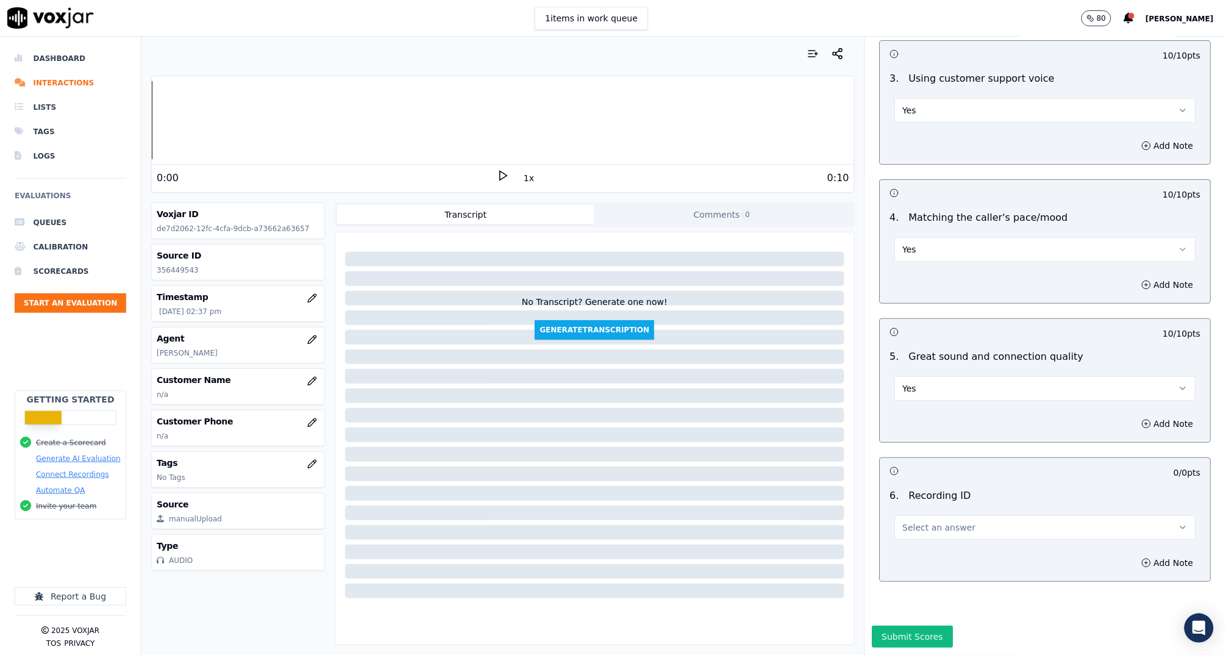
click at [937, 515] on button "Select an answer" at bounding box center [1045, 527] width 301 height 24
click at [943, 531] on div "N/A" at bounding box center [1022, 531] width 277 height 20
click at [1148, 554] on button "Add Note" at bounding box center [1168, 562] width 66 height 17
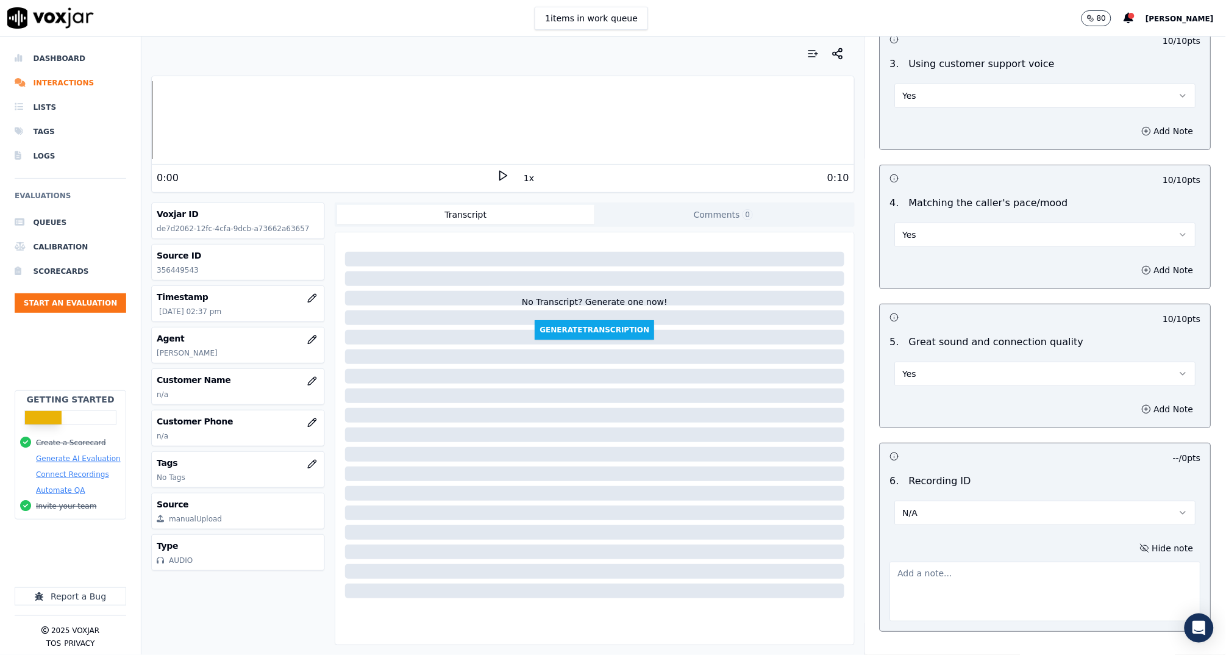
click at [1063, 562] on textarea at bounding box center [1045, 592] width 311 height 60
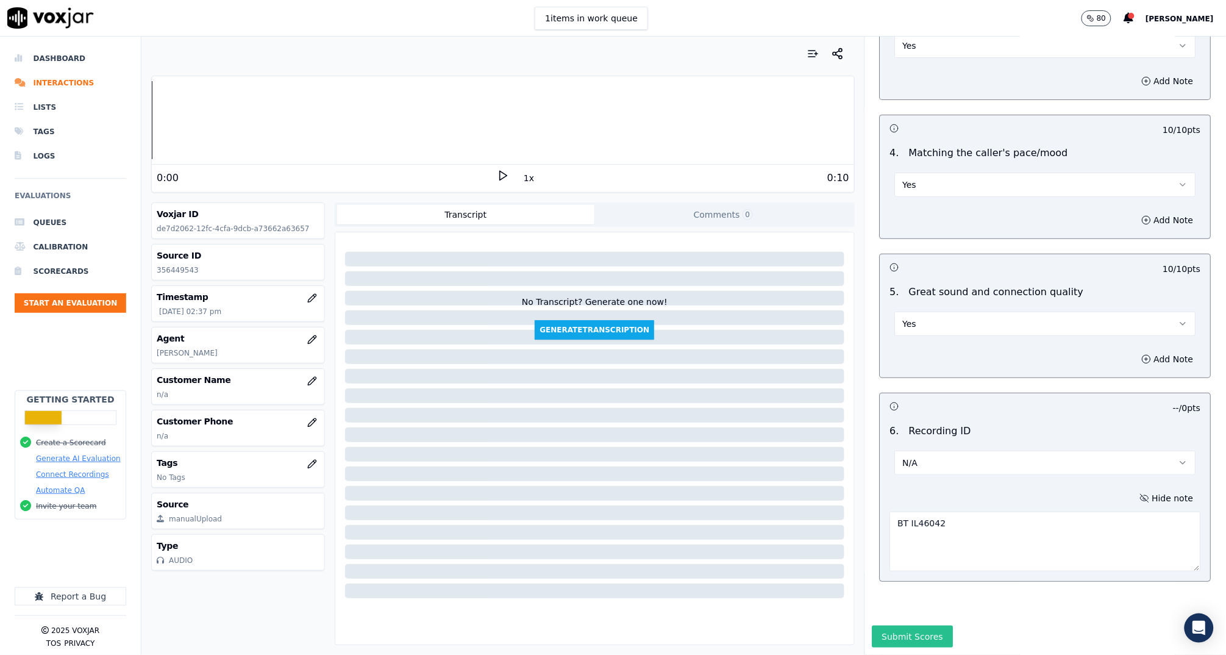
type textarea "BT IL46042"
click at [877, 626] on button "Submit Scores" at bounding box center [913, 637] width 81 height 22
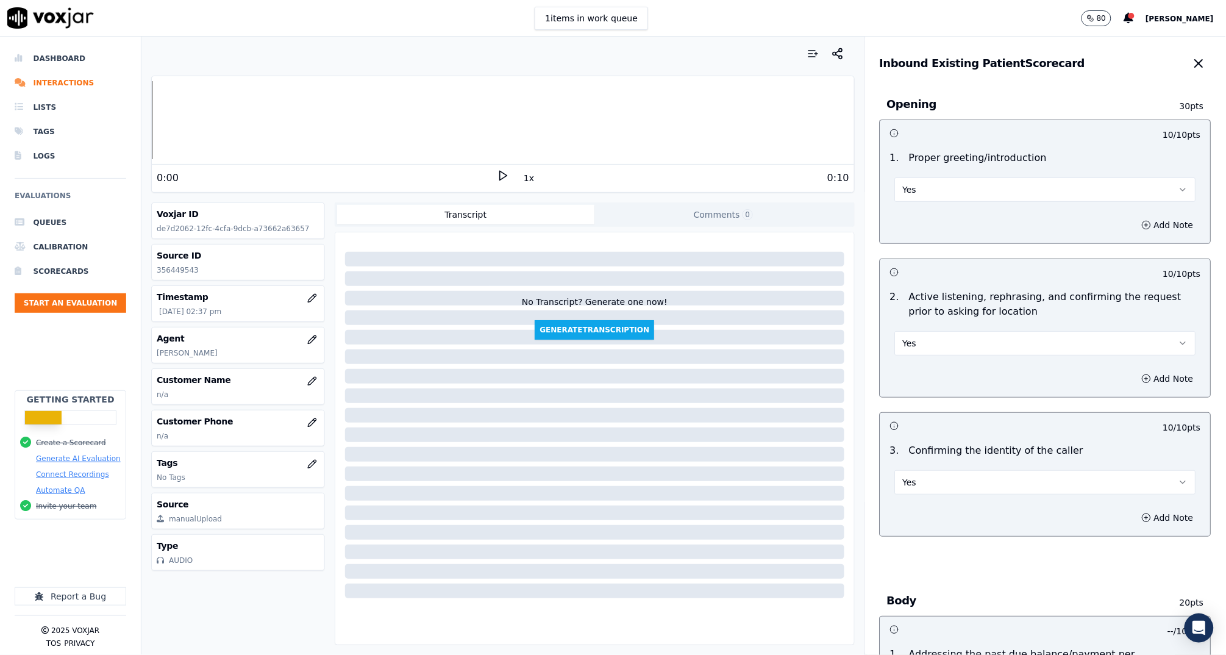
scroll to position [2, 0]
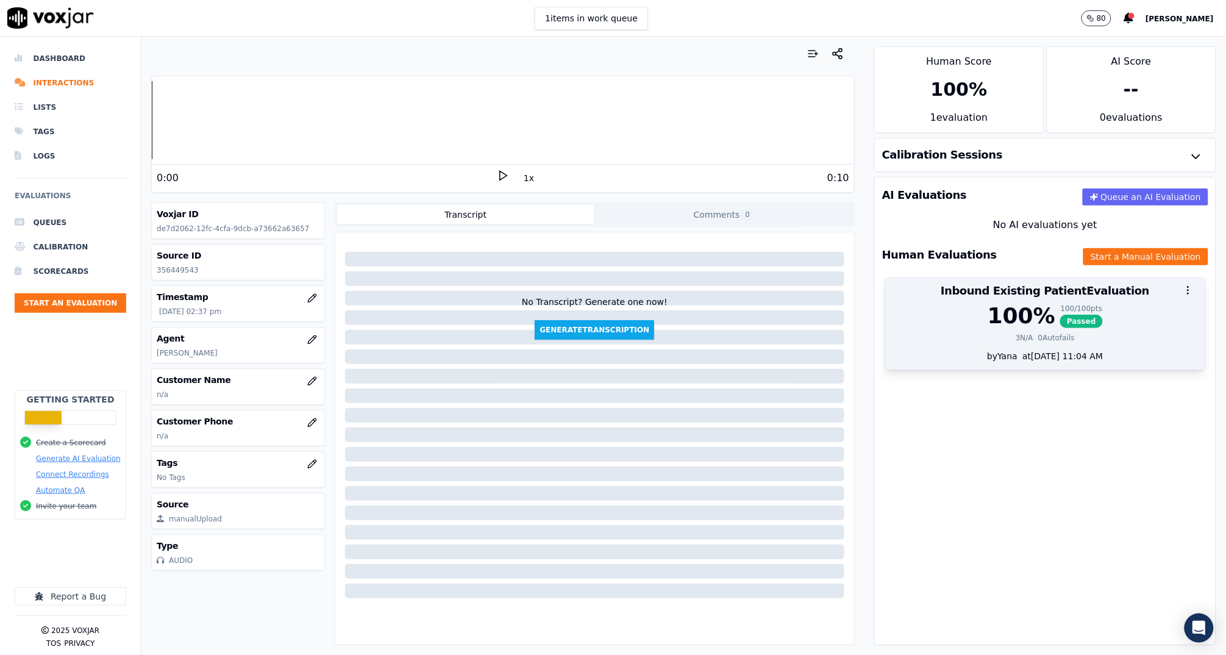
click at [988, 327] on div "100 %" at bounding box center [1022, 316] width 68 height 24
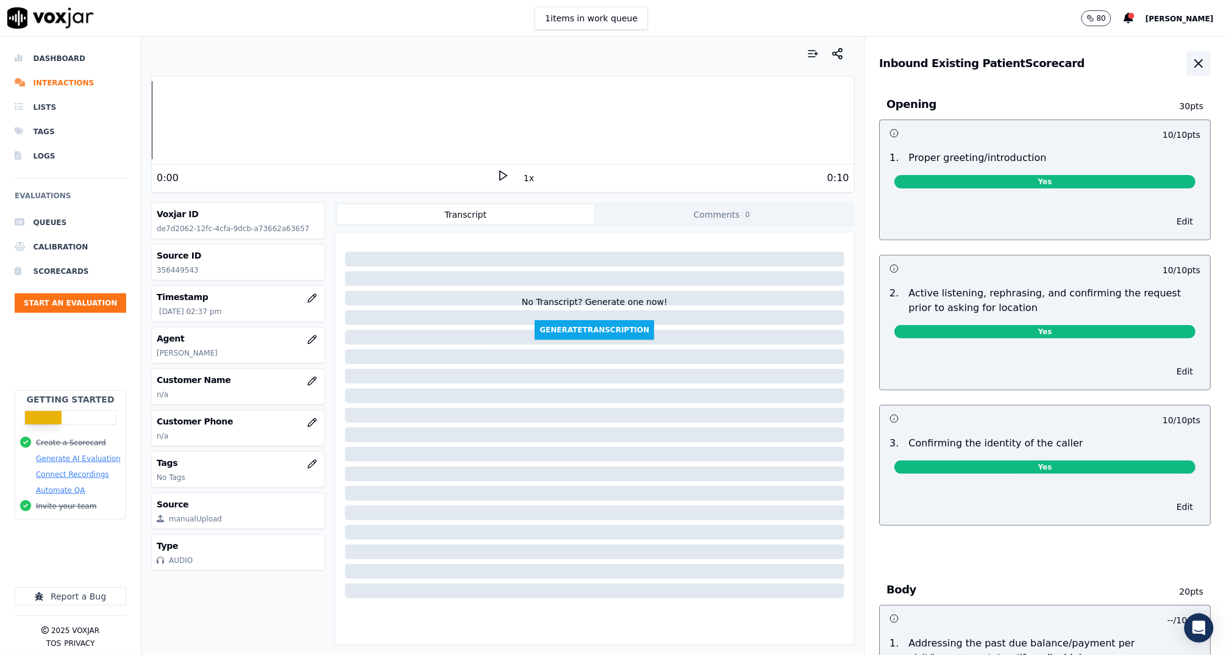
click at [1192, 70] on icon "button" at bounding box center [1199, 63] width 15 height 15
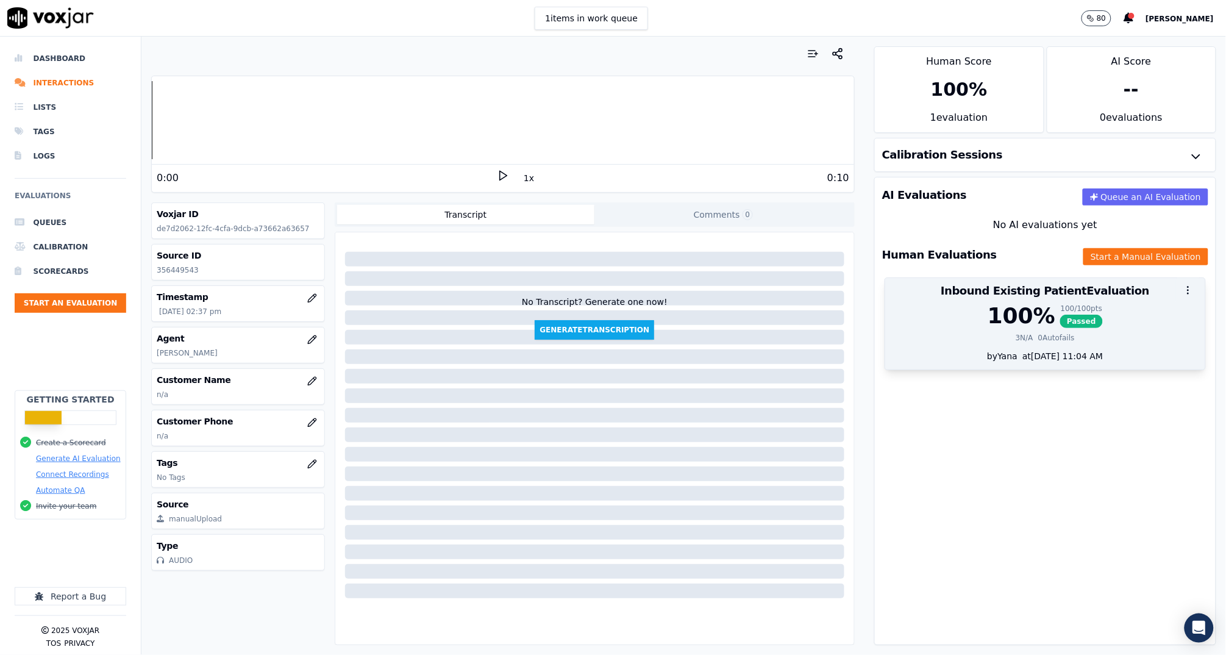
click at [1176, 290] on button "button" at bounding box center [1188, 290] width 24 height 24
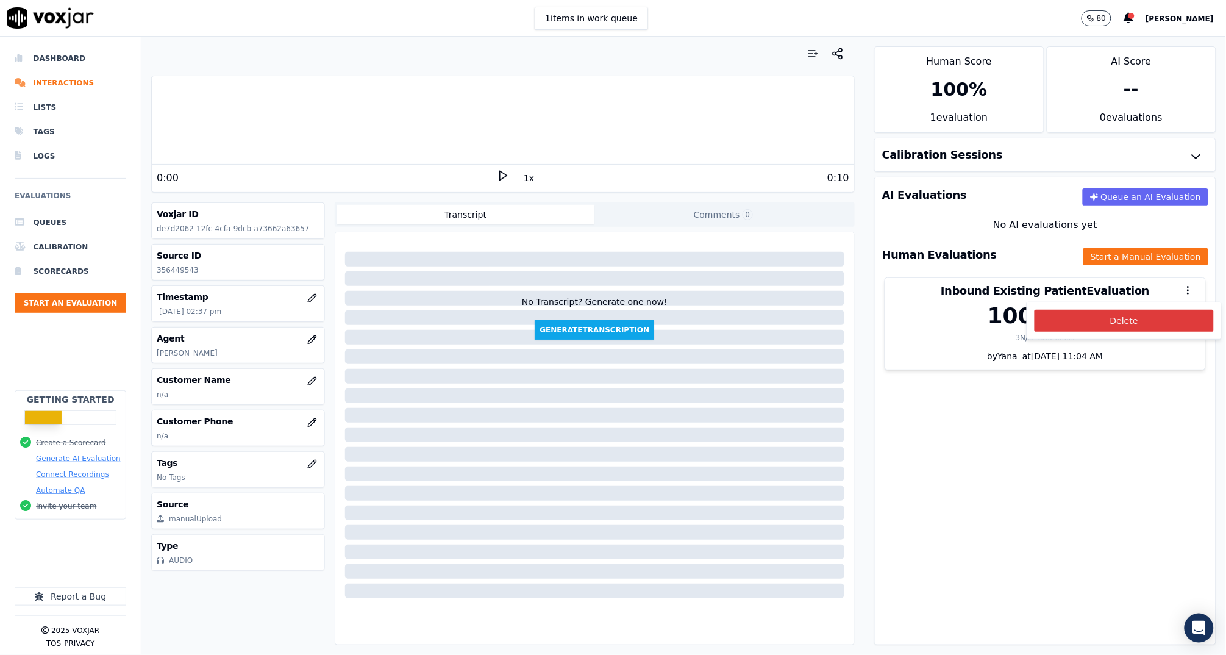
click at [1098, 313] on button "Delete" at bounding box center [1124, 321] width 179 height 22
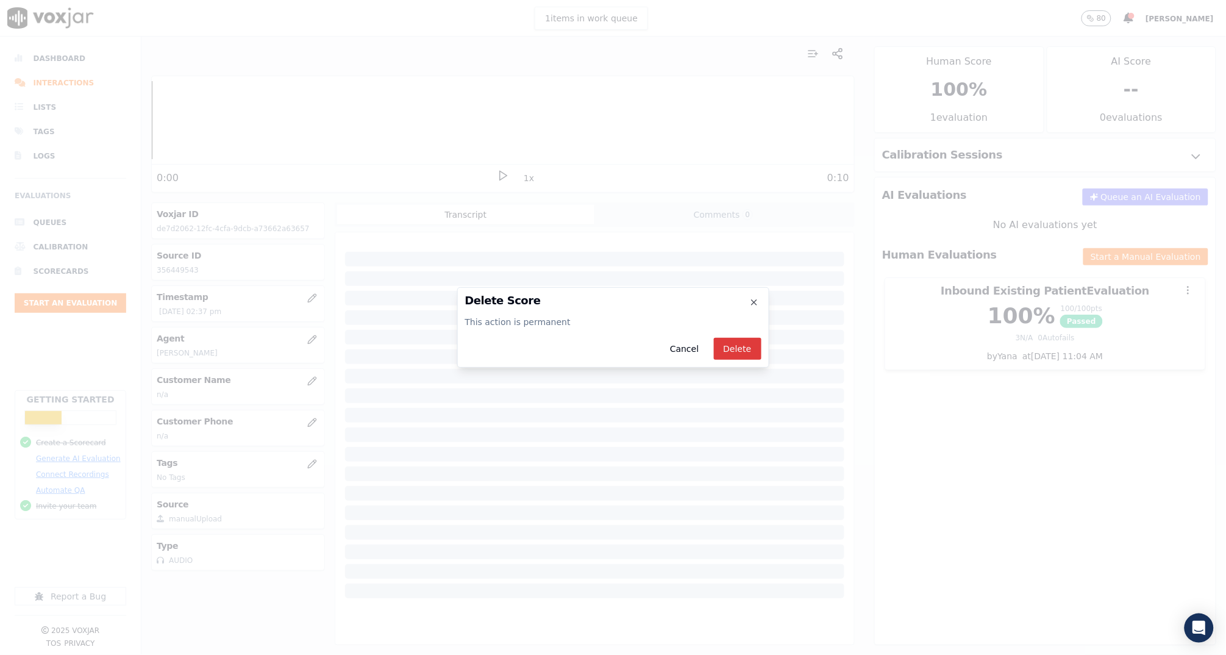
click at [736, 348] on button "Delete" at bounding box center [738, 349] width 48 height 22
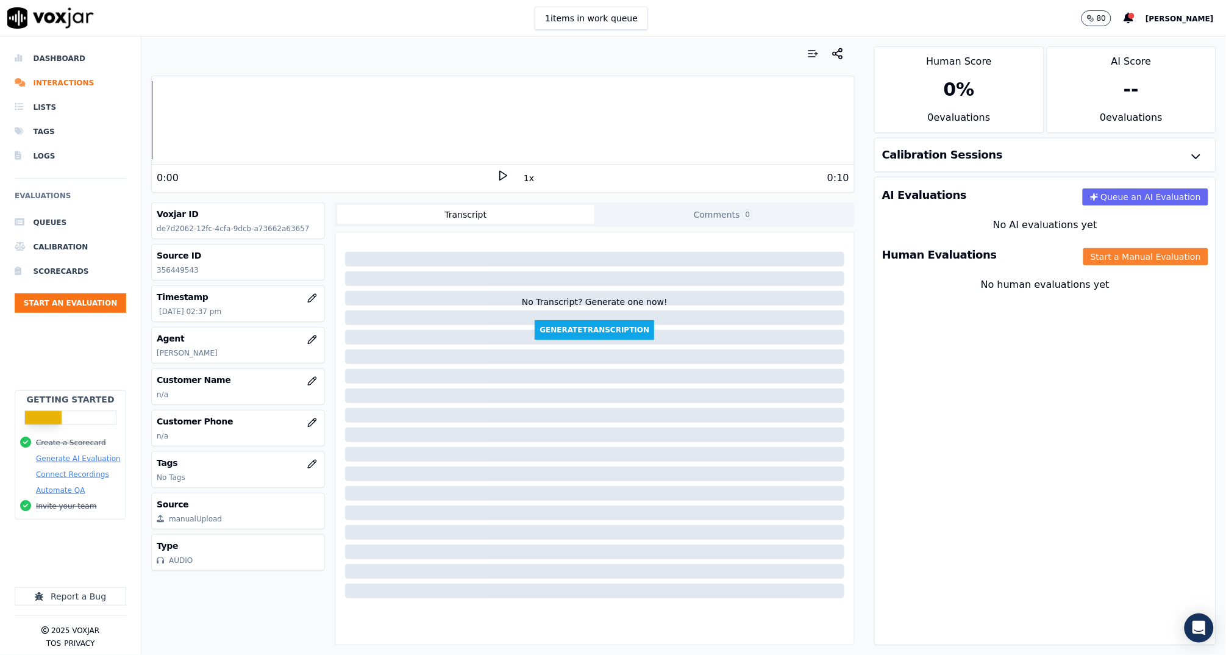
click at [1090, 256] on button "Start a Manual Evaluation" at bounding box center [1146, 256] width 125 height 17
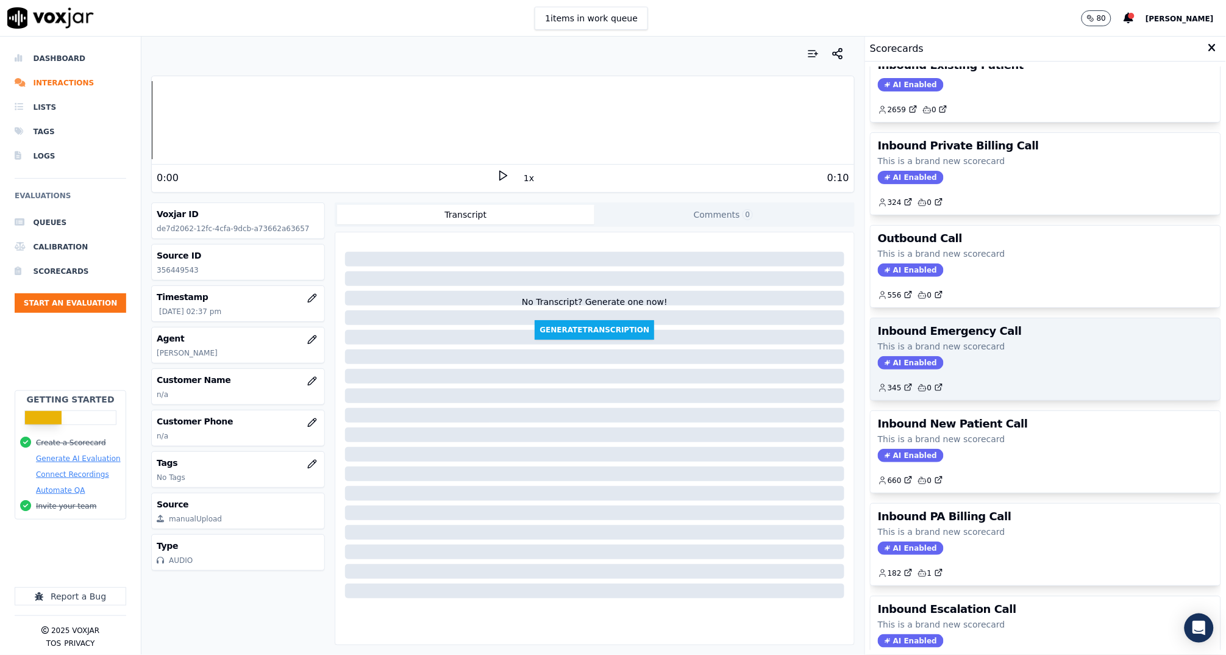
scroll to position [84, 0]
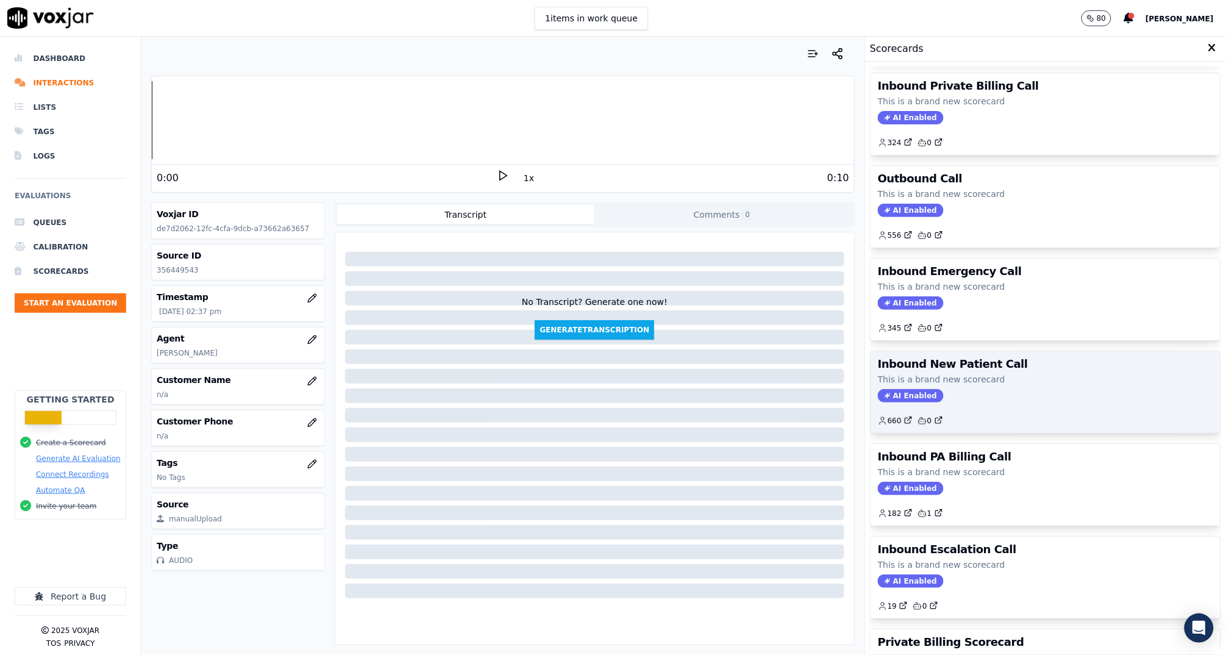
click at [966, 390] on div "AI Enabled" at bounding box center [1045, 395] width 335 height 13
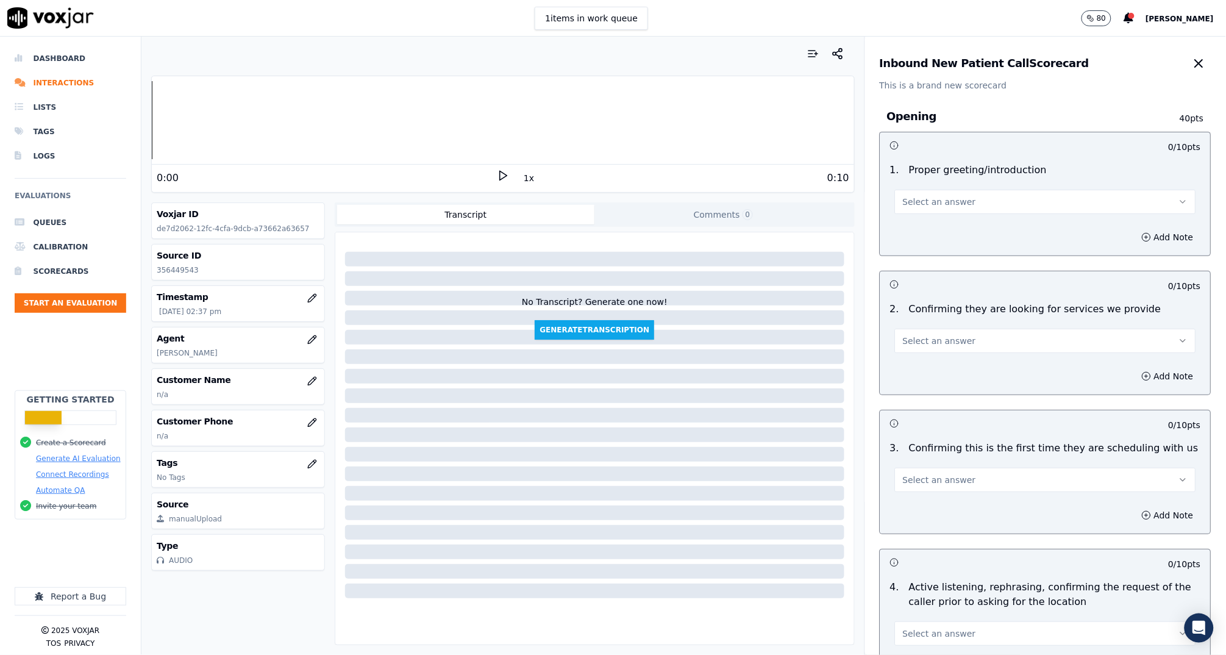
click at [968, 199] on button "Select an answer" at bounding box center [1045, 202] width 301 height 24
click at [957, 224] on div "Yes" at bounding box center [1022, 230] width 277 height 20
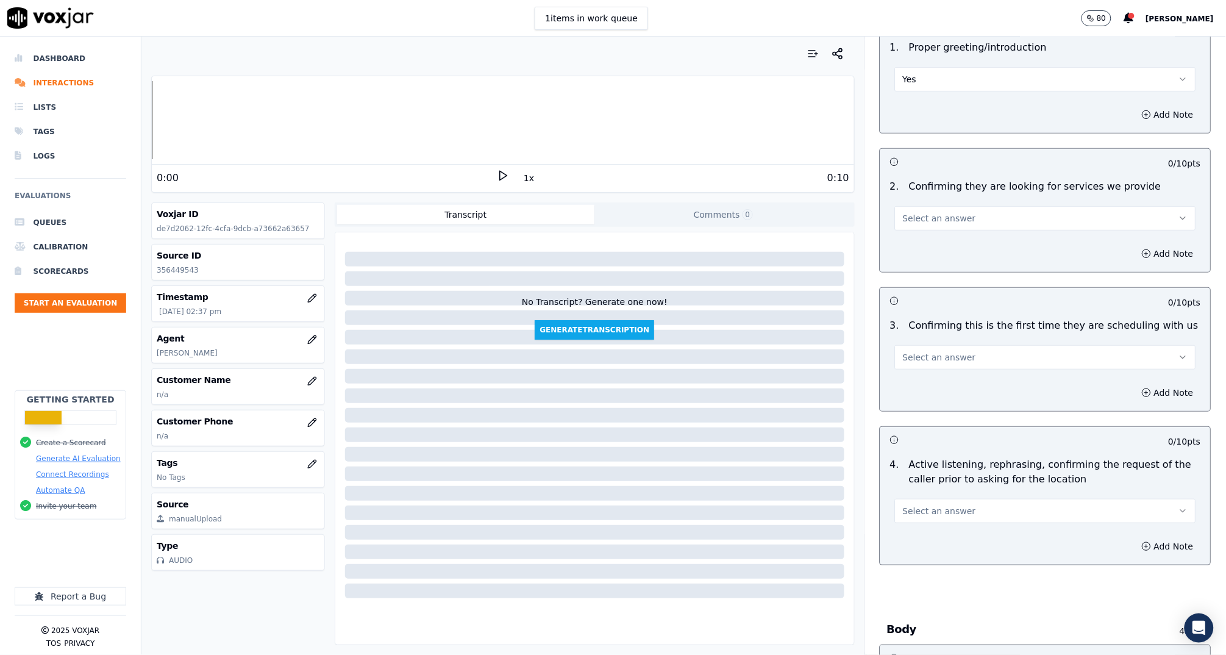
drag, startPoint x: 942, startPoint y: 204, endPoint x: 943, endPoint y: 214, distance: 9.9
click at [942, 205] on div "Select an answer" at bounding box center [1045, 217] width 301 height 27
click at [961, 214] on button "Select an answer" at bounding box center [1045, 218] width 301 height 24
click at [968, 283] on div "N/A" at bounding box center [1022, 284] width 277 height 20
drag, startPoint x: 982, startPoint y: 351, endPoint x: 987, endPoint y: 366, distance: 16.6
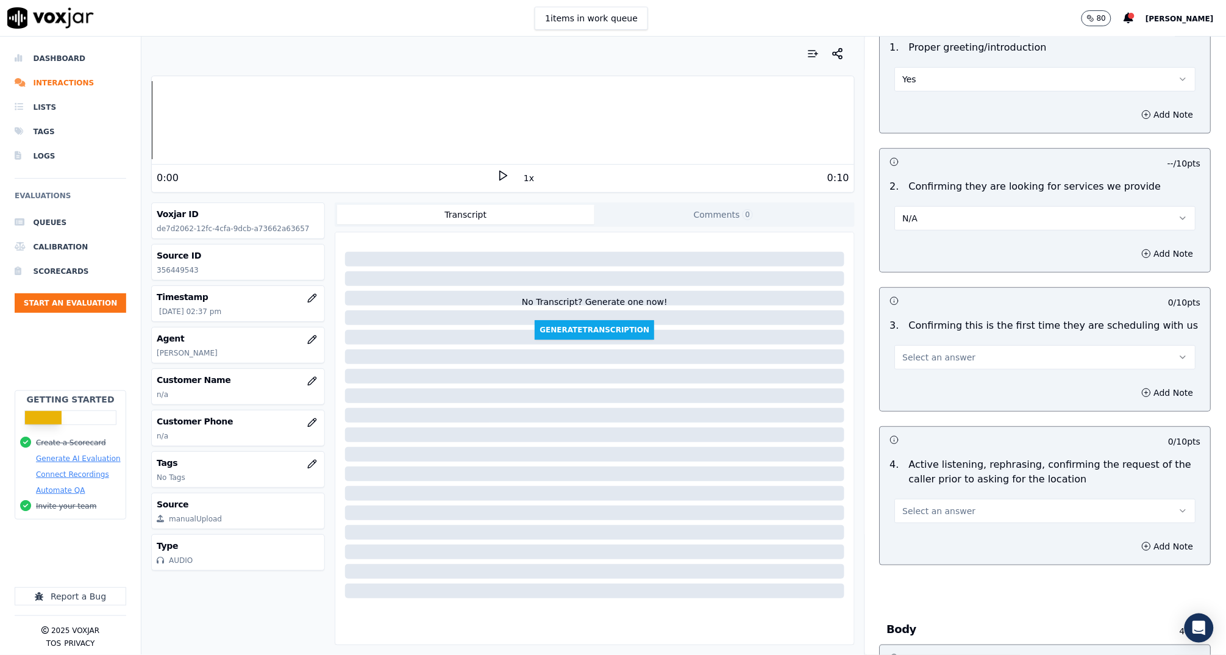
click at [982, 351] on button "Select an answer" at bounding box center [1045, 357] width 301 height 24
click at [982, 422] on div "N/A" at bounding box center [1022, 423] width 277 height 20
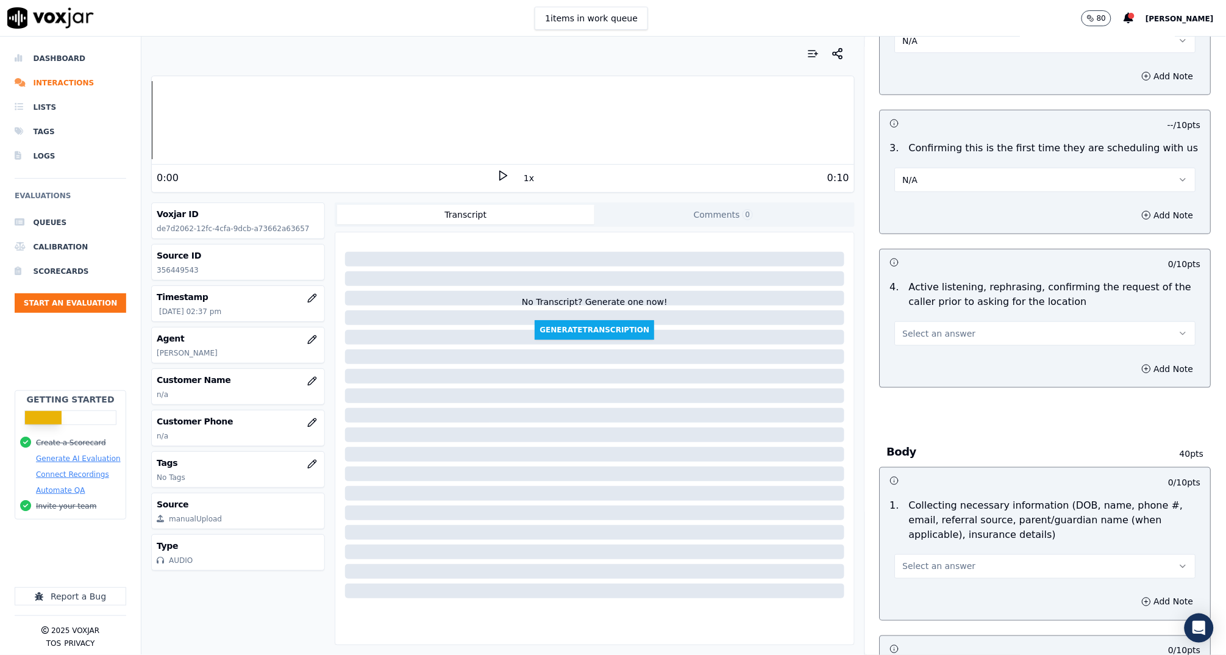
click at [954, 327] on span "Select an answer" at bounding box center [939, 333] width 73 height 12
click at [943, 352] on div "Yes" at bounding box center [1022, 360] width 277 height 20
click at [1146, 371] on button "Add Note" at bounding box center [1168, 368] width 66 height 17
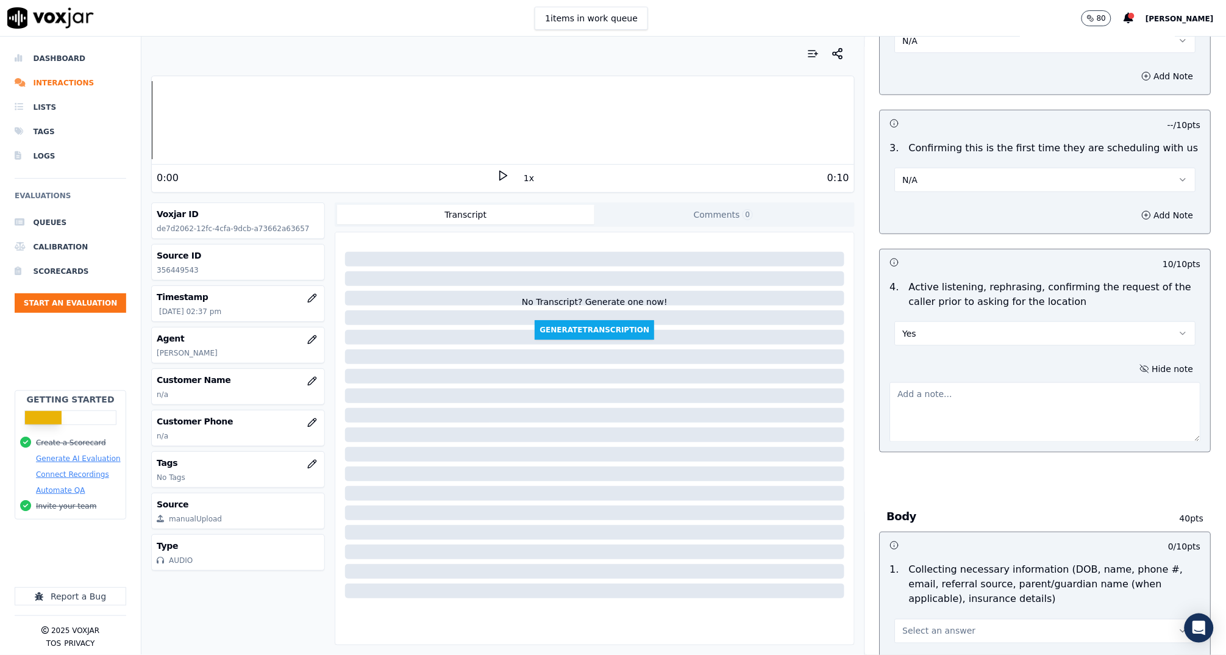
click at [1084, 390] on textarea at bounding box center [1045, 412] width 311 height 60
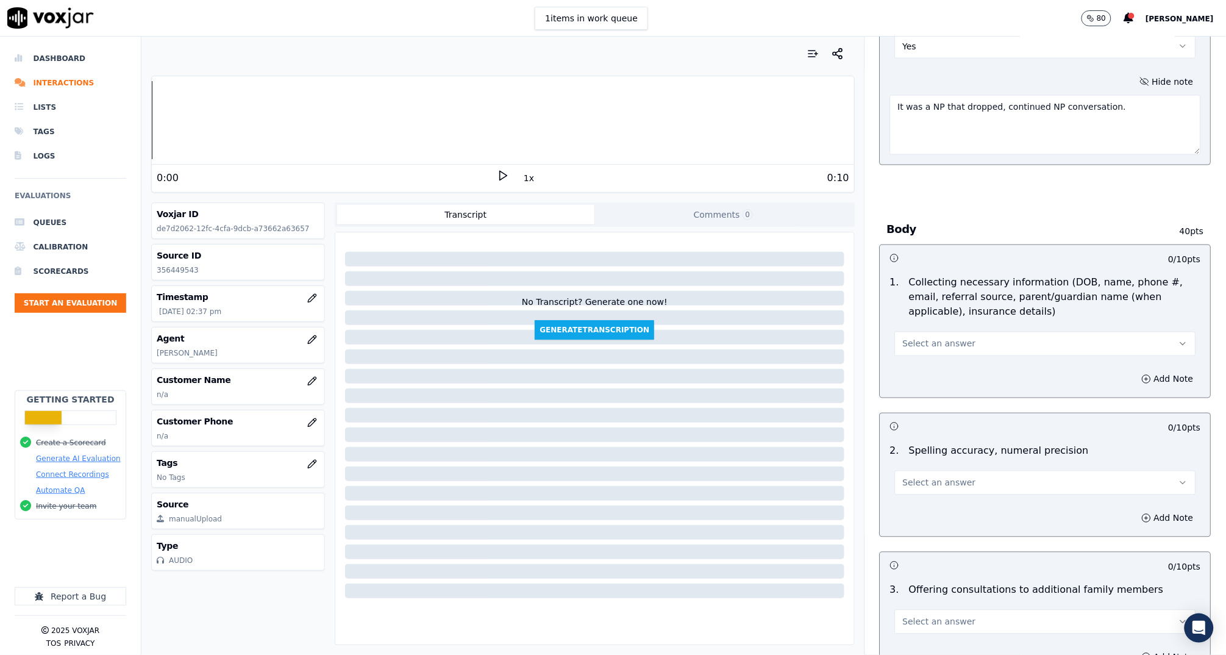
scroll to position [590, 0]
type textarea "It was a NP that dropped, continued NP conversation."
click at [999, 334] on button "Select an answer" at bounding box center [1045, 341] width 301 height 24
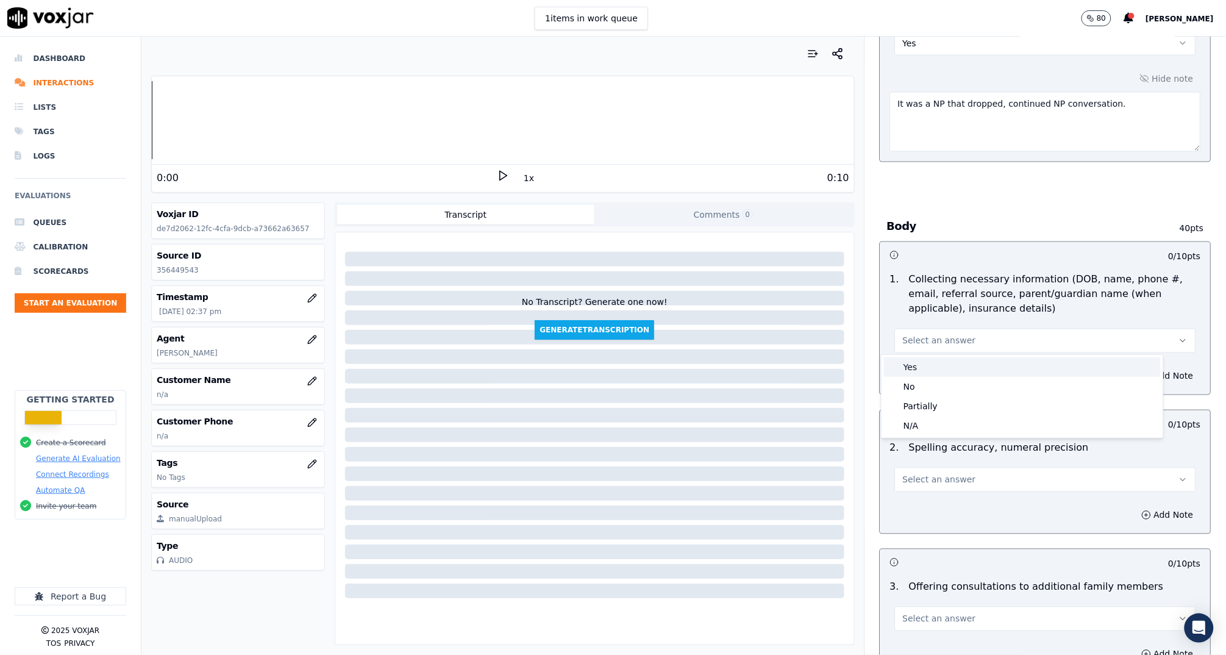
click at [937, 365] on div "Yes" at bounding box center [1022, 367] width 277 height 20
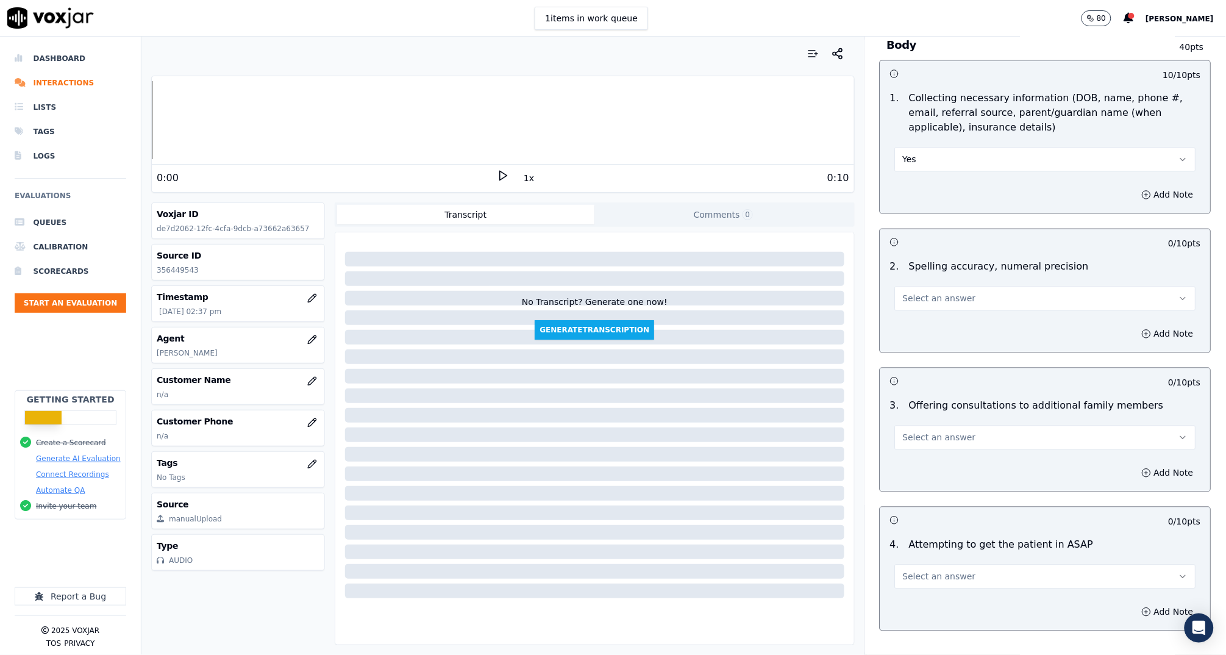
scroll to position [863, 0]
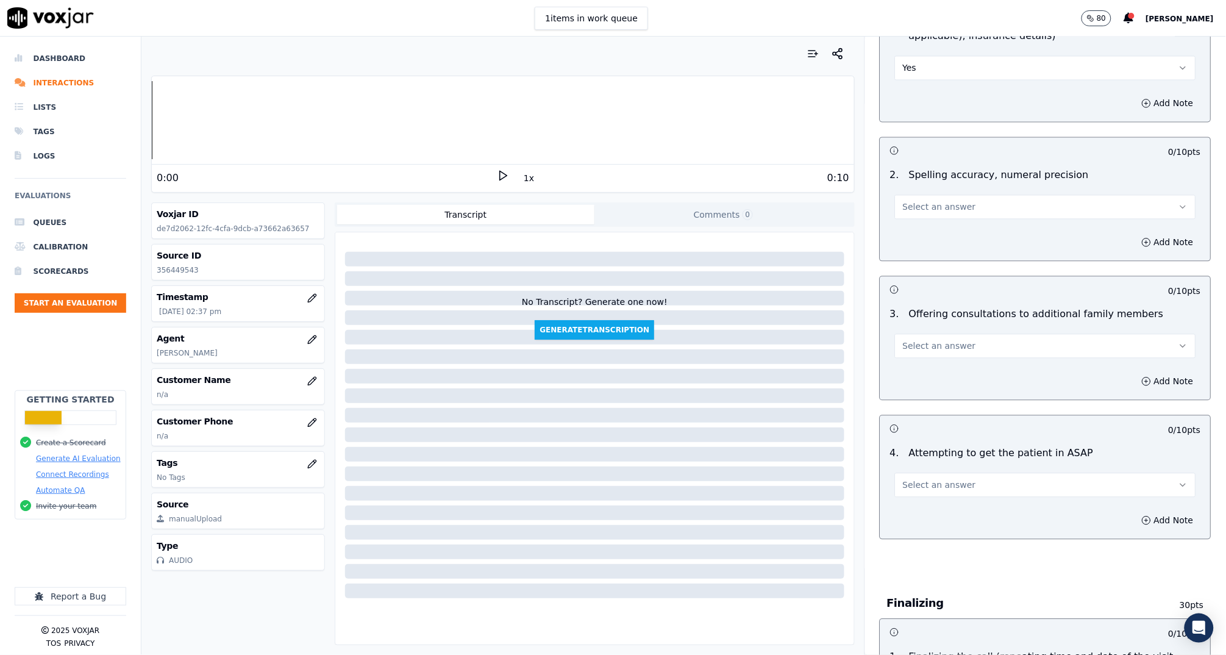
click at [923, 209] on span "Select an answer" at bounding box center [939, 207] width 73 height 12
click at [919, 231] on div "Yes" at bounding box center [1022, 233] width 277 height 20
click at [961, 340] on button "Select an answer" at bounding box center [1045, 346] width 301 height 24
click at [960, 363] on div "Yes" at bounding box center [1022, 372] width 277 height 20
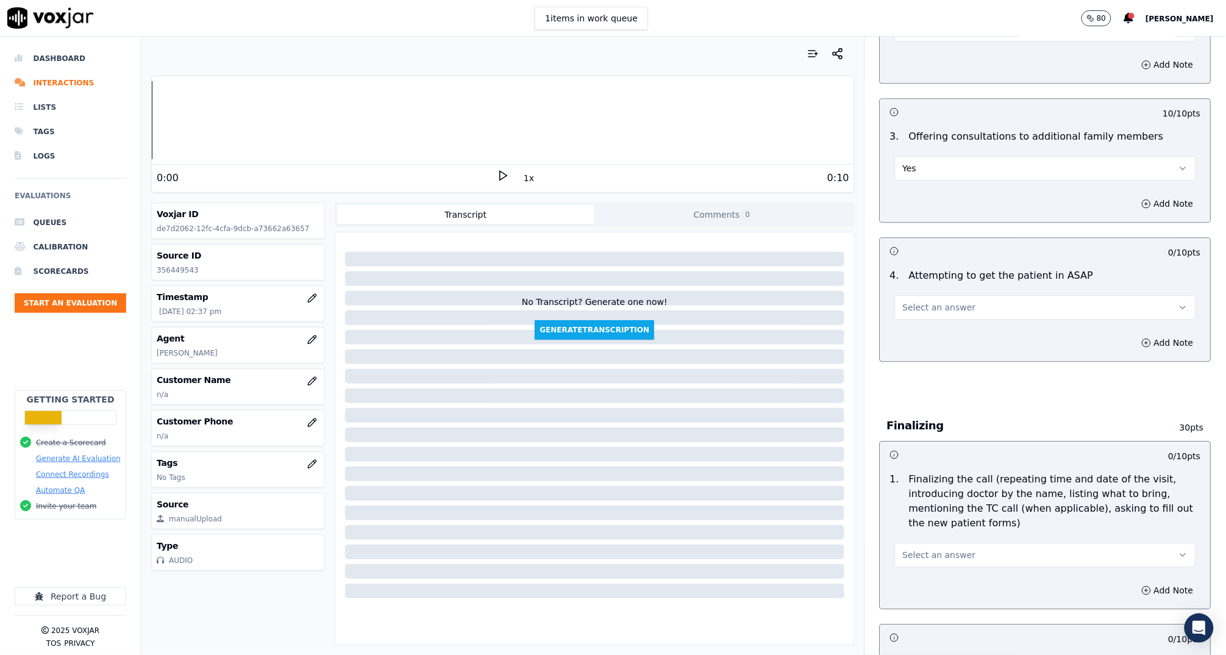
scroll to position [1129, 0]
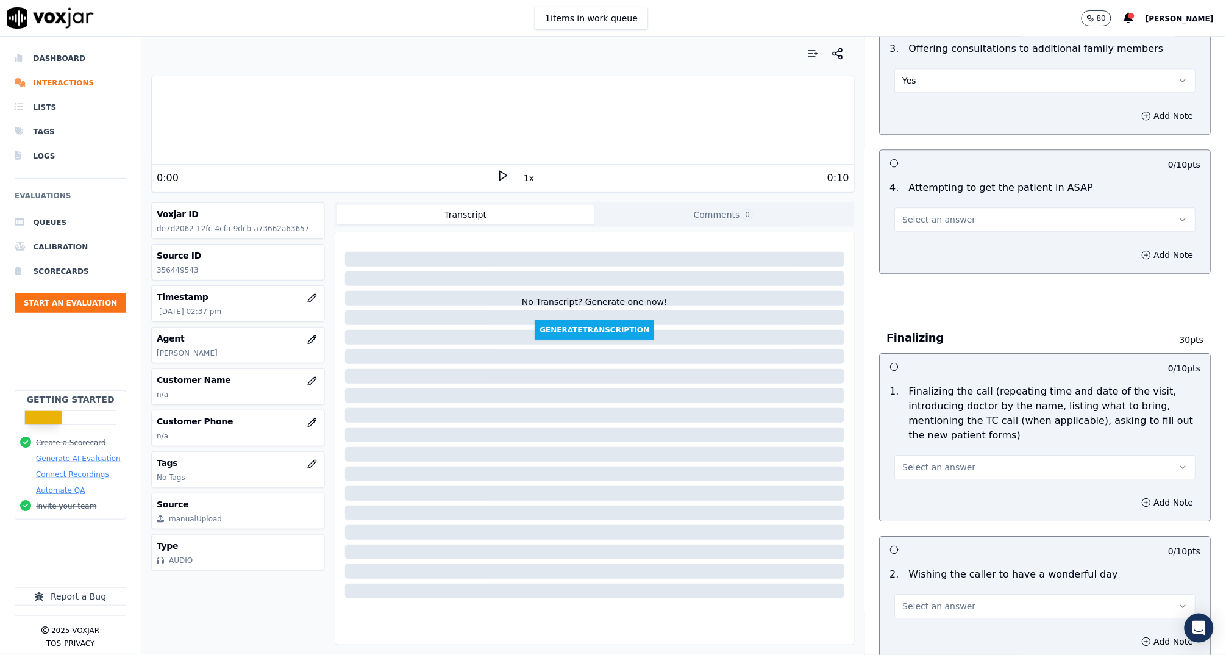
drag, startPoint x: 909, startPoint y: 212, endPoint x: 912, endPoint y: 226, distance: 13.9
click at [909, 213] on span "Select an answer" at bounding box center [939, 219] width 73 height 12
click at [918, 248] on div "Yes" at bounding box center [1022, 245] width 277 height 20
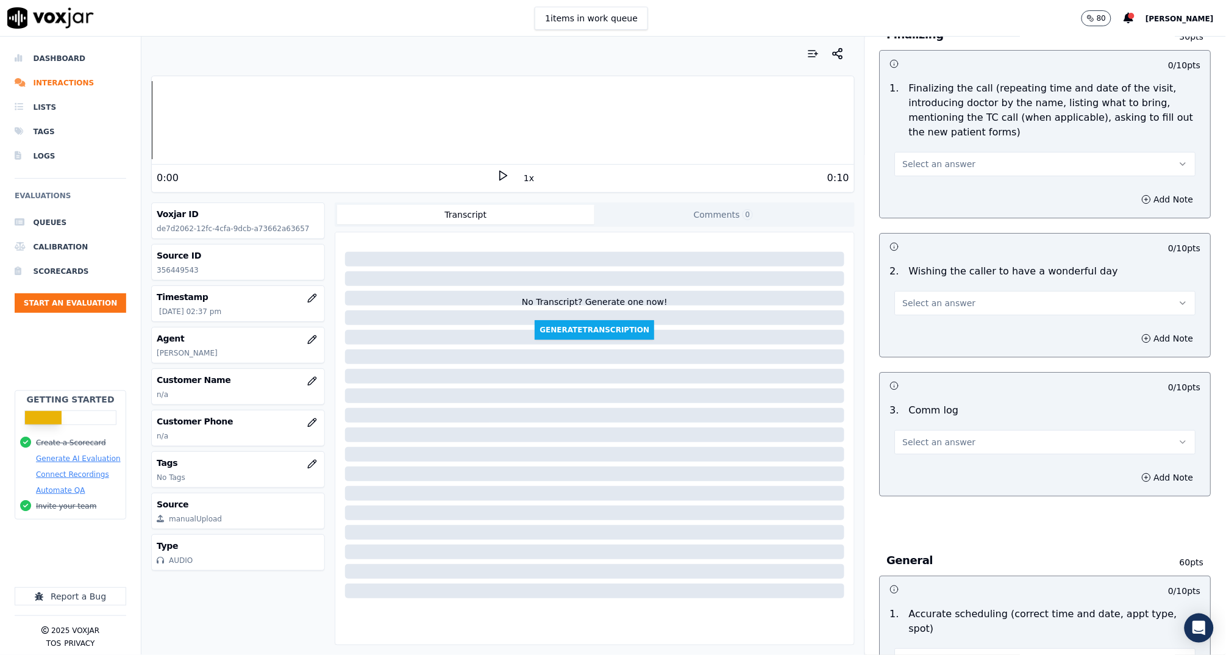
scroll to position [1709, 0]
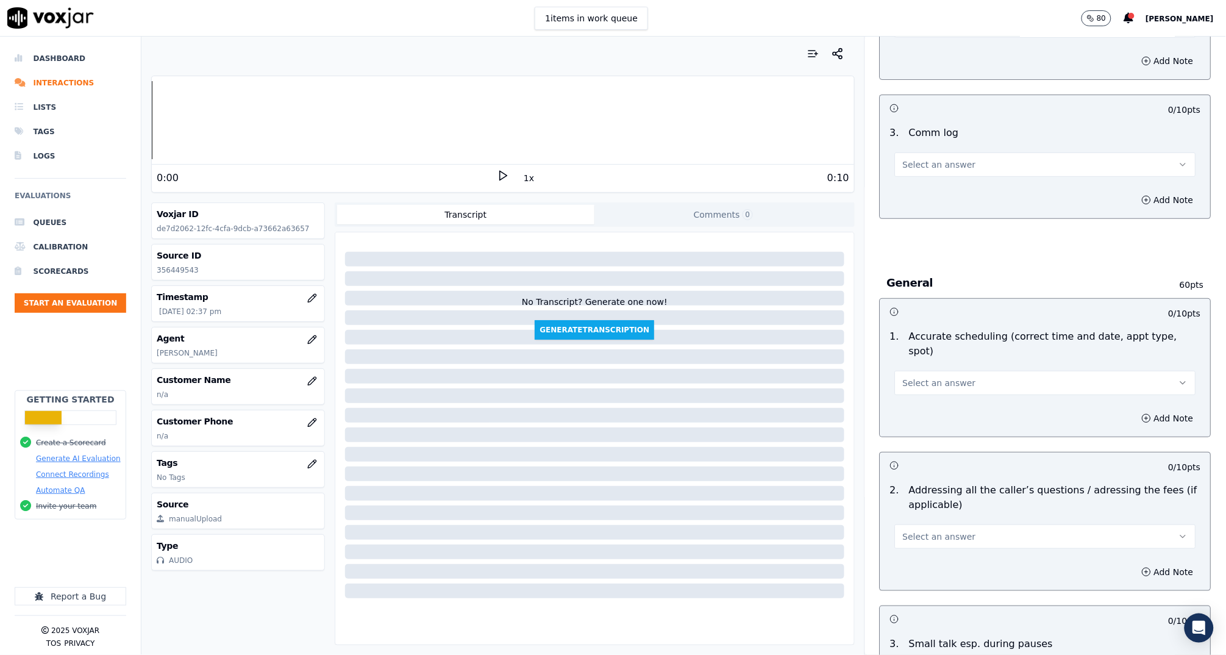
drag, startPoint x: 925, startPoint y: 165, endPoint x: 923, endPoint y: 173, distance: 8.1
click at [924, 166] on span "Select an answer" at bounding box center [939, 165] width 73 height 12
click at [921, 184] on div "Yes" at bounding box center [1022, 189] width 277 height 20
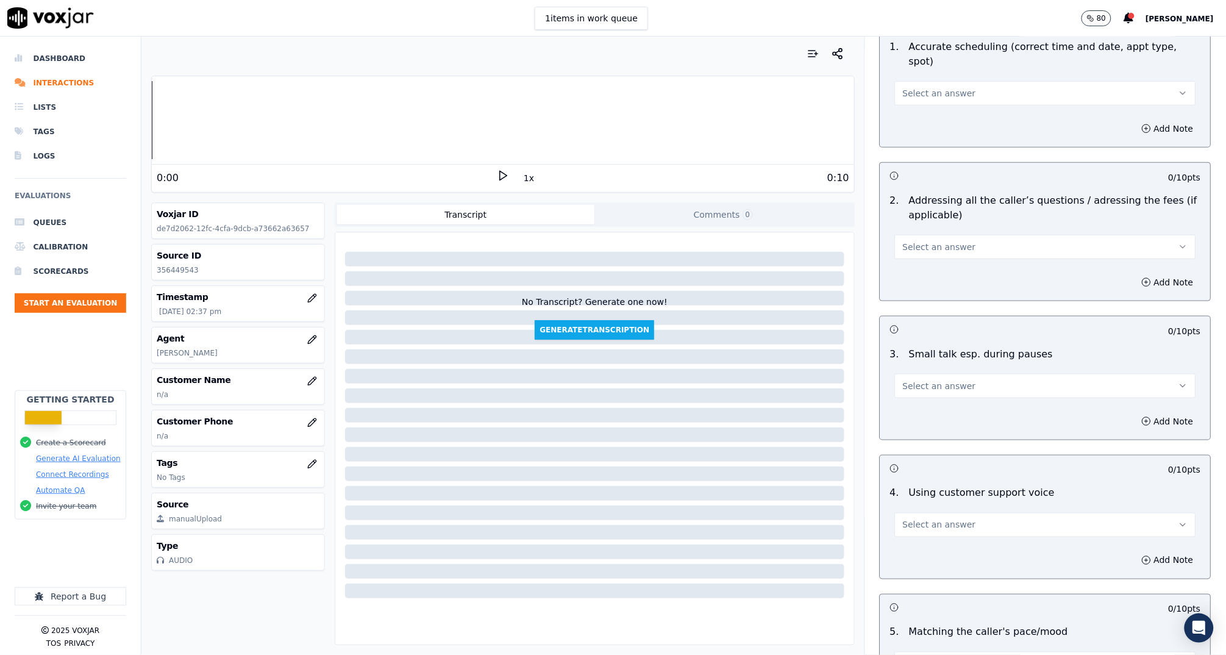
scroll to position [2427, 0]
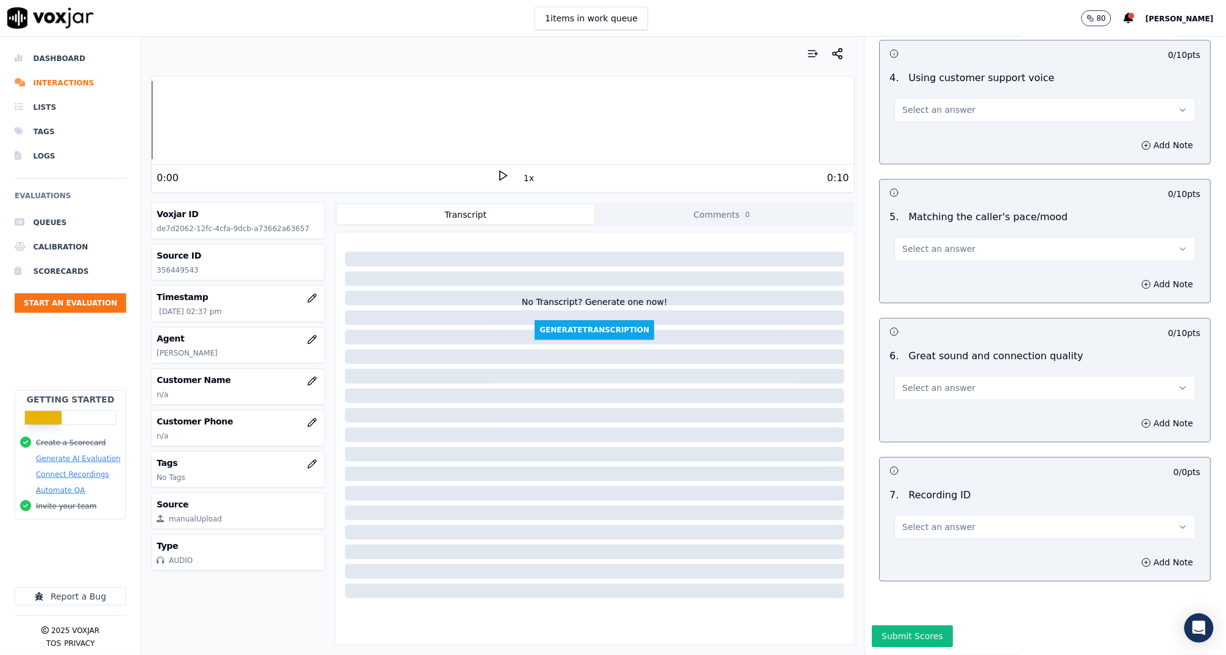
click at [983, 515] on button "Select an answer" at bounding box center [1045, 527] width 301 height 24
drag, startPoint x: 983, startPoint y: 499, endPoint x: 1015, endPoint y: 533, distance: 46.2
click at [1009, 529] on div "N/A" at bounding box center [1022, 530] width 277 height 20
click at [1137, 554] on button "Add Note" at bounding box center [1168, 562] width 66 height 17
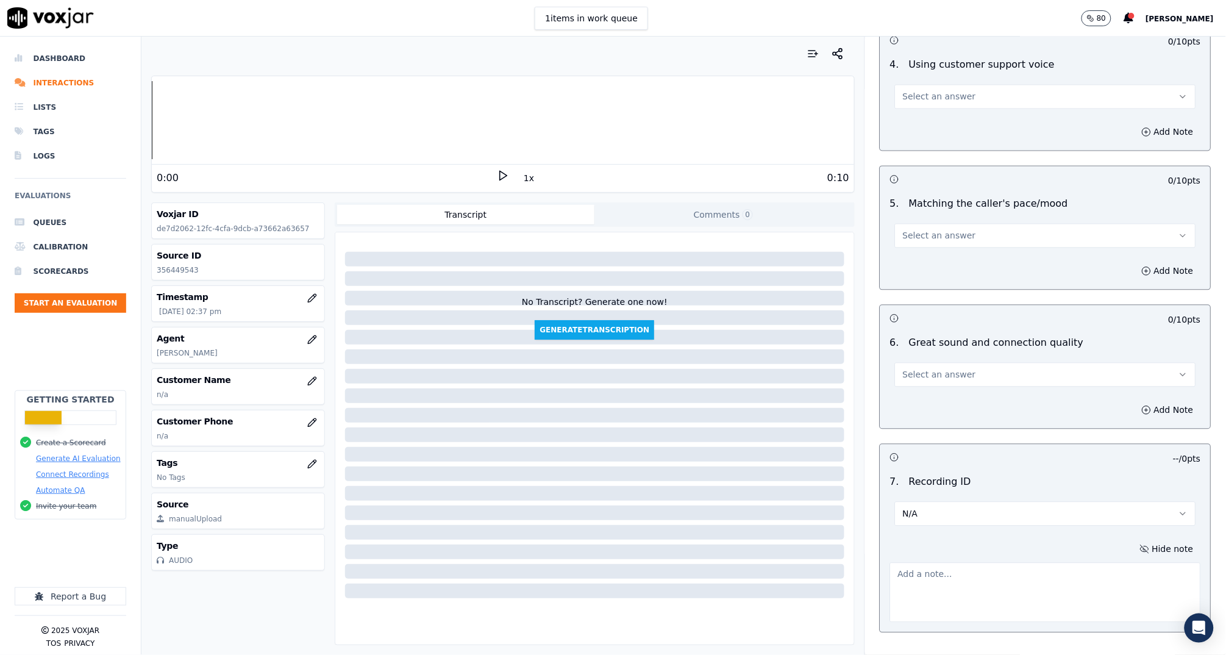
click at [1059, 563] on textarea at bounding box center [1045, 593] width 311 height 60
type textarea "B"
click at [928, 369] on span "Select an answer" at bounding box center [939, 375] width 73 height 12
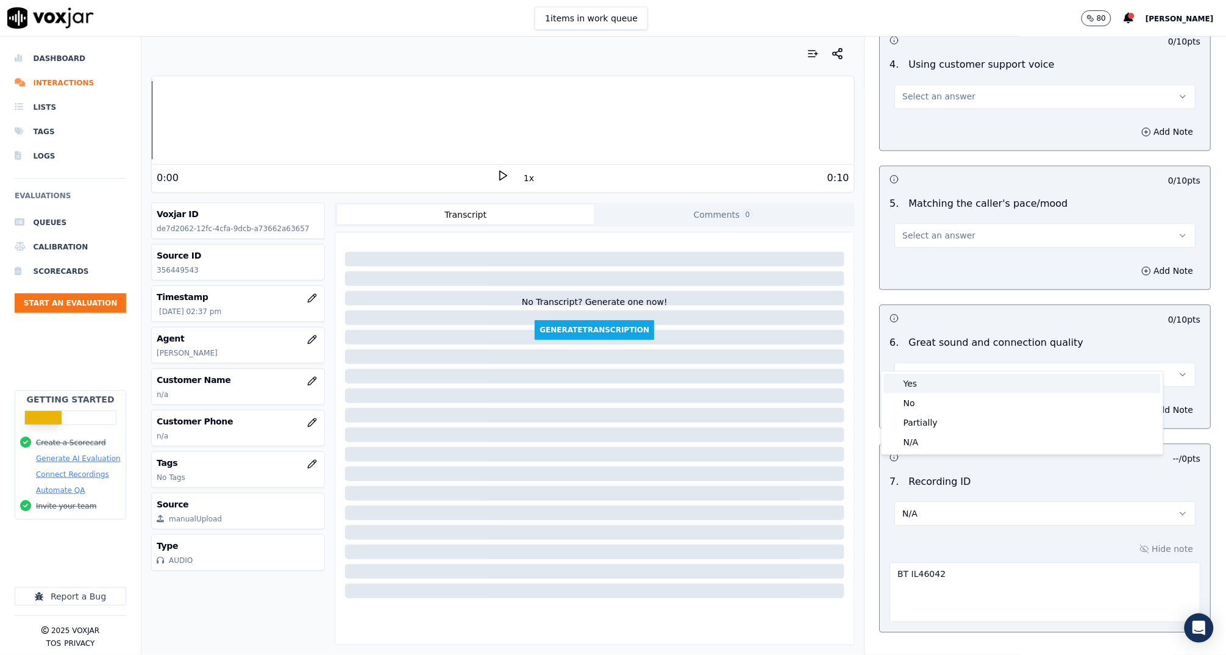
click at [917, 381] on div "Yes" at bounding box center [1022, 384] width 277 height 20
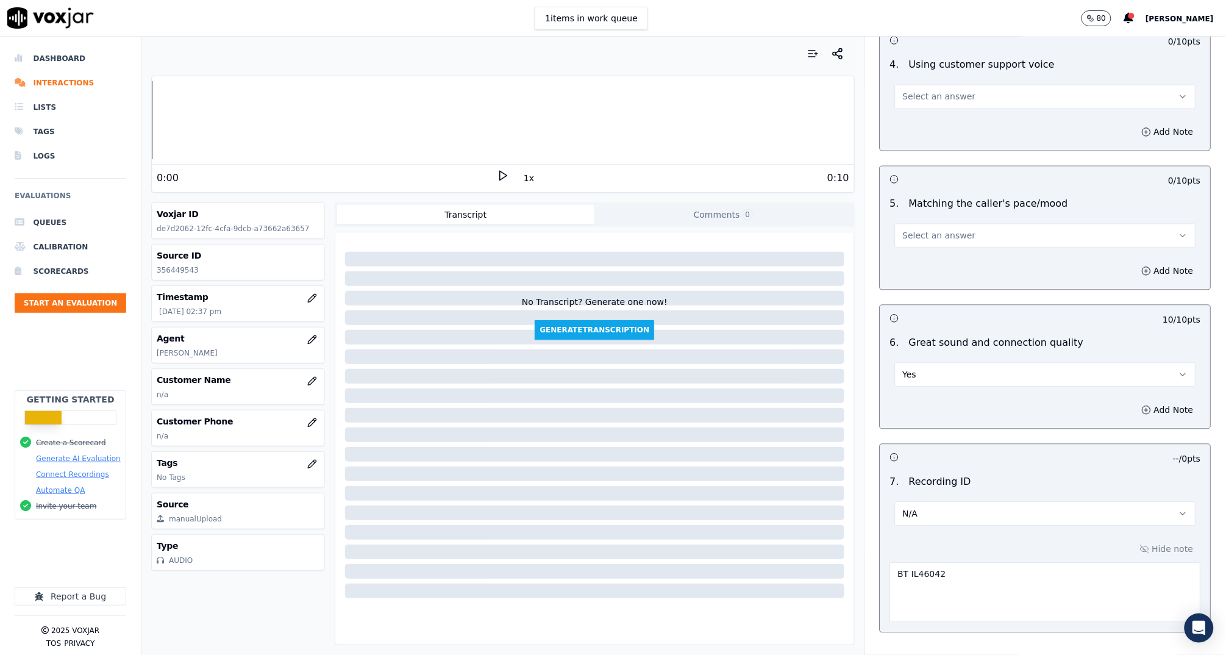
click at [941, 230] on span "Select an answer" at bounding box center [939, 236] width 73 height 12
click at [937, 255] on div "No" at bounding box center [1022, 265] width 277 height 20
click at [926, 224] on button "No" at bounding box center [1045, 236] width 301 height 24
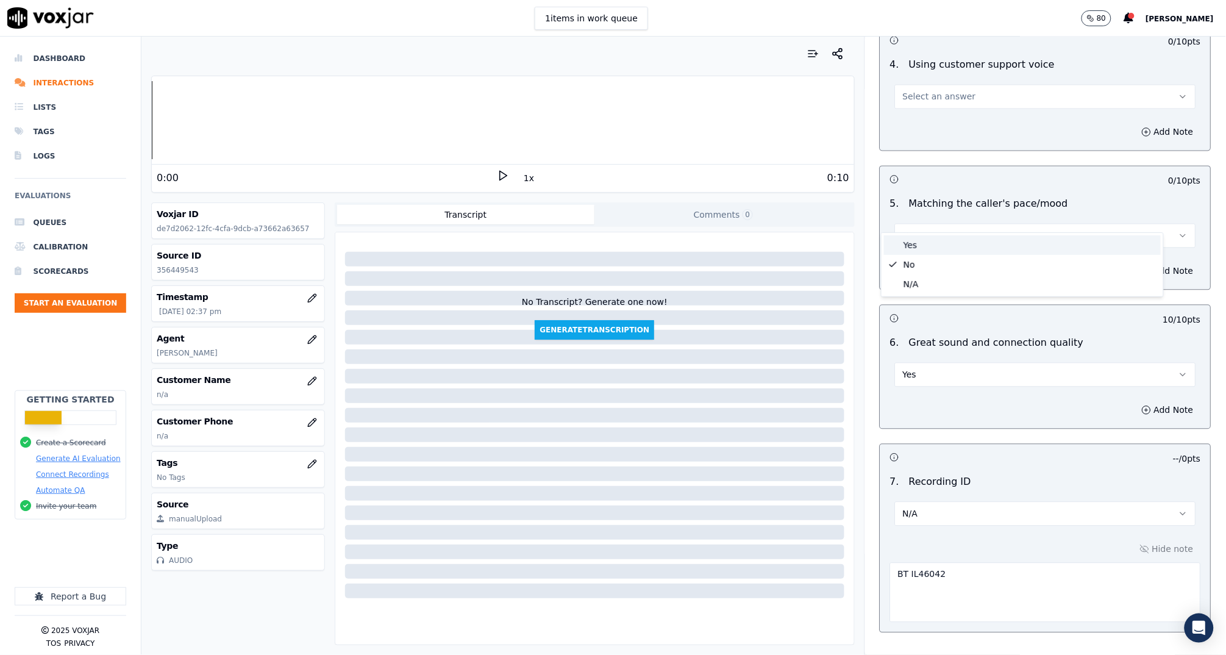
click at [926, 243] on div "Yes" at bounding box center [1022, 245] width 277 height 20
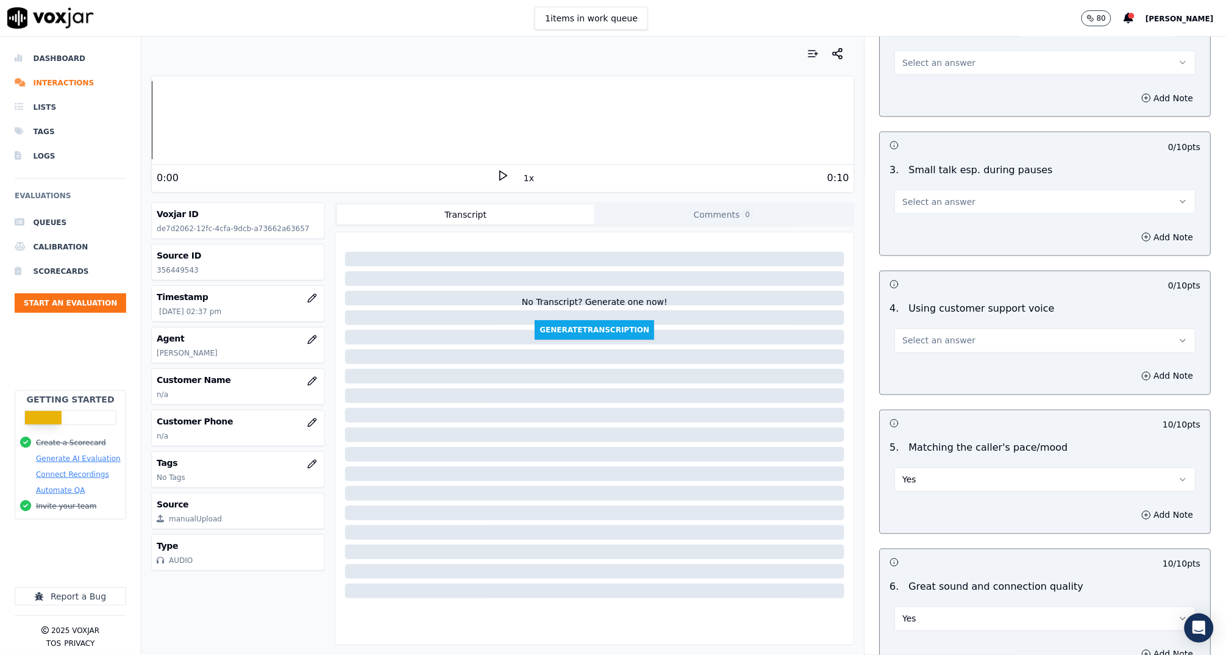
scroll to position [2198, 0]
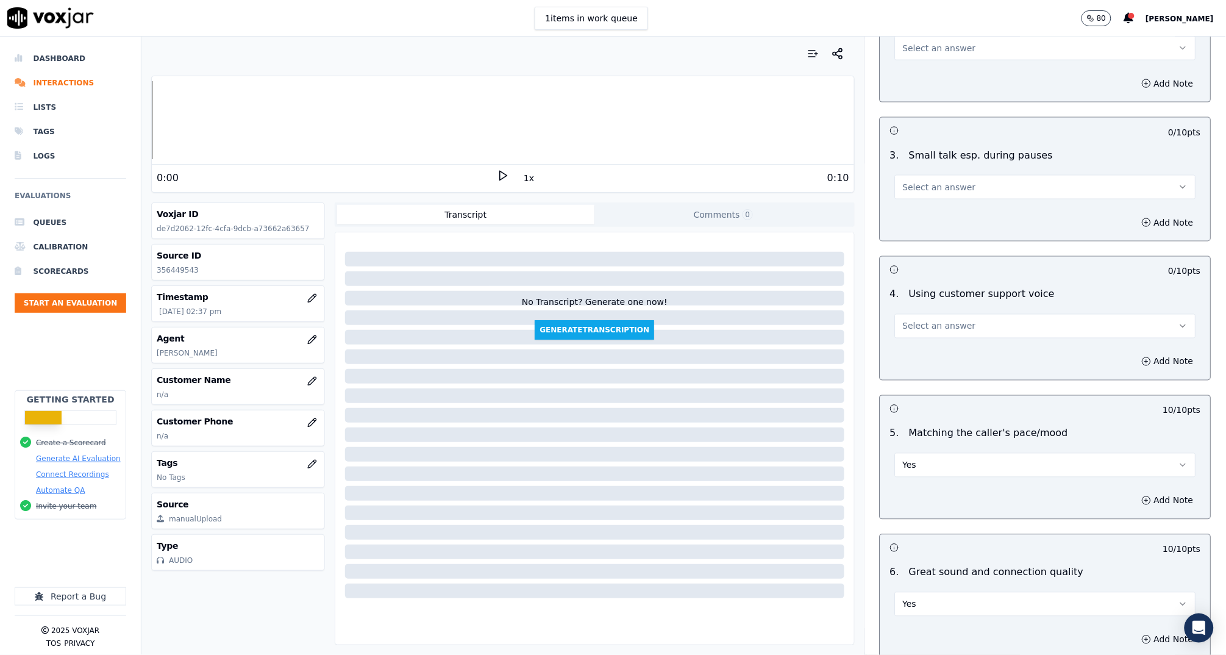
click at [924, 320] on span "Select an answer" at bounding box center [939, 326] width 73 height 12
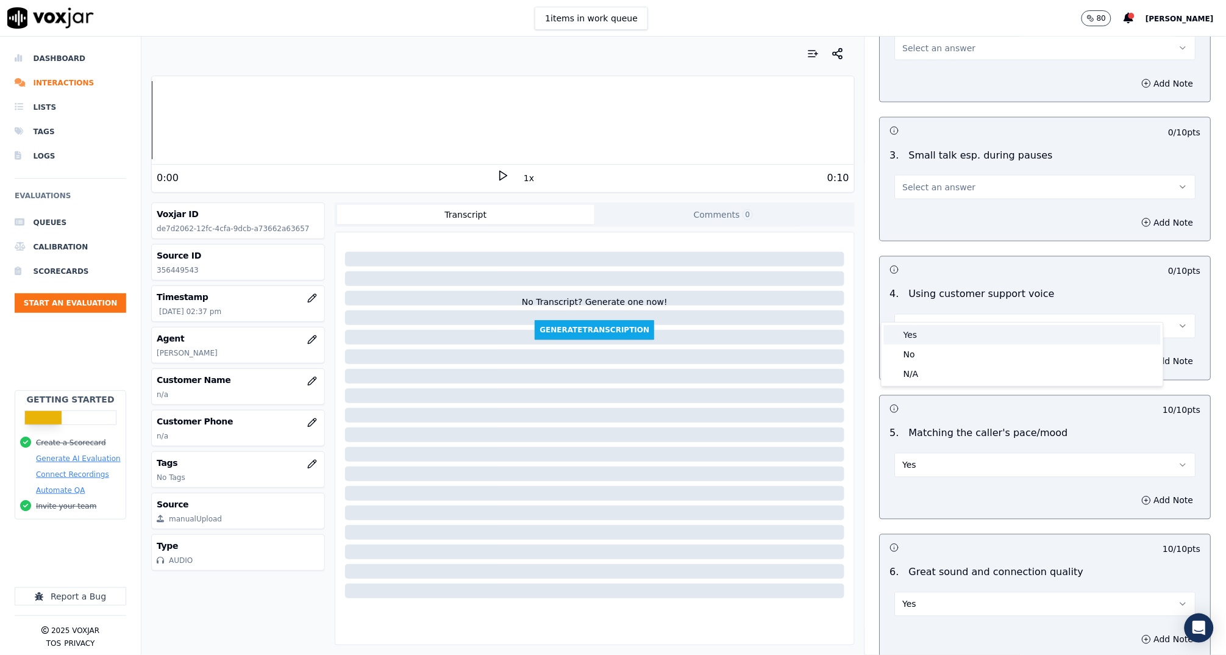
click at [925, 340] on div "Yes" at bounding box center [1022, 335] width 277 height 20
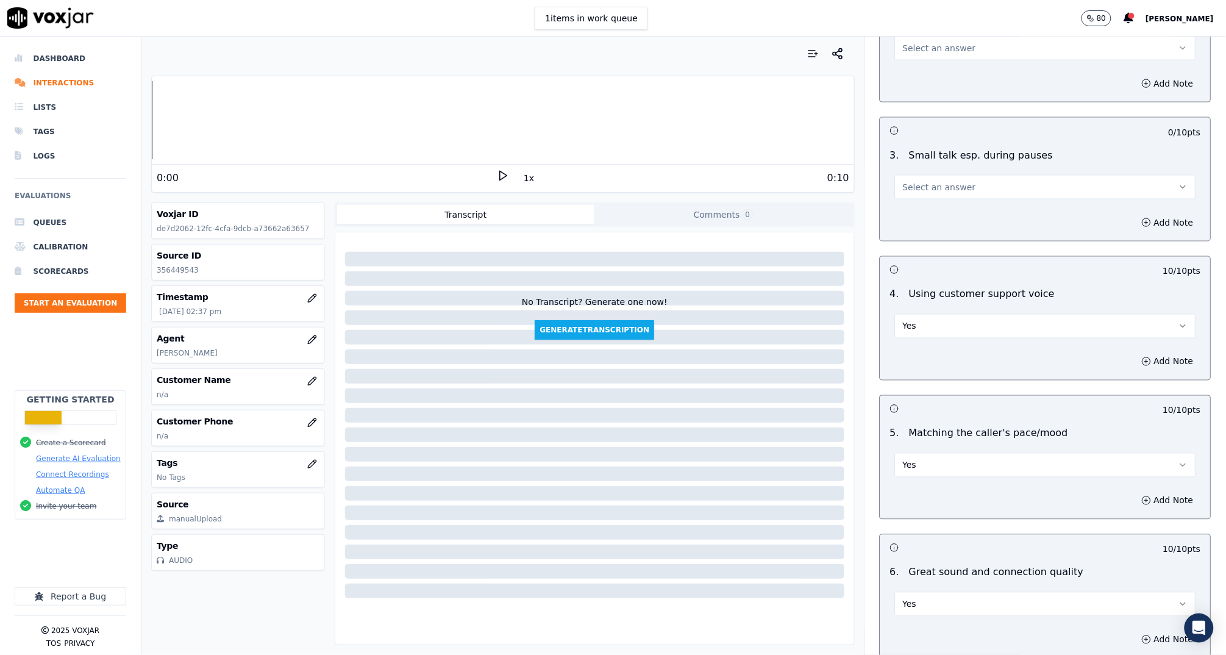
scroll to position [2098, 0]
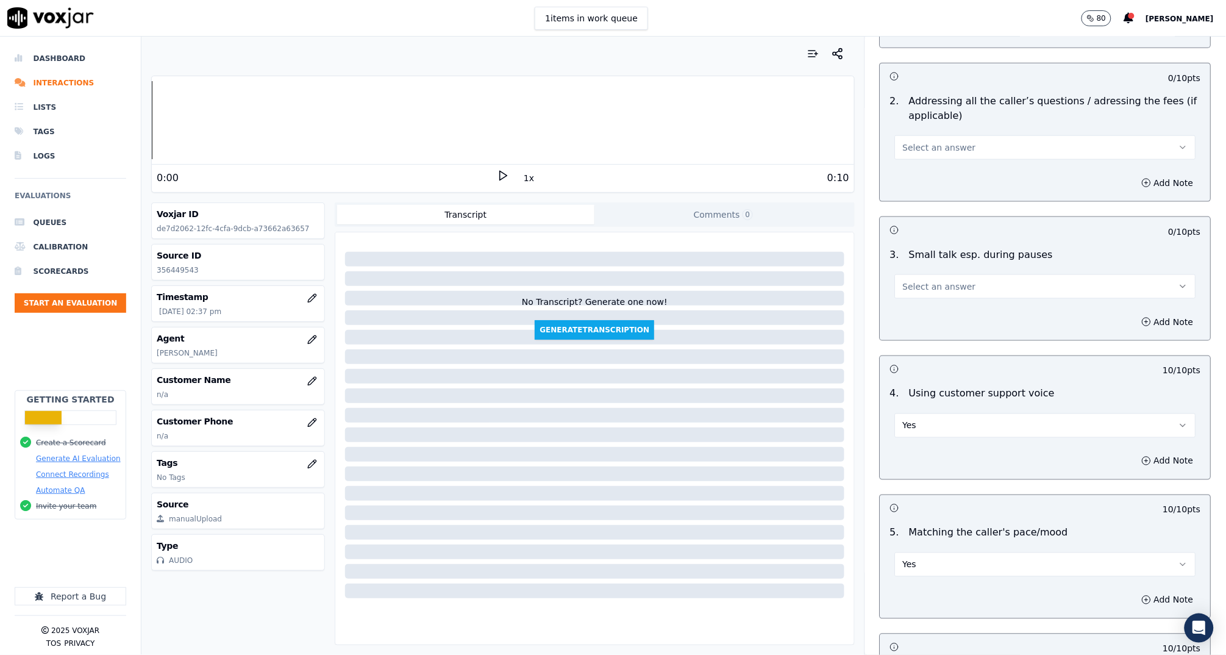
click at [923, 274] on button "Select an answer" at bounding box center [1045, 286] width 301 height 24
click at [931, 334] on div "N/A" at bounding box center [1022, 335] width 277 height 20
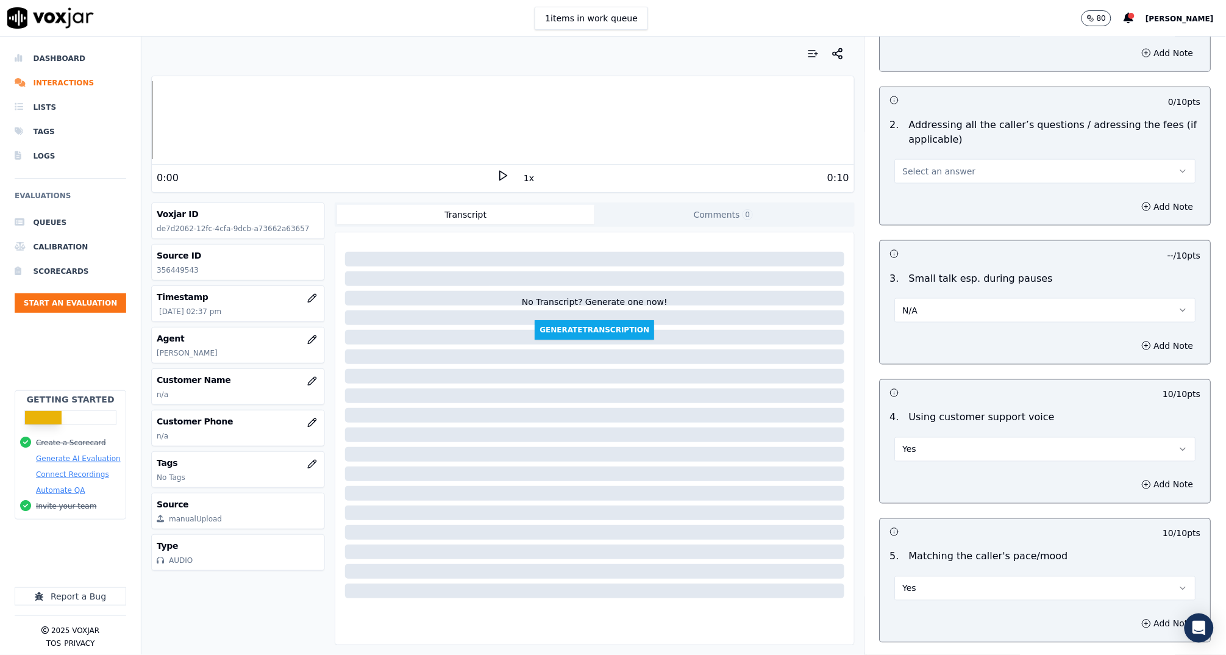
scroll to position [2067, 0]
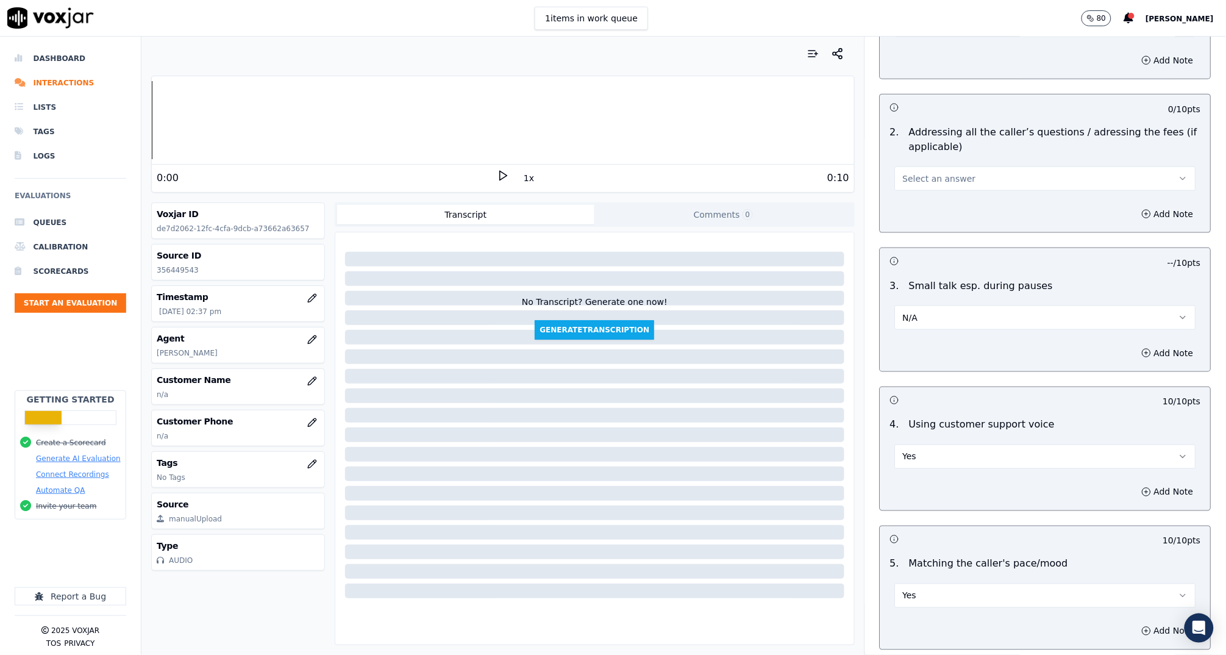
drag, startPoint x: 932, startPoint y: 153, endPoint x: 932, endPoint y: 160, distance: 7.3
click at [932, 173] on span "Select an answer" at bounding box center [939, 179] width 73 height 12
click at [940, 178] on div "Yes" at bounding box center [1022, 188] width 277 height 20
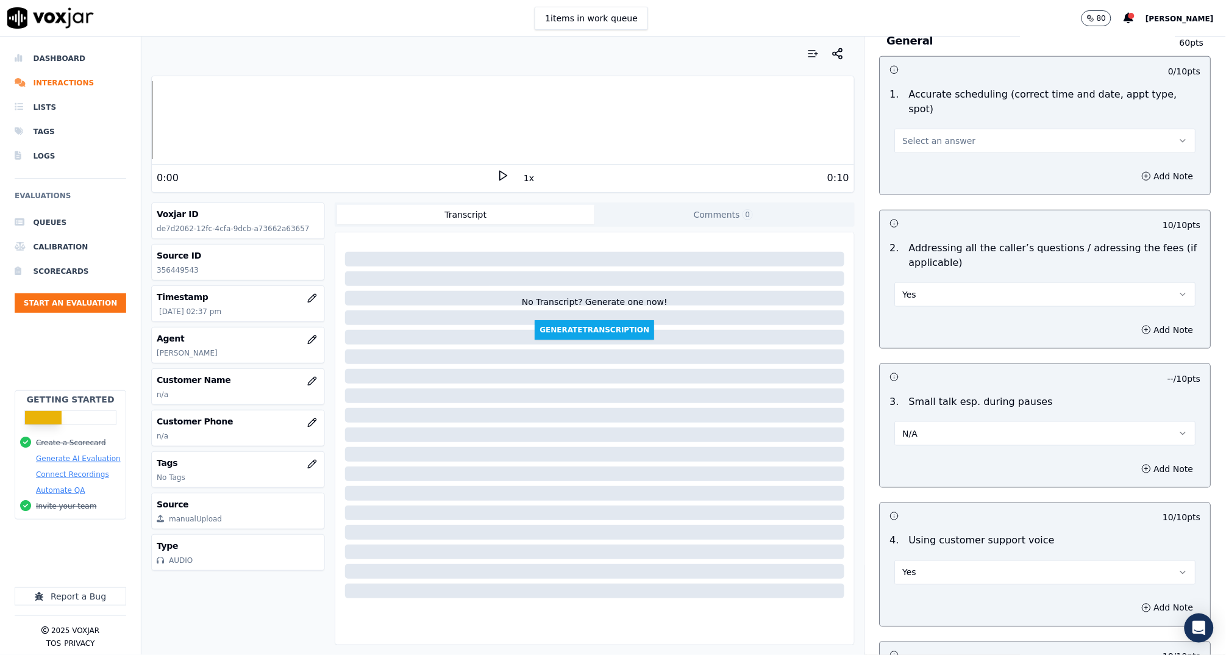
scroll to position [1871, 0]
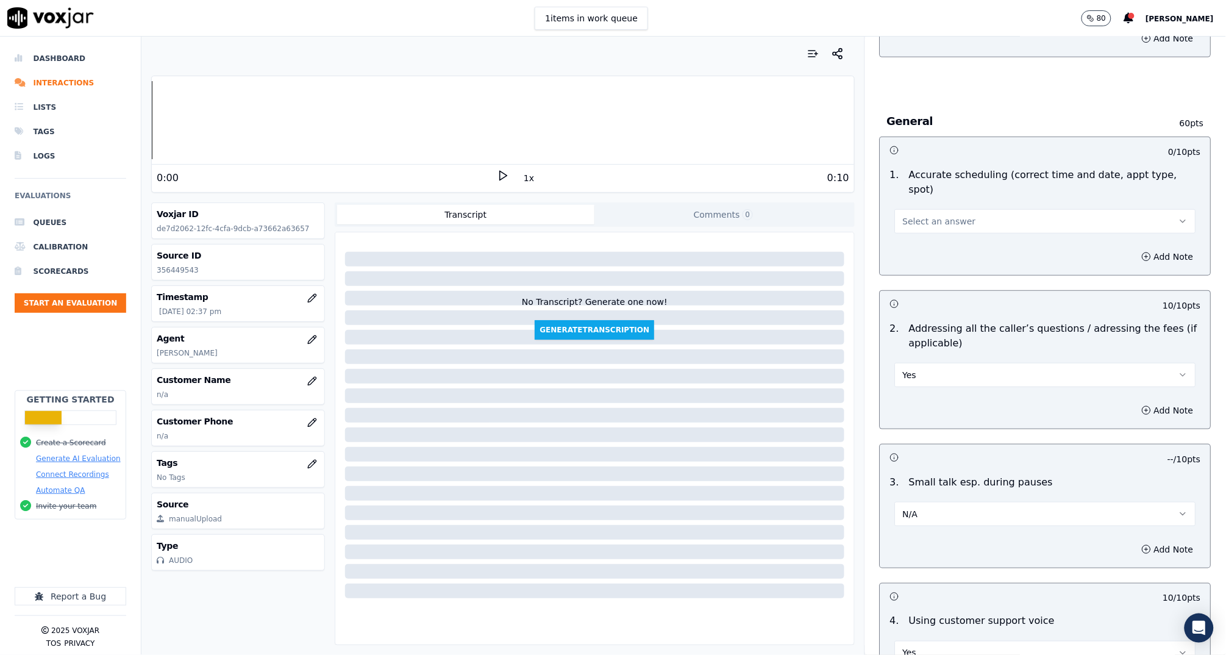
click at [937, 215] on span "Select an answer" at bounding box center [939, 221] width 73 height 12
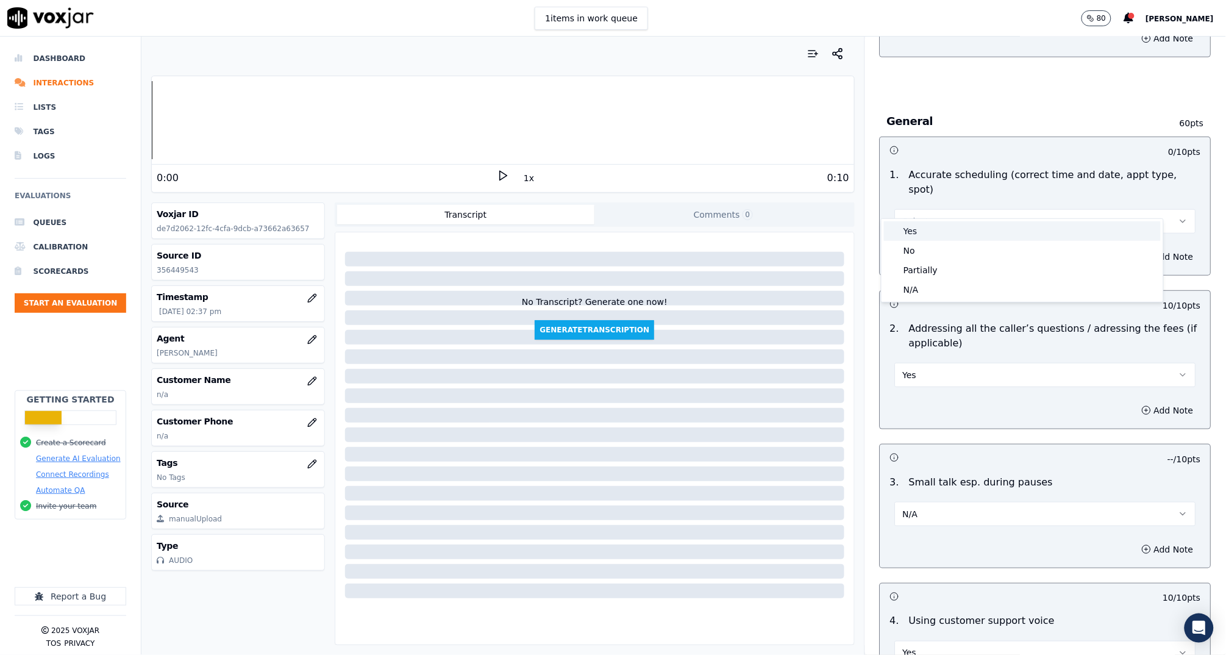
click at [940, 231] on div "Yes" at bounding box center [1022, 231] width 277 height 20
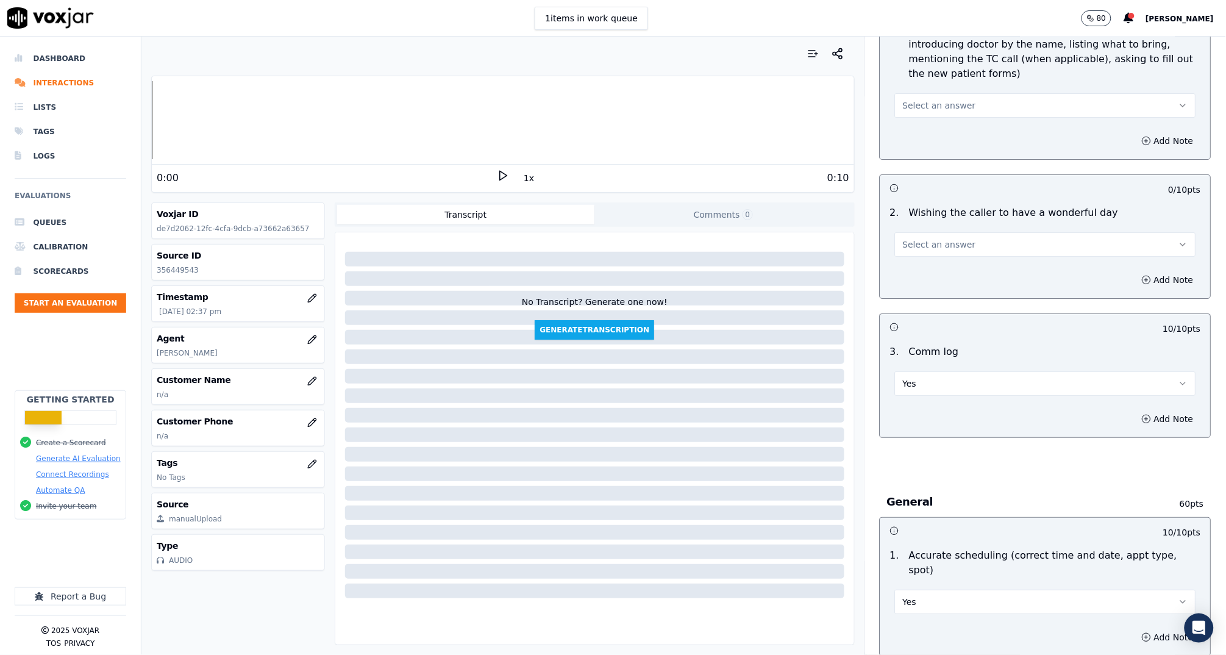
scroll to position [1396, 0]
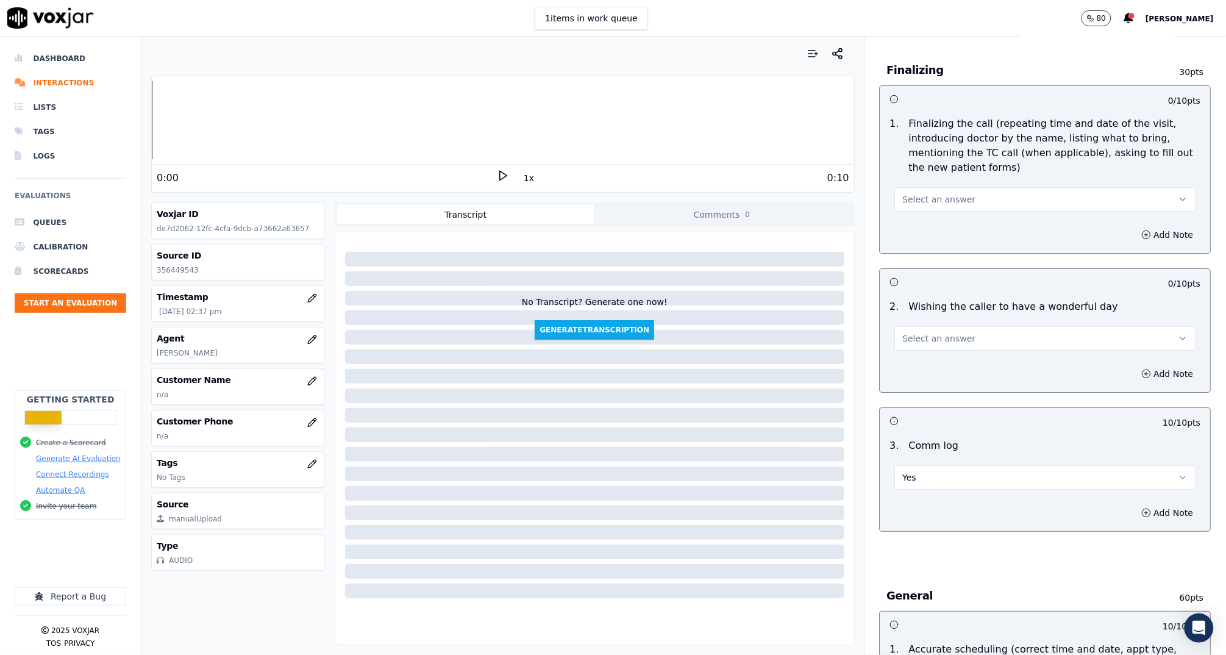
click at [948, 336] on span "Select an answer" at bounding box center [939, 338] width 73 height 12
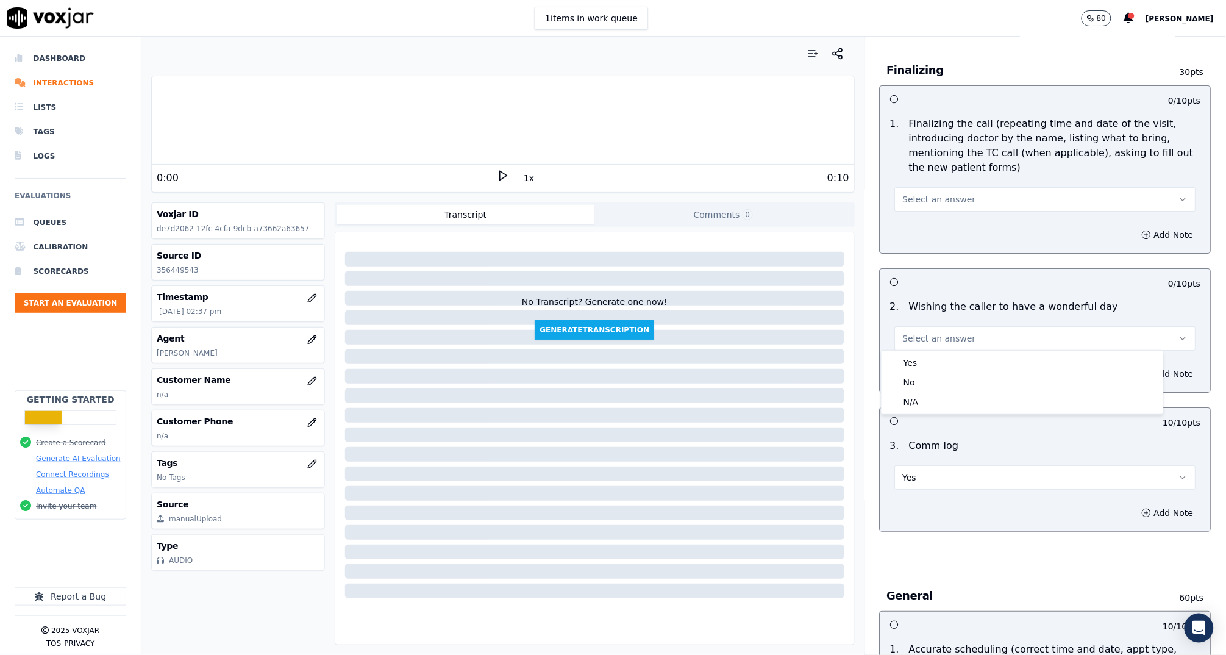
click at [948, 336] on span "Select an answer" at bounding box center [939, 338] width 73 height 12
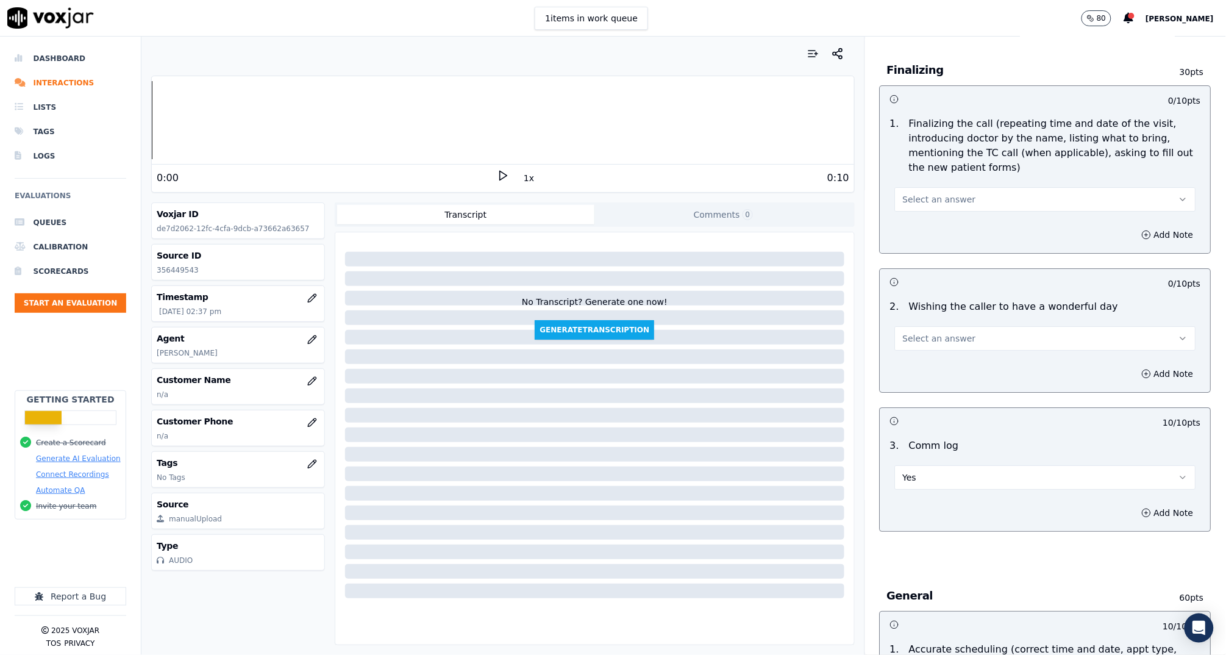
click at [948, 336] on span "Select an answer" at bounding box center [939, 338] width 73 height 12
click at [948, 365] on div "Yes" at bounding box center [1022, 363] width 277 height 20
click at [949, 193] on span "Select an answer" at bounding box center [939, 199] width 73 height 12
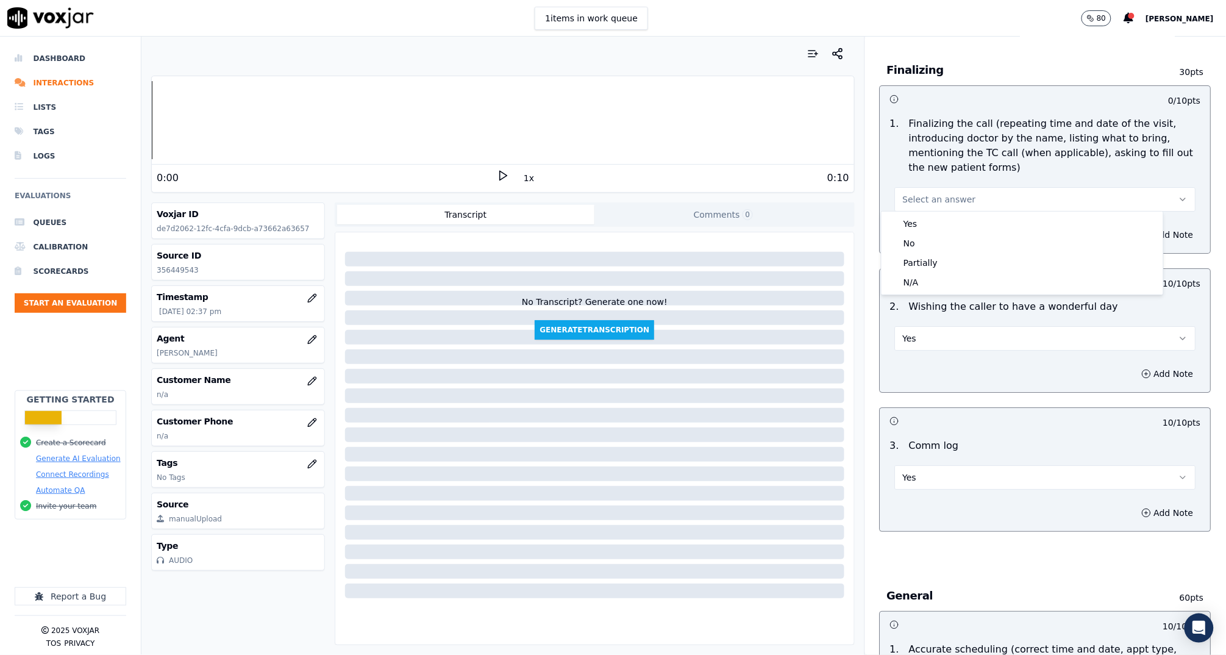
click at [949, 193] on span "Select an answer" at bounding box center [939, 199] width 73 height 12
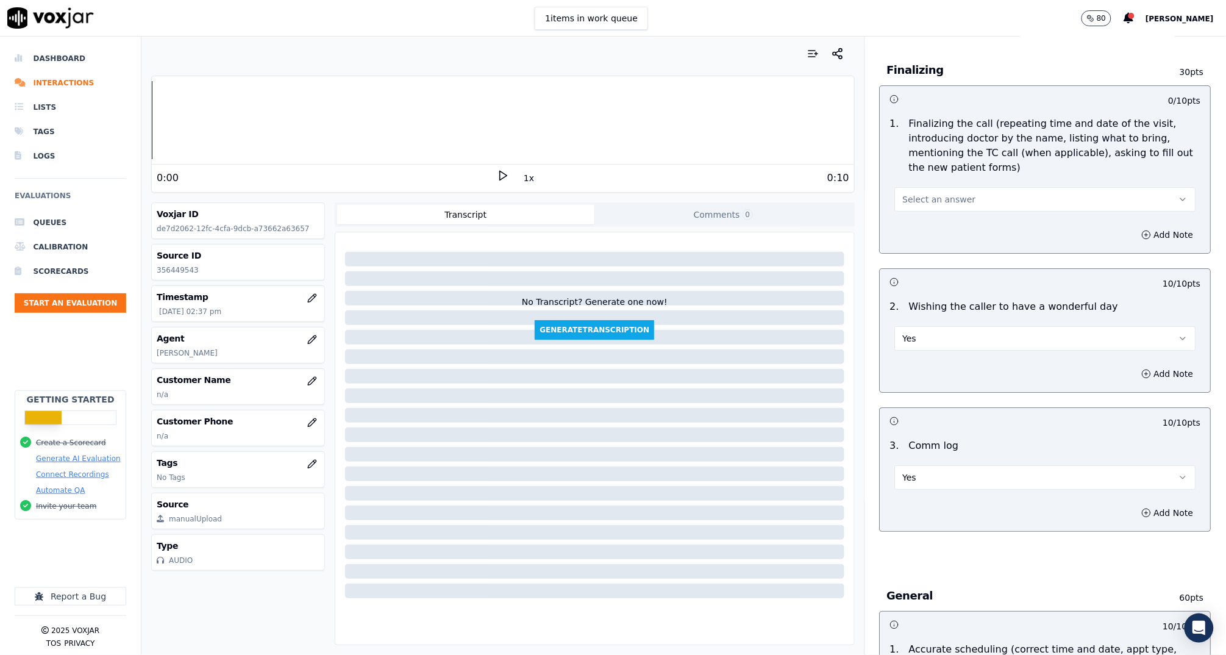
scroll to position [2491, 0]
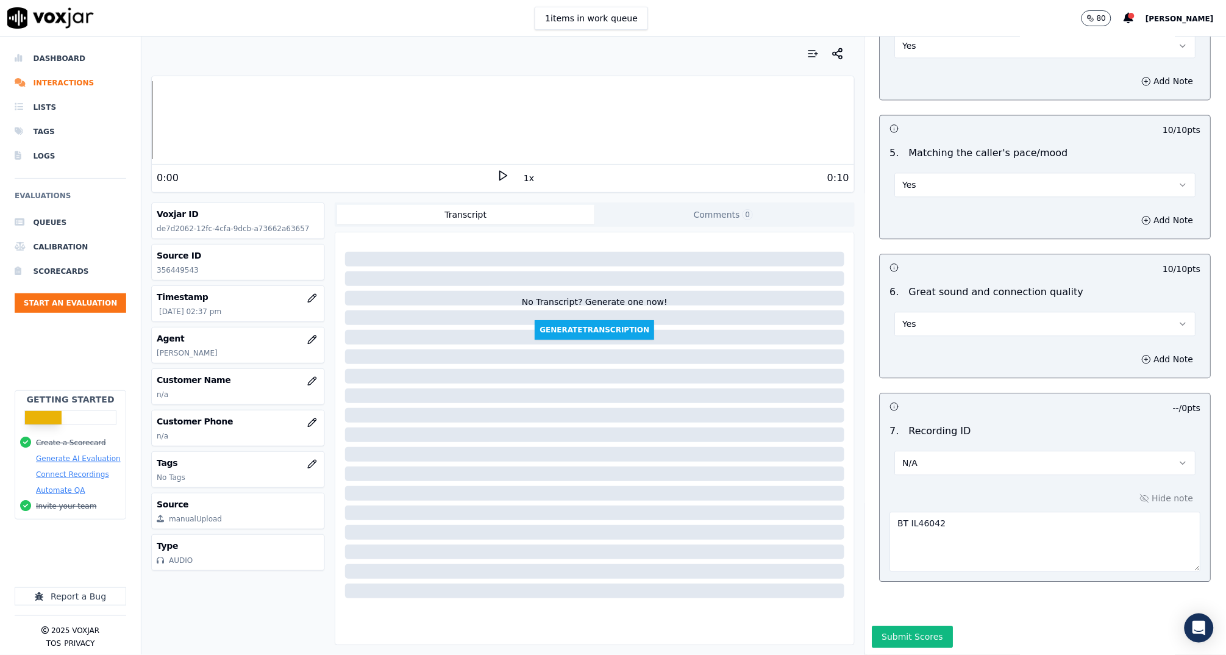
click at [972, 512] on textarea "BT IL46042" at bounding box center [1045, 542] width 311 height 60
paste textarea "356449543"
click at [934, 517] on textarea "BT IL46042 356449543" at bounding box center [1045, 542] width 311 height 60
paste textarea "356449656"
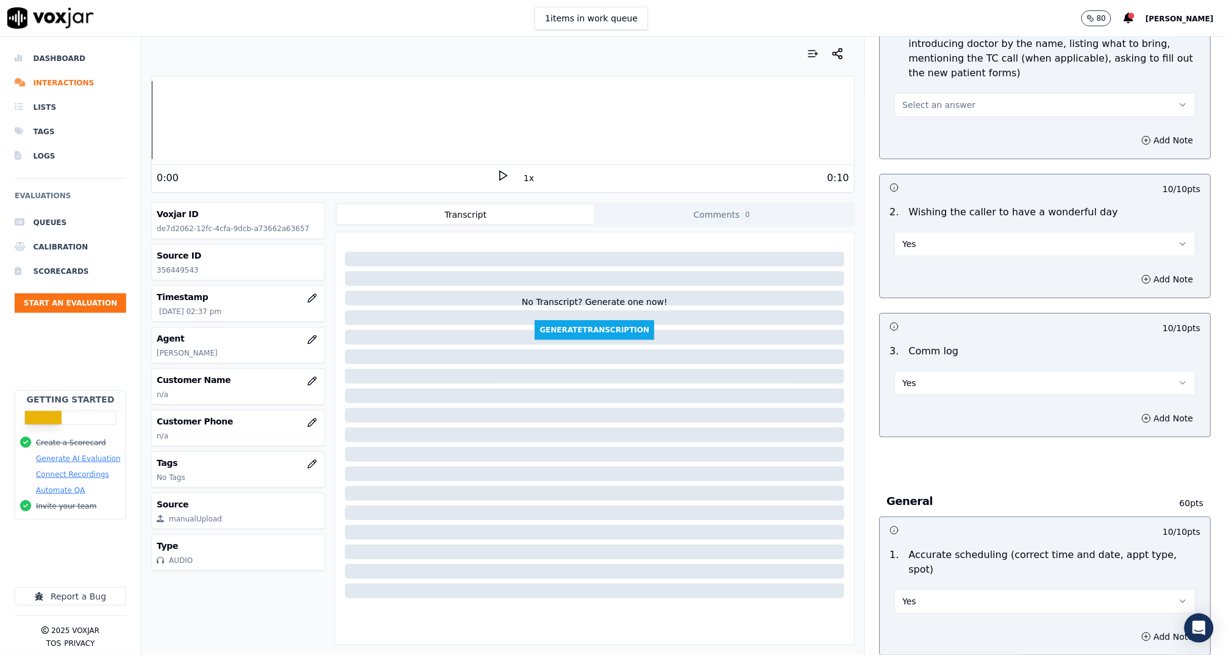
scroll to position [1417, 0]
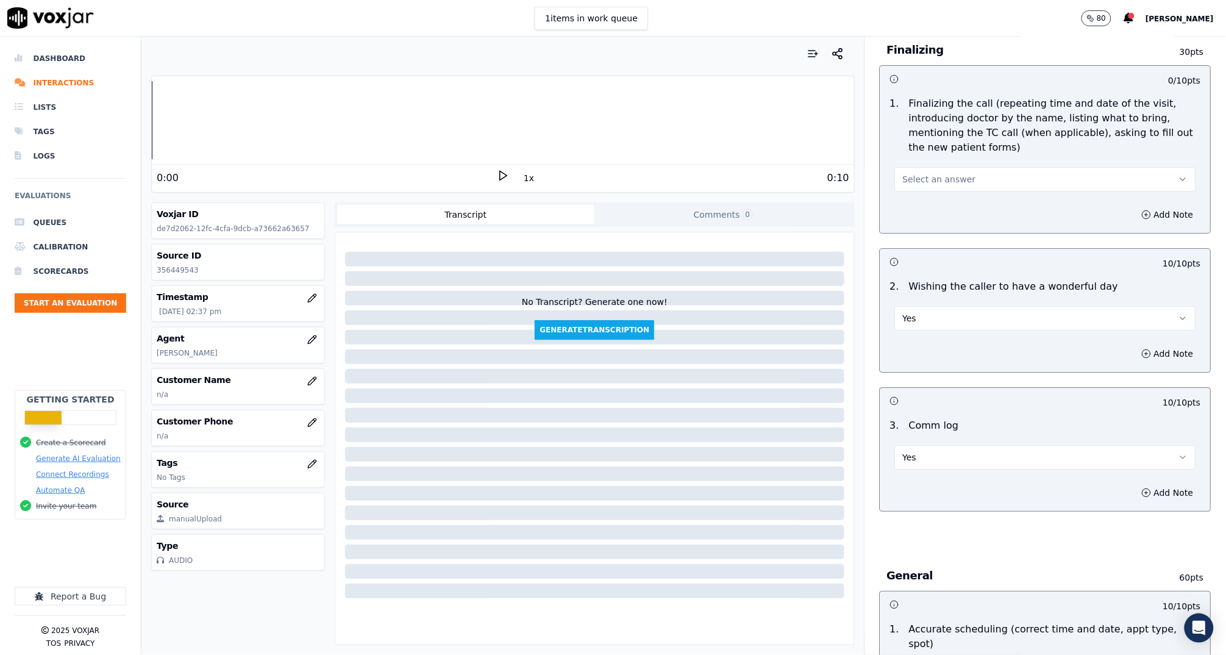
type textarea "BT IL46042 356449543 356449656"
click at [983, 176] on button "Select an answer" at bounding box center [1045, 179] width 301 height 24
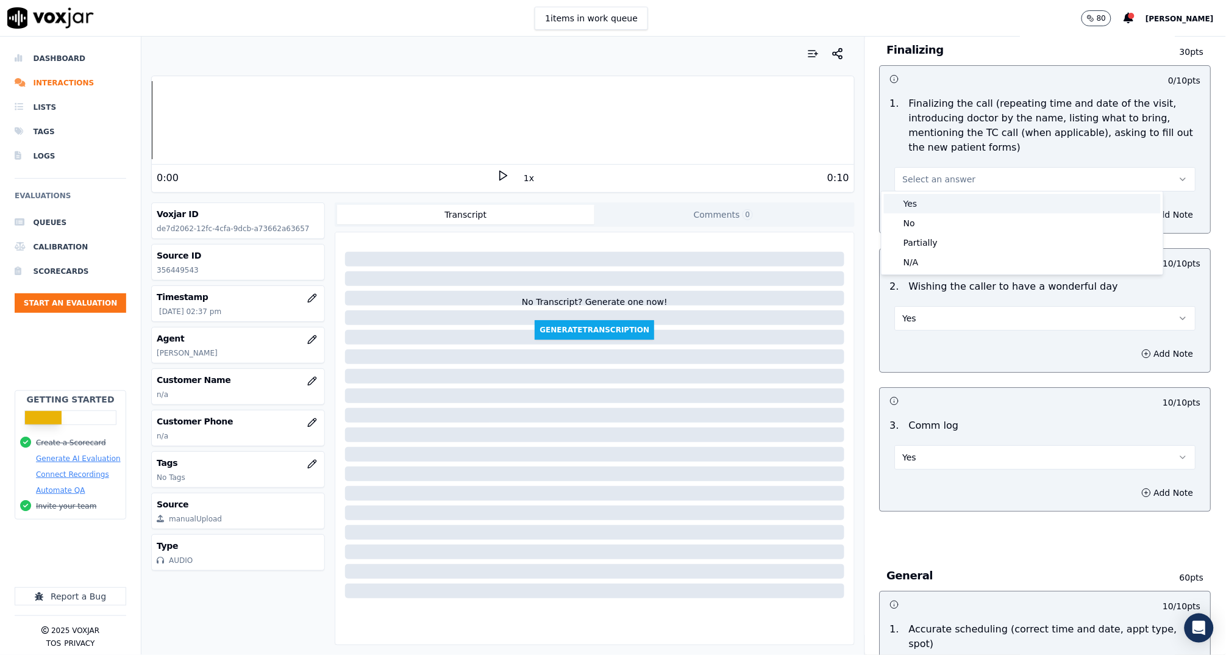
click at [974, 200] on div "Yes" at bounding box center [1022, 204] width 277 height 20
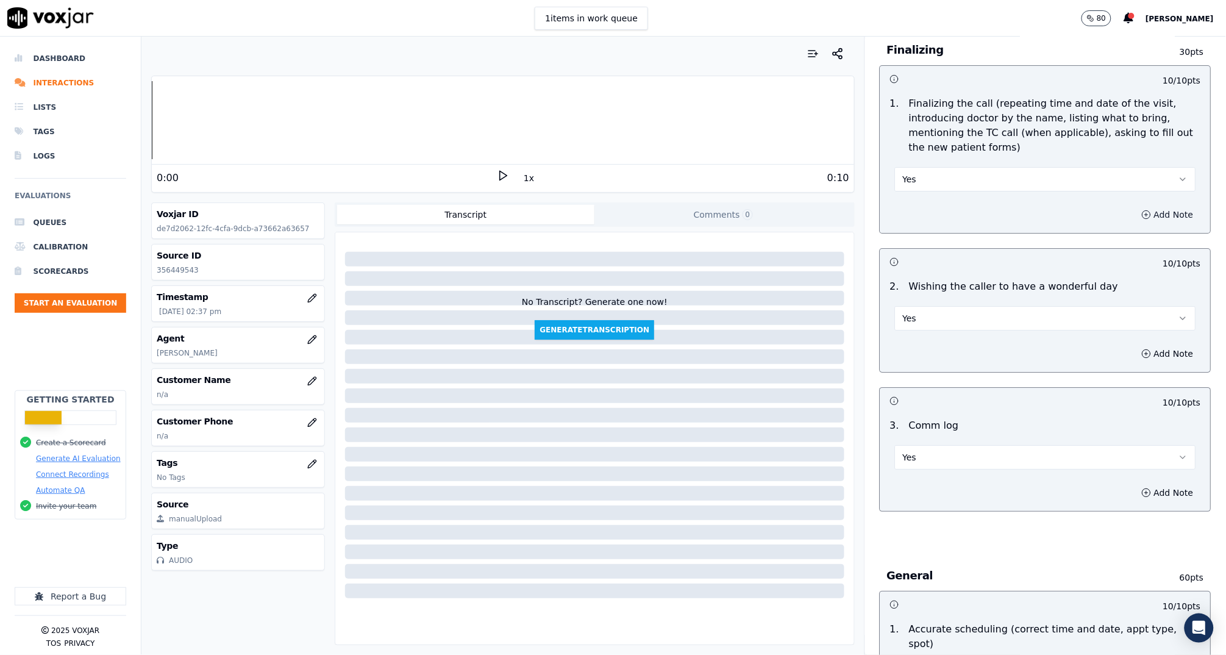
click at [1145, 212] on button "Add Note" at bounding box center [1168, 214] width 66 height 17
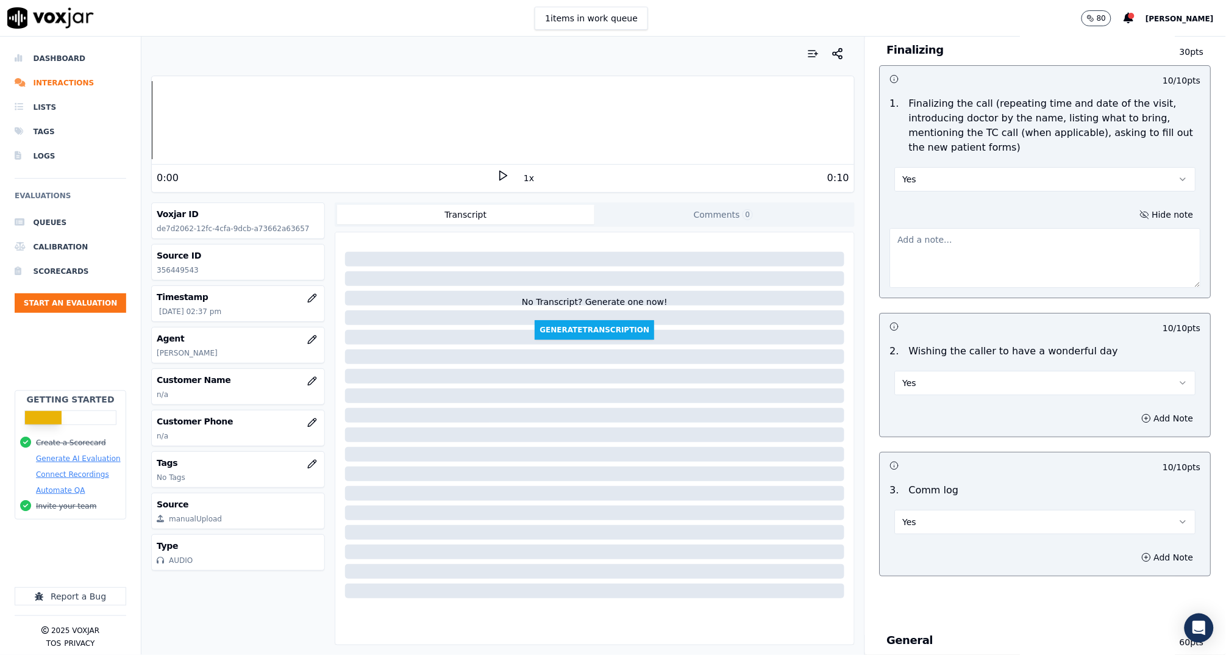
click at [1087, 245] on textarea at bounding box center [1045, 258] width 311 height 60
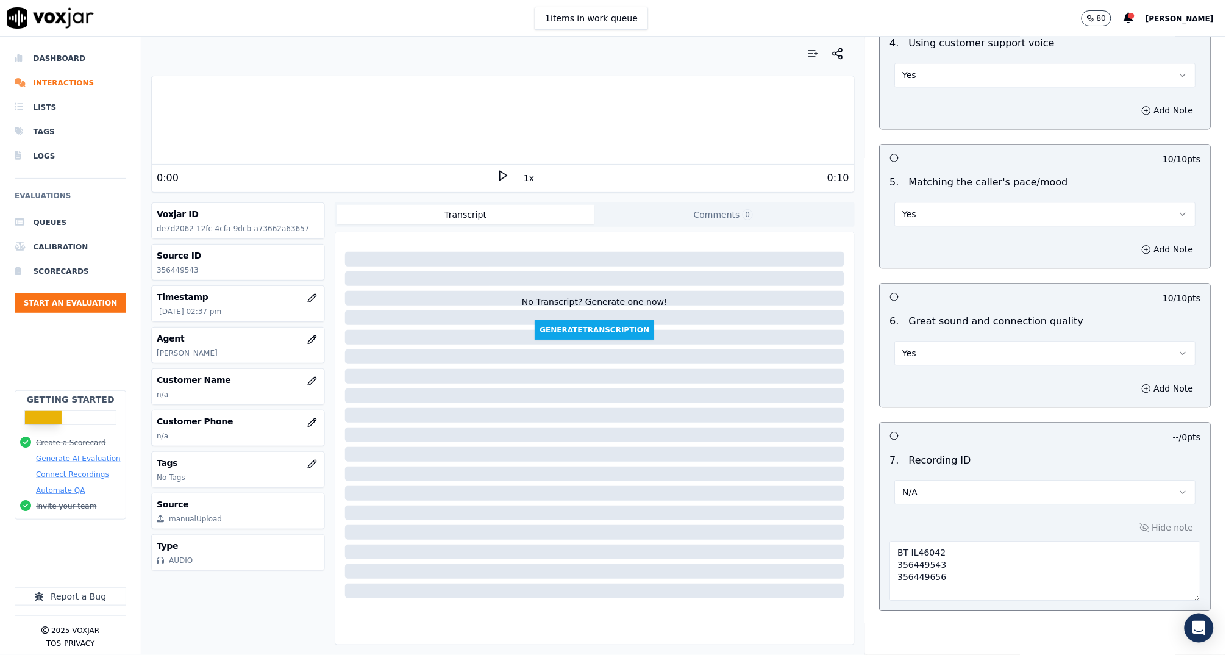
scroll to position [2556, 0]
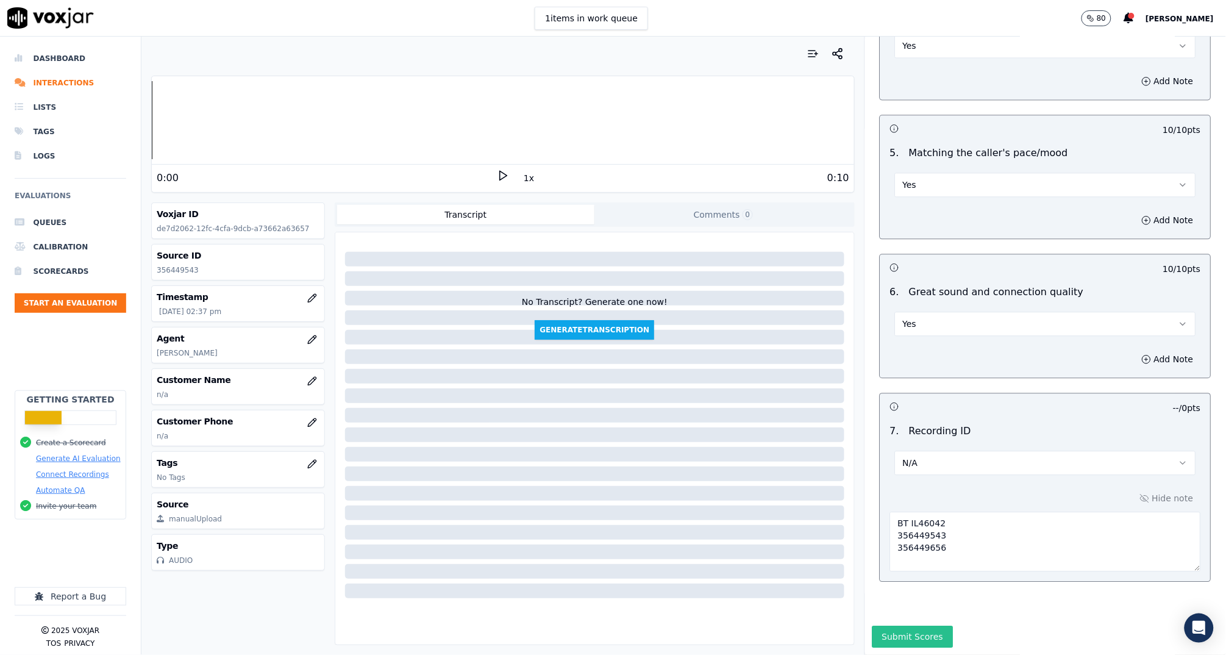
type textarea "Introduced and complimented Dr Dina."
click at [905, 626] on button "Submit Scores" at bounding box center [913, 637] width 81 height 22
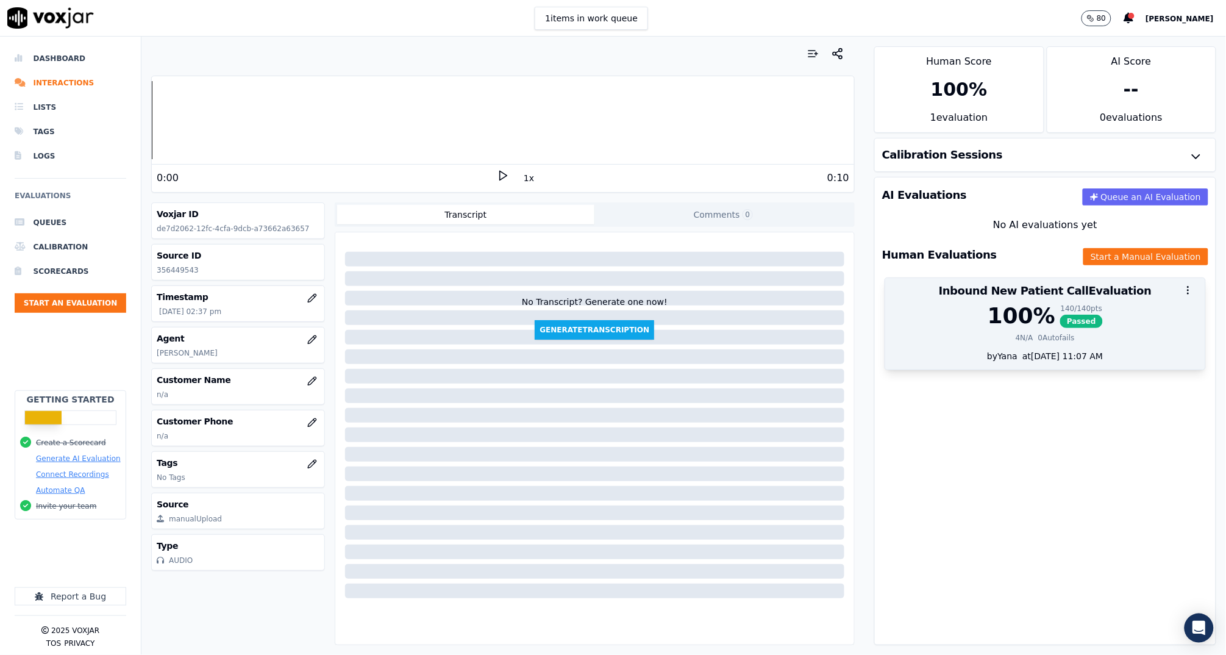
click at [1016, 335] on div "4 N/A" at bounding box center [1025, 338] width 18 height 10
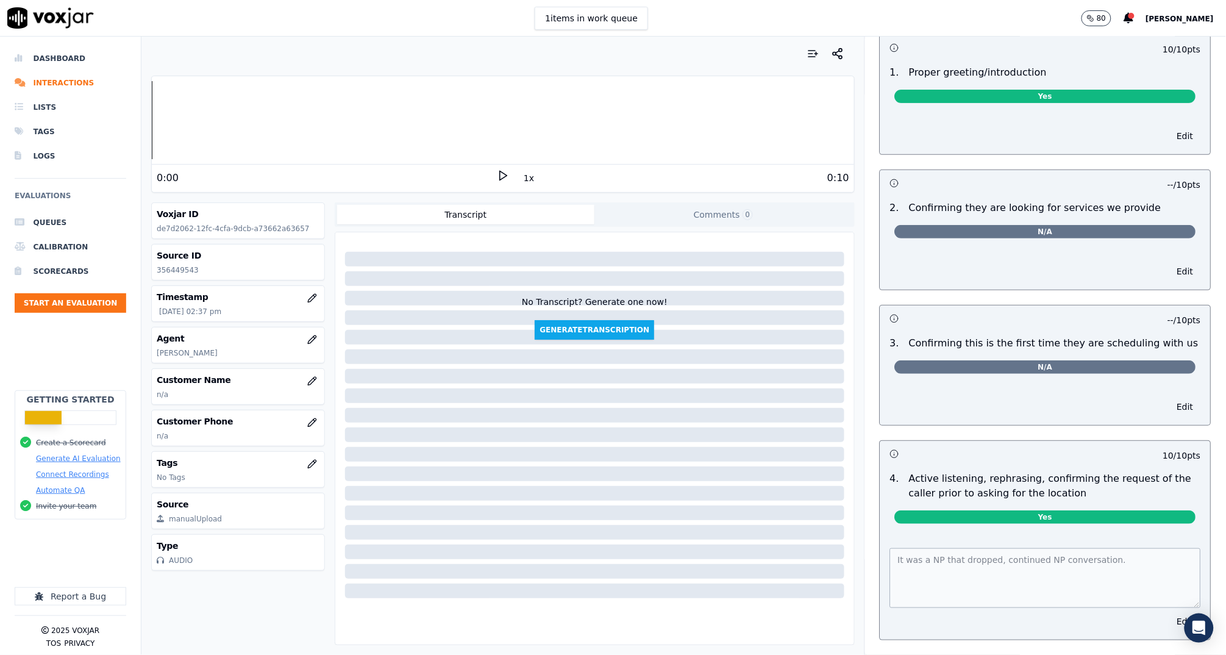
scroll to position [0, 0]
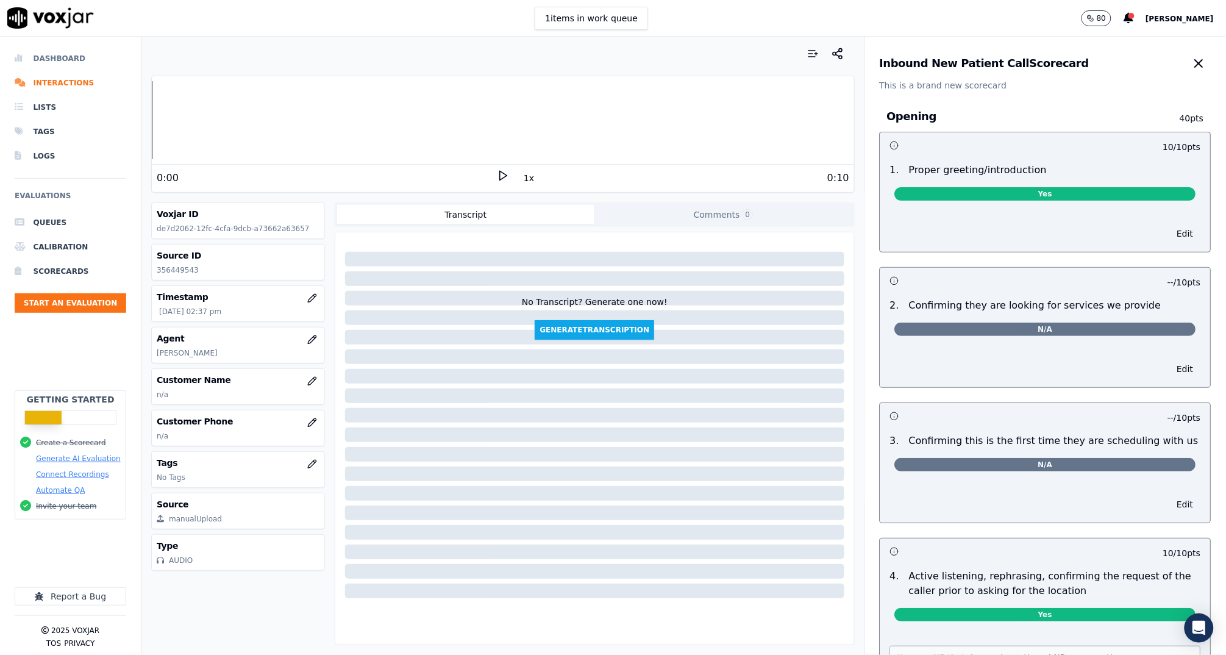
click at [79, 55] on li "Dashboard" at bounding box center [71, 58] width 112 height 24
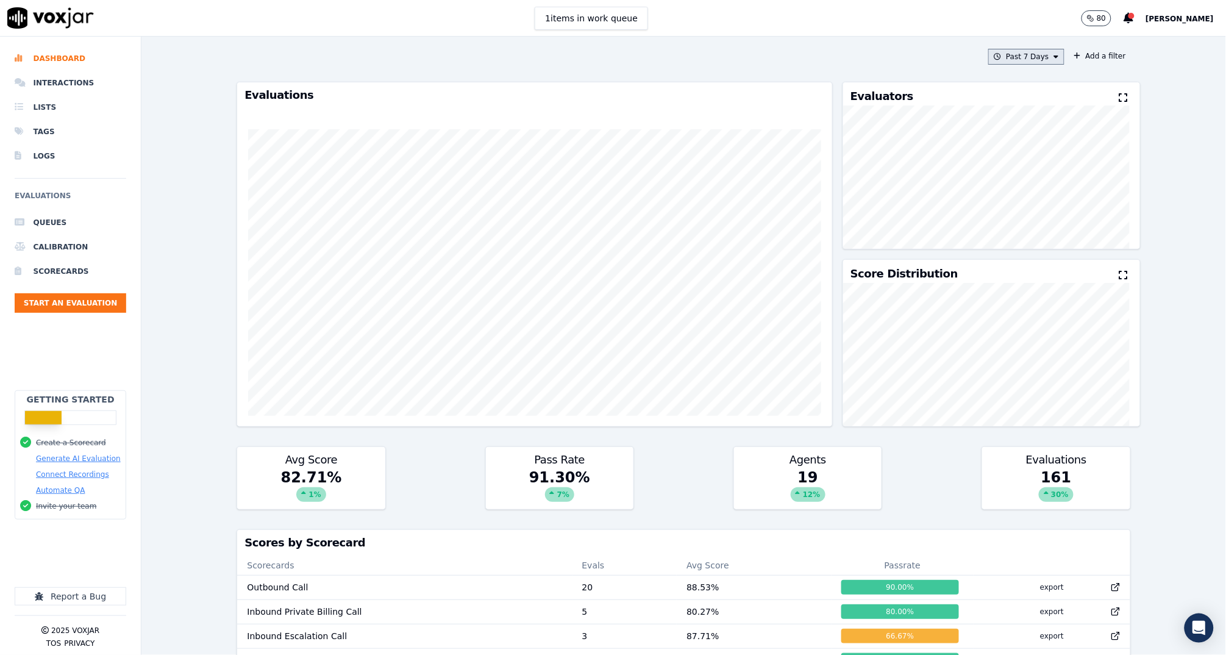
click at [1017, 59] on button "Past 7 Days" at bounding box center [1026, 57] width 76 height 16
click at [1007, 90] on div "Today" at bounding box center [1019, 94] width 25 height 10
click at [1038, 207] on button "Add" at bounding box center [1046, 197] width 24 height 20
click at [101, 293] on button "Start an Evaluation" at bounding box center [71, 303] width 112 height 20
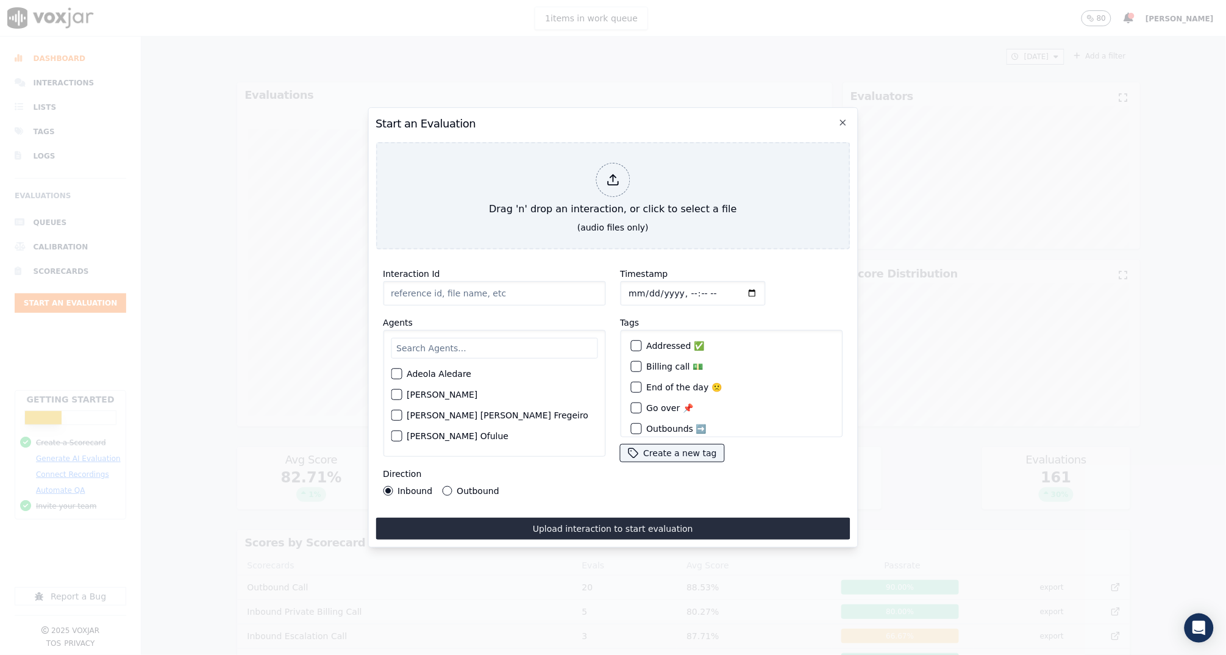
click at [486, 281] on input "Interaction Id" at bounding box center [494, 293] width 223 height 24
paste input "356448512"
type input "356448512"
click at [628, 291] on input "Timestamp" at bounding box center [692, 293] width 145 height 24
drag, startPoint x: 767, startPoint y: 277, endPoint x: 685, endPoint y: 267, distance: 81.7
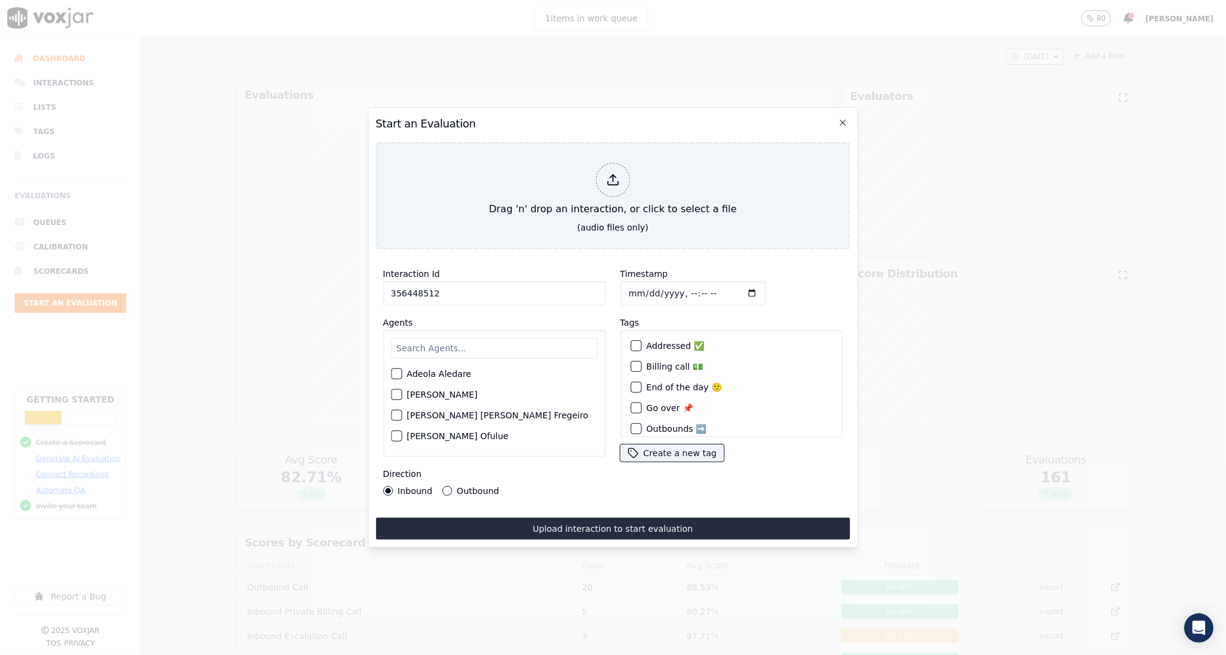
click at [766, 277] on div "Timestamp" at bounding box center [731, 285] width 223 height 39
click at [686, 289] on input "Timestamp" at bounding box center [692, 293] width 145 height 24
click at [702, 282] on input "Timestamp" at bounding box center [692, 293] width 145 height 24
type input "2025-08-11T14:32"
click at [765, 295] on div "Timestamp" at bounding box center [731, 285] width 223 height 39
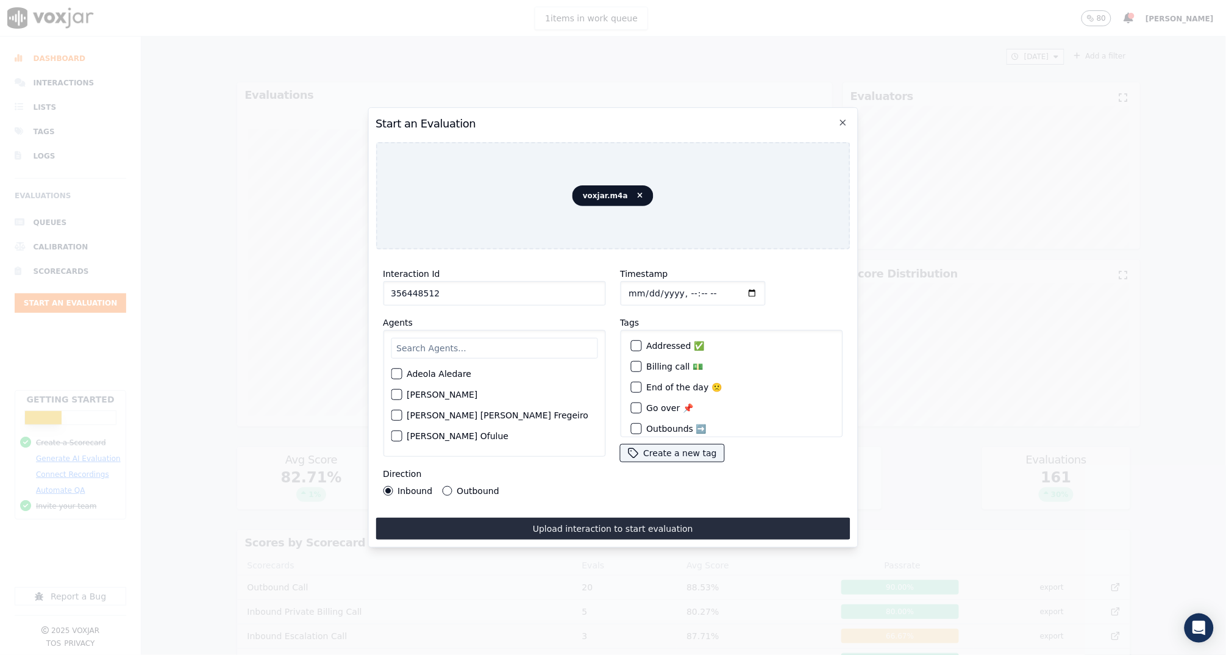
click at [445, 347] on input "text" at bounding box center [494, 348] width 207 height 21
type input "anna"
drag, startPoint x: 393, startPoint y: 373, endPoint x: 440, endPoint y: 413, distance: 61.0
click at [393, 373] on div "button" at bounding box center [395, 377] width 9 height 9
click at [678, 479] on div "Timestamp Tags Addressed ✅ Billing call 💵 End of the day 🙁 Go over 📌 Outbounds …" at bounding box center [731, 381] width 237 height 244
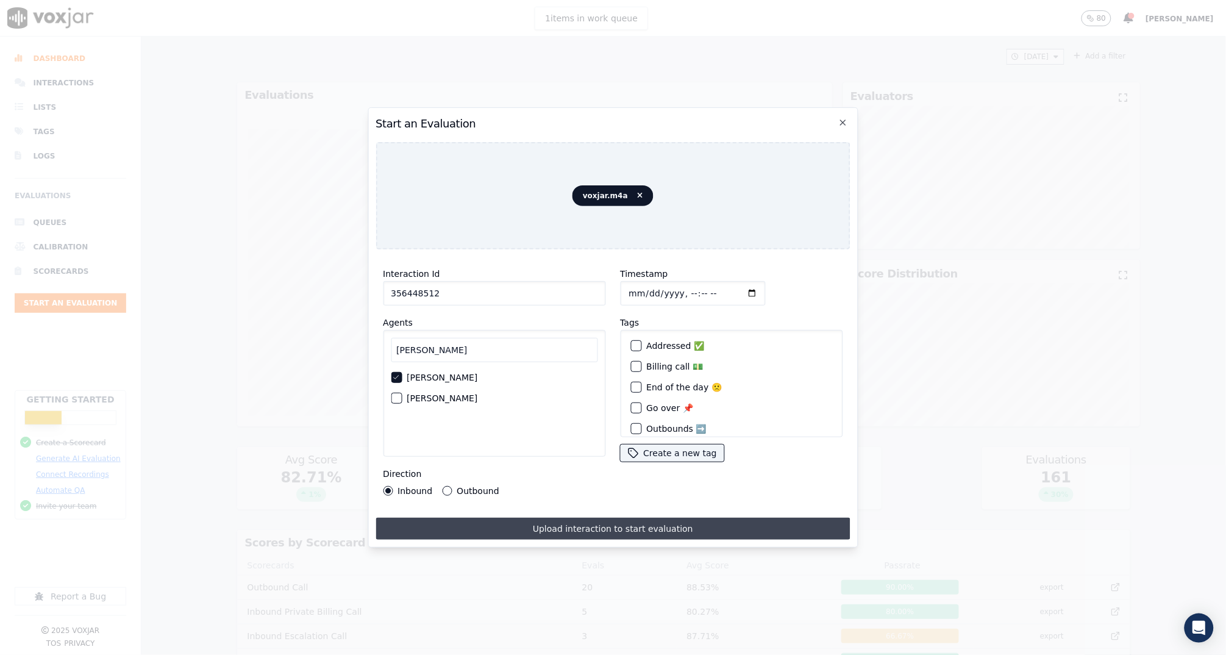
click at [573, 531] on button "Upload interaction to start evaluation" at bounding box center [613, 529] width 474 height 22
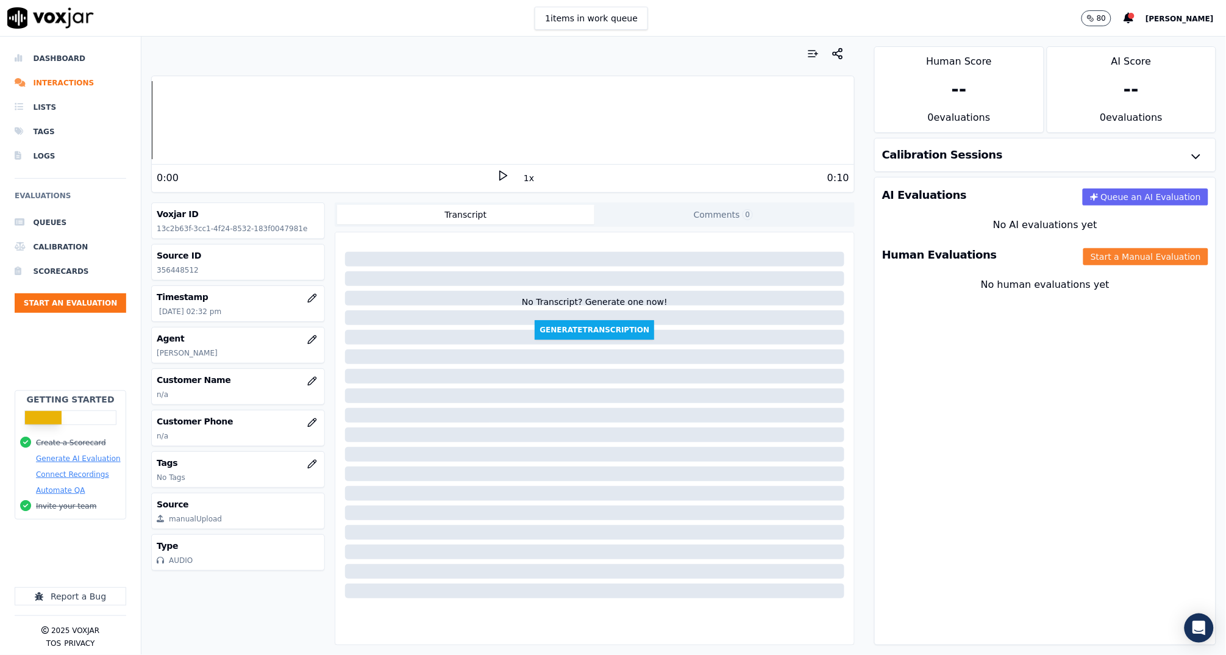
click at [1120, 252] on button "Start a Manual Evaluation" at bounding box center [1146, 256] width 125 height 17
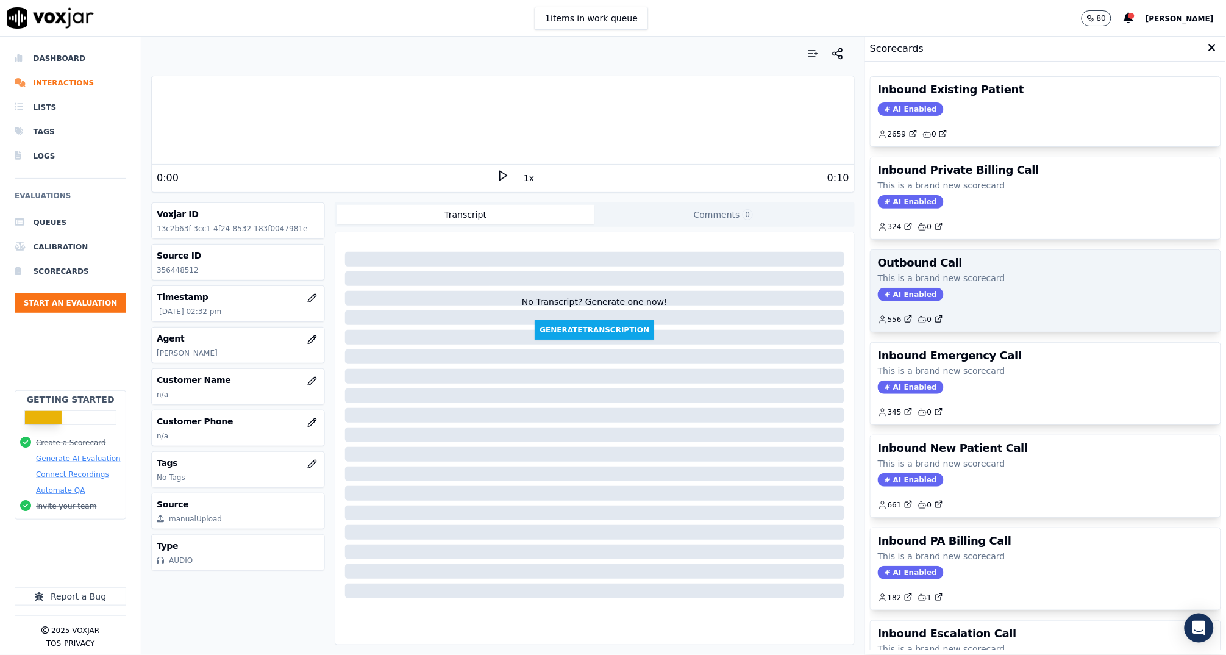
click at [965, 318] on div "556 0" at bounding box center [1045, 315] width 335 height 20
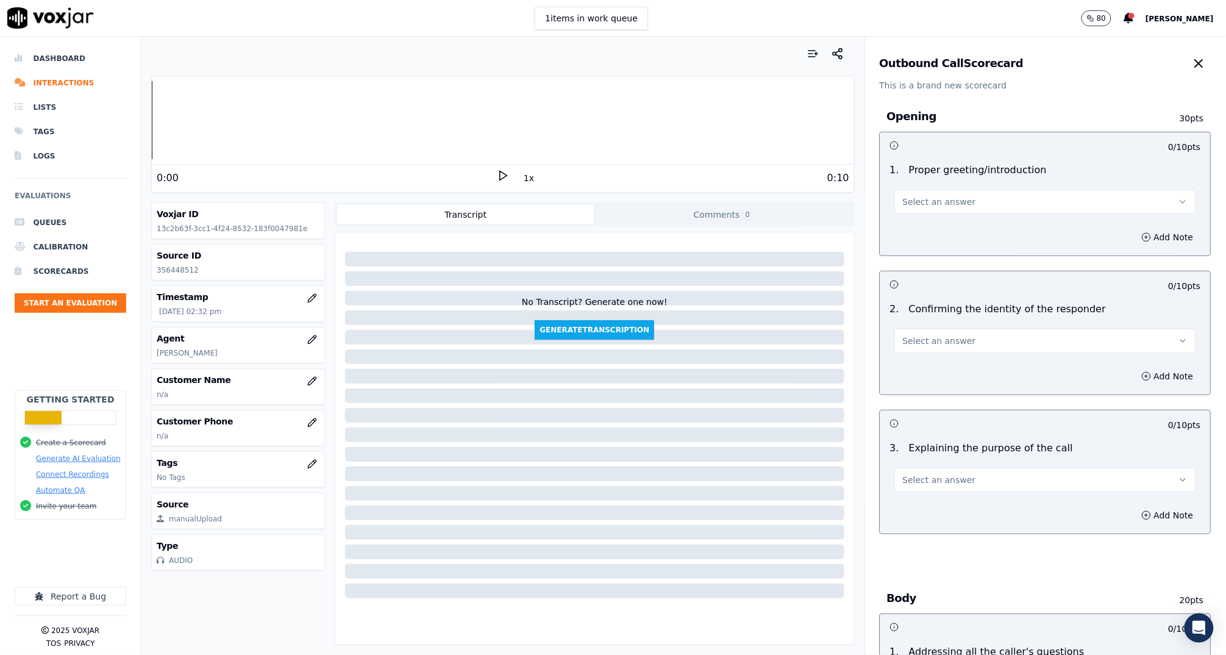
click at [957, 198] on span "Select an answer" at bounding box center [939, 202] width 73 height 12
click at [937, 231] on div "Yes" at bounding box center [1022, 230] width 277 height 20
click at [965, 340] on button "Select an answer" at bounding box center [1045, 341] width 301 height 24
click at [963, 365] on div "Yes" at bounding box center [1022, 369] width 277 height 20
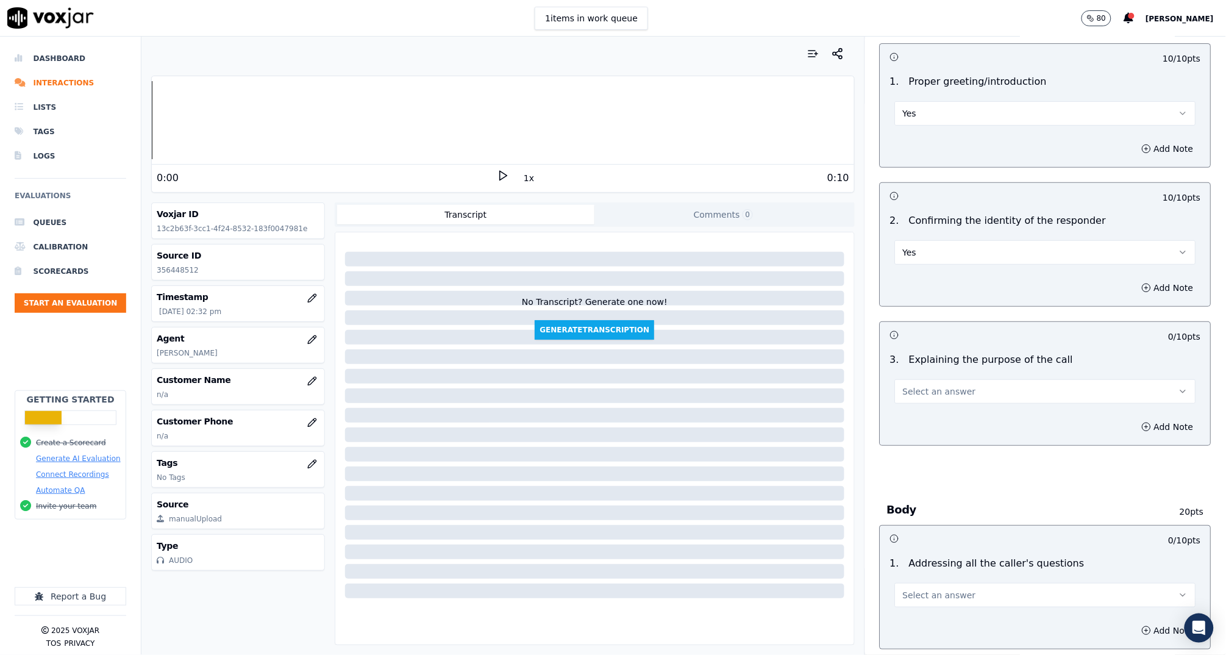
click at [961, 387] on button "Select an answer" at bounding box center [1045, 391] width 301 height 24
click at [962, 414] on div "Yes" at bounding box center [1022, 418] width 277 height 20
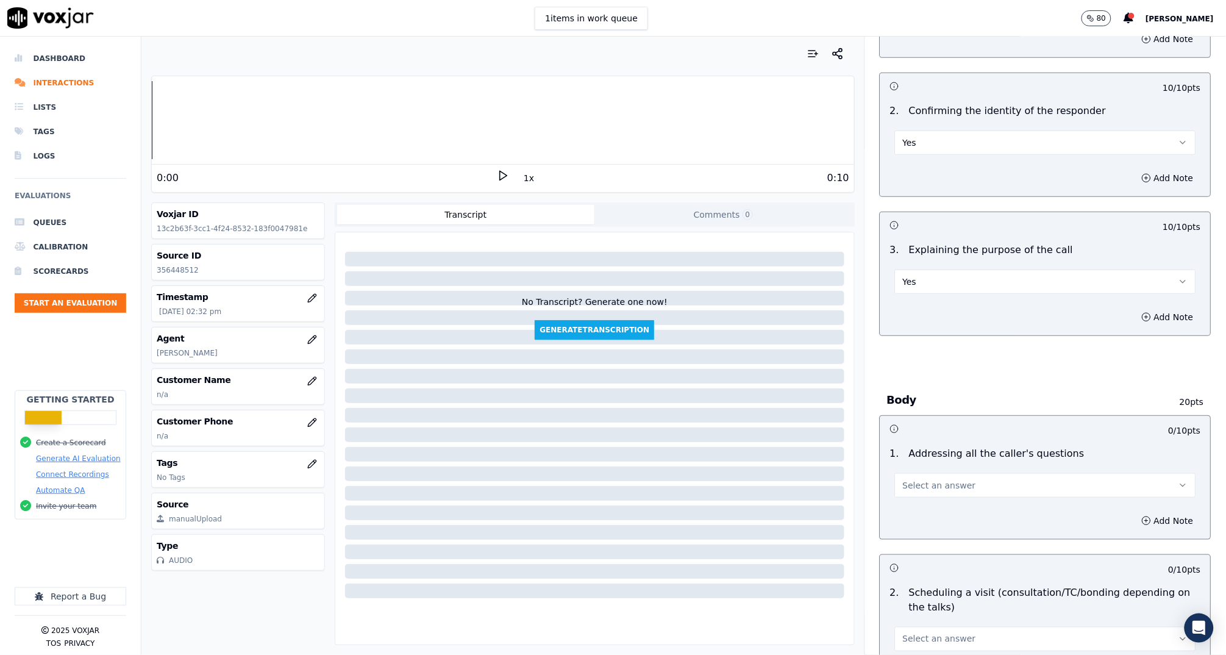
scroll to position [300, 0]
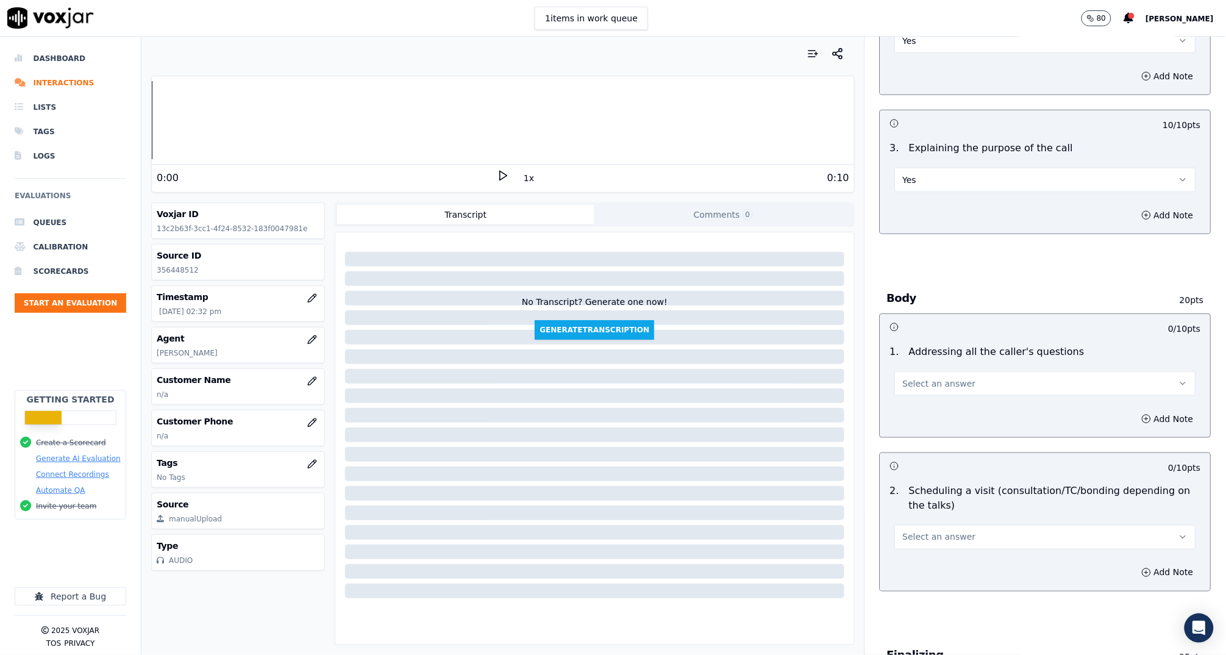
click at [952, 373] on button "Select an answer" at bounding box center [1045, 383] width 301 height 24
click at [958, 404] on div "Yes" at bounding box center [1022, 410] width 277 height 20
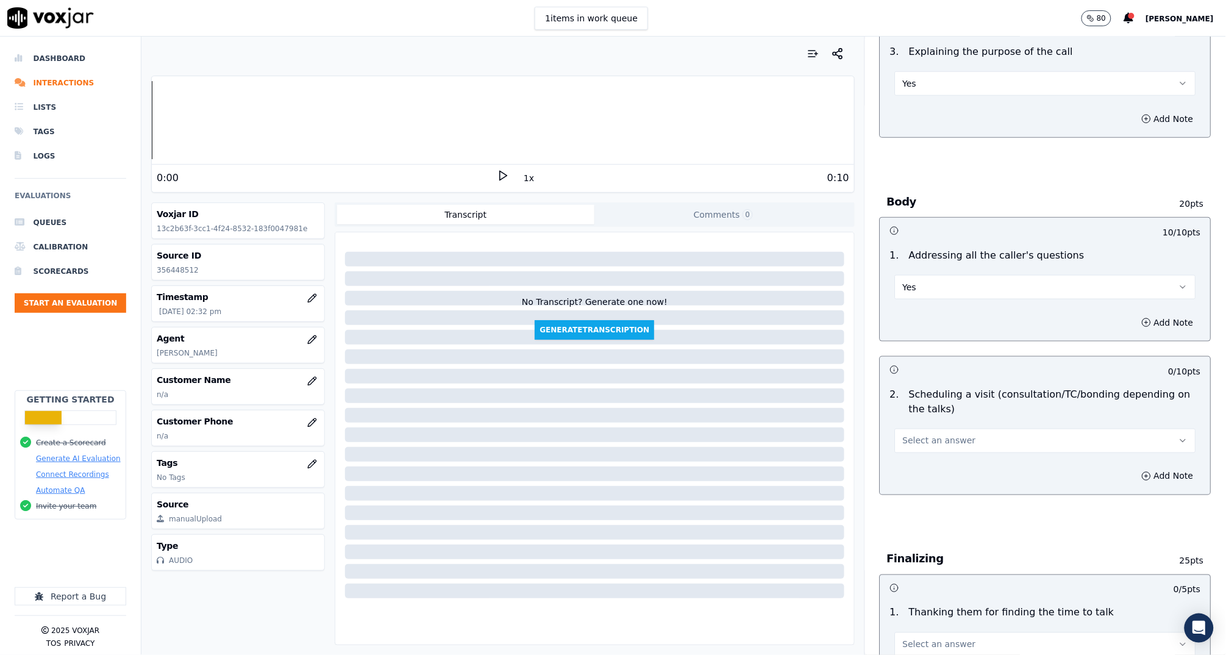
scroll to position [492, 0]
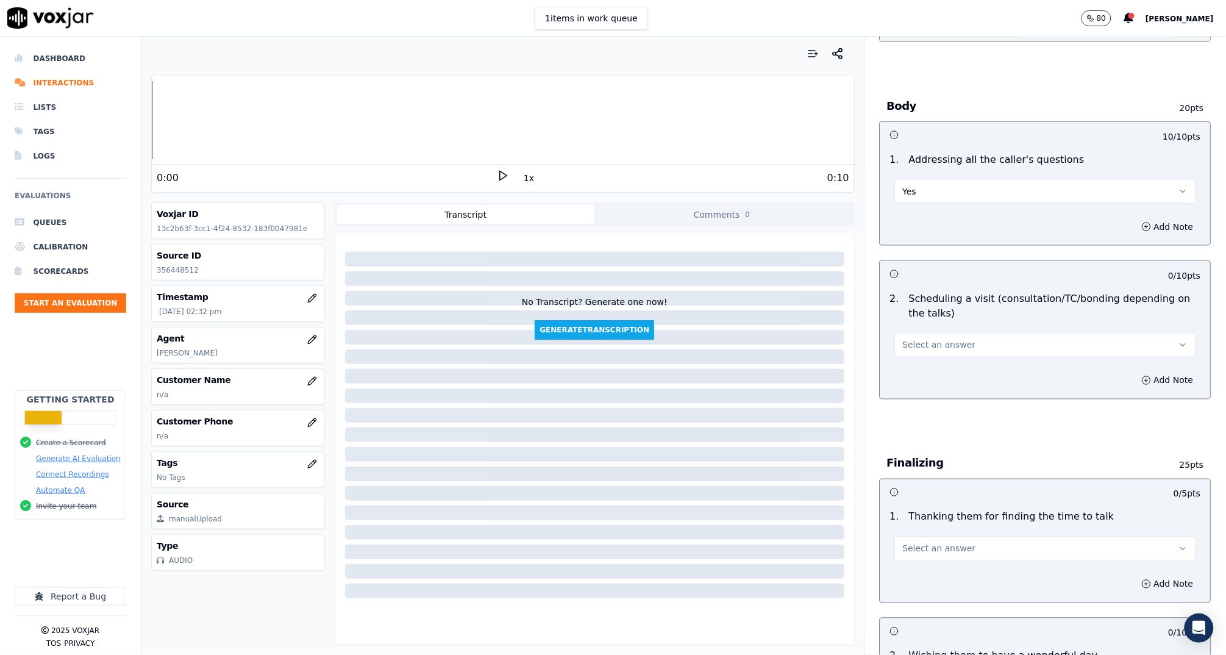
drag, startPoint x: 949, startPoint y: 334, endPoint x: 949, endPoint y: 343, distance: 9.8
click at [949, 334] on button "Select an answer" at bounding box center [1045, 345] width 301 height 24
click at [944, 371] on div "Yes" at bounding box center [1022, 372] width 277 height 20
click at [1135, 379] on button "Add Note" at bounding box center [1168, 380] width 66 height 17
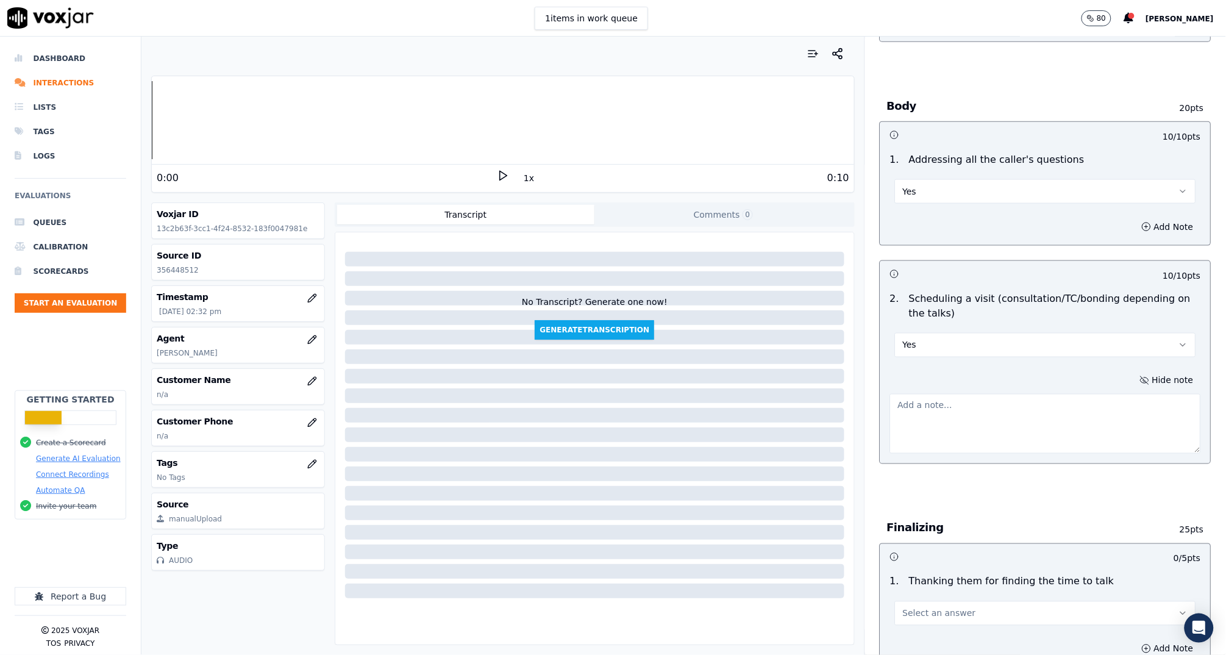
click at [1021, 408] on textarea at bounding box center [1045, 424] width 311 height 60
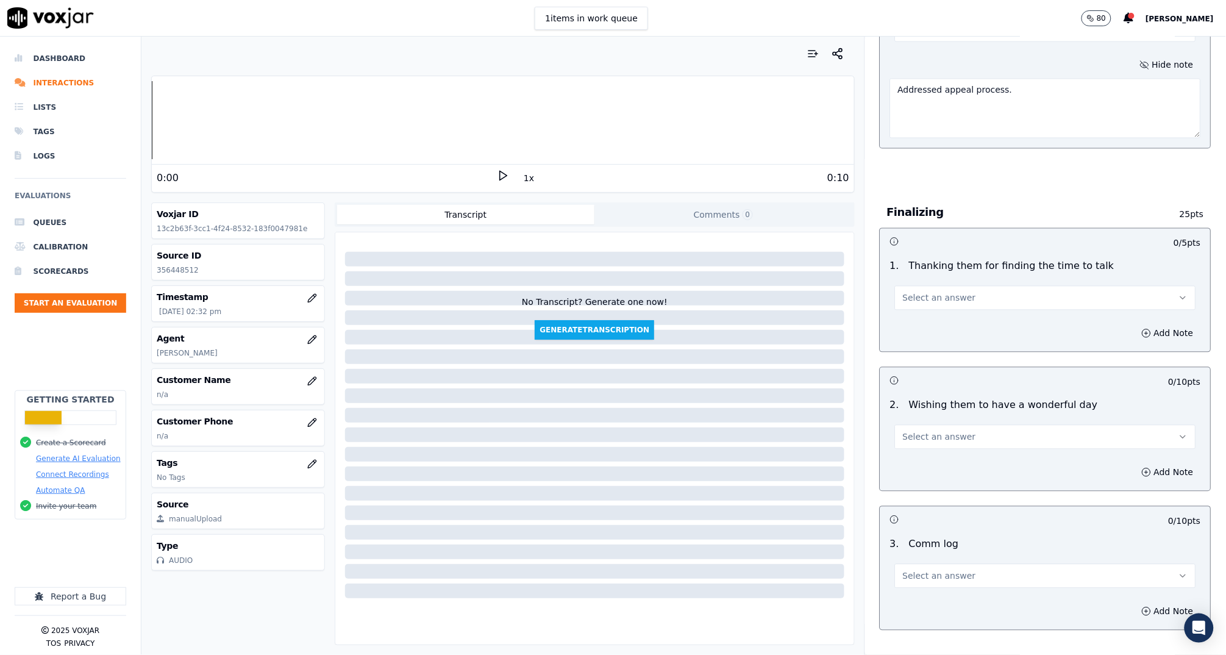
scroll to position [1794, 0]
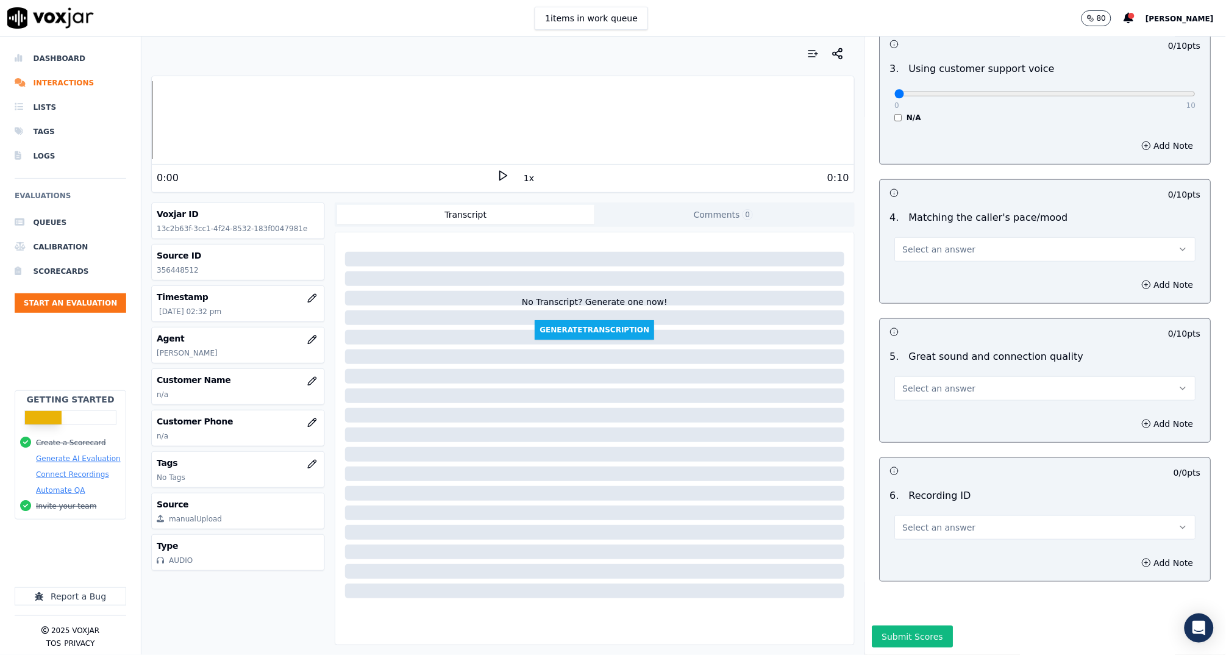
type textarea "Addressed appeal process."
click at [966, 515] on button "Select an answer" at bounding box center [1045, 527] width 301 height 24
click at [940, 533] on div "N/A" at bounding box center [1022, 530] width 277 height 20
drag, startPoint x: 960, startPoint y: 347, endPoint x: 957, endPoint y: 362, distance: 15.5
click at [960, 376] on button "Select an answer" at bounding box center [1045, 388] width 301 height 24
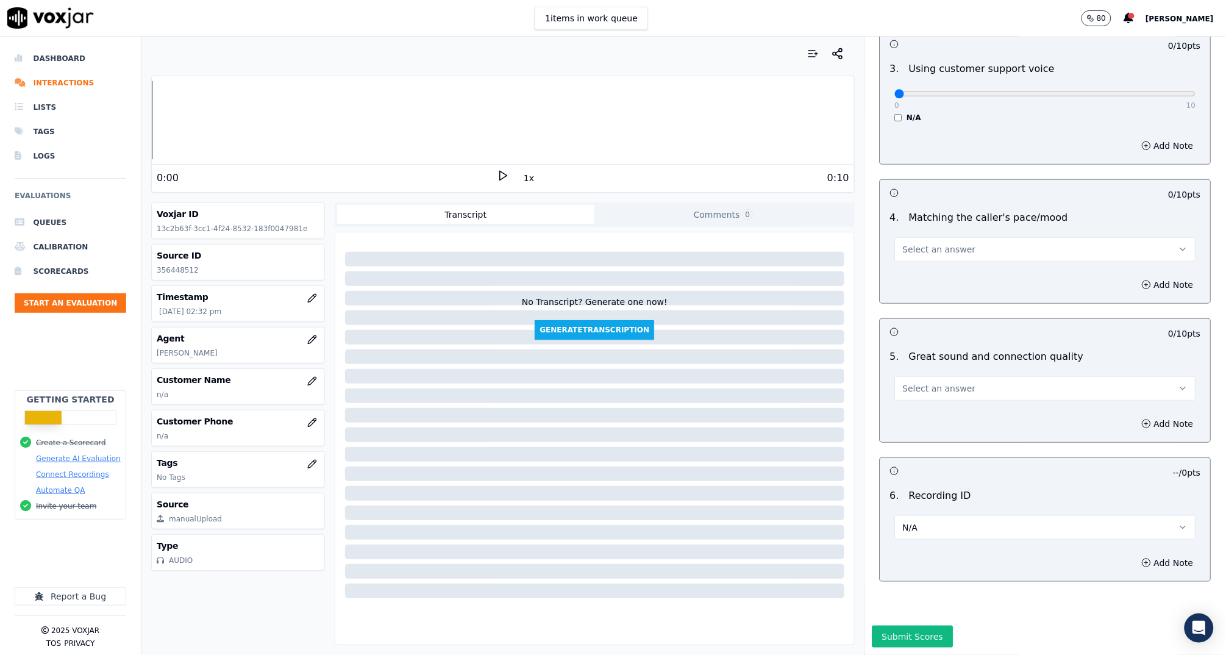
scroll to position [1791, 0]
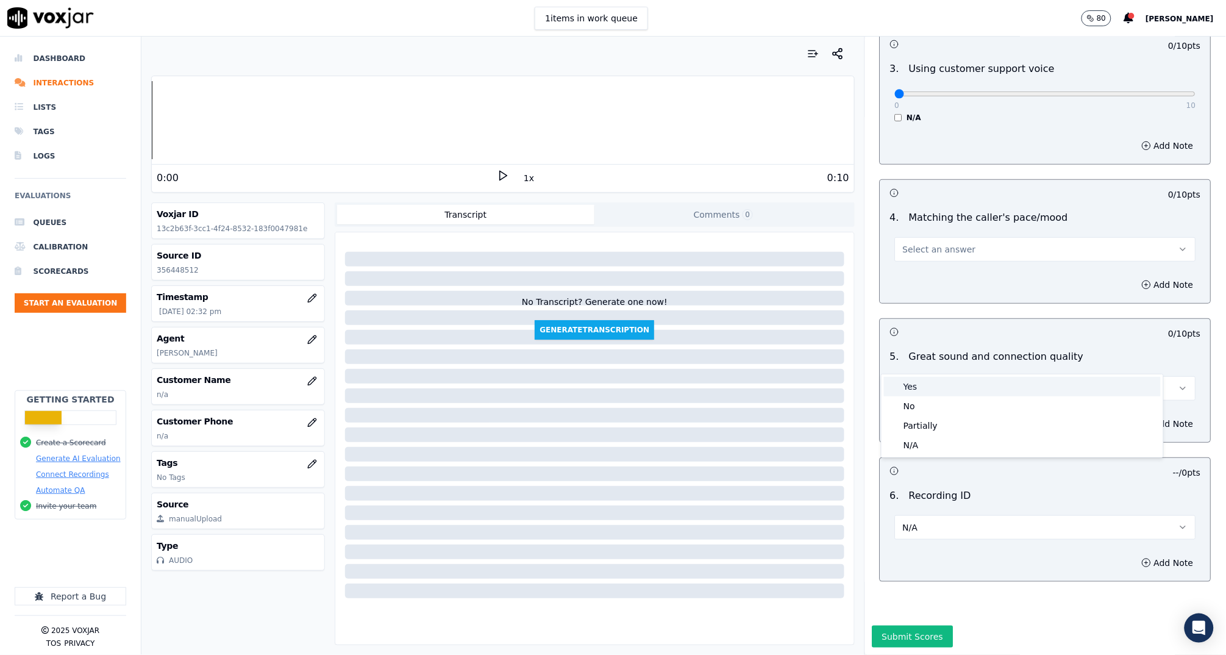
click at [952, 384] on div "Yes" at bounding box center [1022, 387] width 277 height 20
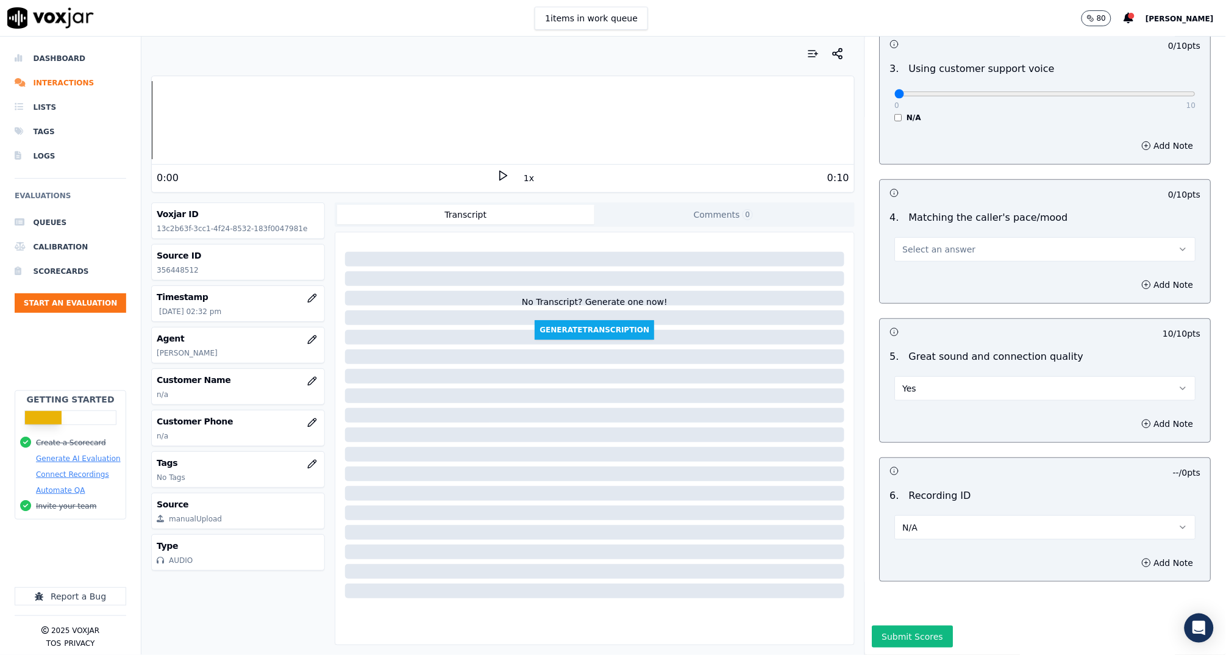
drag, startPoint x: 983, startPoint y: 209, endPoint x: 983, endPoint y: 216, distance: 7.3
click at [983, 237] on button "Select an answer" at bounding box center [1045, 249] width 301 height 24
click at [981, 250] on div "Yes" at bounding box center [1022, 248] width 277 height 20
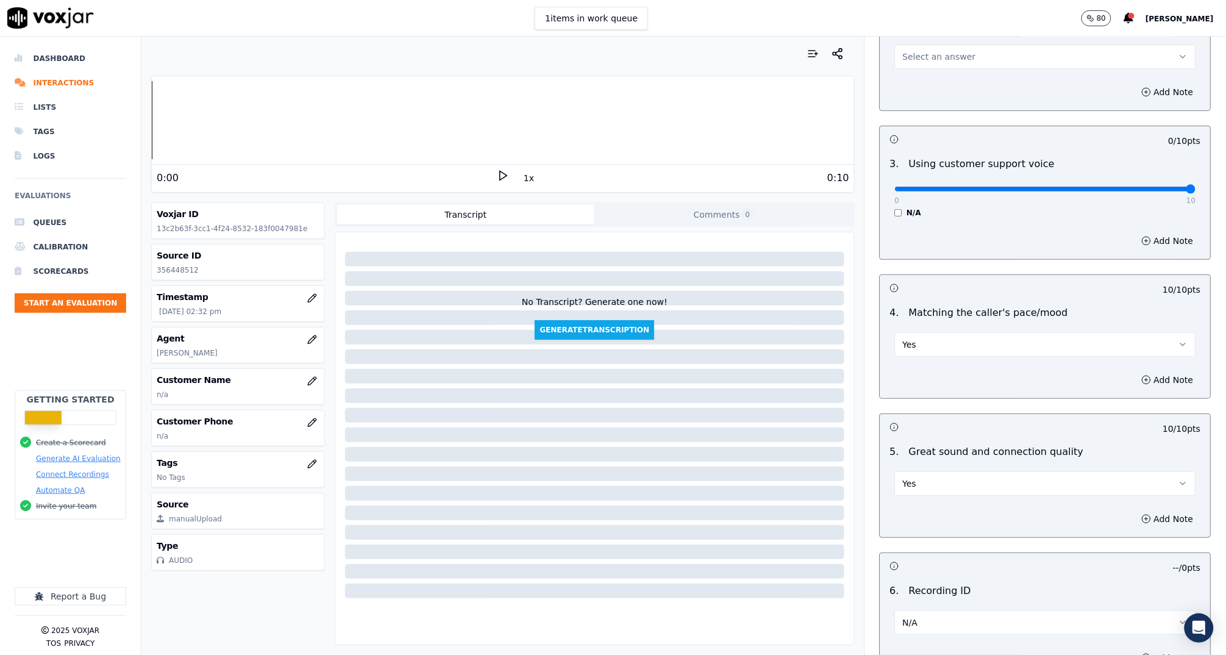
drag, startPoint x: 884, startPoint y: 176, endPoint x: 1179, endPoint y: 177, distance: 295.8
type input "10"
click at [1179, 176] on div "0 / 10 pts 3 . Using customer support voice 0 10 N/A Add Note" at bounding box center [1046, 193] width 332 height 134
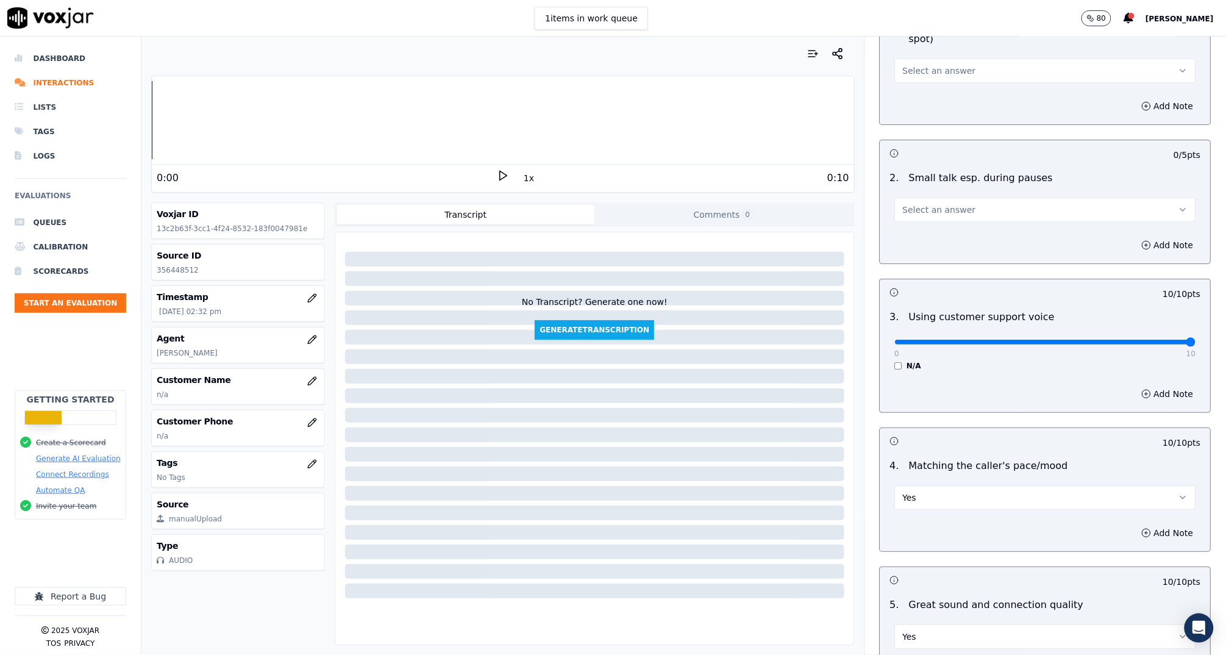
scroll to position [1473, 0]
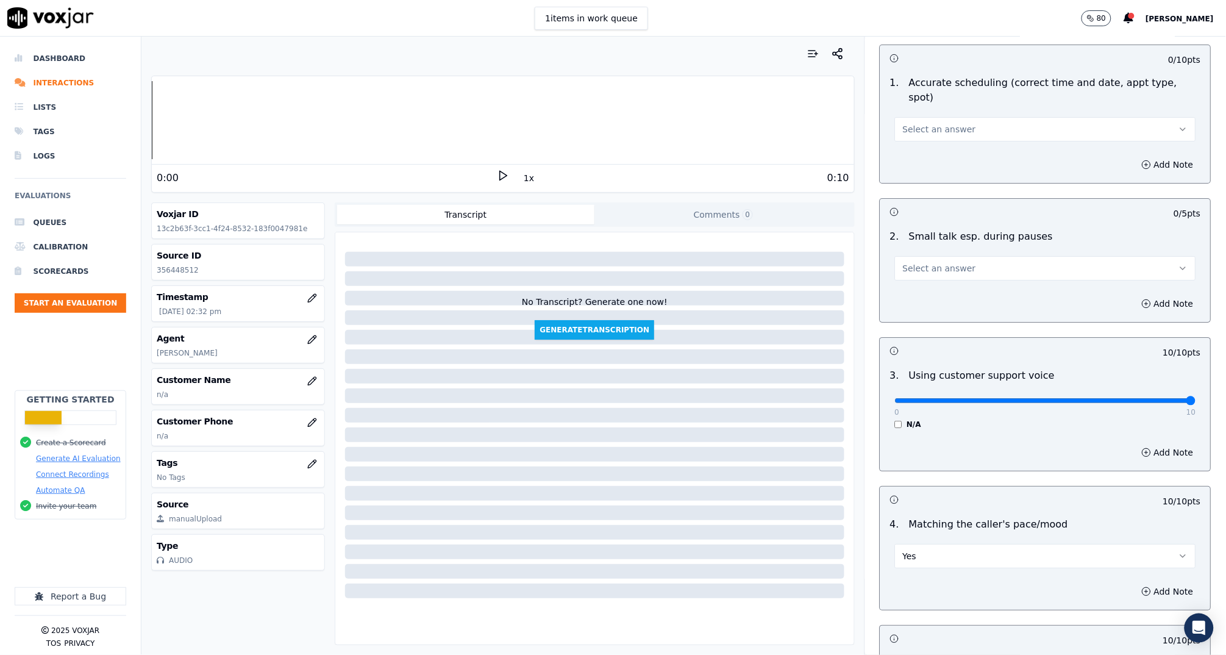
click at [946, 262] on span "Select an answer" at bounding box center [939, 268] width 73 height 12
click at [937, 315] on div "N/A" at bounding box center [1022, 319] width 277 height 20
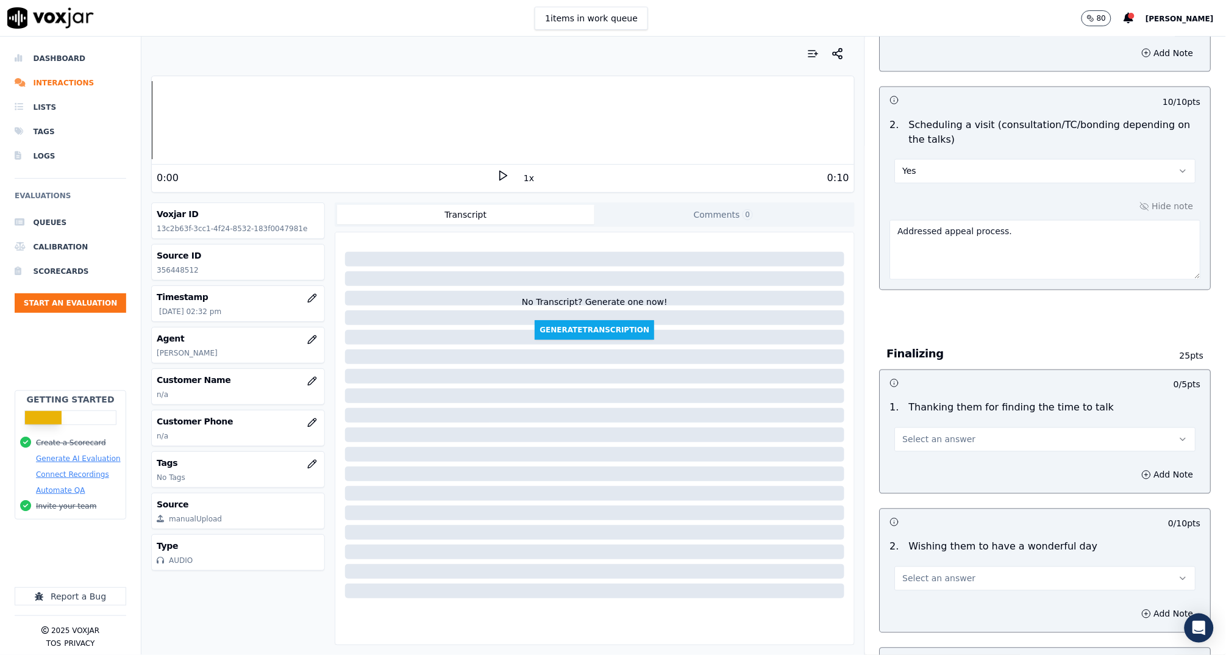
scroll to position [626, 0]
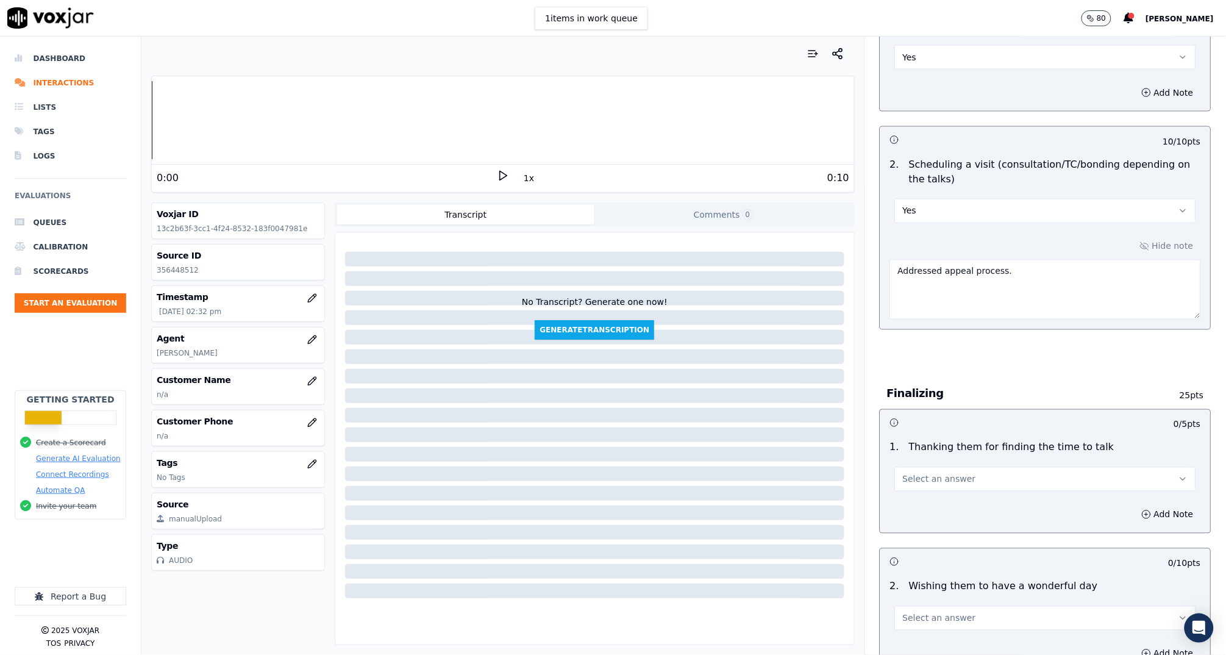
click at [1034, 270] on textarea "Addressed appeal process." at bounding box center [1045, 290] width 311 height 60
click at [973, 212] on button "Yes" at bounding box center [1045, 211] width 301 height 24
click at [921, 295] on textarea "Addressed appeal process I am not sure mom understood the question about the au…" at bounding box center [1045, 290] width 311 height 60
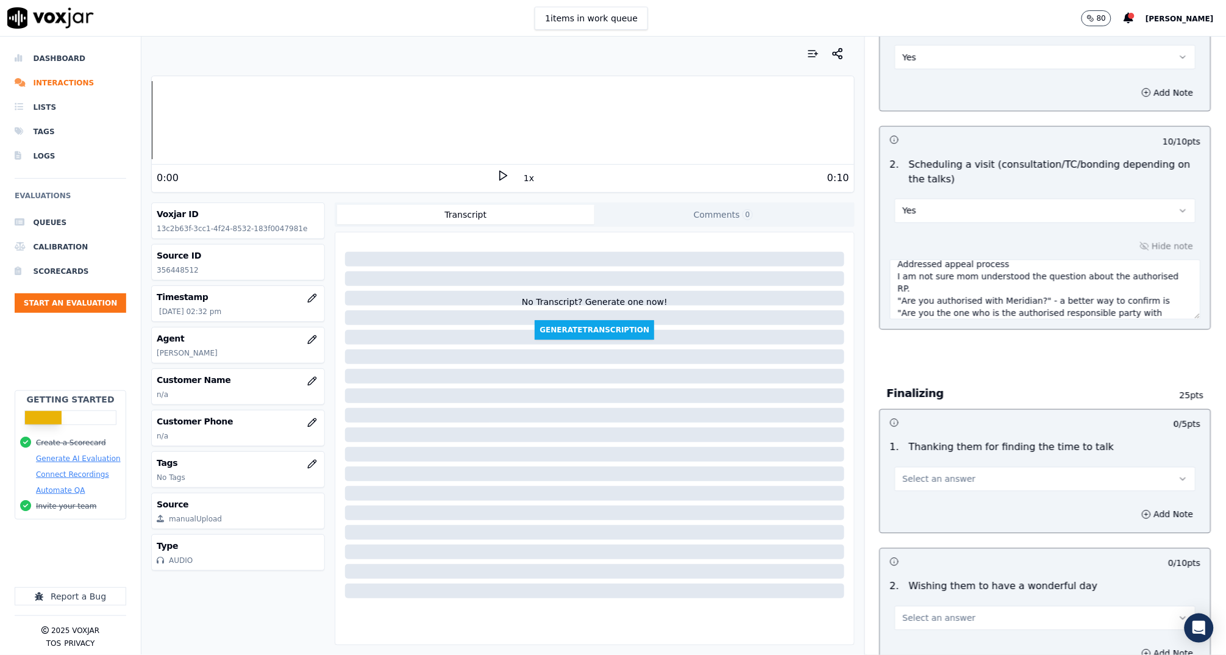
scroll to position [19, 0]
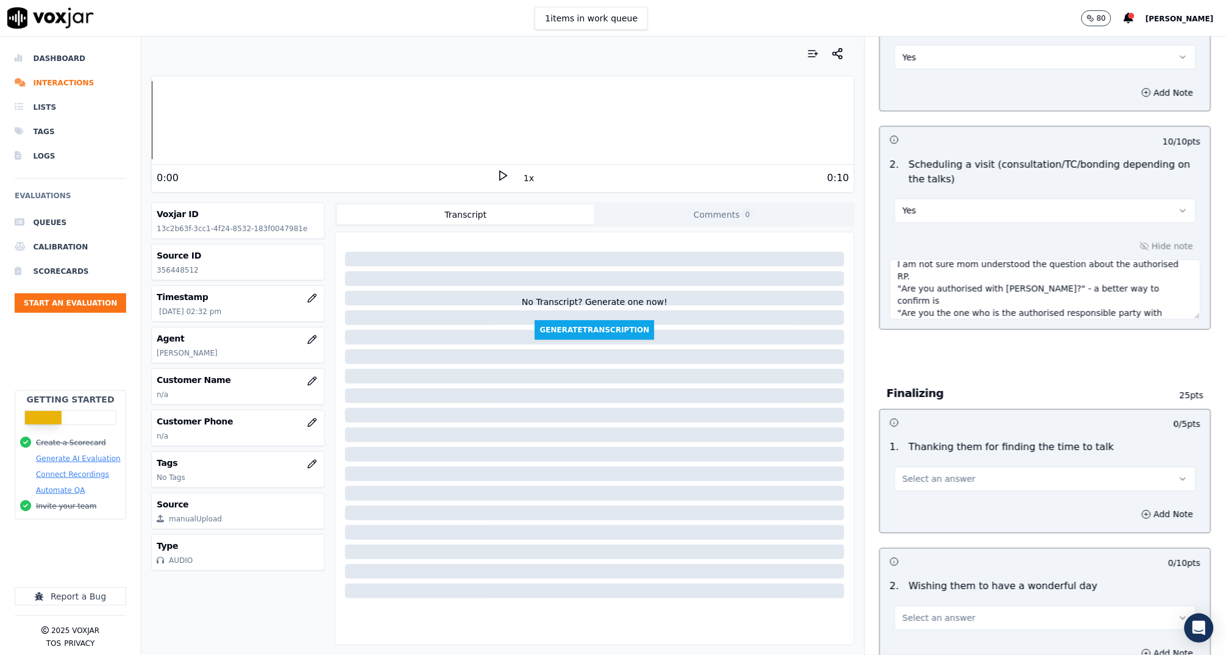
drag, startPoint x: 1064, startPoint y: 312, endPoint x: 1121, endPoint y: 312, distance: 57.3
click at [1064, 312] on textarea "Addressed appeal process I am not sure mom understood the question about the au…" at bounding box center [1045, 290] width 311 height 60
click at [1106, 311] on textarea "Addressed appeal process I am not sure mom understood the question about the au…" at bounding box center [1045, 290] width 311 height 60
click at [985, 302] on textarea "Addressed appeal process I am not sure mom understood the question about the au…" at bounding box center [1045, 290] width 311 height 60
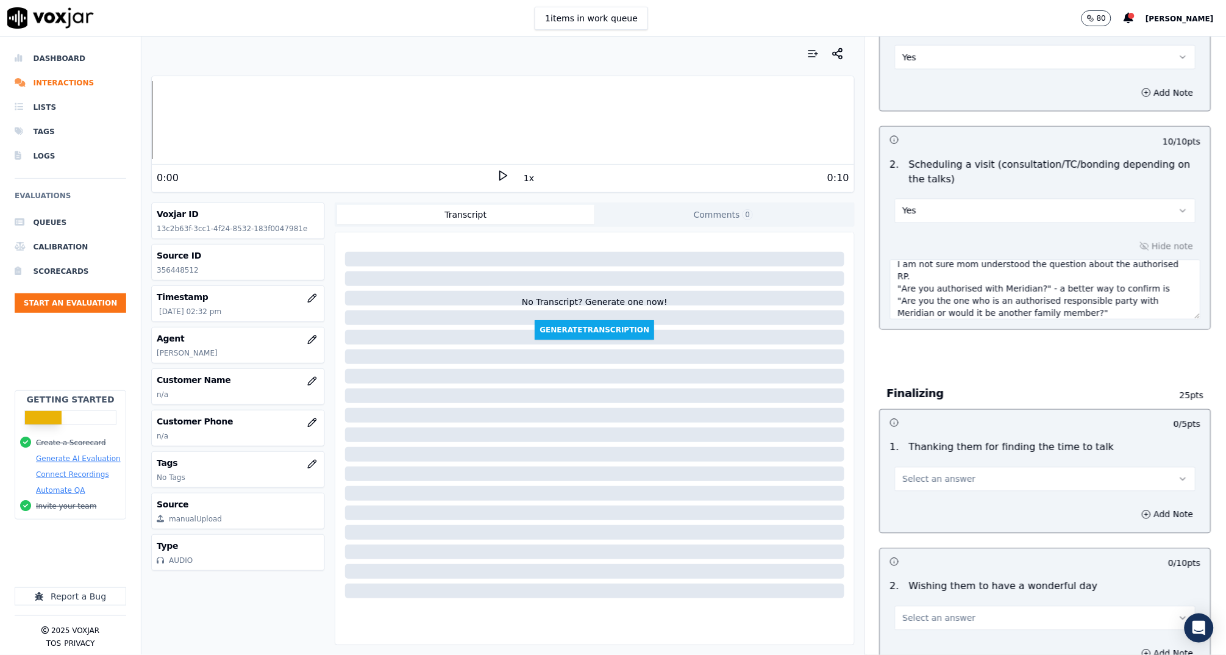
drag, startPoint x: 1083, startPoint y: 313, endPoint x: 885, endPoint y: 290, distance: 199.0
click at [890, 290] on textarea "Addressed appeal process I am not sure mom understood the question about the au…" at bounding box center [1045, 290] width 311 height 60
click at [1110, 313] on textarea "Addressed appeal process I am not sure mom understood the question about the au…" at bounding box center [1045, 290] width 311 height 60
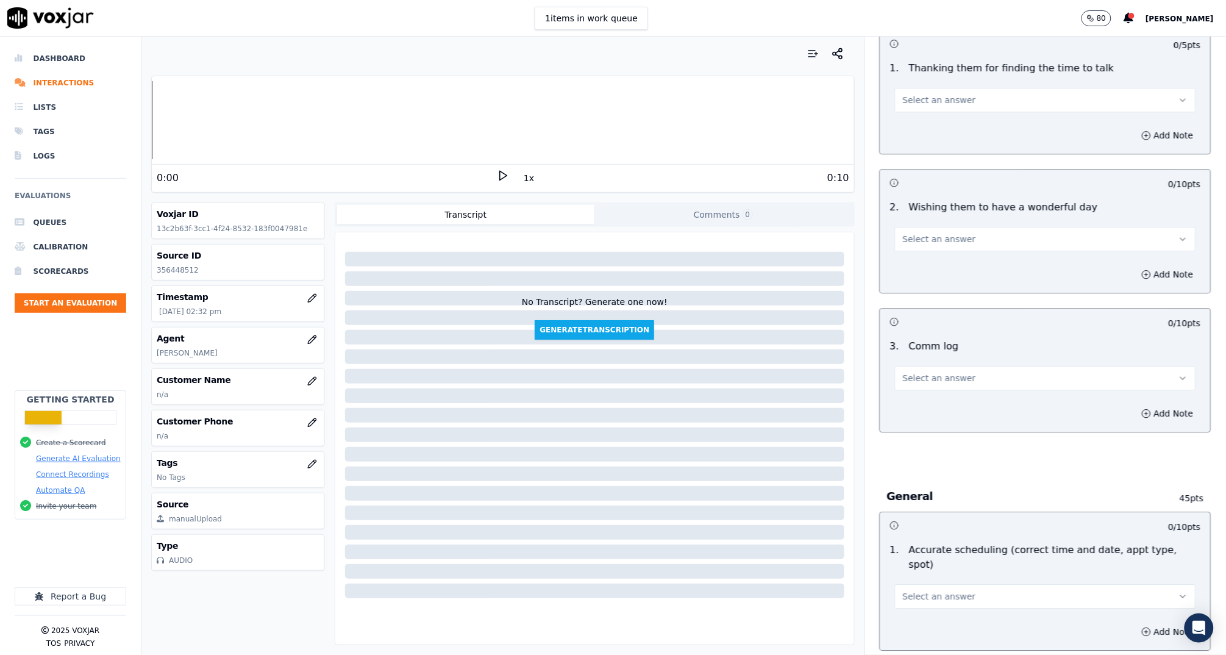
type textarea "Addressed appeal process I am not sure mom understood the question about the au…"
click at [938, 102] on span "Select an answer" at bounding box center [939, 100] width 73 height 12
click at [932, 121] on div "Yes" at bounding box center [1022, 126] width 277 height 20
click at [954, 233] on span "Select an answer" at bounding box center [939, 239] width 73 height 12
click at [950, 270] on div "Yes" at bounding box center [1022, 266] width 277 height 20
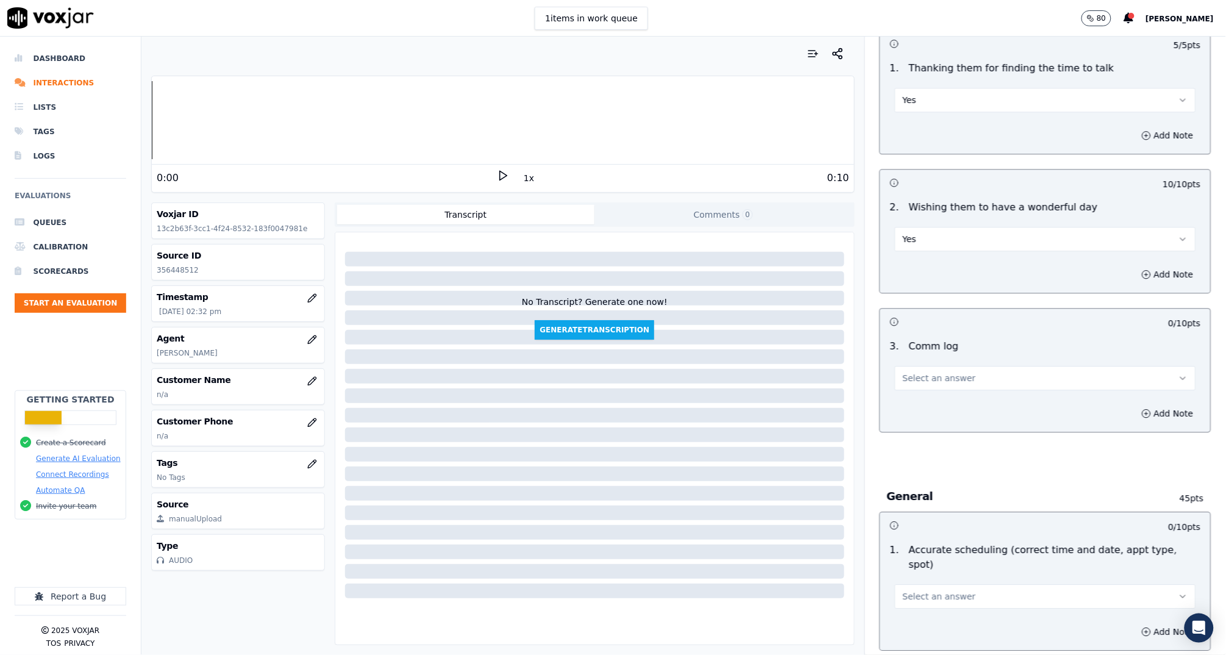
click at [959, 369] on button "Select an answer" at bounding box center [1045, 378] width 301 height 24
click at [620, 441] on div at bounding box center [594, 443] width 519 height 412
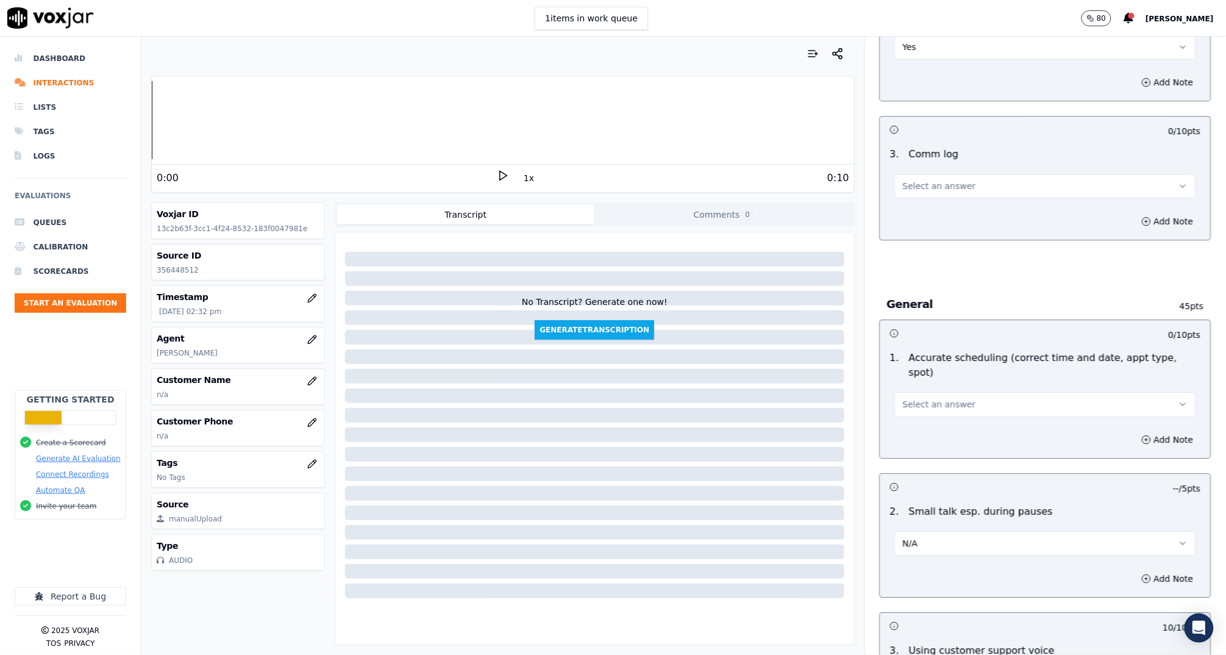
scroll to position [1246, 0]
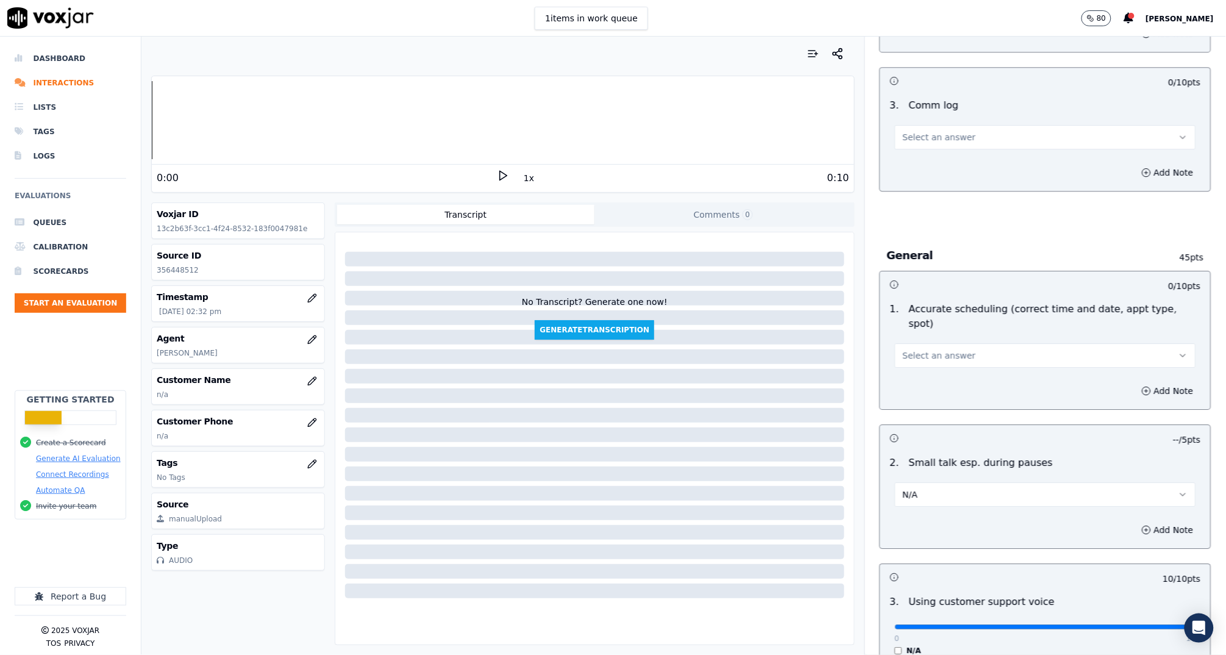
click at [958, 344] on button "Select an answer" at bounding box center [1045, 355] width 301 height 24
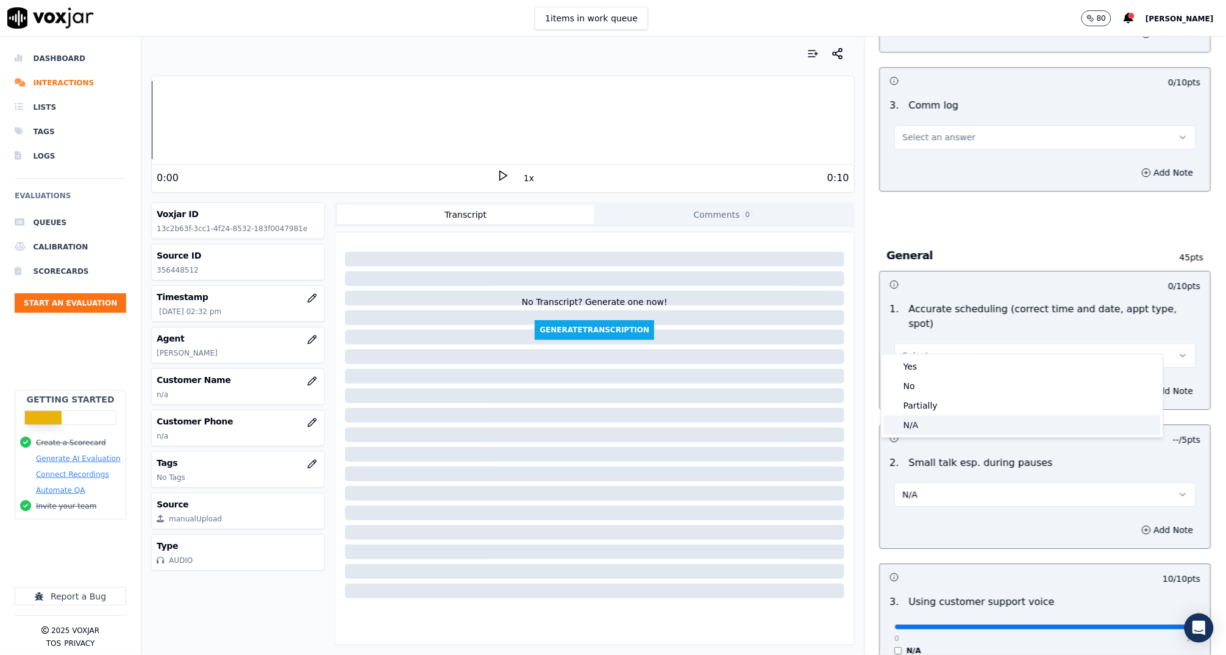
click at [965, 429] on div "N/A" at bounding box center [1022, 425] width 277 height 20
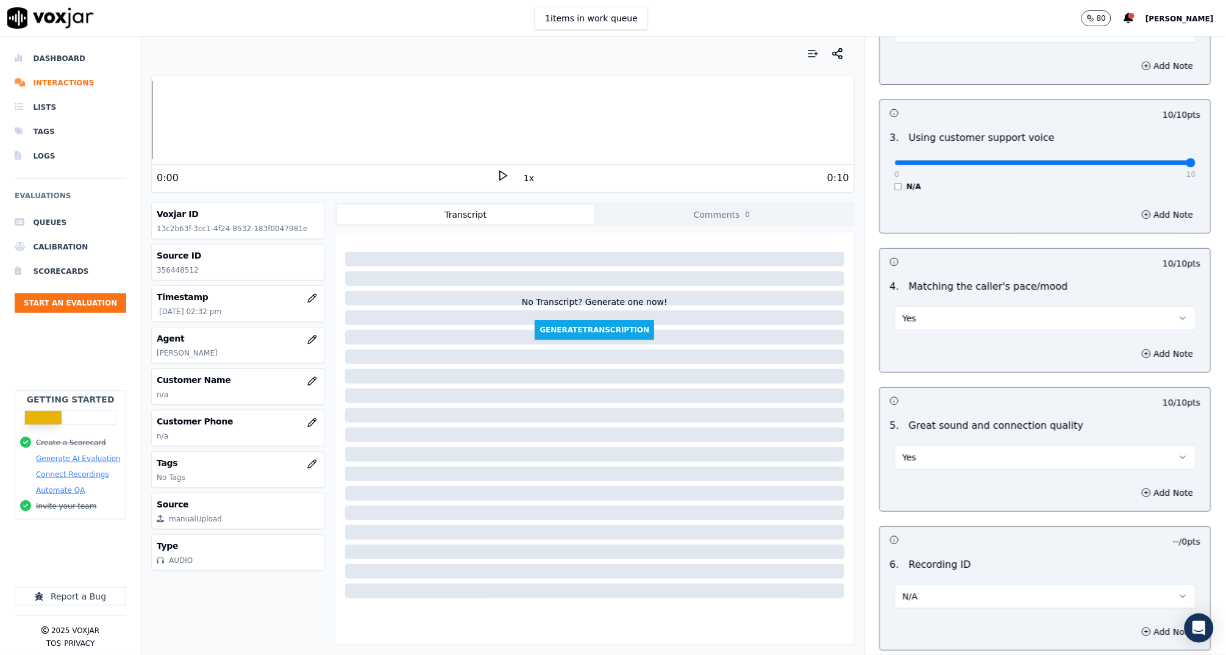
scroll to position [1794, 0]
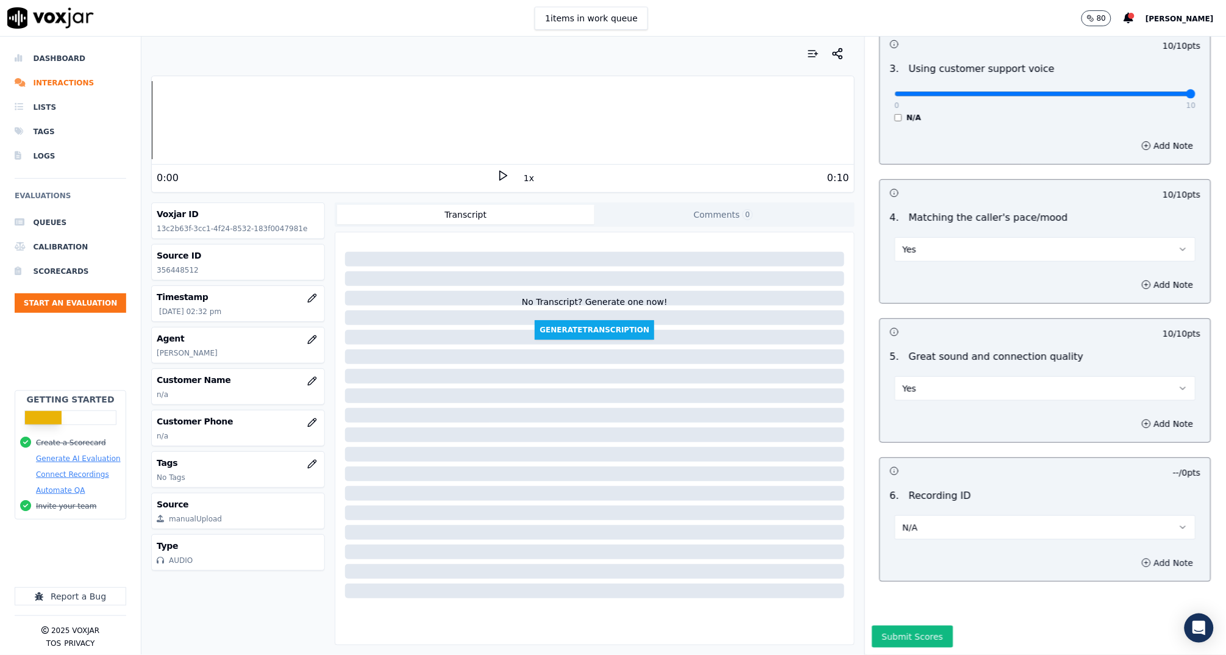
click at [1138, 554] on button "Add Note" at bounding box center [1168, 562] width 66 height 17
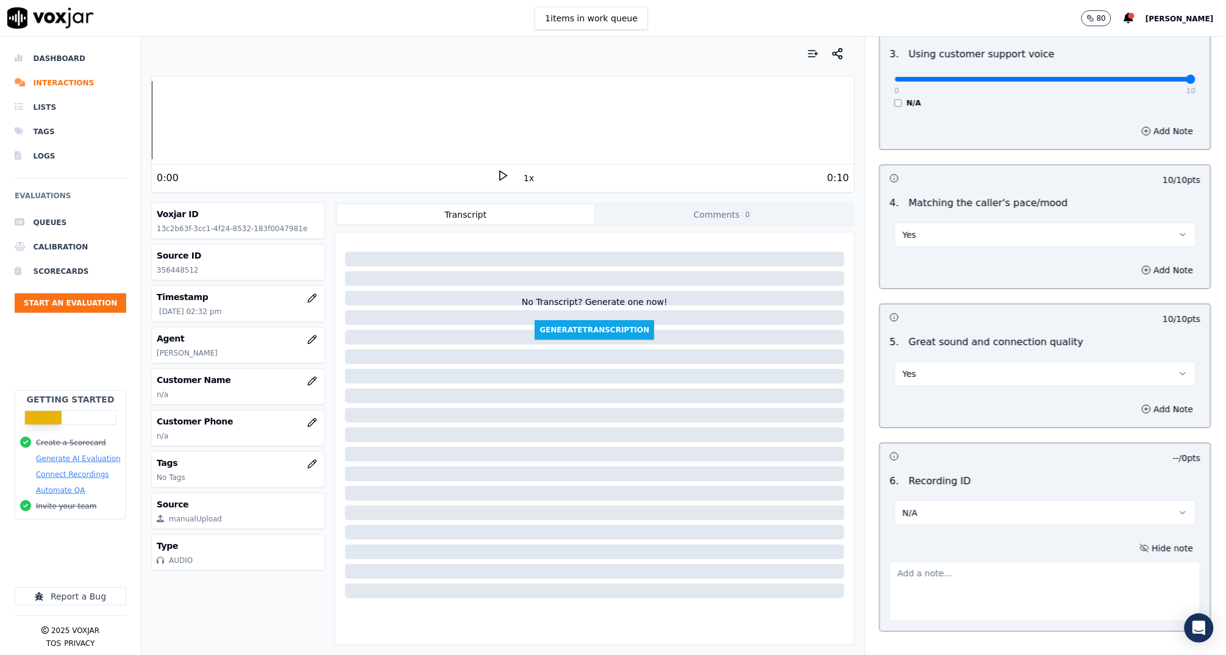
scroll to position [1859, 0]
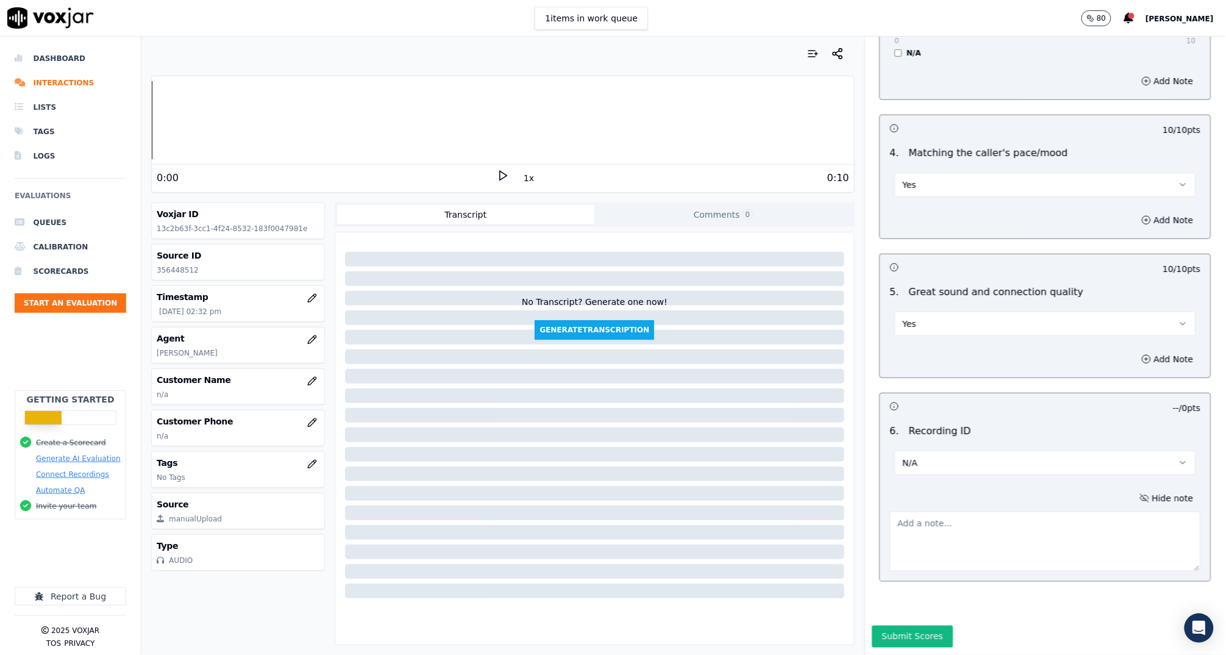
click at [987, 518] on textarea at bounding box center [1045, 542] width 311 height 60
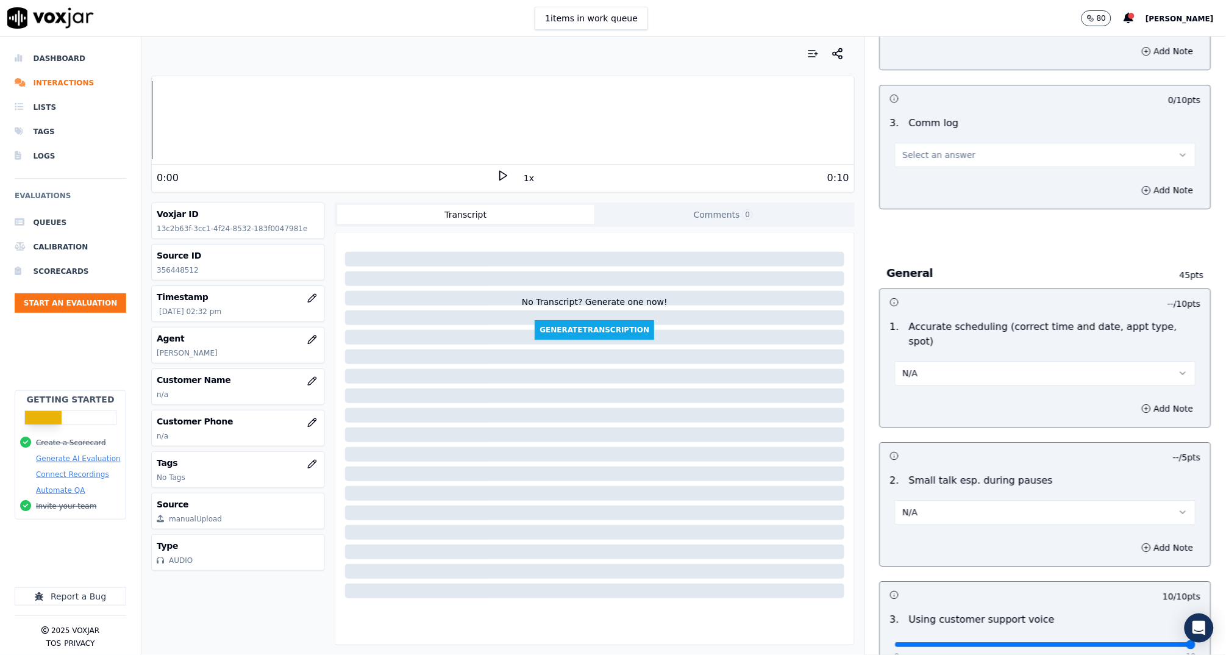
scroll to position [1226, 0]
click at [913, 162] on span "Select an answer" at bounding box center [939, 158] width 73 height 12
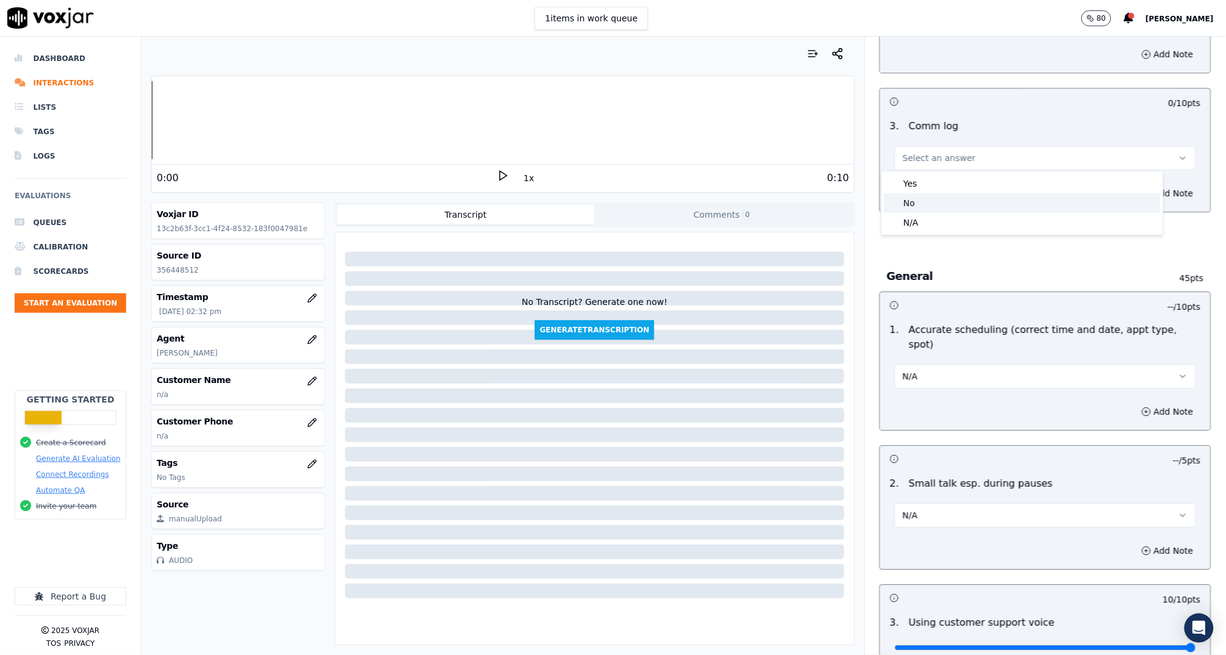
click at [925, 201] on div "No" at bounding box center [1022, 203] width 277 height 20
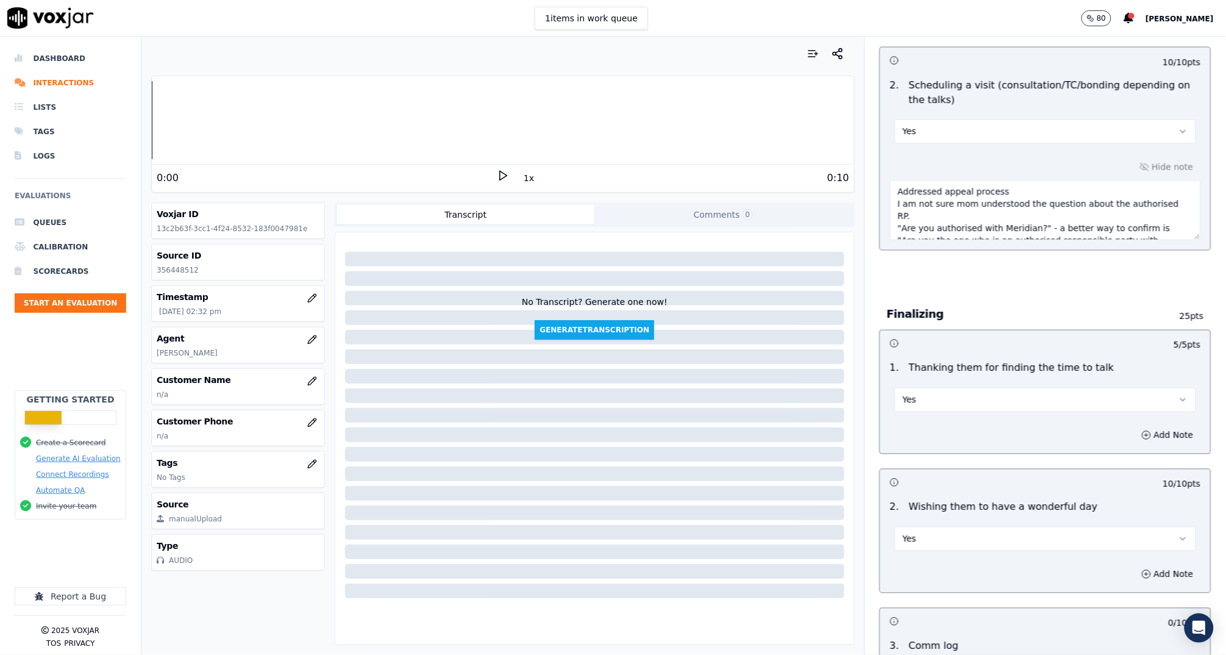
scroll to position [1859, 0]
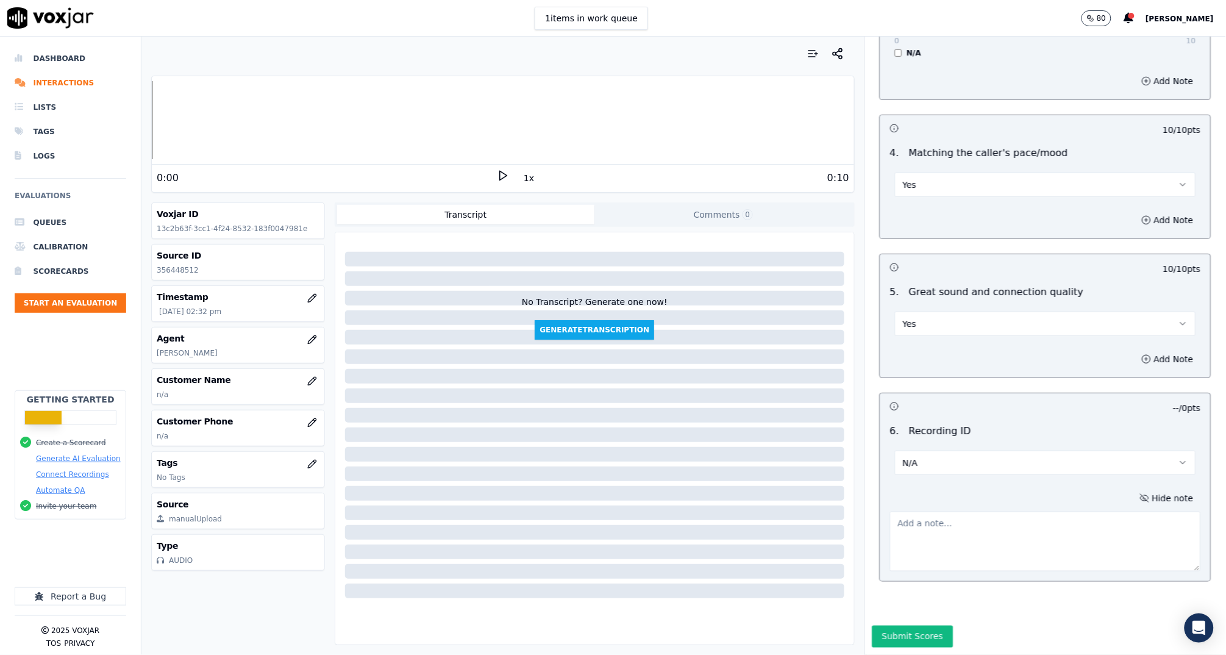
click at [952, 512] on textarea at bounding box center [1045, 542] width 311 height 60
type textarea "OP IL9632 & sibling"
click at [916, 626] on button "Submit Scores" at bounding box center [913, 637] width 81 height 22
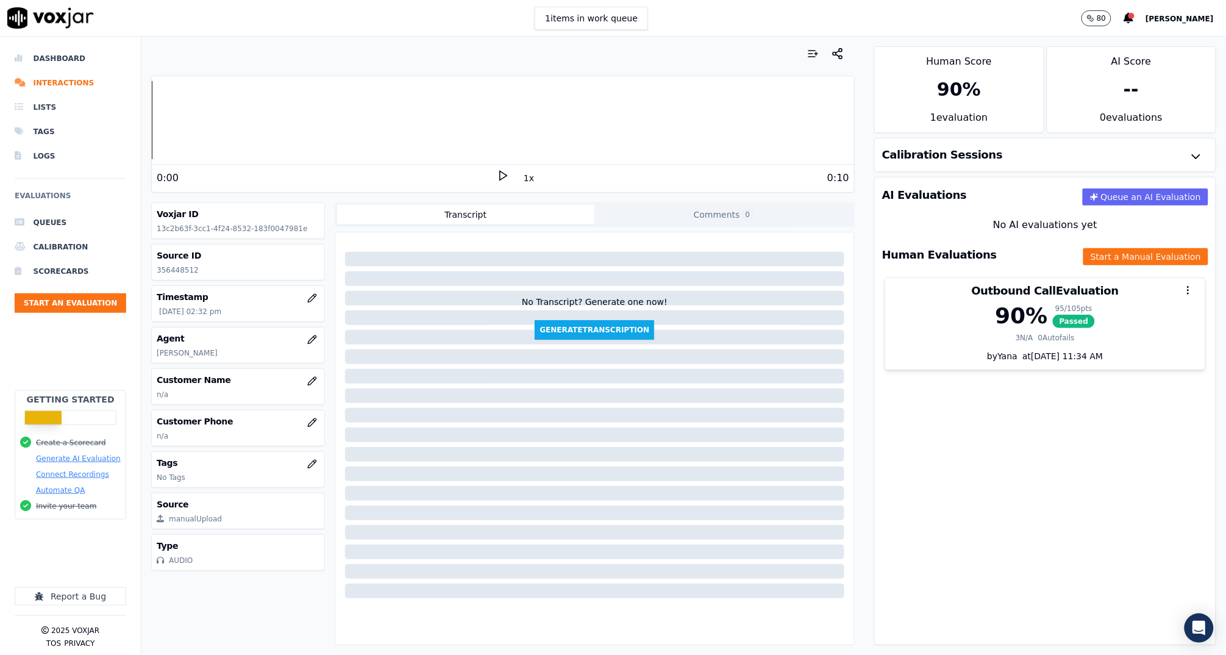
scroll to position [369, 0]
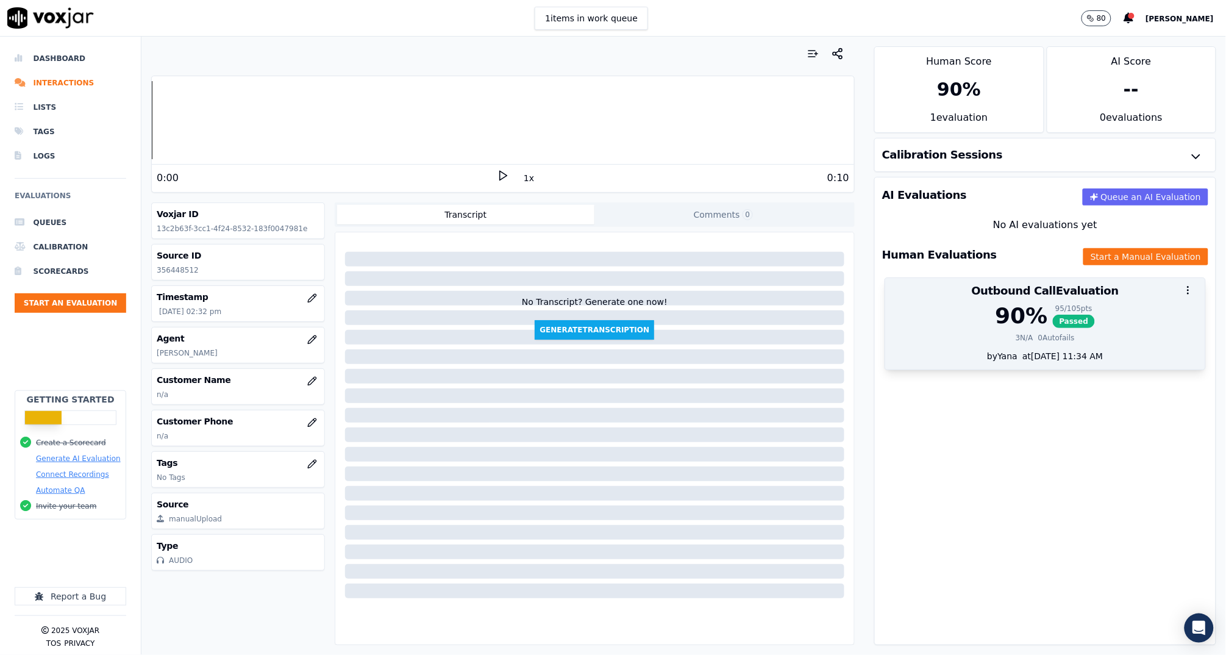
click at [1014, 334] on div "3 N/A 0 Autofails" at bounding box center [1046, 338] width 306 height 10
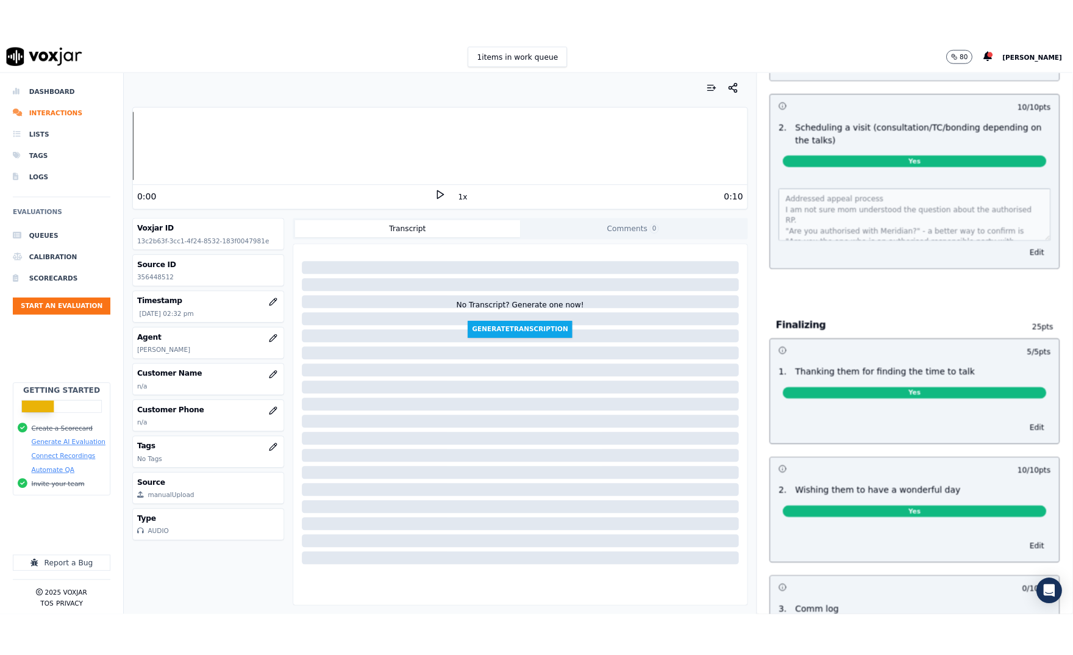
scroll to position [680, 0]
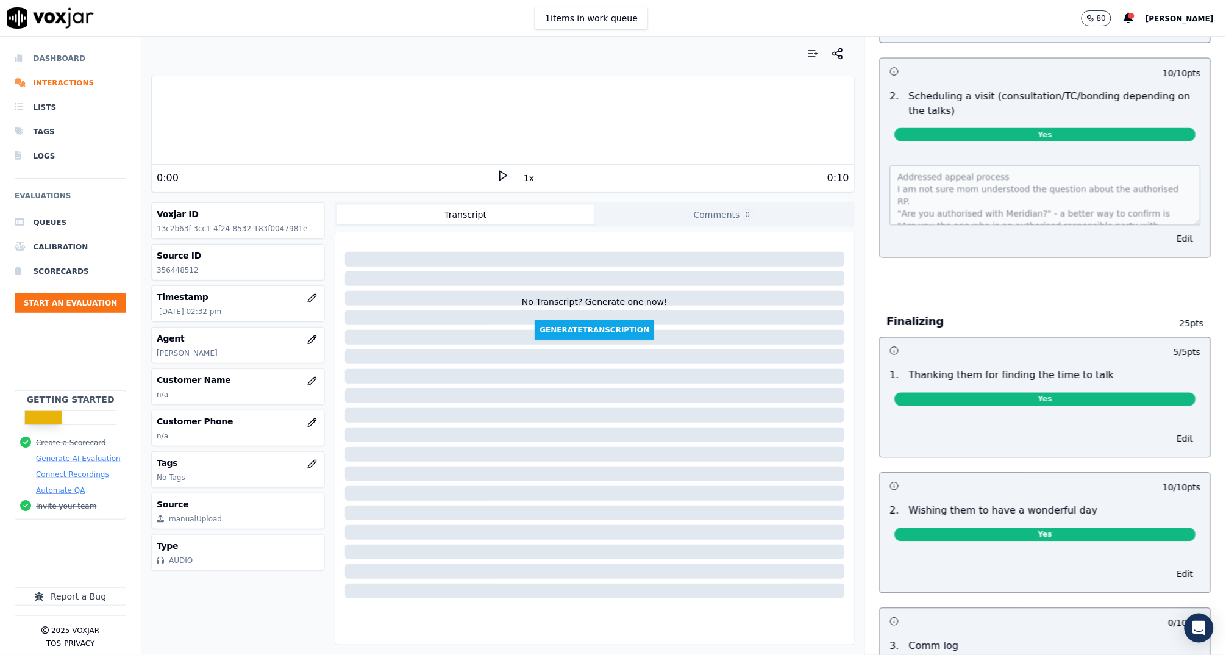
click at [40, 54] on li "Dashboard" at bounding box center [71, 58] width 112 height 24
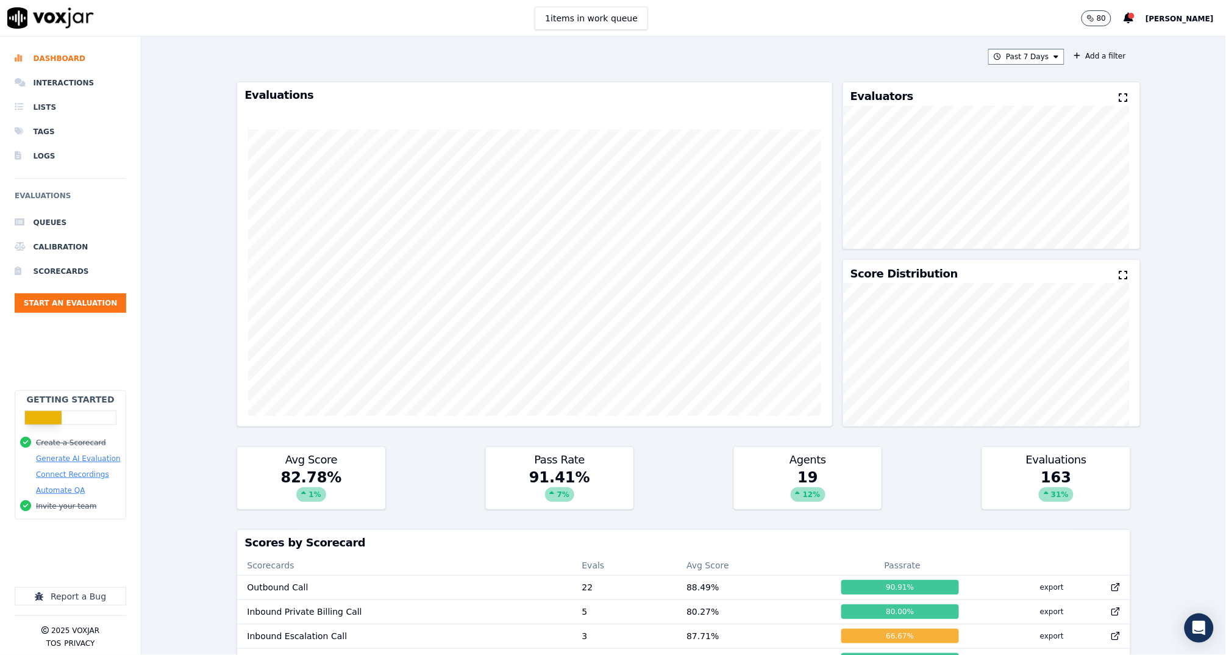
drag, startPoint x: 1133, startPoint y: 425, endPoint x: 1124, endPoint y: 414, distance: 13.9
click at [1131, 416] on div "Past 7 Days Add a filter Evaluations Evaluators Score Distribution Avg Score 82…" at bounding box center [683, 346] width 1085 height 618
